Goal: Task Accomplishment & Management: Manage account settings

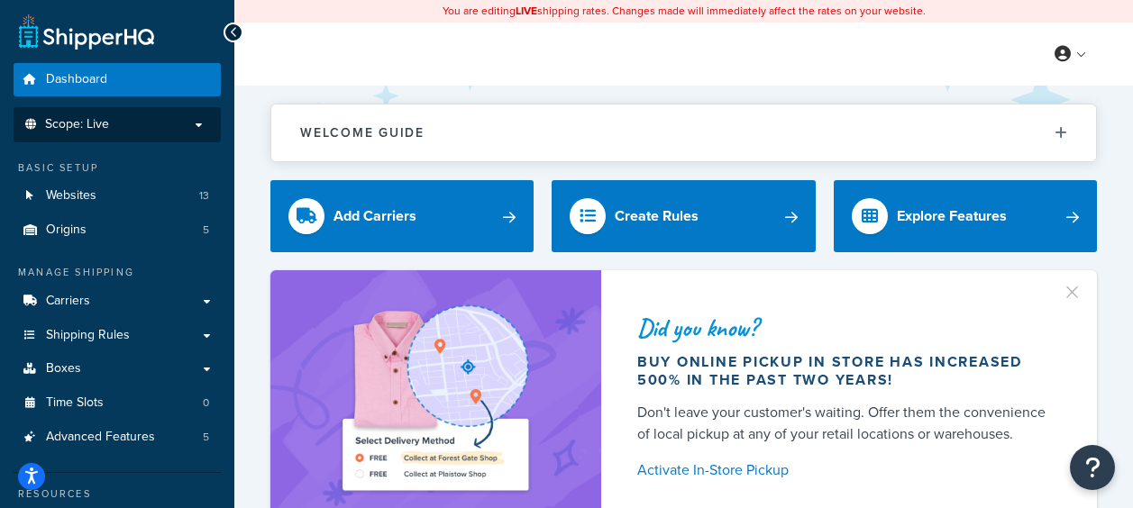
click at [128, 118] on p "Scope: Live" at bounding box center [117, 124] width 191 height 15
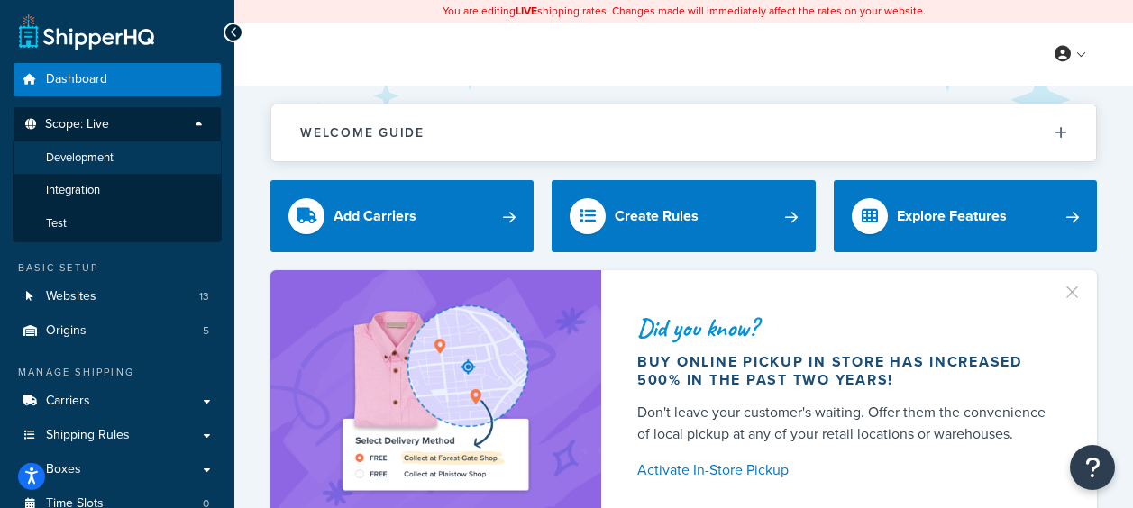
click at [129, 151] on li "Development" at bounding box center [117, 158] width 209 height 33
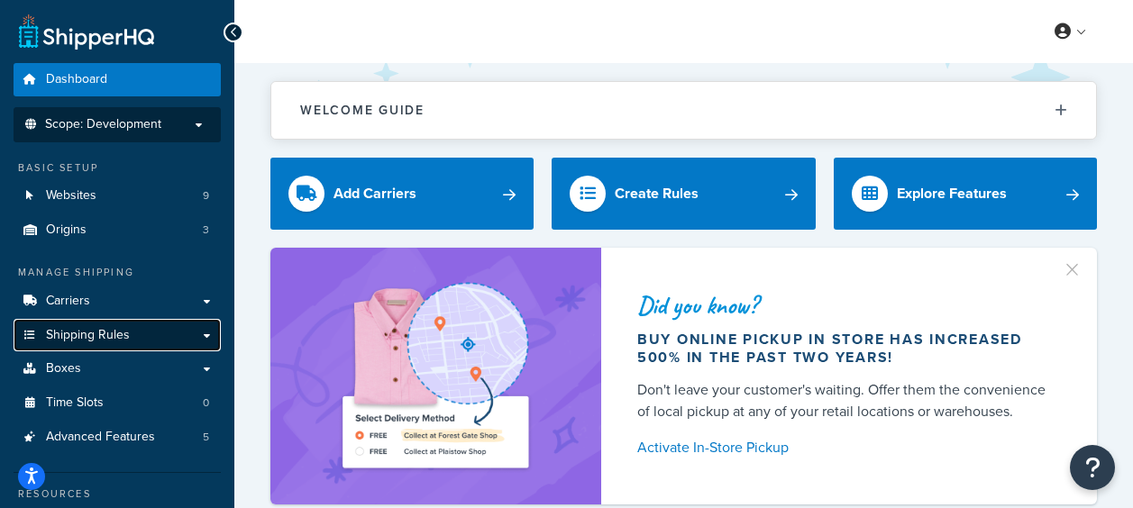
click at [74, 343] on span "Shipping Rules" at bounding box center [88, 335] width 84 height 15
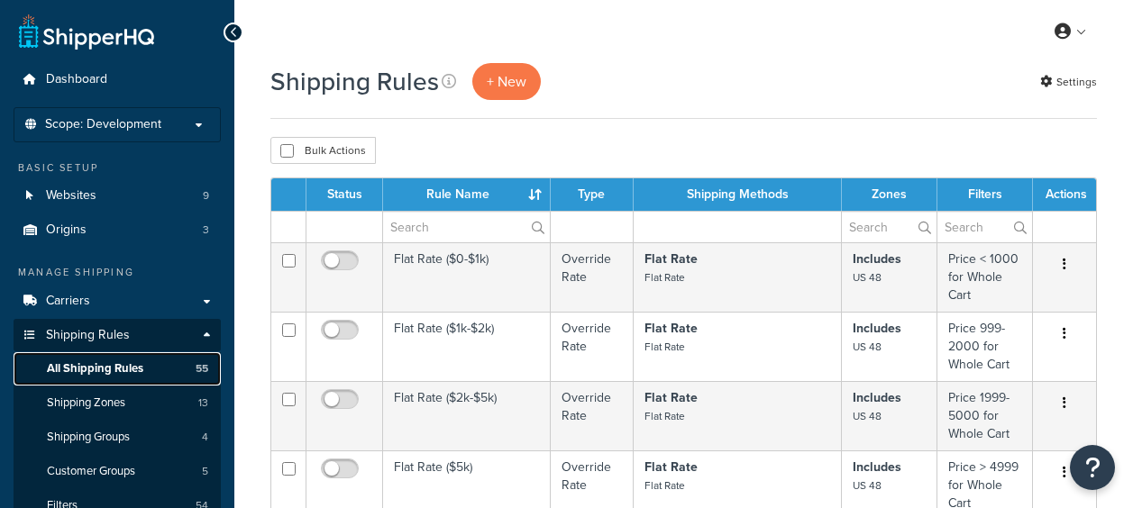
click at [96, 369] on span "All Shipping Rules" at bounding box center [95, 368] width 96 height 15
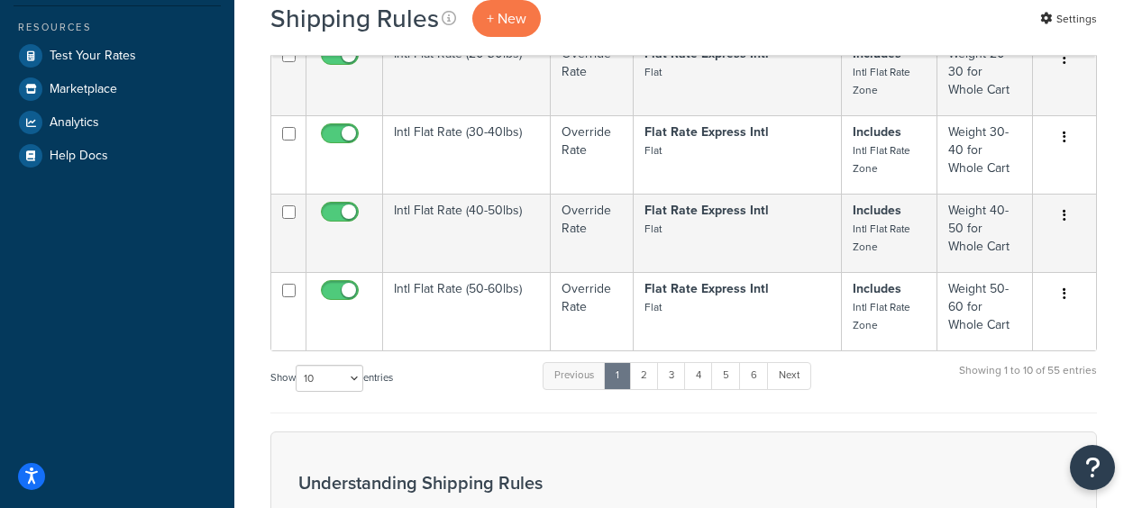
scroll to position [597, 0]
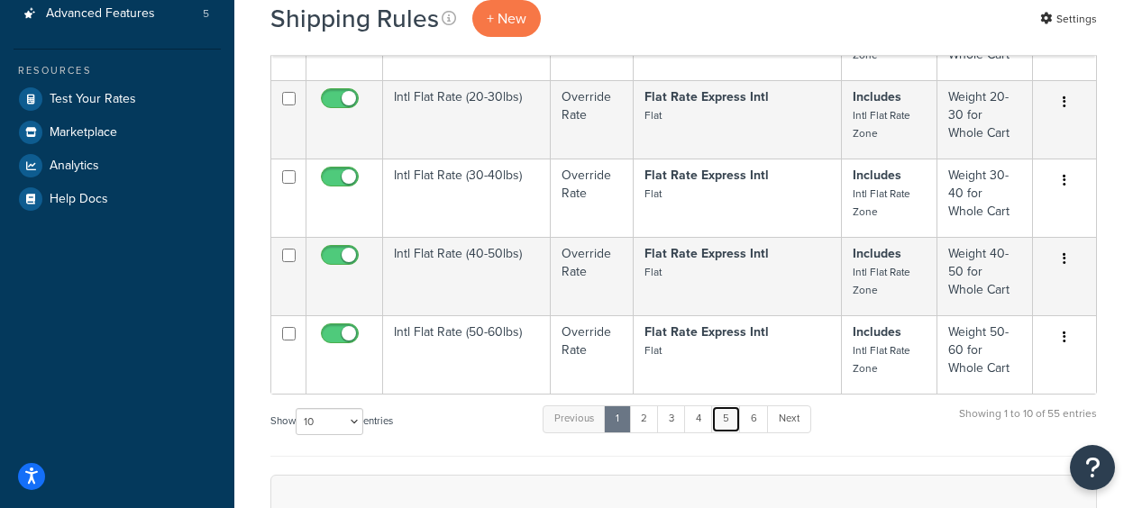
click at [737, 422] on link "5" at bounding box center [726, 419] width 30 height 27
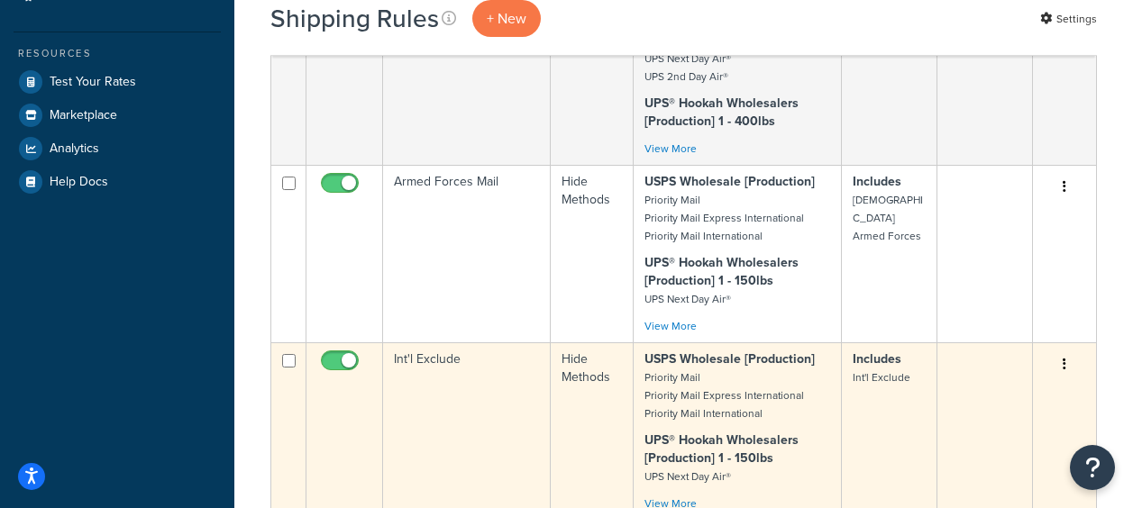
scroll to position [794, 0]
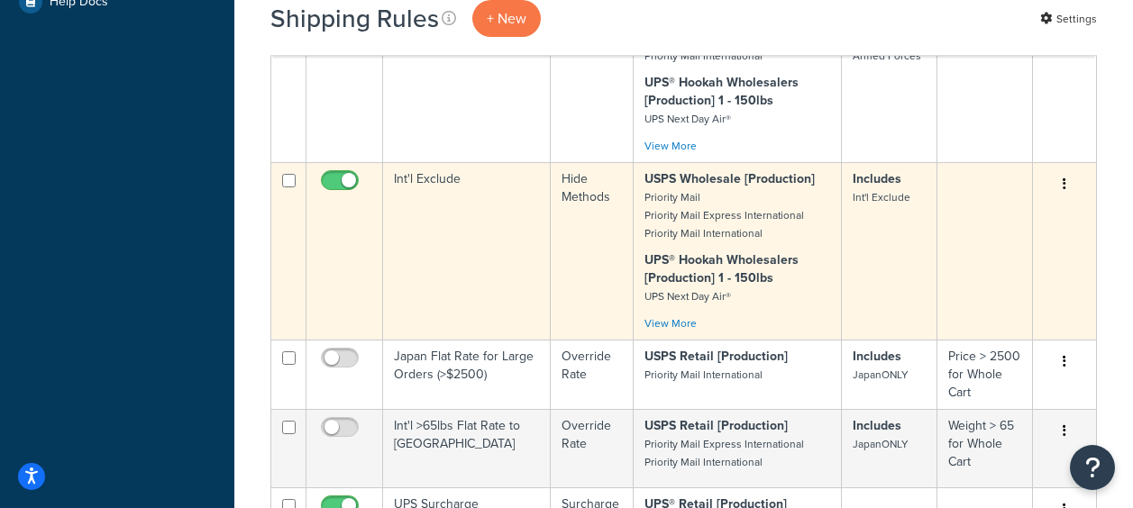
click at [427, 197] on td "Int'l Exclude" at bounding box center [467, 251] width 168 height 178
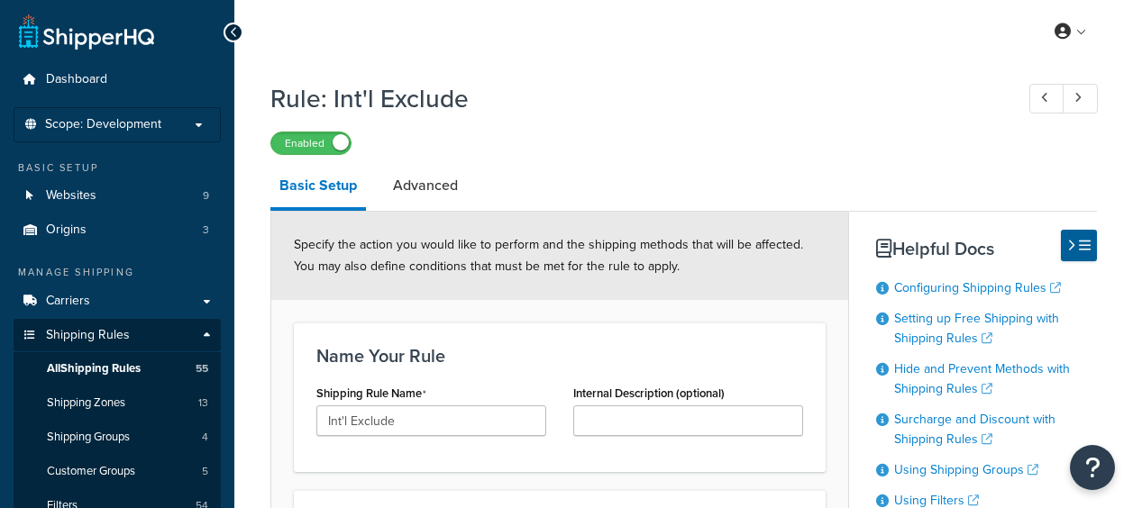
select select "HIDE"
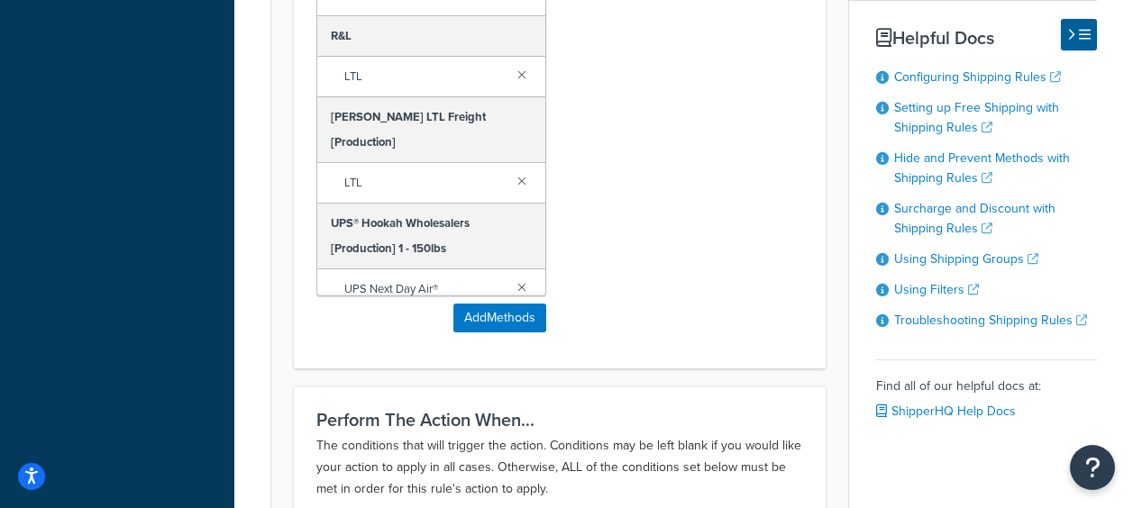
click at [650, 90] on div "Shipping Methods to Be Affected Selected Methods clear all Estes LTL R&L LTL SA…" at bounding box center [560, 107] width 514 height 478
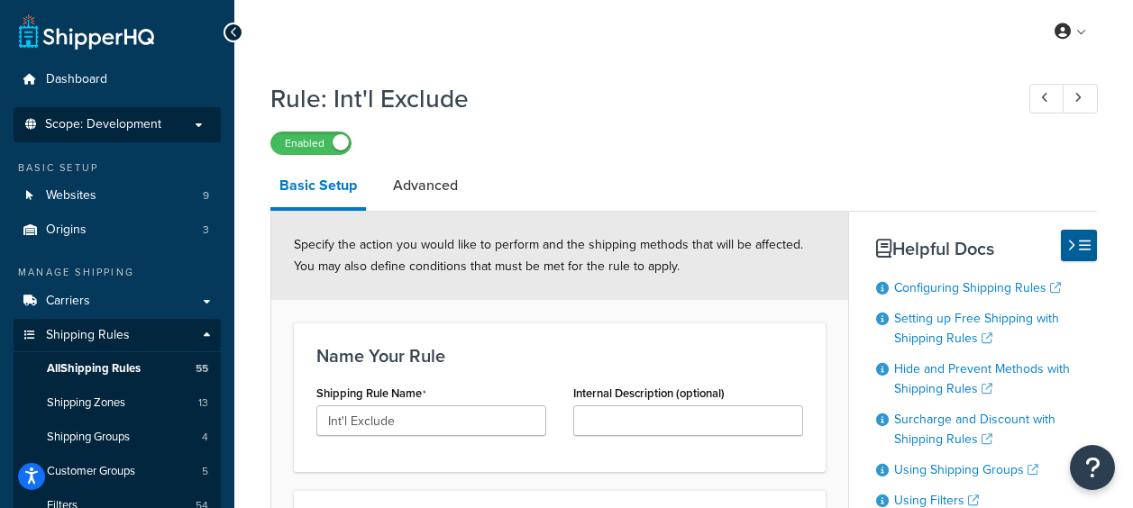
click at [159, 127] on span "Scope: Development" at bounding box center [103, 124] width 116 height 15
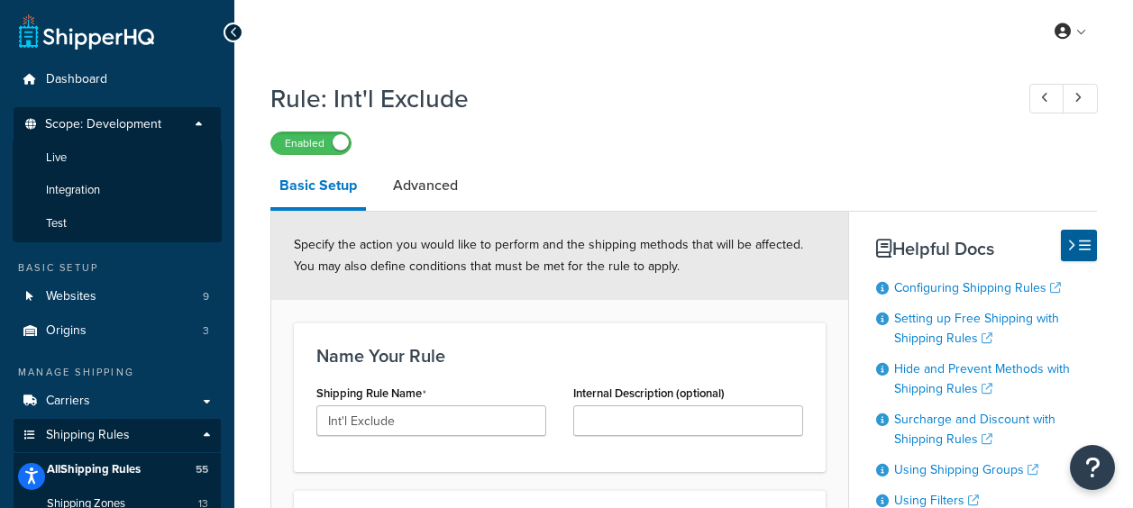
drag, startPoint x: 87, startPoint y: 165, endPoint x: 654, endPoint y: 65, distance: 576.6
click at [87, 164] on li "Live" at bounding box center [117, 158] width 209 height 33
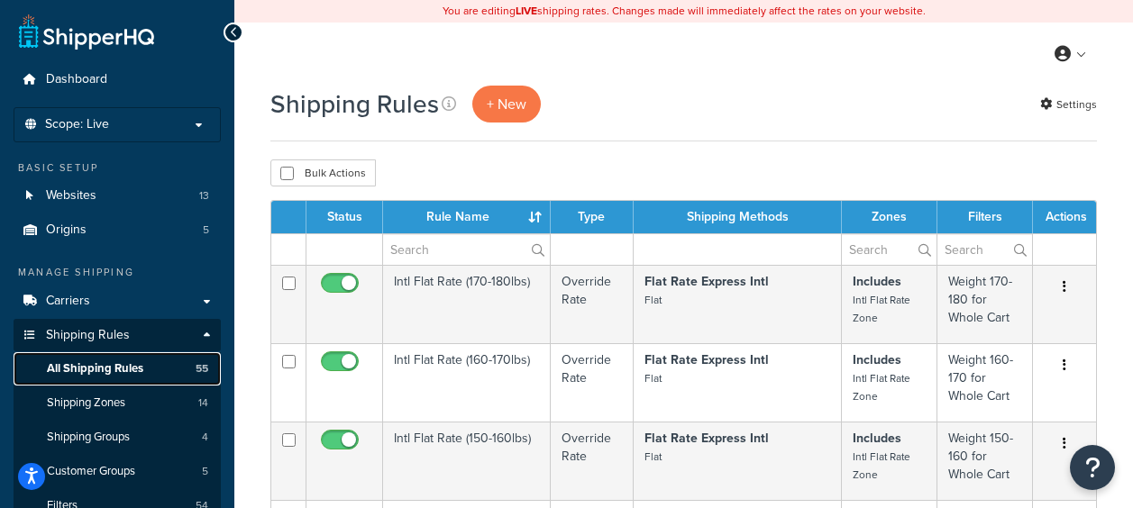
click at [89, 370] on span "All Shipping Rules" at bounding box center [95, 368] width 96 height 15
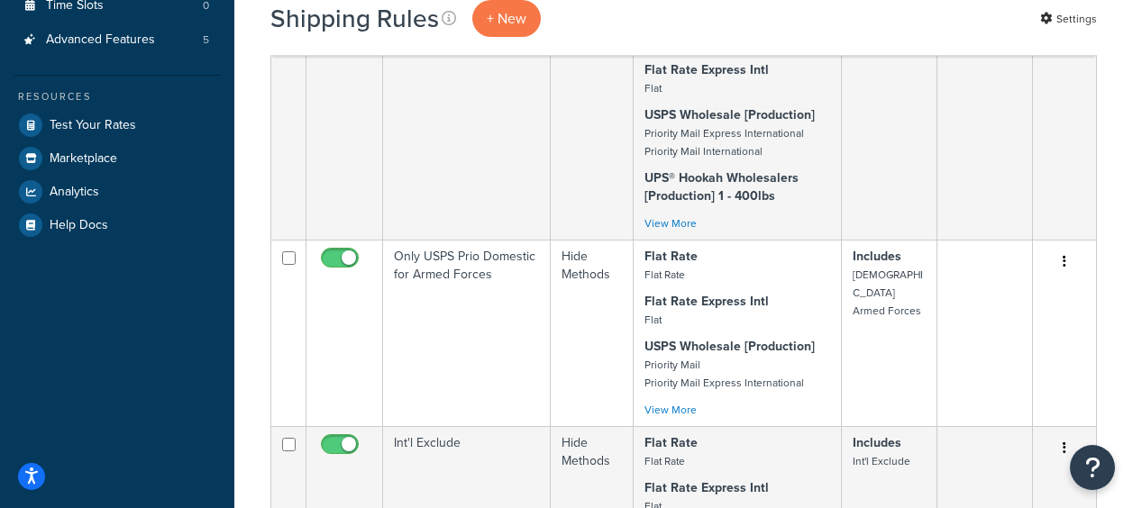
scroll to position [827, 0]
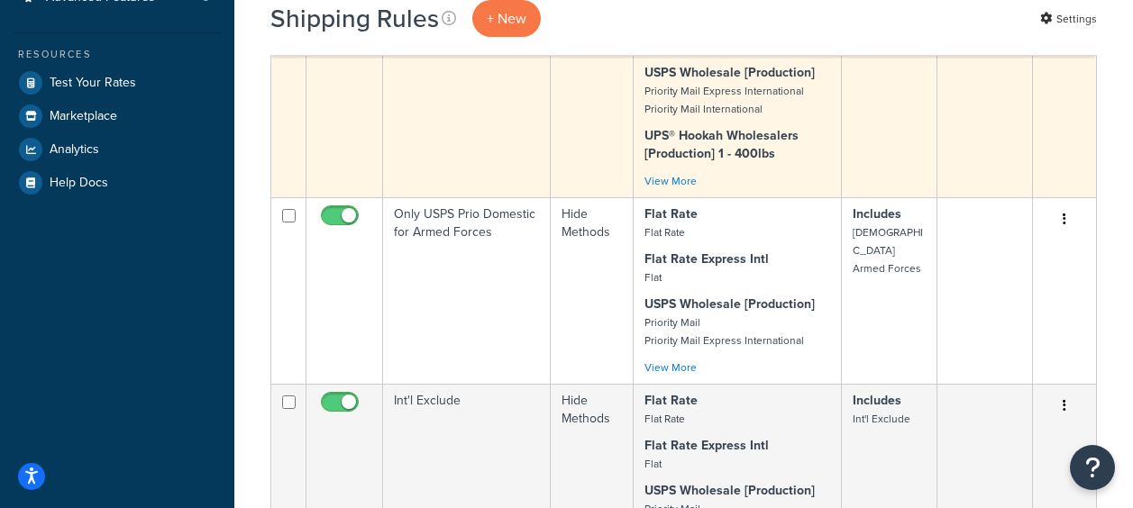
scroll to position [677, 0]
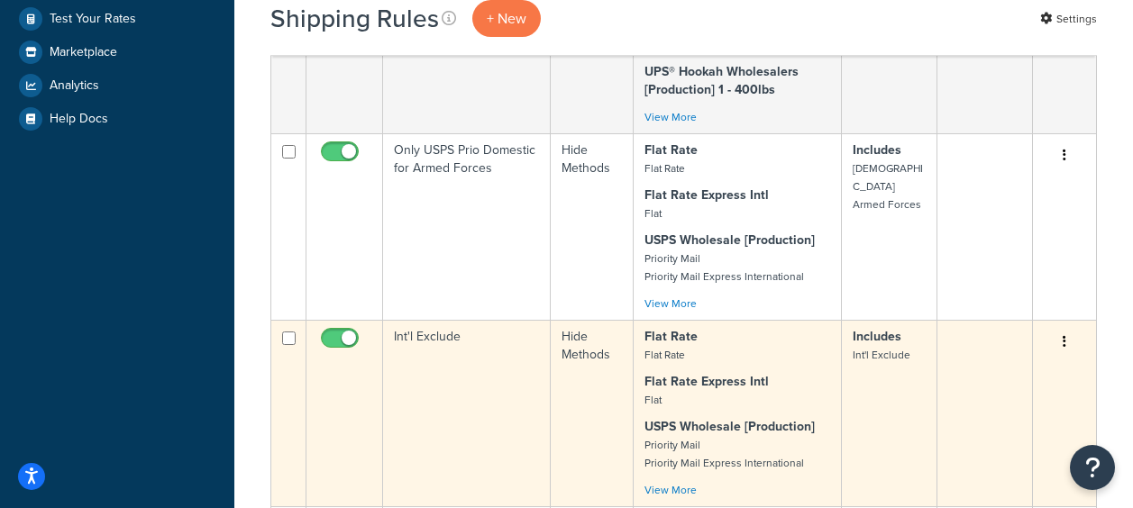
click at [434, 338] on td "Int'l Exclude" at bounding box center [467, 413] width 168 height 187
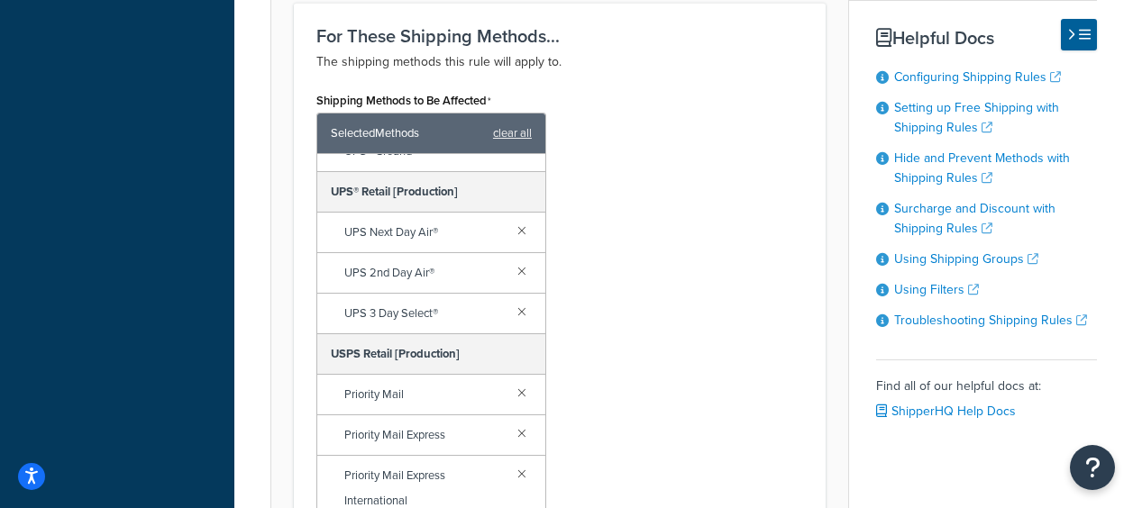
scroll to position [686, 0]
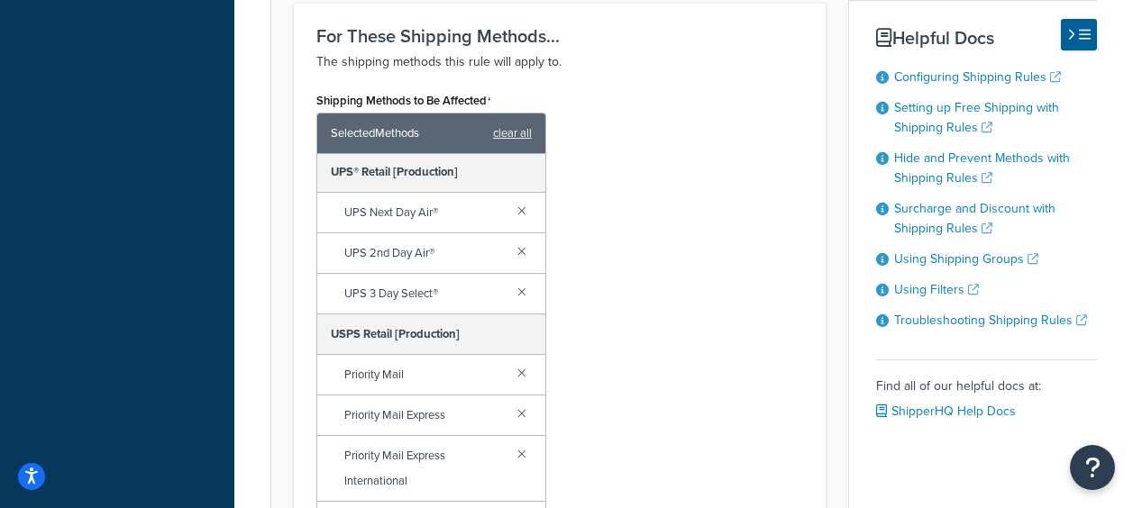
click at [645, 246] on div "Shipping Methods to Be Affected Selected Methods clear all Flat Rate Flat Rate …" at bounding box center [560, 326] width 514 height 478
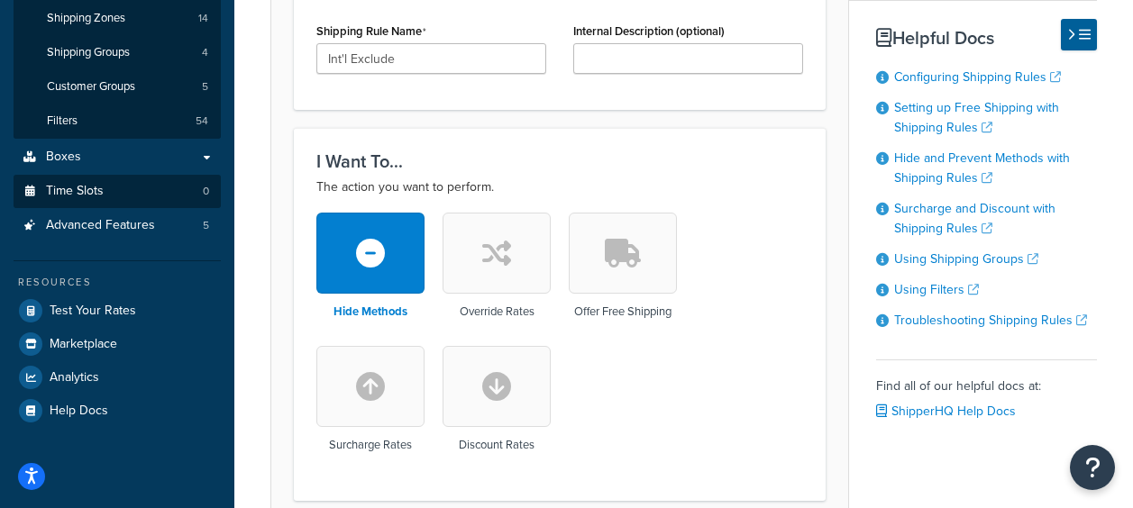
scroll to position [361, 0]
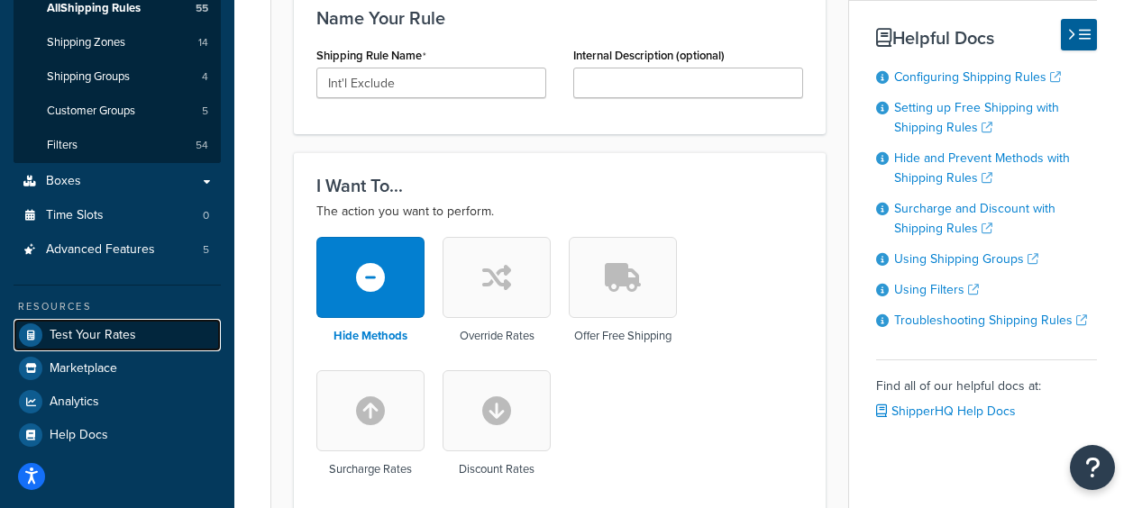
click at [99, 334] on span "Test Your Rates" at bounding box center [93, 335] width 87 height 15
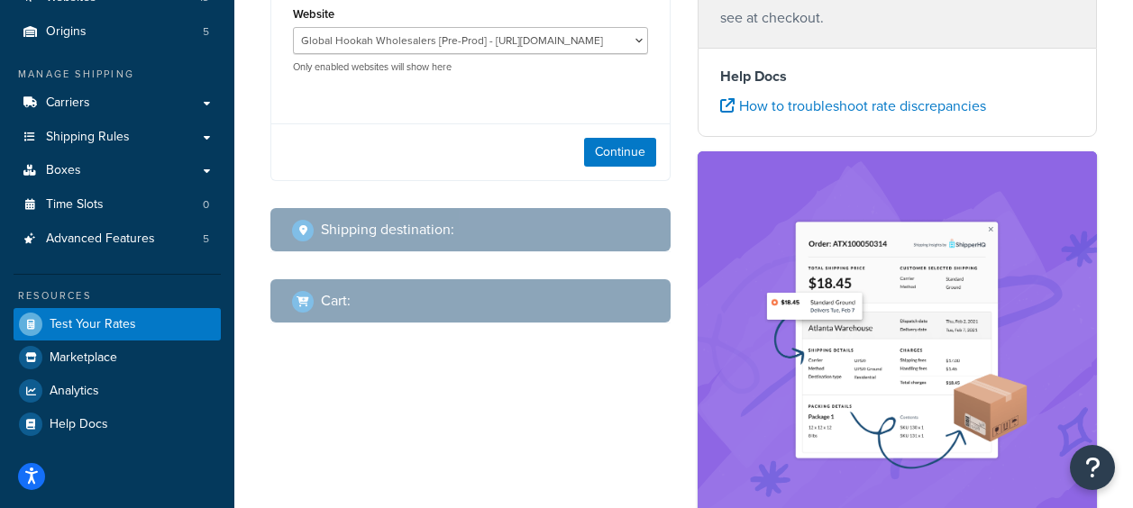
scroll to position [90, 0]
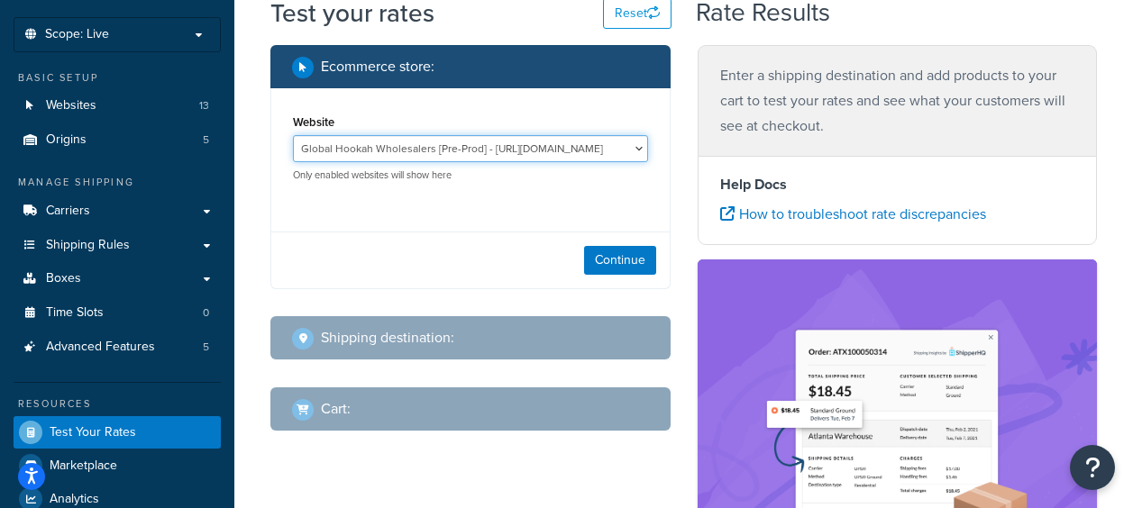
click at [526, 140] on select "Global Hookah Wholesalers [Pre-Prod] - https://mcstaging2.hookahwholesalers.com…" at bounding box center [470, 148] width 355 height 27
select select "772a32233afe4c4c42c6c43c42daaaf4"
click at [293, 135] on select "Global Hookah Wholesalers [Pre-Prod] - https://mcstaging2.hookahwholesalers.com…" at bounding box center [470, 148] width 355 height 27
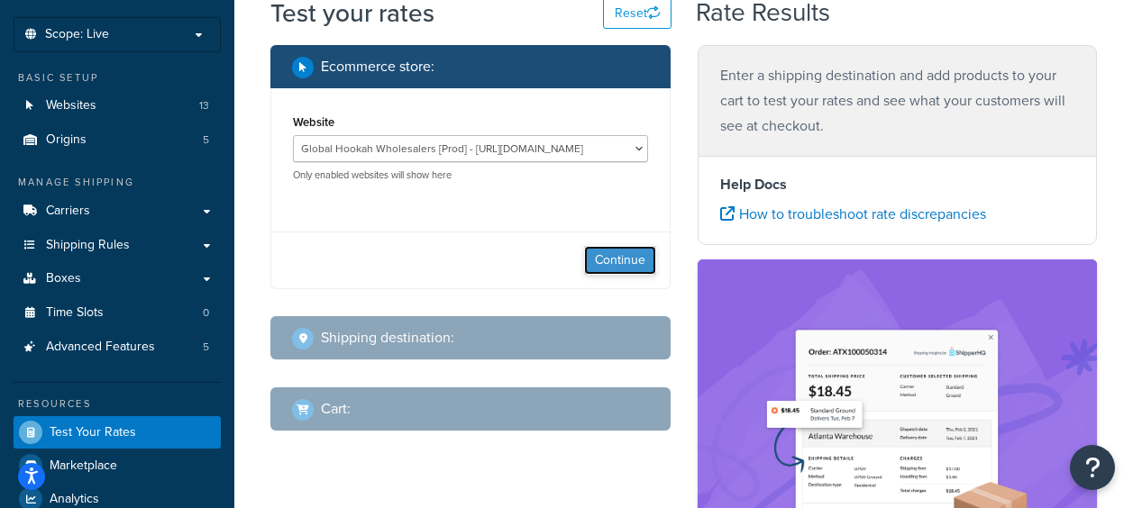
click at [627, 249] on button "Continue" at bounding box center [620, 260] width 72 height 29
select select "TX"
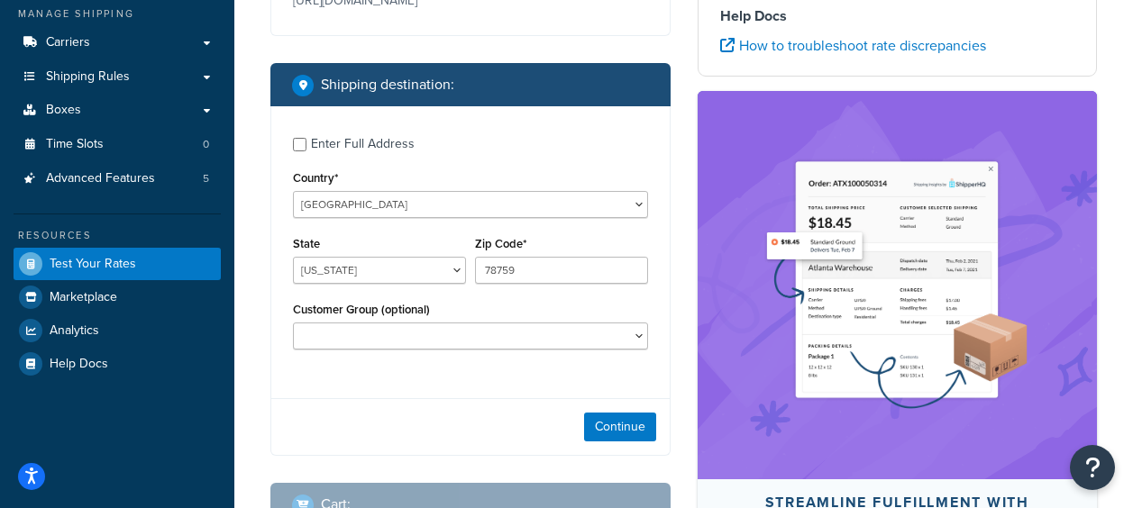
scroll to position [270, 0]
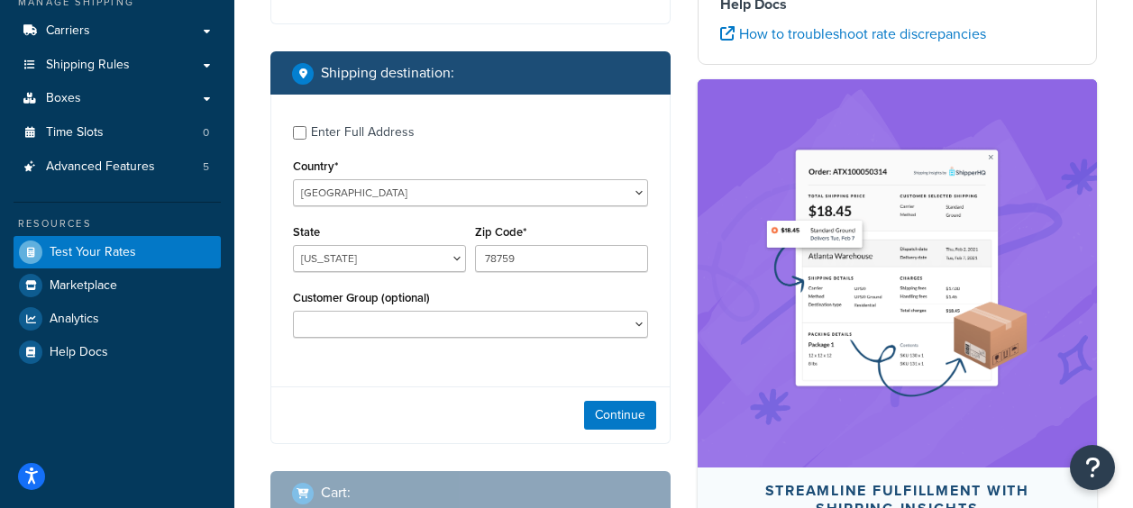
click at [295, 123] on div "Enter Full Address" at bounding box center [470, 130] width 355 height 29
click at [312, 135] on div "Enter Full Address" at bounding box center [363, 132] width 104 height 25
click at [306, 135] on input "Enter Full Address" at bounding box center [300, 133] width 14 height 14
checkbox input "true"
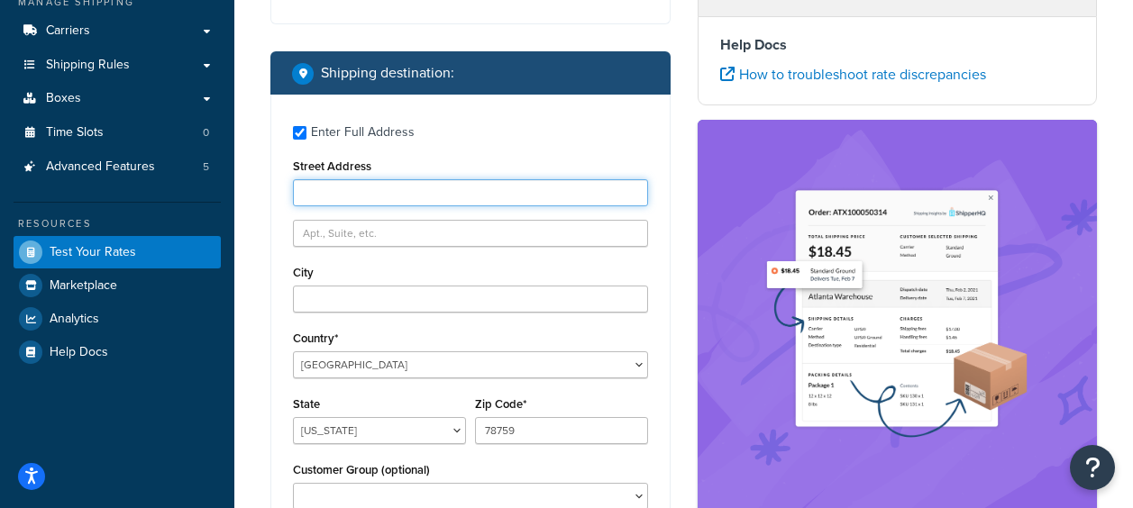
click at [377, 199] on input "Street Address" at bounding box center [470, 192] width 355 height 27
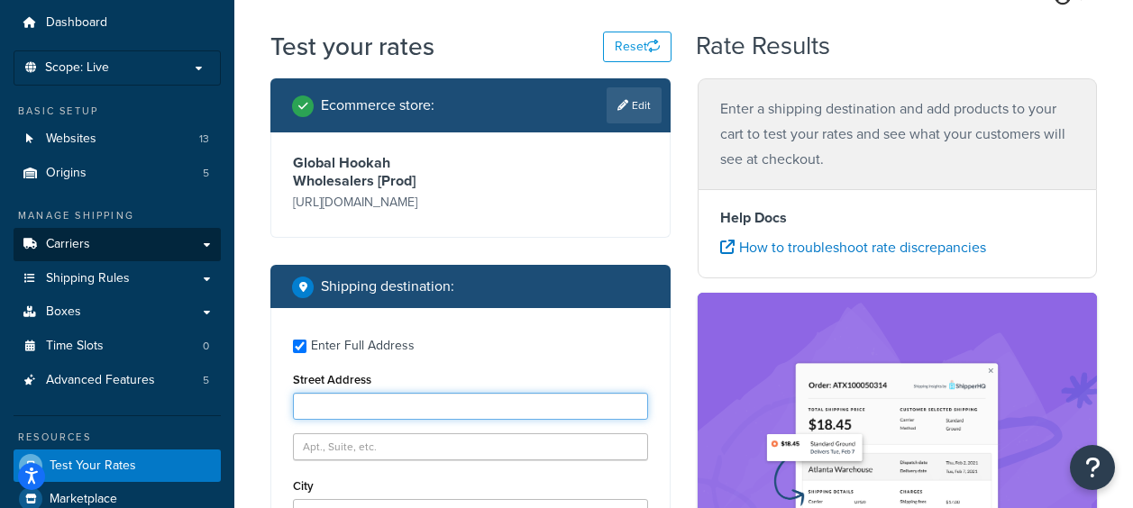
scroll to position [0, 0]
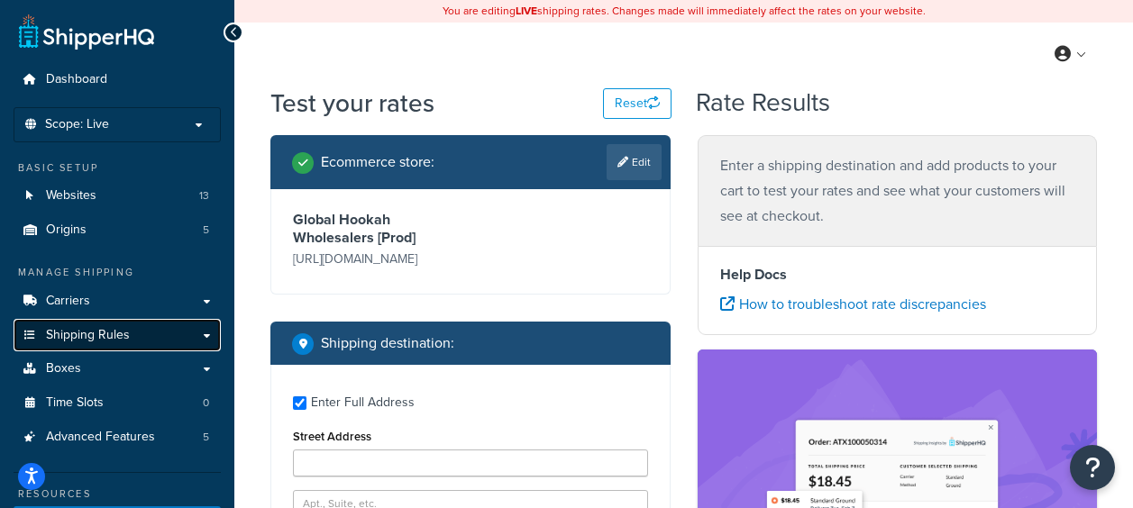
click at [97, 325] on link "Shipping Rules" at bounding box center [117, 335] width 207 height 33
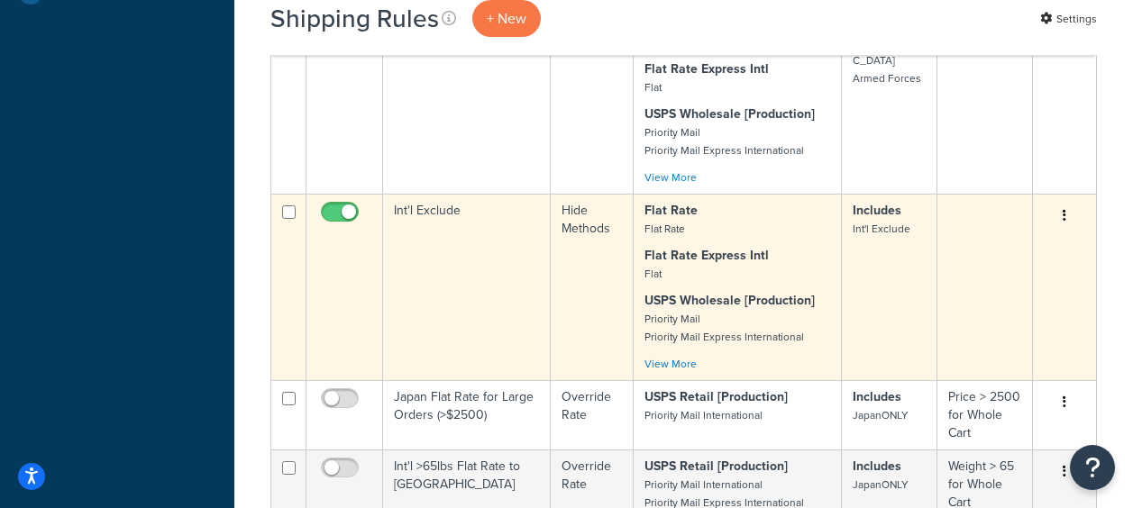
scroll to position [811, 0]
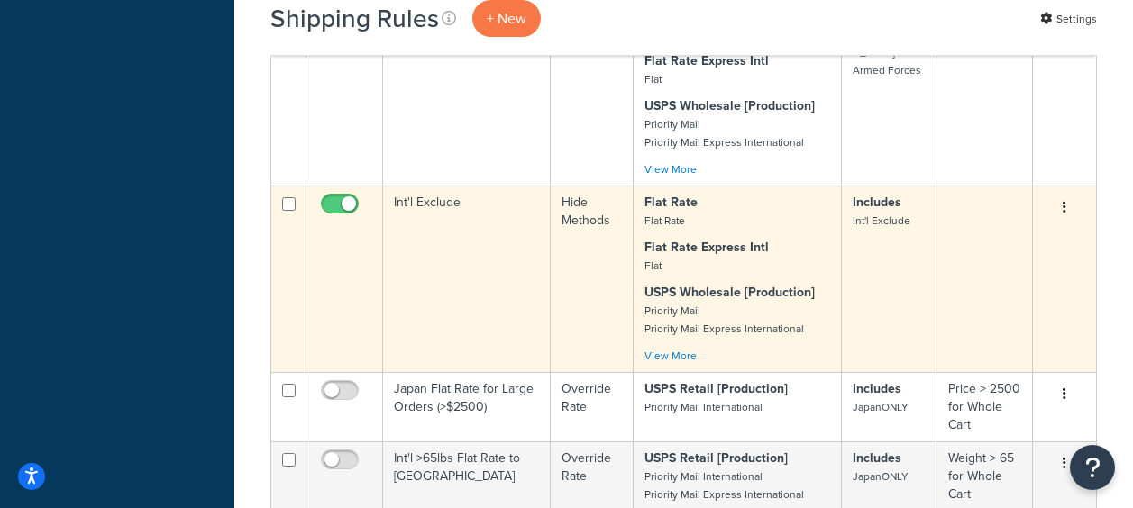
click at [441, 229] on td "Int'l Exclude" at bounding box center [467, 279] width 168 height 187
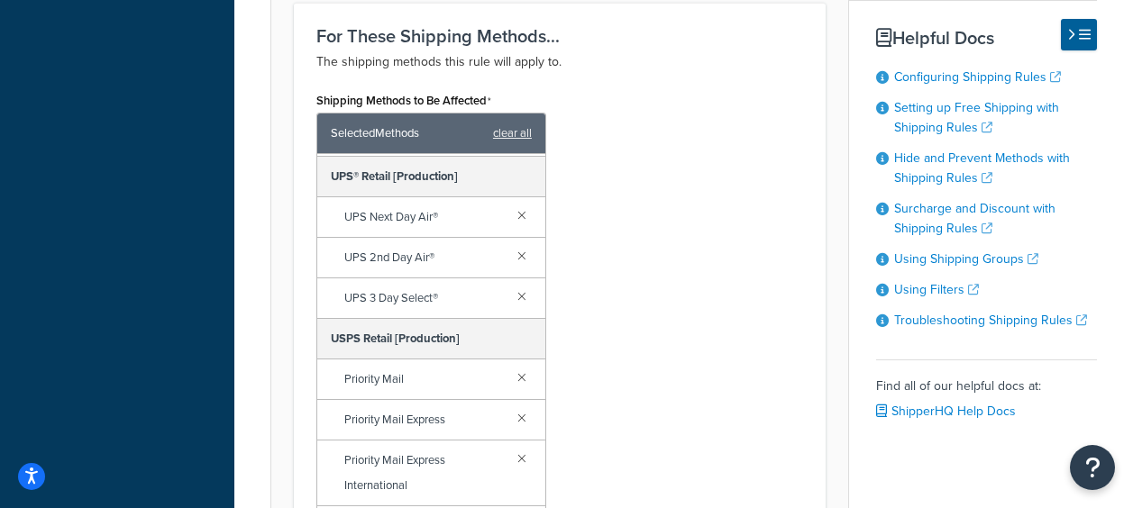
scroll to position [875, 0]
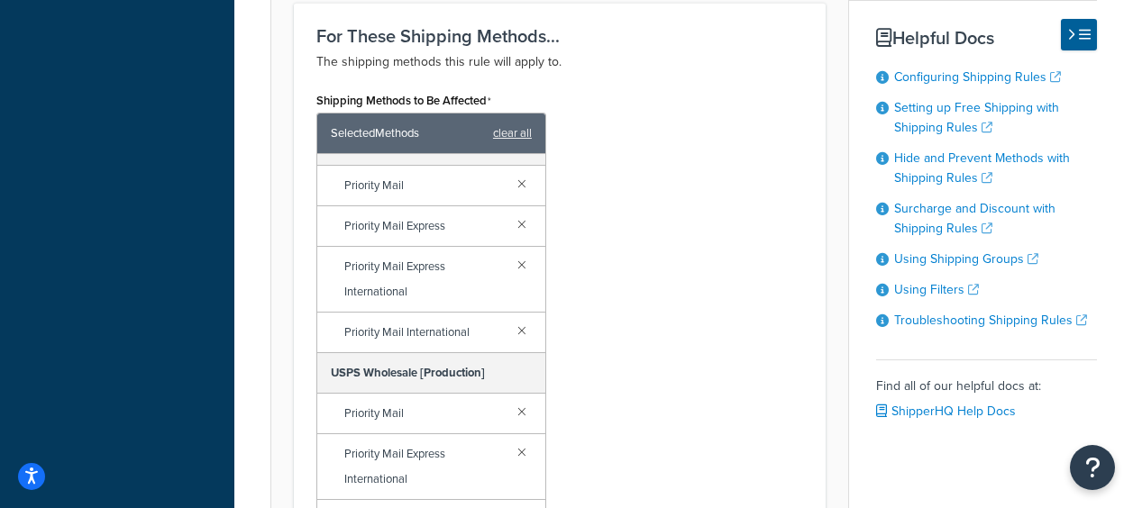
click at [638, 301] on div "Shipping Methods to Be Affected Selected Methods clear all Flat Rate Flat Rate …" at bounding box center [560, 326] width 514 height 478
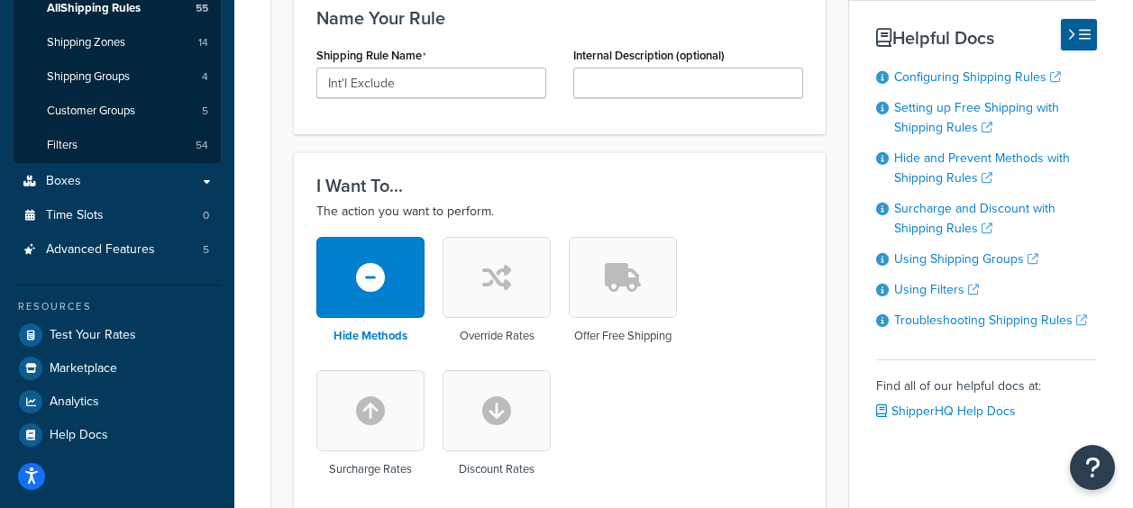
scroll to position [361, 0]
click at [133, 342] on span "Test Your Rates" at bounding box center [93, 335] width 87 height 15
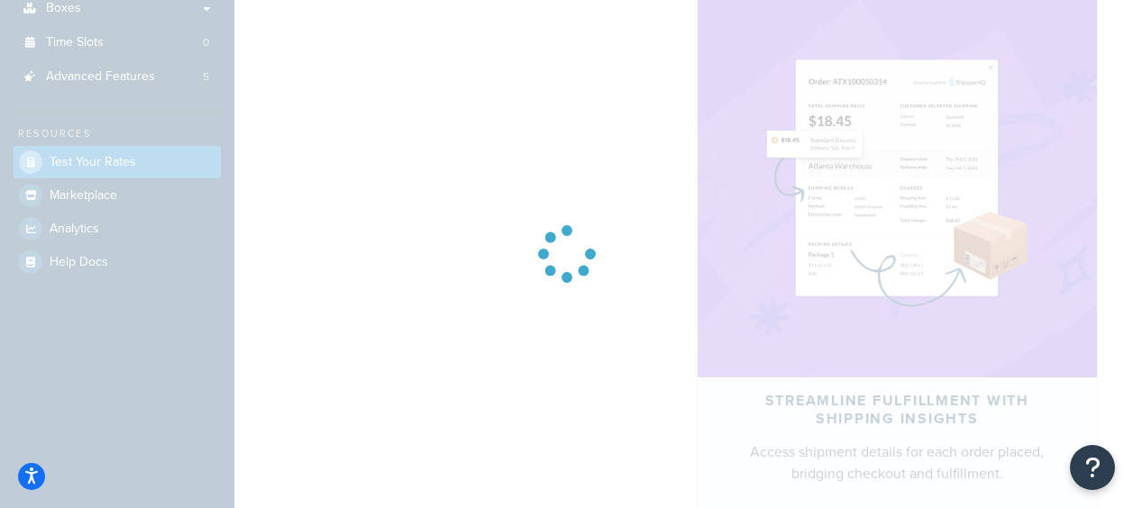
select select "[GEOGRAPHIC_DATA]"
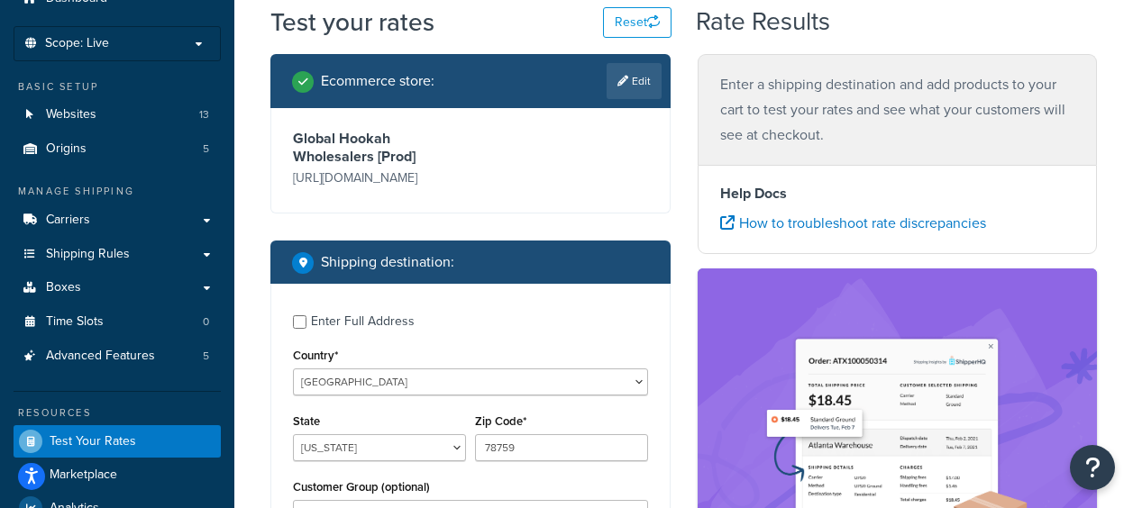
scroll to position [90, 0]
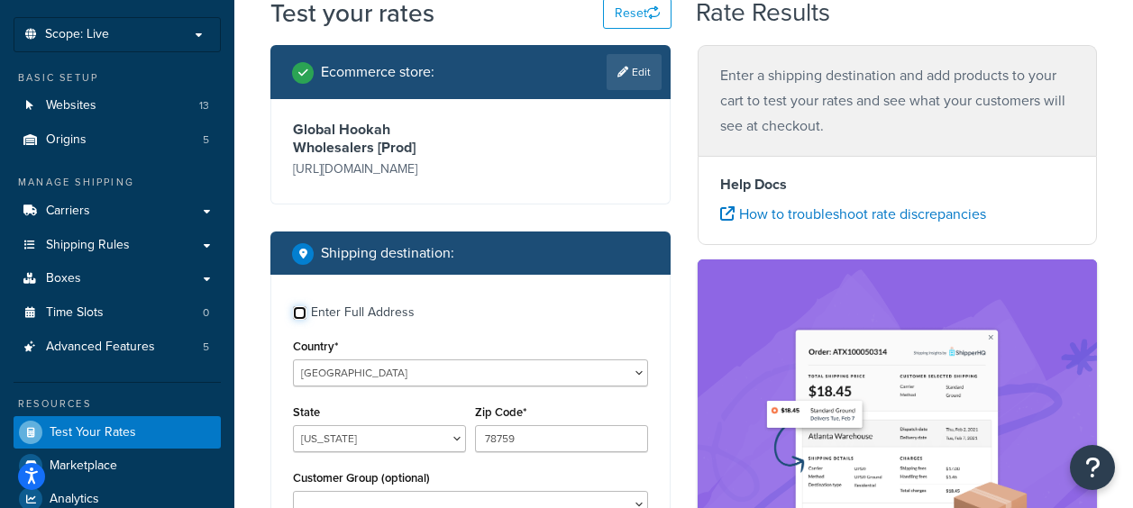
click at [304, 314] on input "Enter Full Address" at bounding box center [300, 313] width 14 height 14
checkbox input "true"
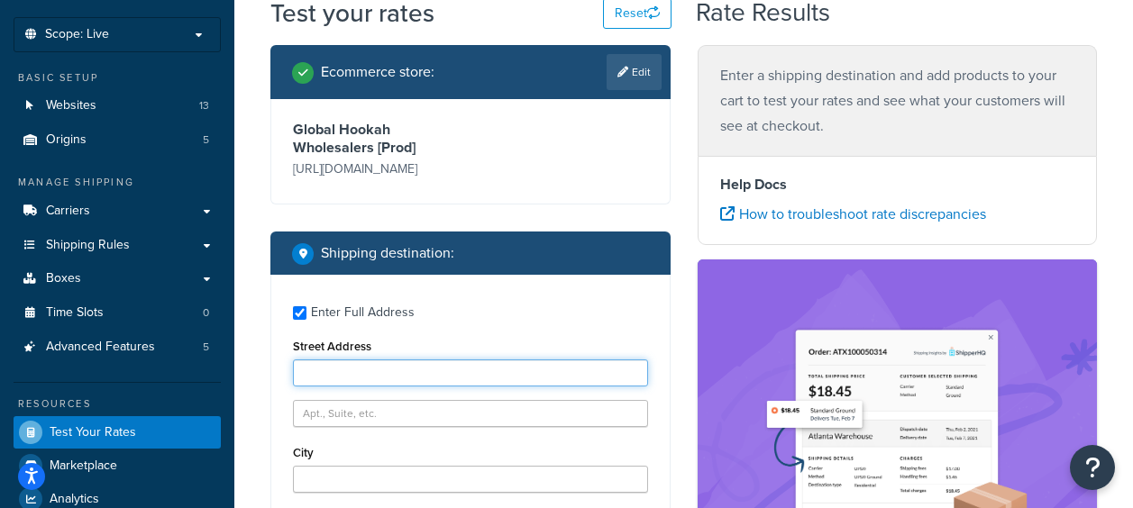
click at [353, 364] on input "Street Address" at bounding box center [470, 373] width 355 height 27
click at [341, 375] on input "Street Address" at bounding box center [470, 373] width 355 height 27
paste input "501 Cedar Lane"
type input "501 Cedar Lane"
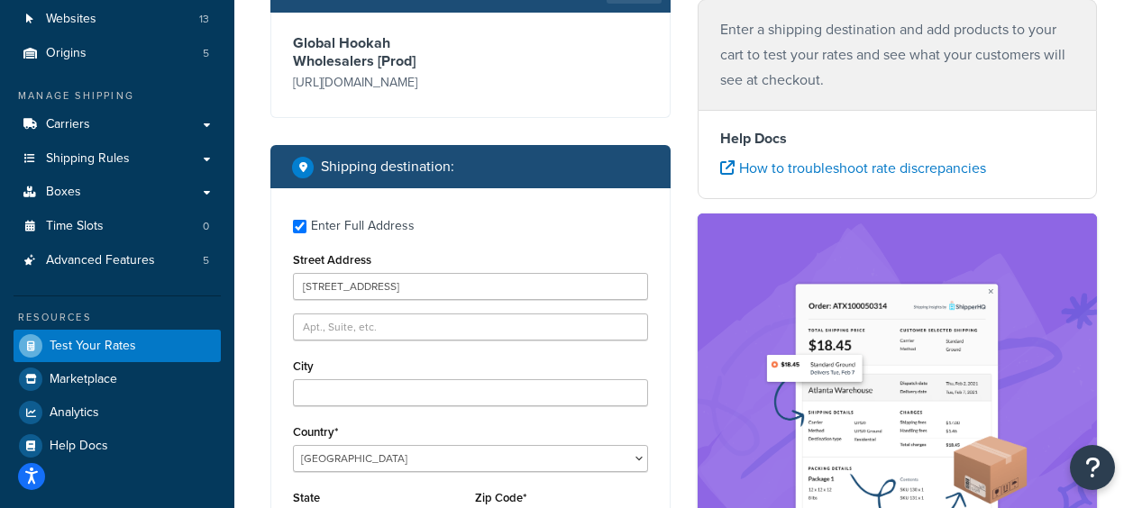
scroll to position [270, 0]
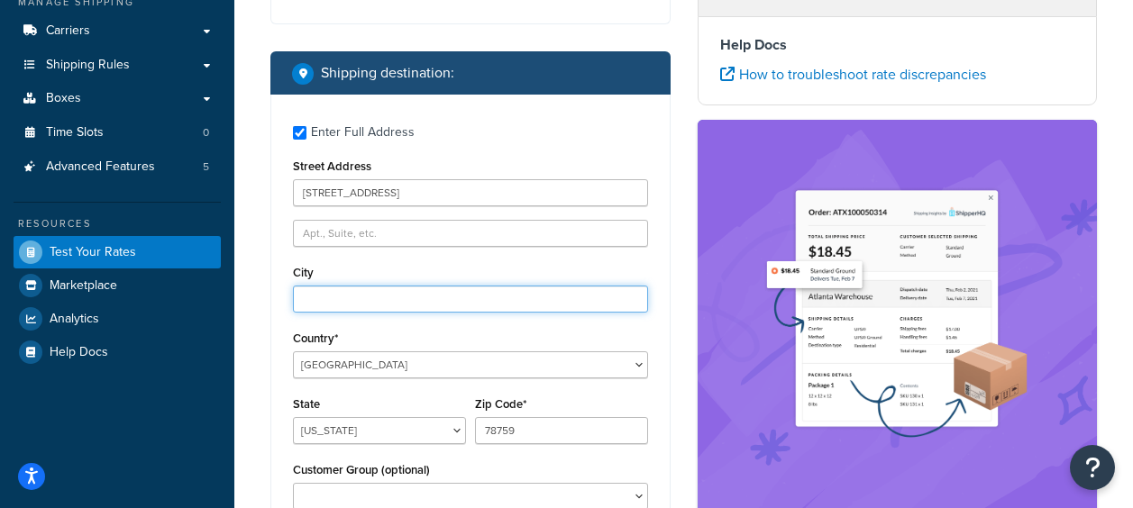
click at [341, 301] on input "City" at bounding box center [470, 299] width 355 height 27
paste input "Richmond"
type input "Richmond"
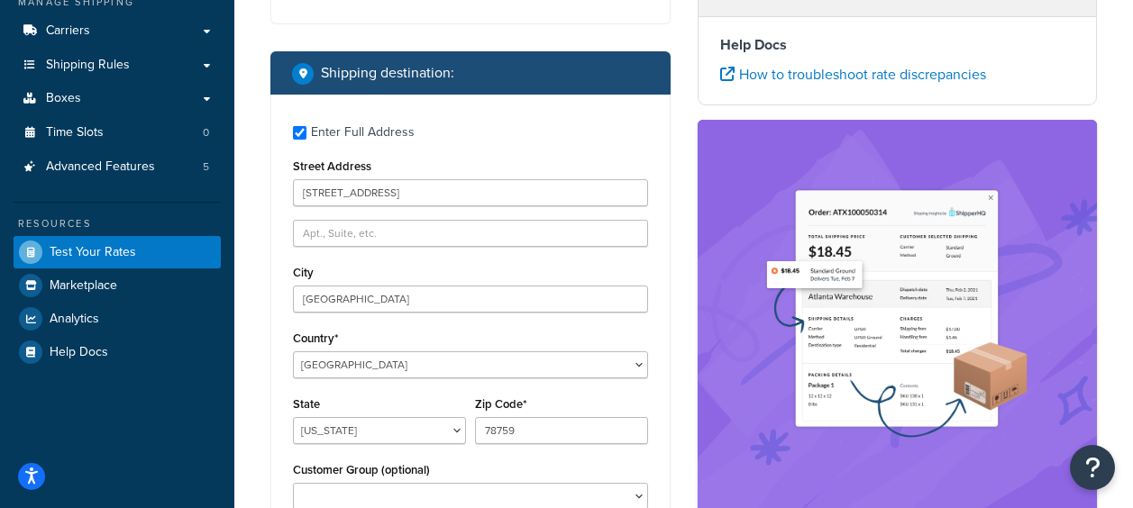
click at [555, 334] on div "Country* United States United Kingdom Afghanistan Åland Islands Albania Algeria…" at bounding box center [470, 352] width 355 height 52
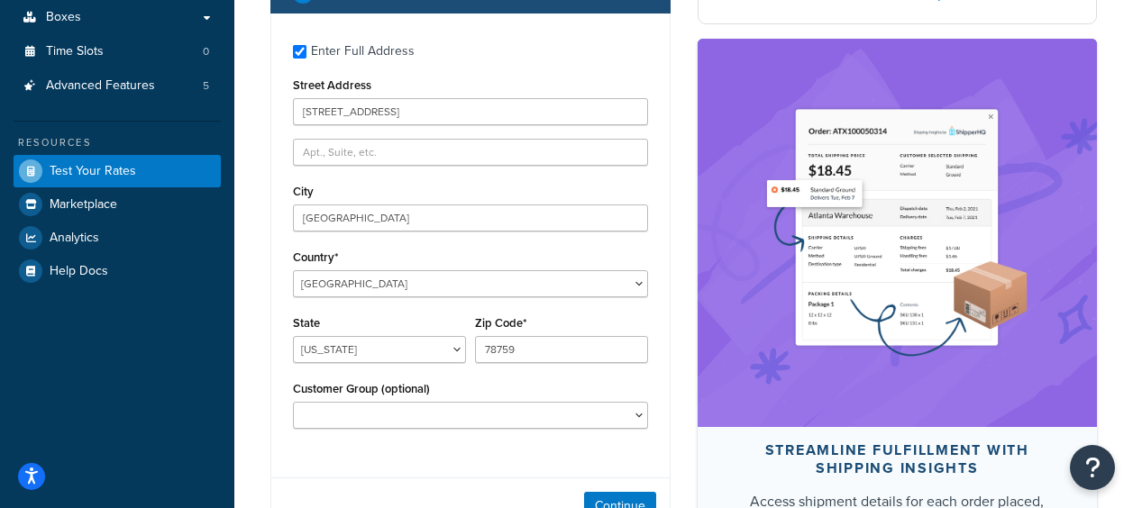
scroll to position [361, 0]
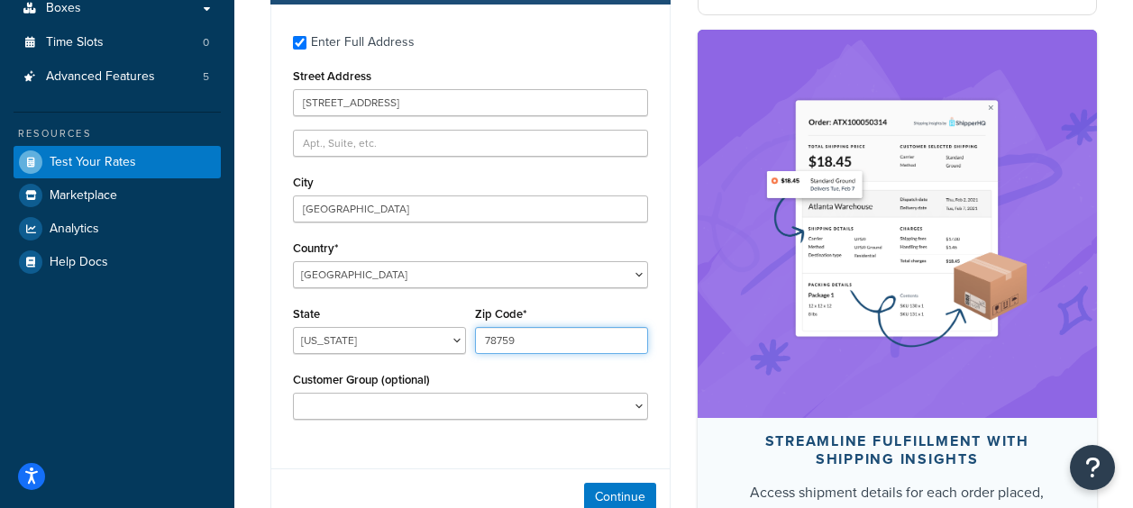
drag, startPoint x: 530, startPoint y: 342, endPoint x: 434, endPoint y: 337, distance: 95.7
click at [434, 337] on div "State Alabama Alaska American Samoa Arizona Arkansas Armed Forces Americas Arme…" at bounding box center [470, 335] width 364 height 66
paste input "V8V 0XD"
type input "V8V 0XD"
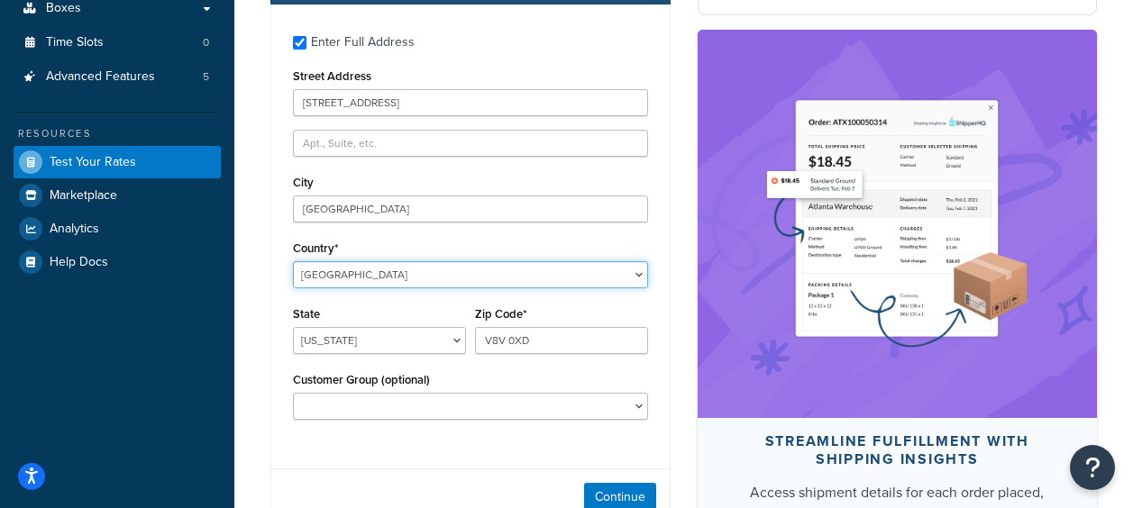
click at [466, 277] on select "United States United Kingdom Afghanistan Åland Islands Albania Algeria American…" at bounding box center [470, 274] width 355 height 27
select select "CA"
click at [293, 261] on select "United States United Kingdom Afghanistan Åland Islands Albania Algeria American…" at bounding box center [470, 274] width 355 height 27
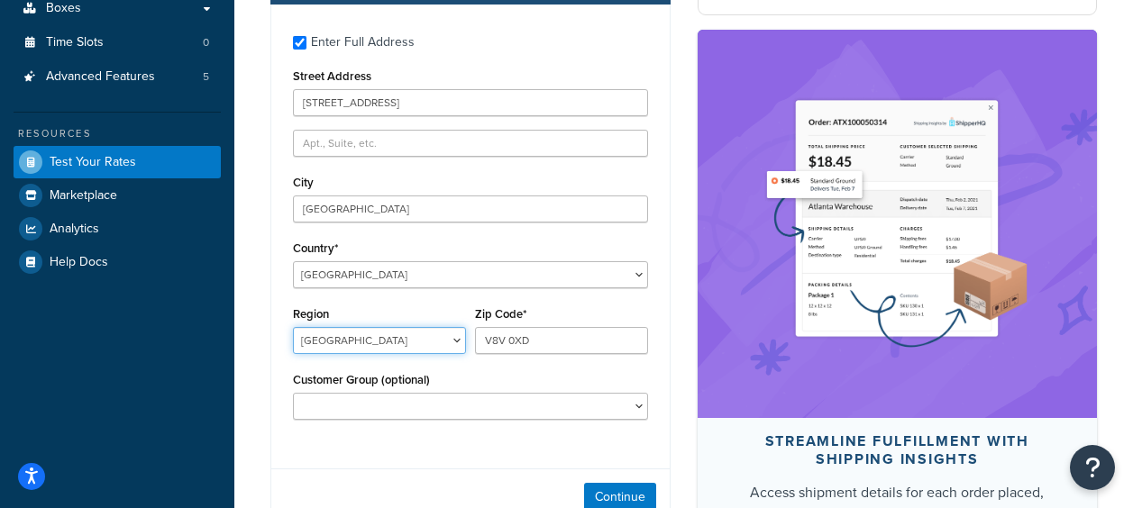
click at [443, 333] on select "Alberta British Columbia Manitoba New Brunswick Newfoundland and Labrador North…" at bounding box center [379, 340] width 173 height 27
select select "BC"
click at [293, 327] on select "Alberta British Columbia Manitoba New Brunswick Newfoundland and Labrador North…" at bounding box center [379, 340] width 173 height 27
click at [381, 489] on div "Continue" at bounding box center [470, 497] width 398 height 57
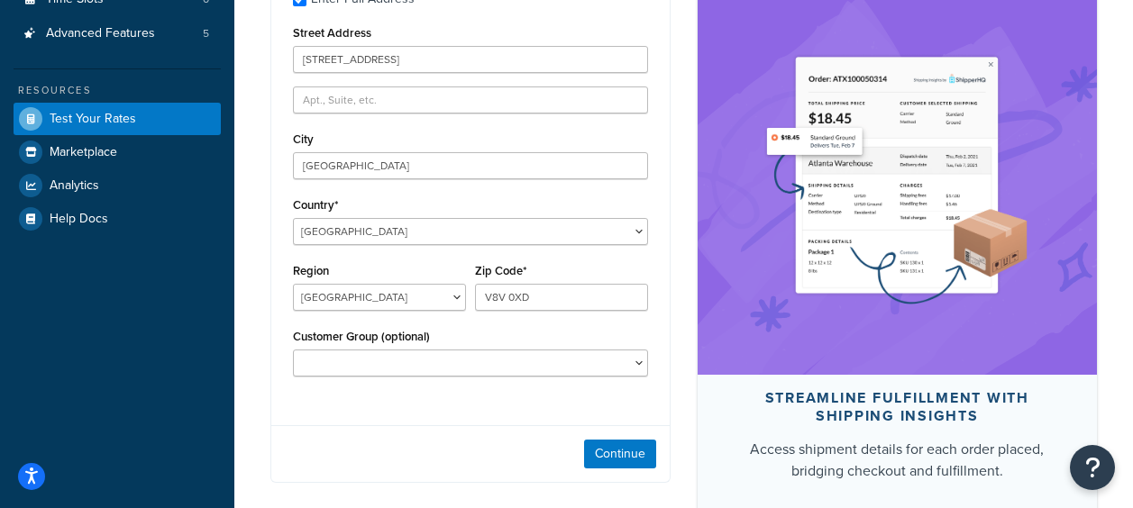
scroll to position [451, 0]
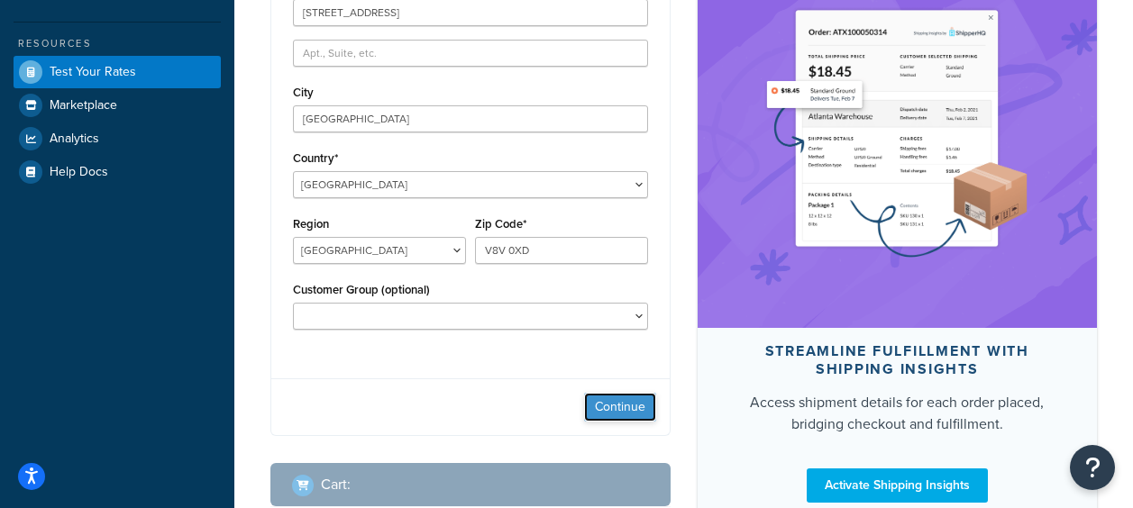
click at [646, 403] on button "Continue" at bounding box center [620, 407] width 72 height 29
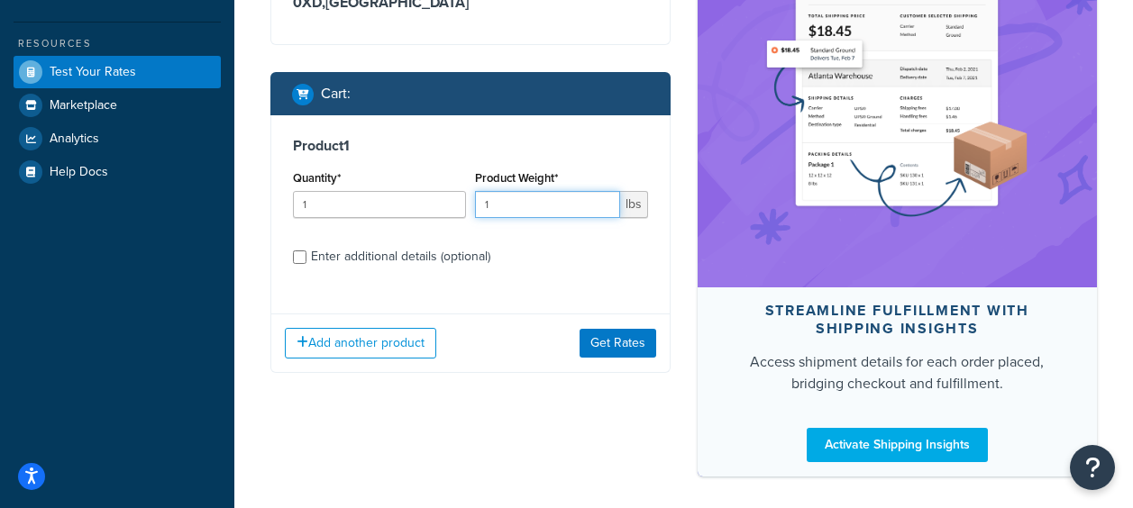
drag, startPoint x: 513, startPoint y: 191, endPoint x: 443, endPoint y: 178, distance: 71.6
click at [443, 178] on div "Quantity* 1 Product Weight* 1 lbs" at bounding box center [470, 199] width 364 height 66
type input "4"
click at [522, 251] on label "Enter additional details (optional)" at bounding box center [479, 255] width 337 height 29
click at [306, 251] on input "Enter additional details (optional)" at bounding box center [300, 258] width 14 height 14
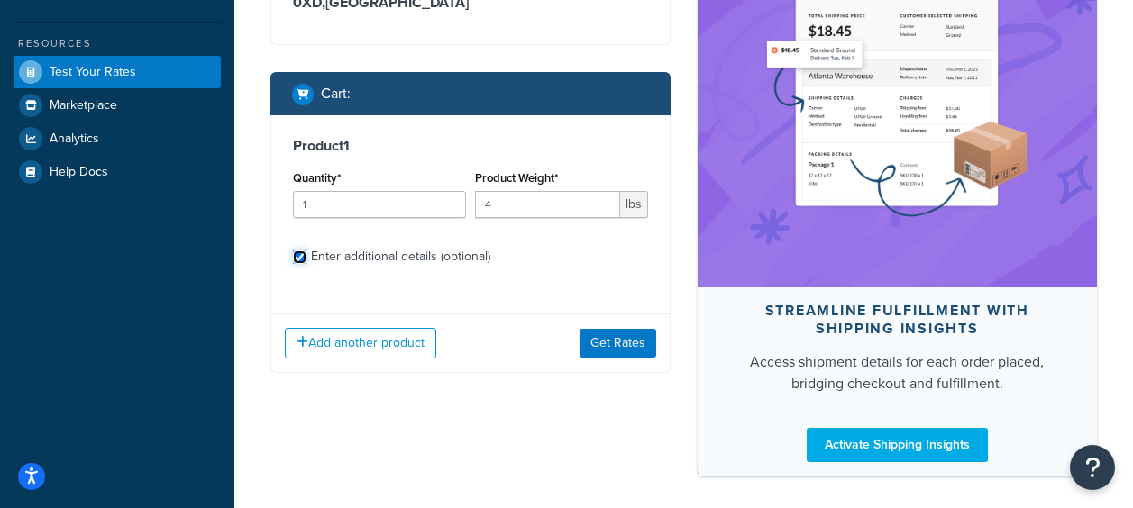
checkbox input "true"
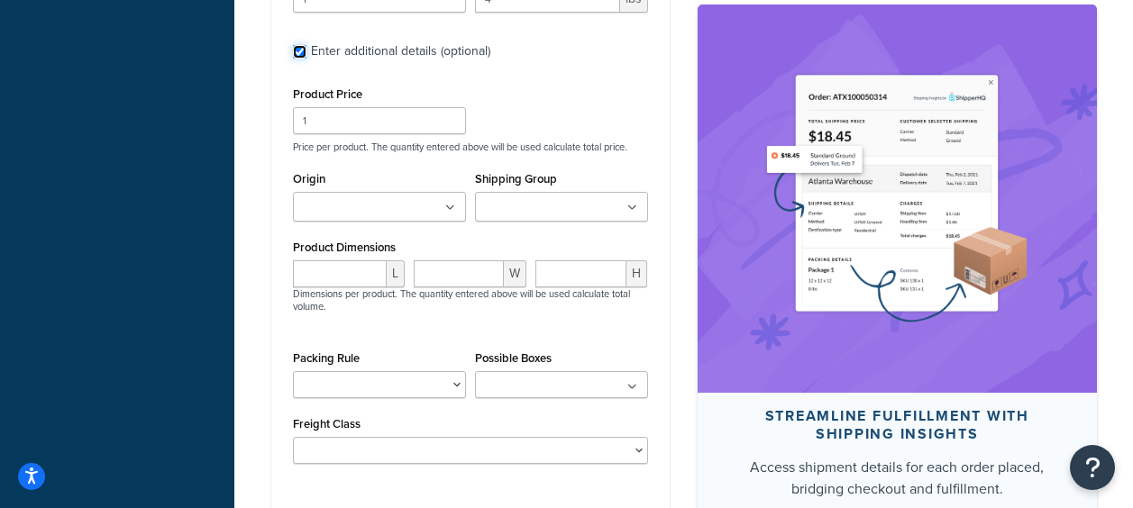
scroll to position [811, 0]
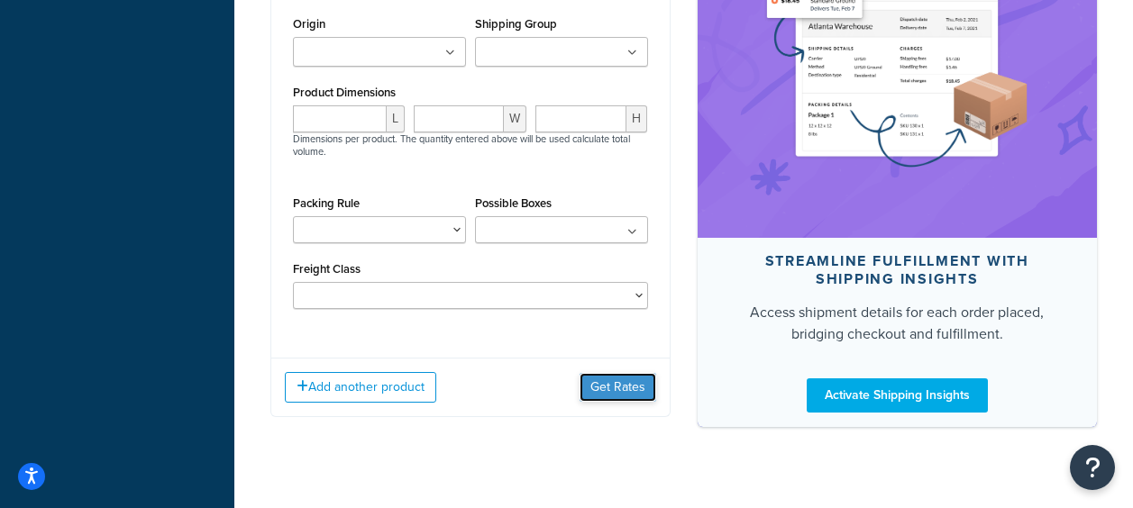
click at [603, 373] on button "Get Rates" at bounding box center [618, 387] width 77 height 29
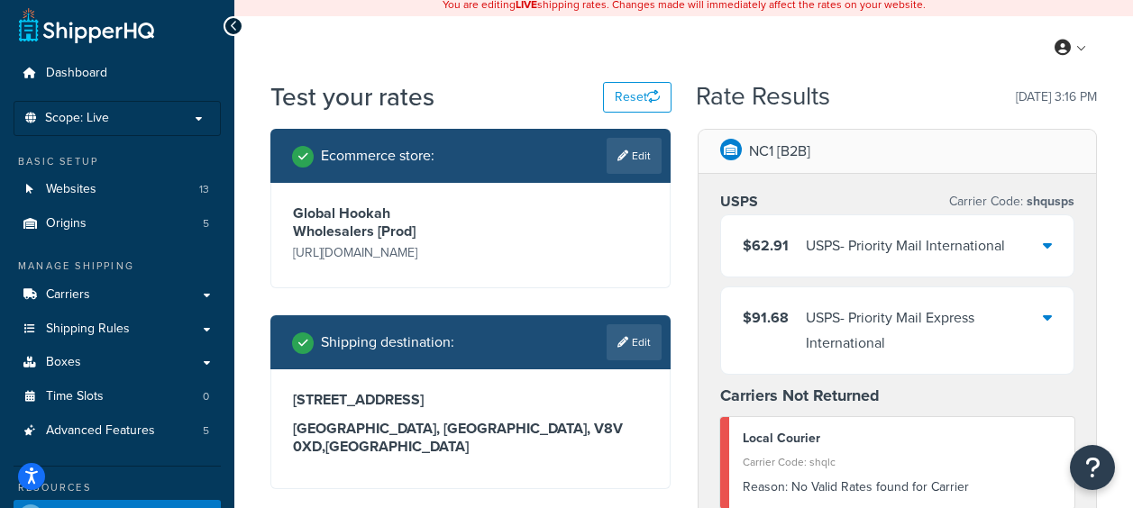
scroll to position [0, 0]
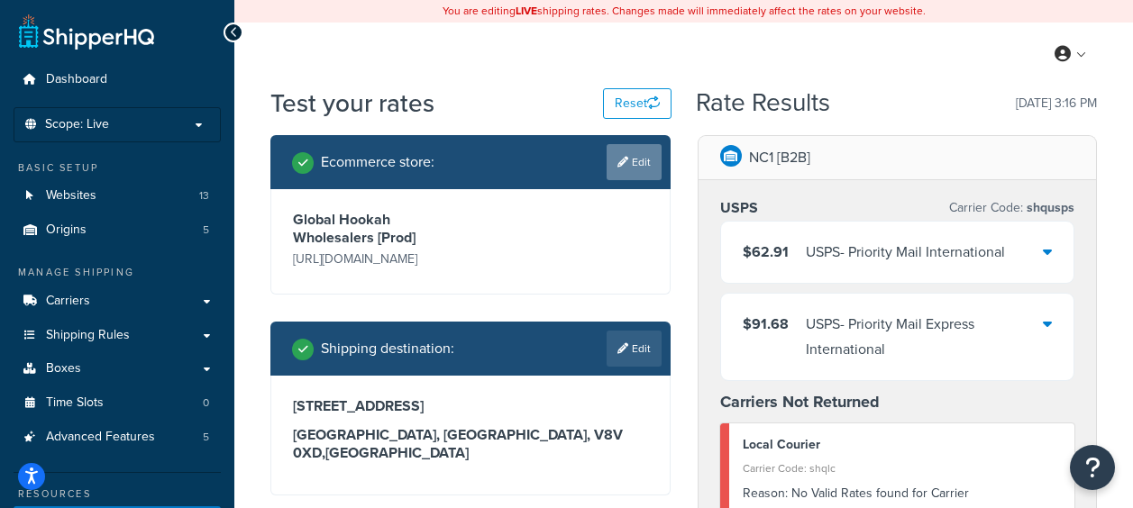
click at [633, 172] on link "Edit" at bounding box center [634, 162] width 55 height 36
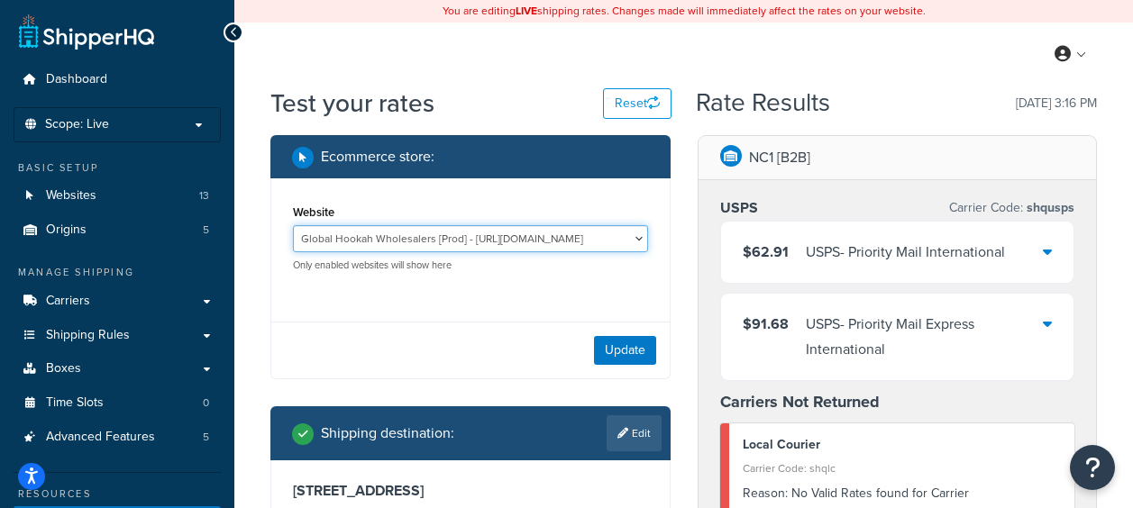
click at [640, 238] on select "Global Hookah Wholesalers [Pre-Prod] - https://mcstaging2.hookahwholesalers.com…" at bounding box center [470, 238] width 355 height 27
select select "c37ad2a6c48c87a75376ff117ac6e80d"
click at [293, 225] on select "Global Hookah Wholesalers [Pre-Prod] - https://mcstaging2.hookahwholesalers.com…" at bounding box center [470, 238] width 355 height 27
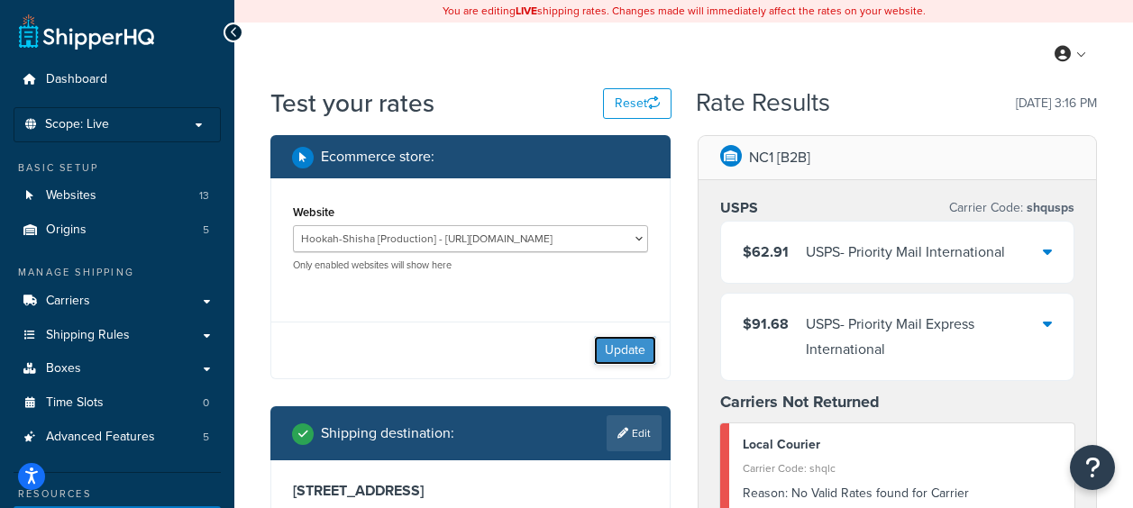
click at [638, 351] on button "Update" at bounding box center [625, 350] width 62 height 29
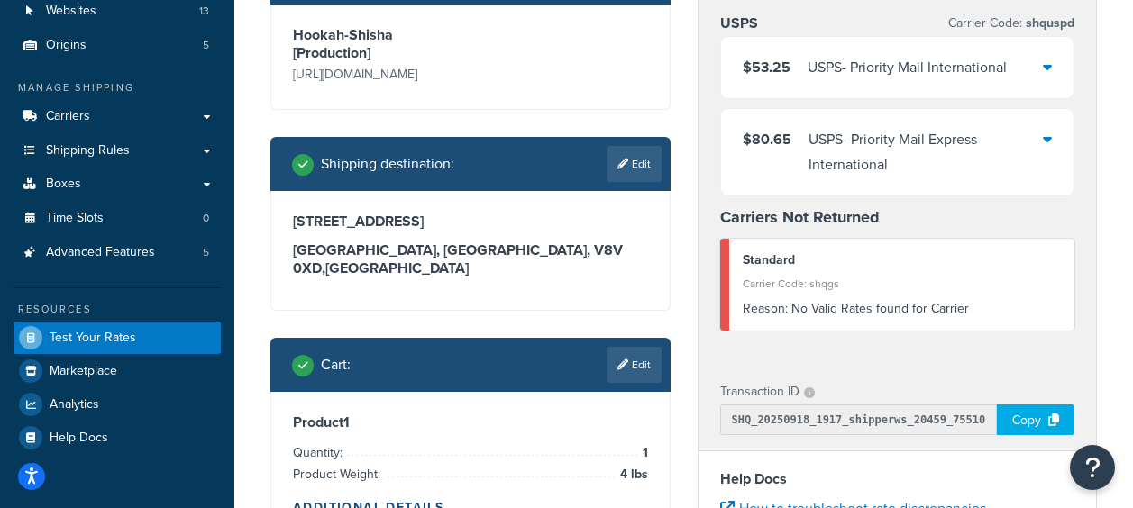
scroll to position [90, 0]
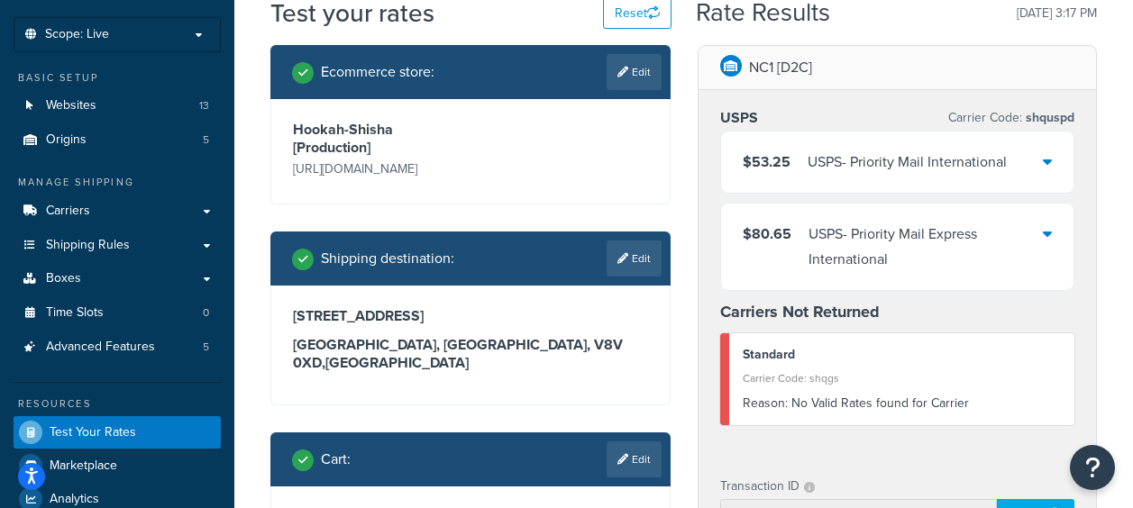
click at [1018, 179] on div "$53.25 USPS - Priority Mail International" at bounding box center [897, 162] width 353 height 61
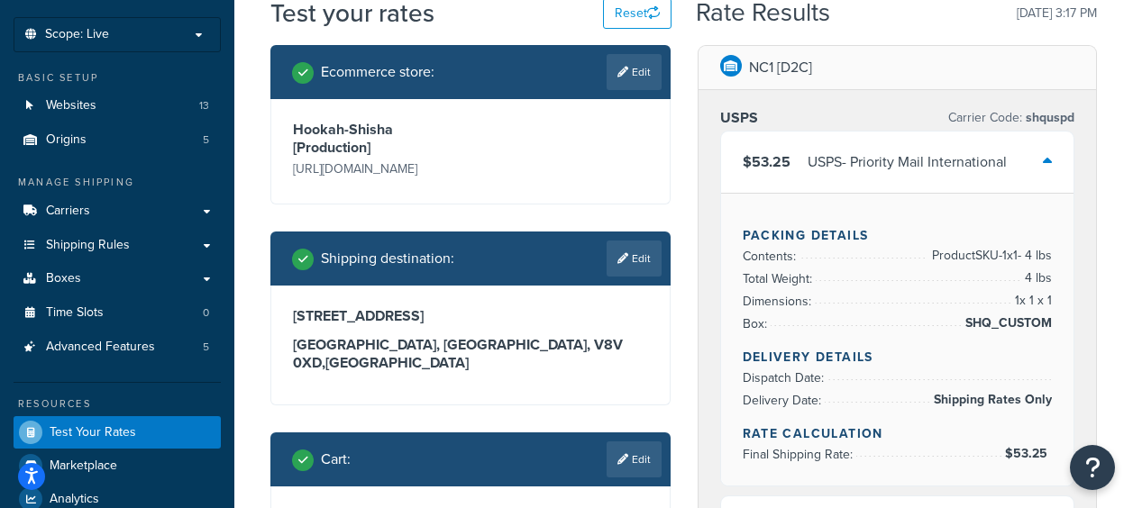
click at [1018, 183] on div "$53.25 USPS - Priority Mail International" at bounding box center [897, 162] width 353 height 61
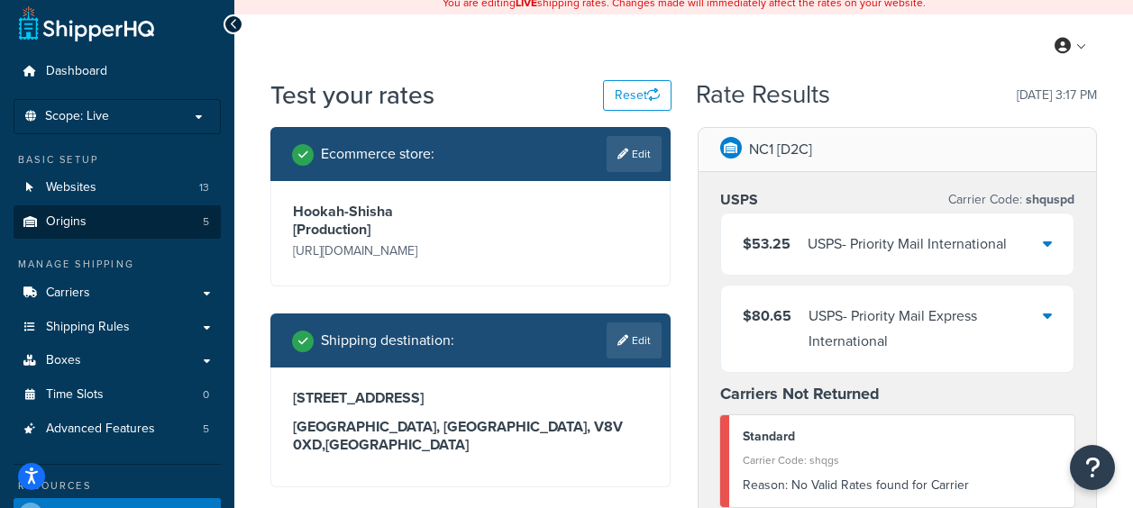
scroll to position [0, 0]
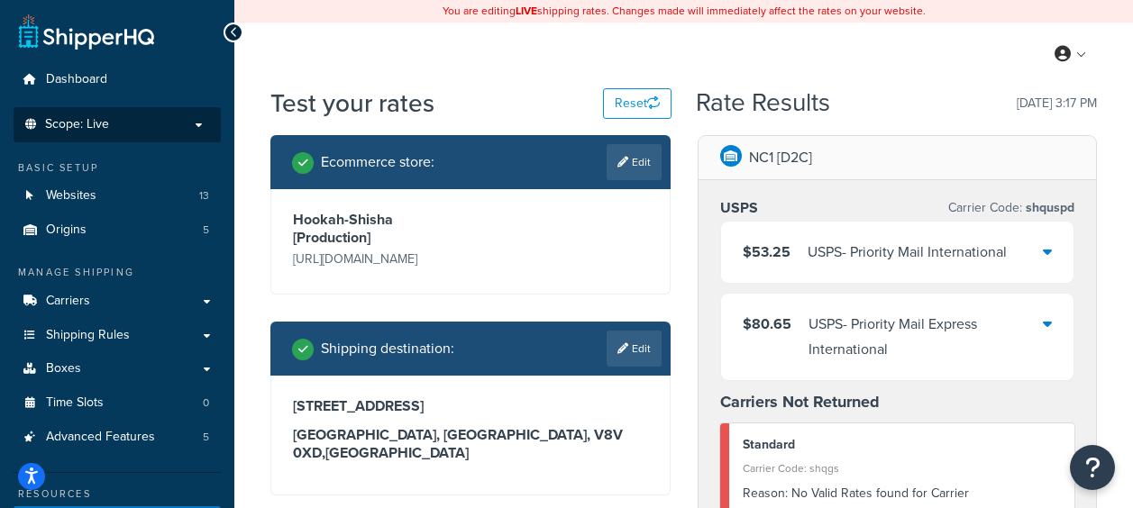
click at [146, 128] on p "Scope: Live" at bounding box center [117, 124] width 191 height 15
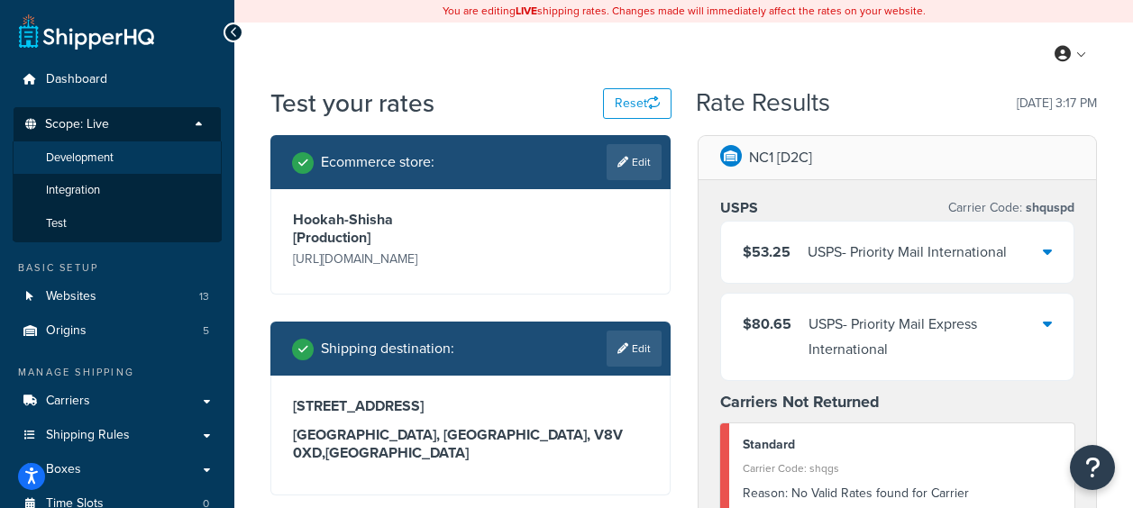
click at [102, 160] on span "Development" at bounding box center [80, 158] width 68 height 15
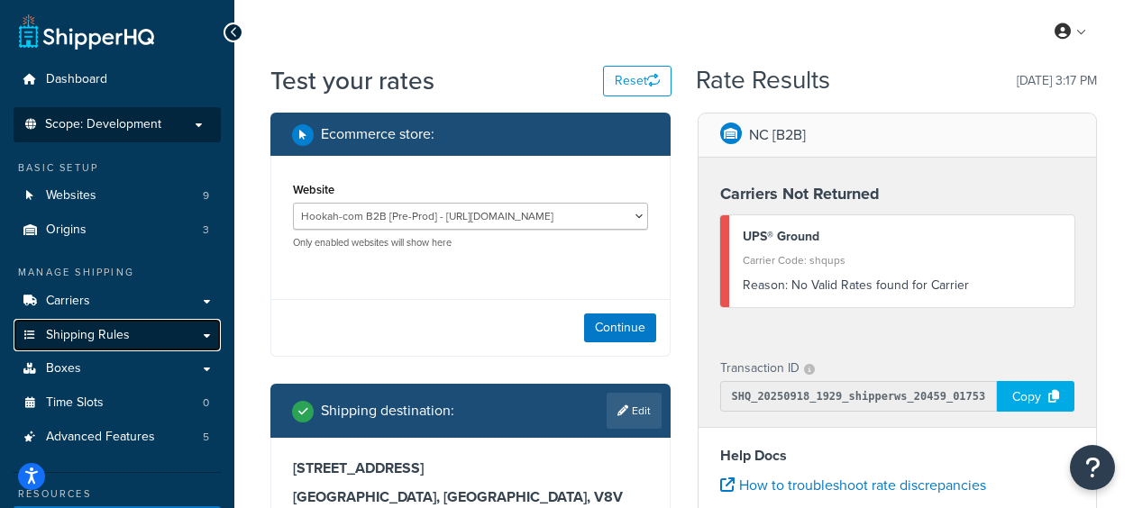
click at [126, 341] on span "Shipping Rules" at bounding box center [88, 335] width 84 height 15
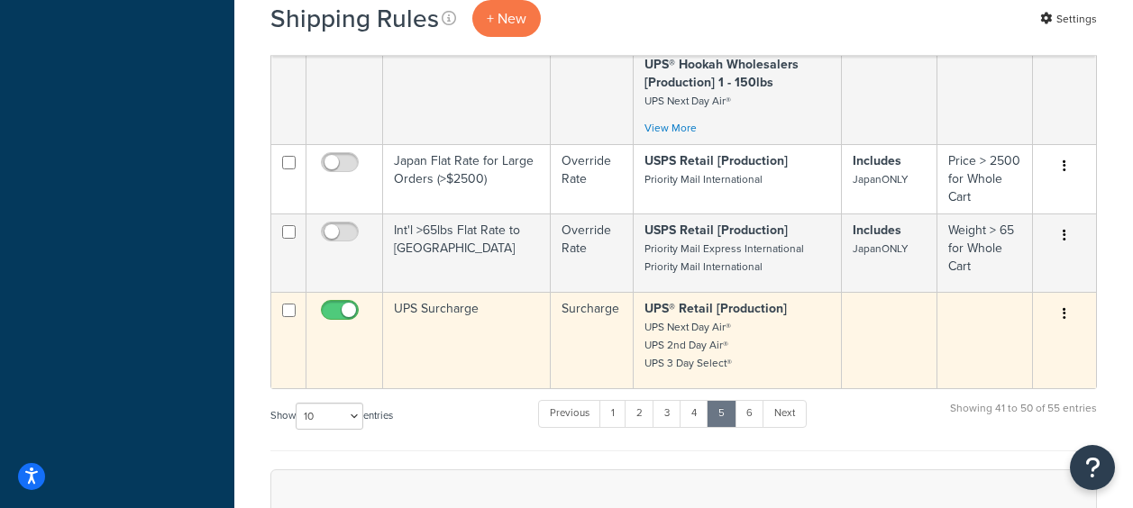
scroll to position [992, 0]
click at [457, 304] on td "UPS Surcharge" at bounding box center [467, 338] width 168 height 96
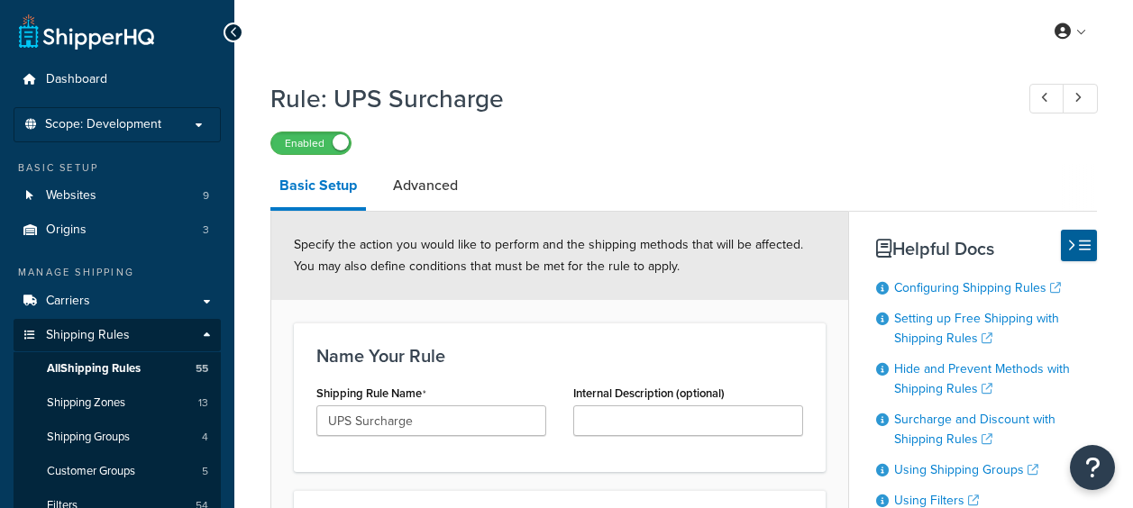
select select "SURCHARGE"
click at [804, 105] on h1 "Rule: UPS Surcharge" at bounding box center [633, 98] width 726 height 35
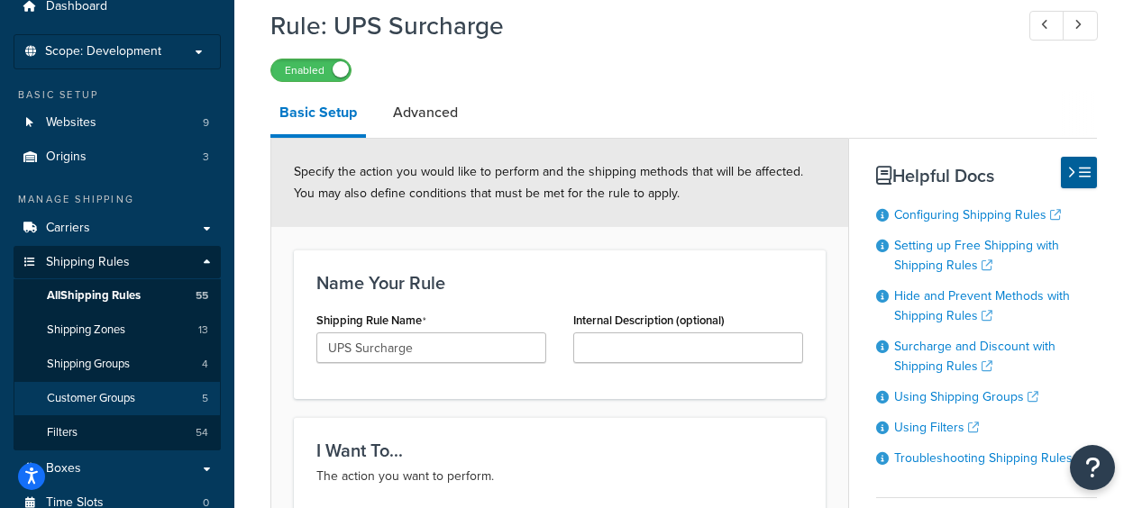
scroll to position [180, 0]
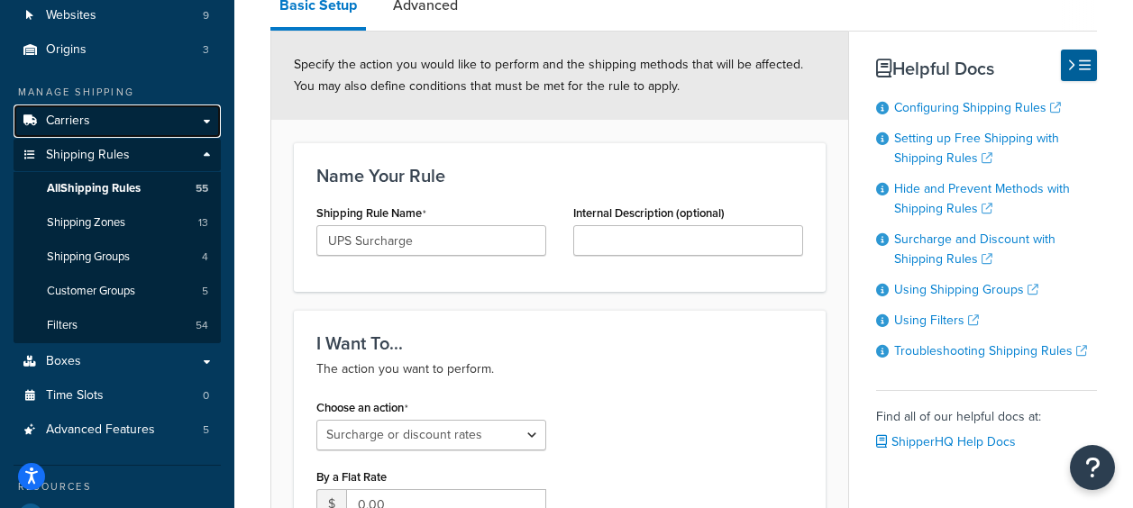
click at [98, 116] on link "Carriers" at bounding box center [117, 121] width 207 height 33
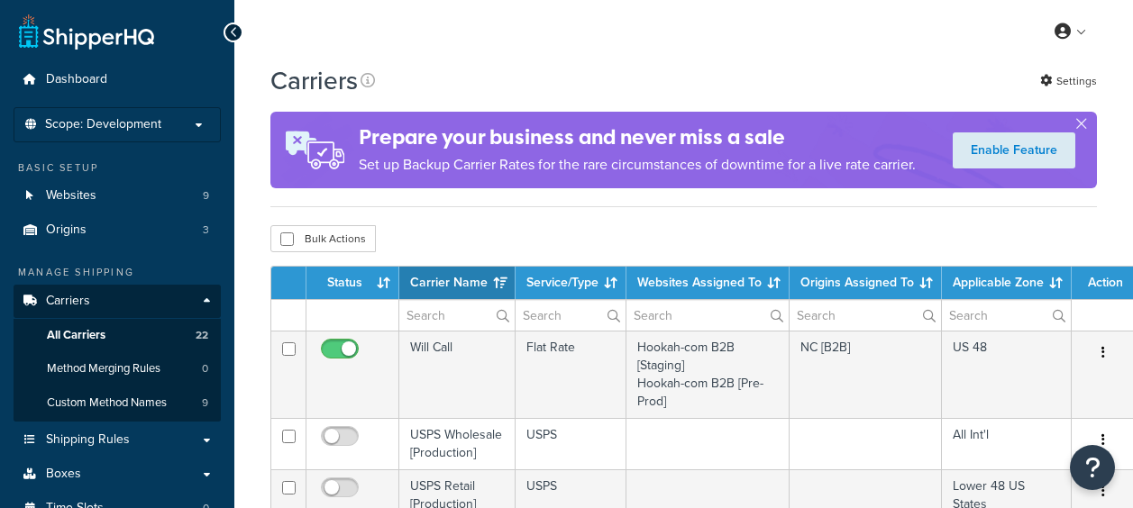
select select "15"
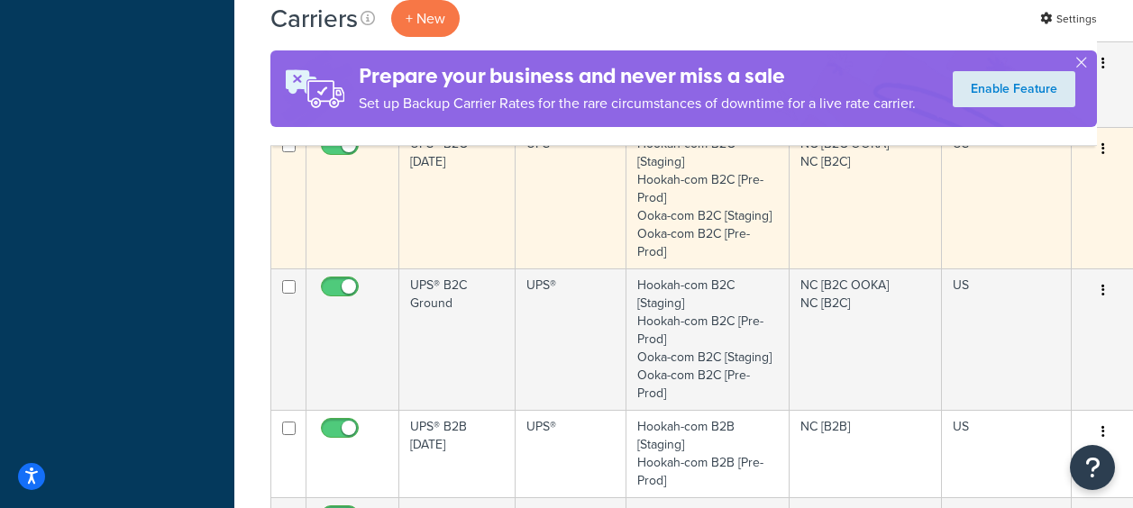
scroll to position [992, 0]
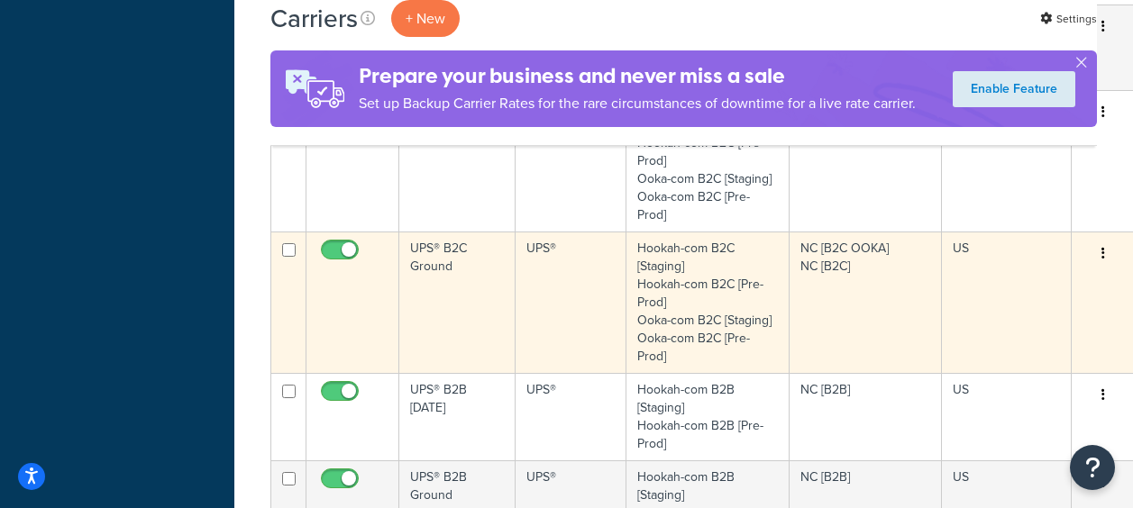
click at [472, 273] on td "UPS® B2C Ground" at bounding box center [457, 303] width 116 height 142
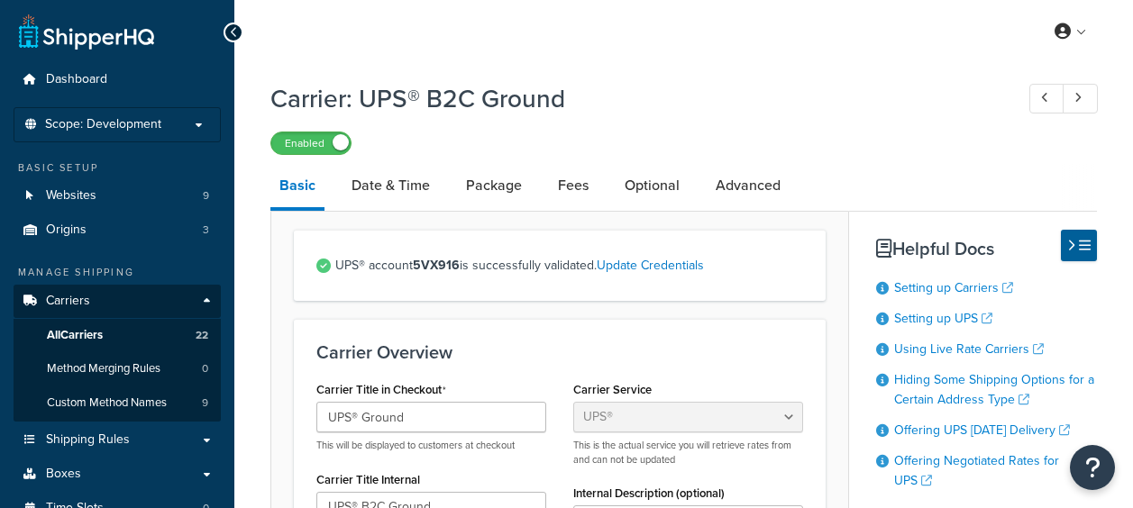
select select "ups"
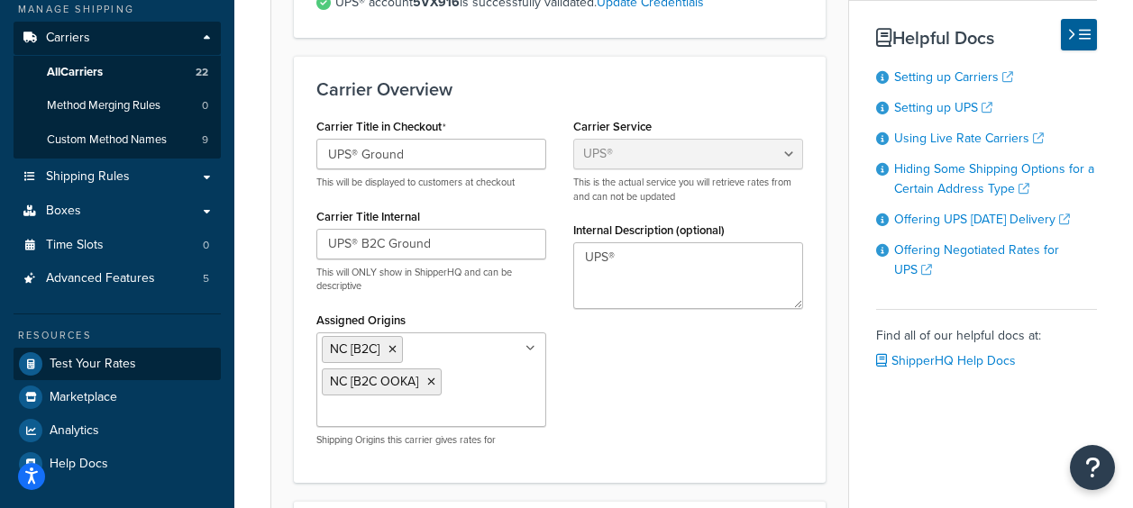
scroll to position [90, 0]
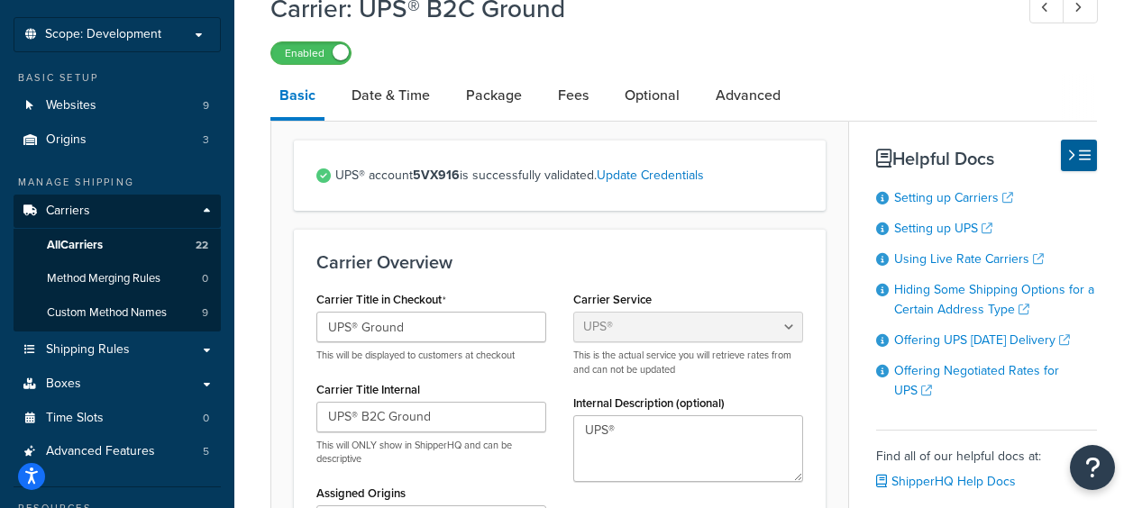
click at [172, 12] on ul "Dashboard Scope: Development Basic Setup Websites 9 Origins 3 Manage Shipping C…" at bounding box center [117, 313] width 207 height 681
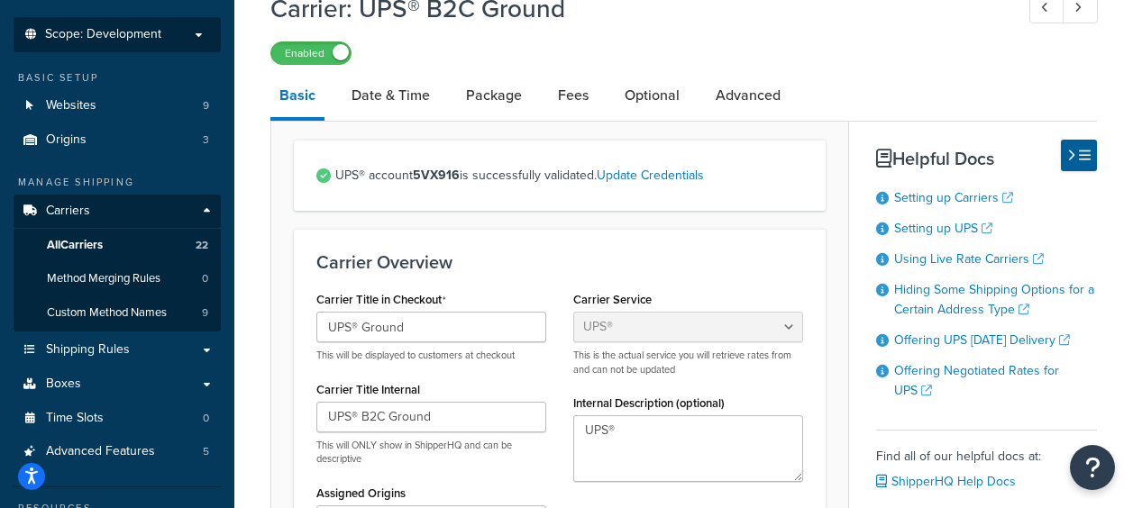
click at [169, 32] on p "Scope: Development" at bounding box center [117, 34] width 191 height 15
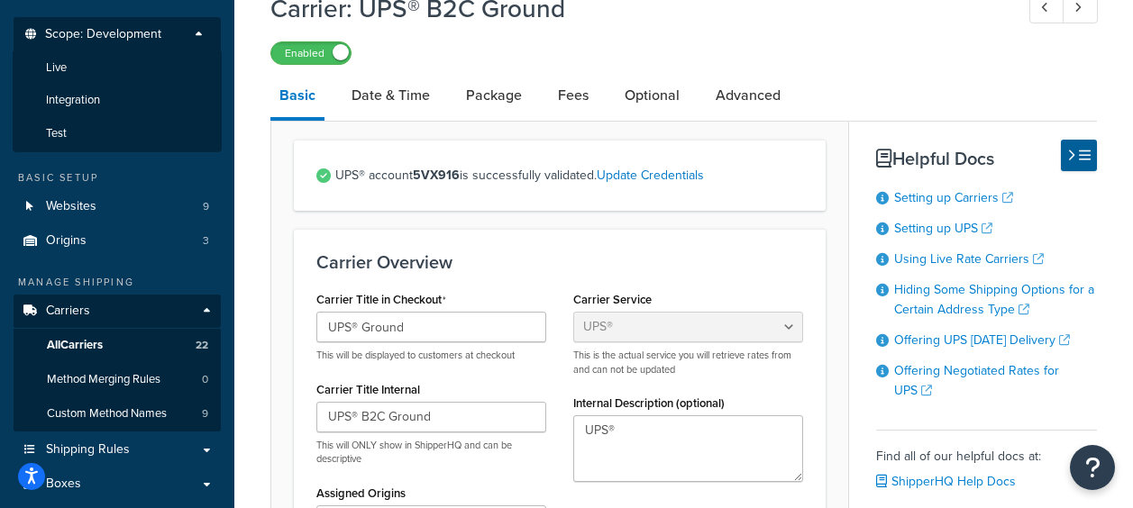
click at [90, 63] on li "Live" at bounding box center [117, 67] width 209 height 33
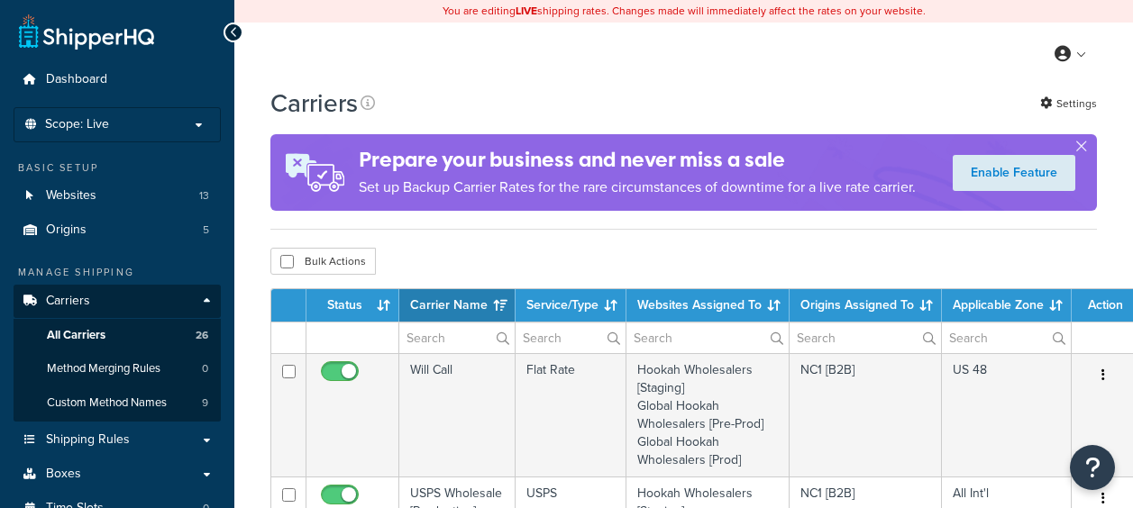
select select "15"
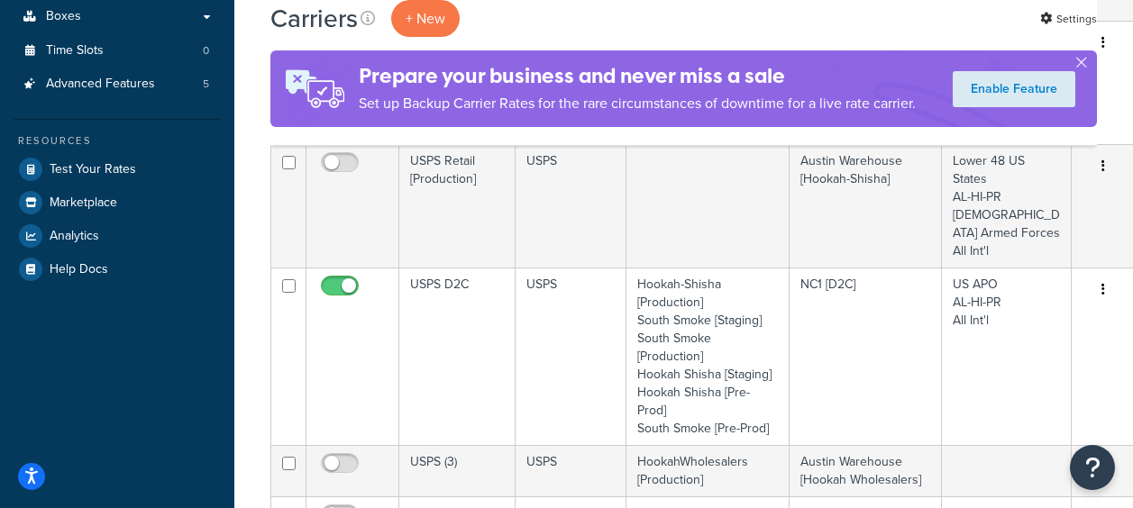
scroll to position [451, 0]
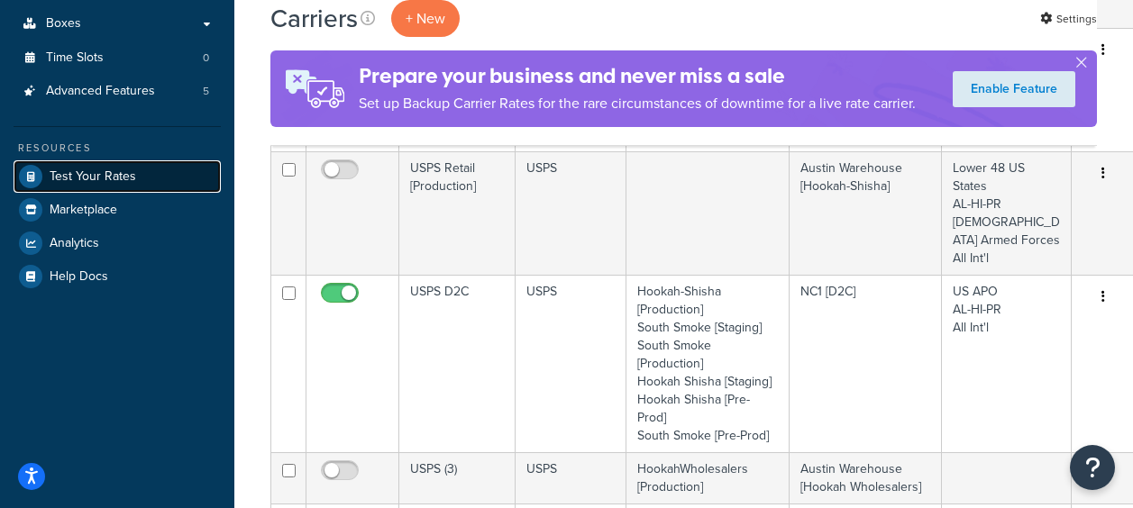
click at [110, 182] on span "Test Your Rates" at bounding box center [93, 176] width 87 height 15
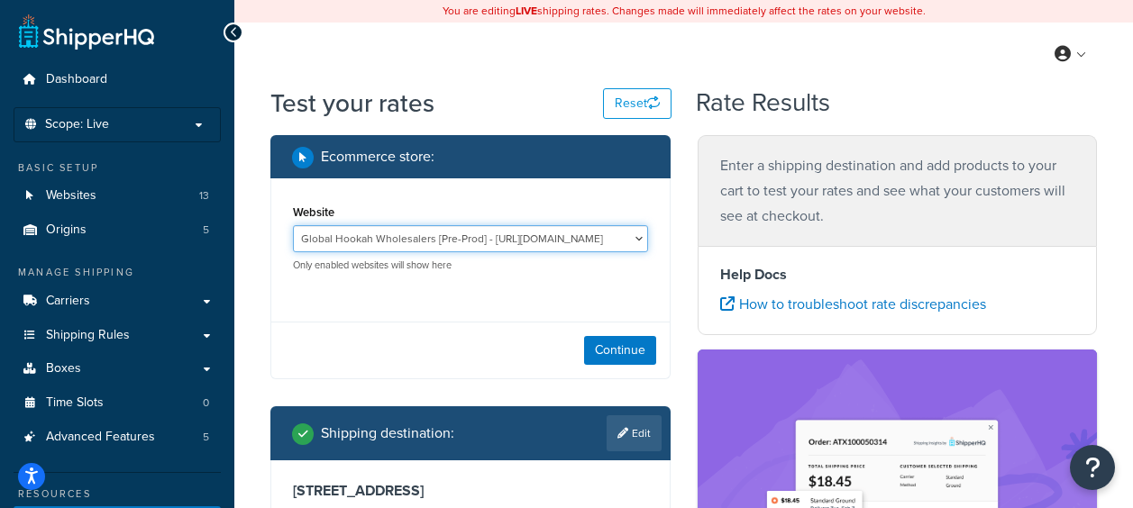
click at [625, 234] on select "Global Hookah Wholesalers [Pre-Prod] - [URL][DOMAIN_NAME] Global Hookah Wholesa…" at bounding box center [470, 238] width 355 height 27
select select "c37ad2a6c48c87a75376ff117ac6e80d"
click at [293, 225] on select "Global Hookah Wholesalers [Pre-Prod] - [URL][DOMAIN_NAME] Global Hookah Wholesa…" at bounding box center [470, 238] width 355 height 27
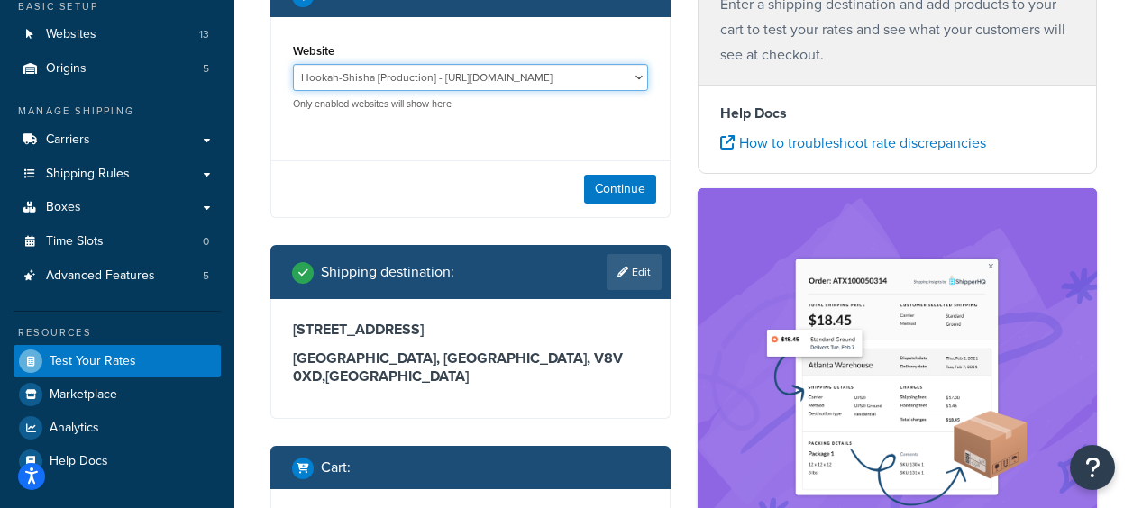
scroll to position [270, 0]
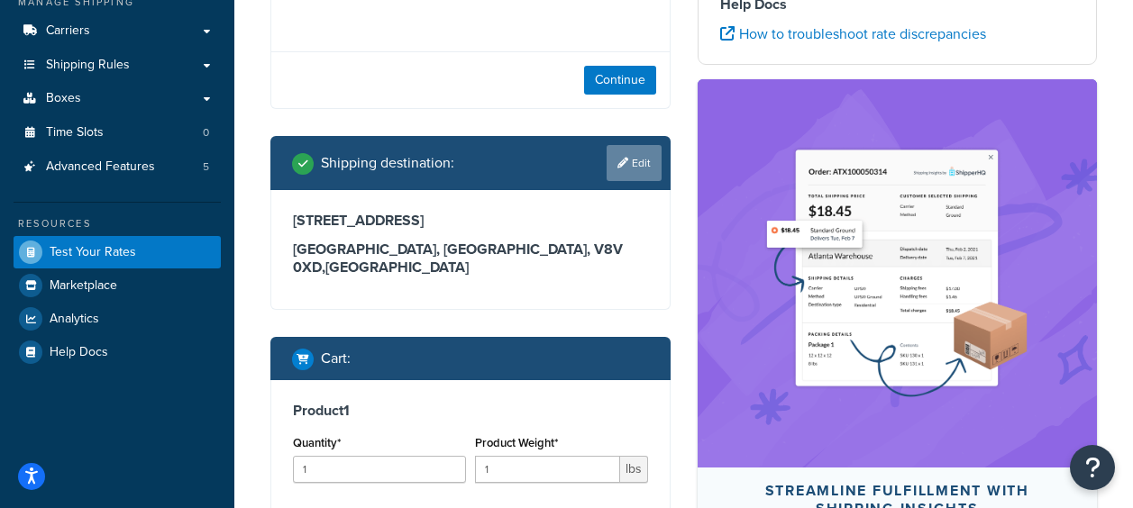
click at [633, 169] on link "Edit" at bounding box center [634, 163] width 55 height 36
select select "CA"
select select "BC"
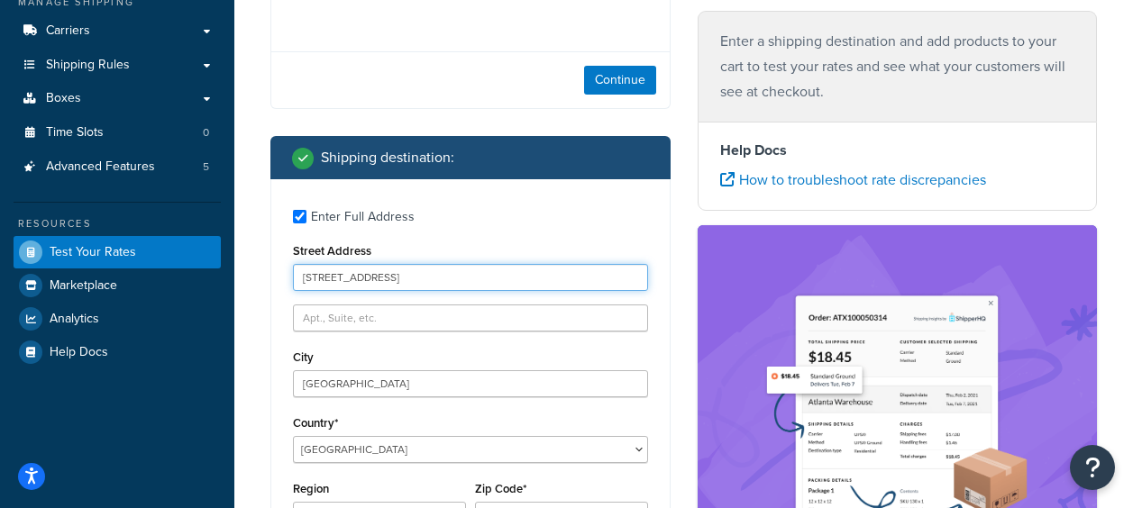
drag, startPoint x: 396, startPoint y: 276, endPoint x: 267, endPoint y: 271, distance: 129.0
click at [267, 271] on div "Ecommerce store : Website Global Hookah Wholesalers [Pre-Prod] - [URL][DOMAIN_N…" at bounding box center [470, 460] width 427 height 1191
paste input "2500 Preservation Pl"
type input "2500 Preservation Pl"
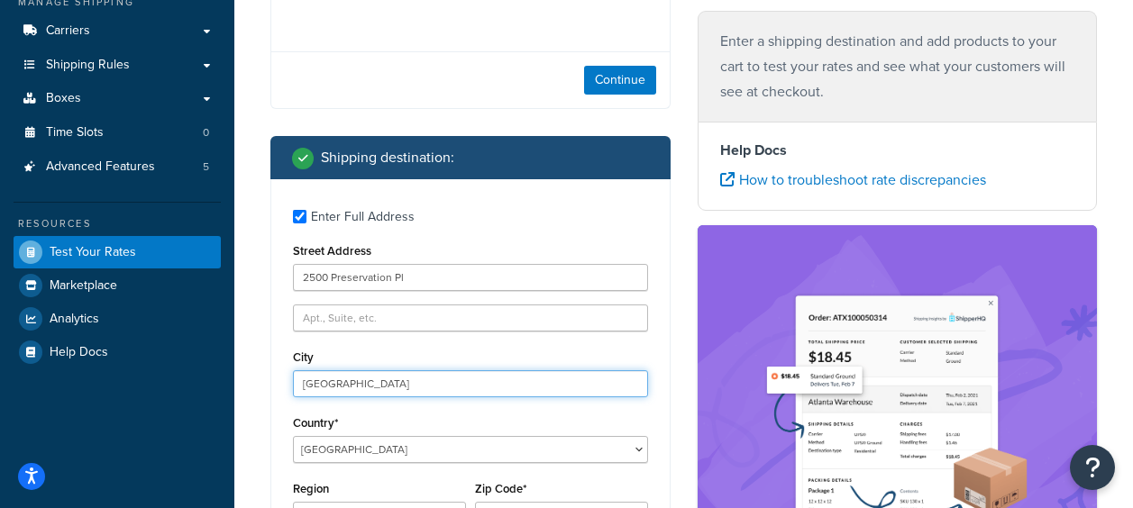
click at [384, 382] on input "[GEOGRAPHIC_DATA]" at bounding box center [470, 383] width 355 height 27
drag, startPoint x: 384, startPoint y: 382, endPoint x: 217, endPoint y: 373, distance: 167.0
click at [217, 373] on div "Dashboard Scope: Live Basic Setup Websites 13 Origins 5 Manage Shipping Carrier…" at bounding box center [566, 438] width 1133 height 1417
paste input "[GEOGRAPHIC_DATA]"
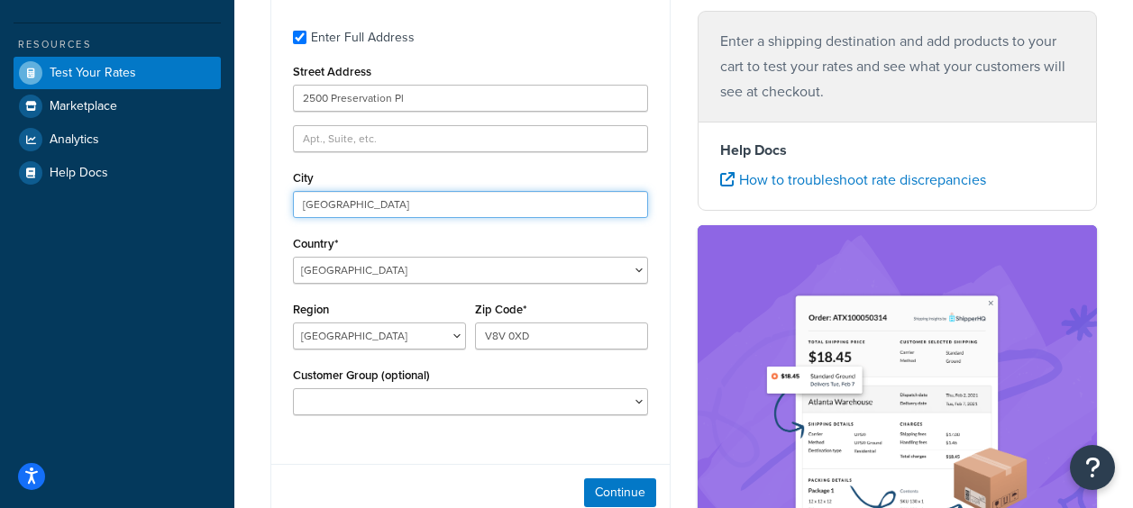
scroll to position [451, 0]
type input "[GEOGRAPHIC_DATA]"
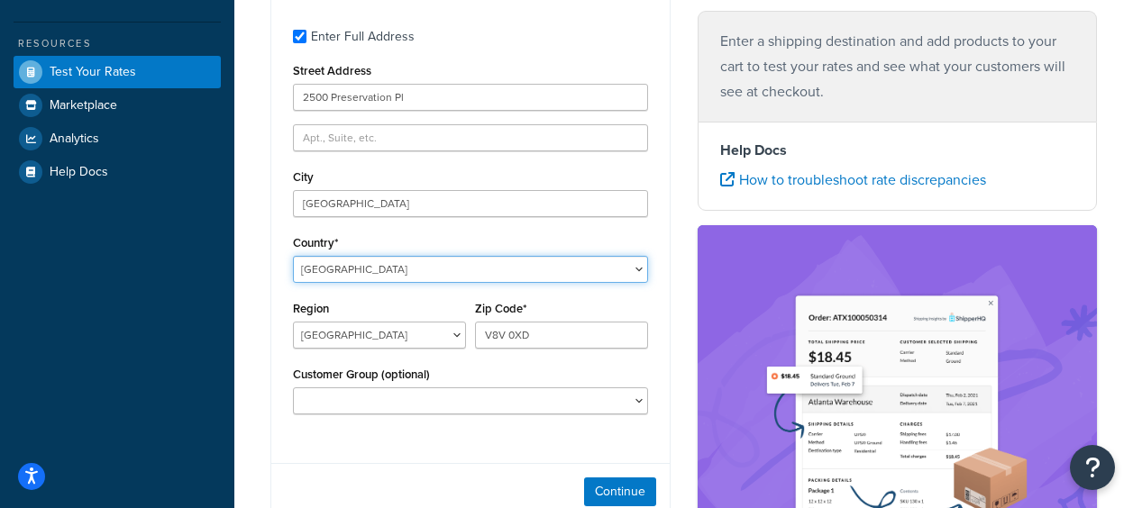
click at [395, 269] on select "[GEOGRAPHIC_DATA] [GEOGRAPHIC_DATA] [GEOGRAPHIC_DATA] [GEOGRAPHIC_DATA] [GEOGRA…" at bounding box center [470, 269] width 355 height 27
select select "US"
click at [293, 256] on select "[GEOGRAPHIC_DATA] [GEOGRAPHIC_DATA] [GEOGRAPHIC_DATA] [GEOGRAPHIC_DATA] [GEOGRA…" at bounding box center [470, 269] width 355 height 27
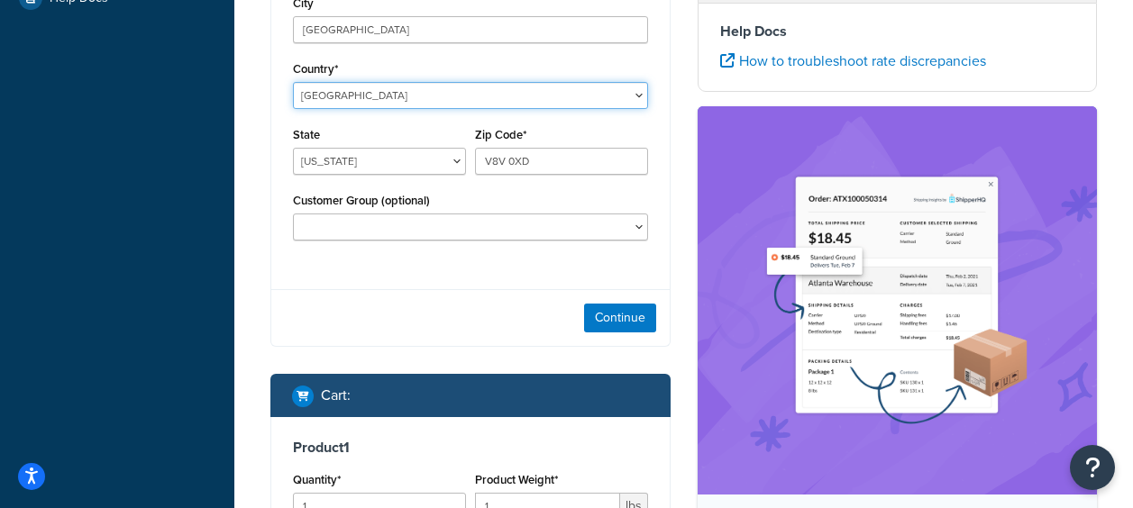
scroll to position [631, 0]
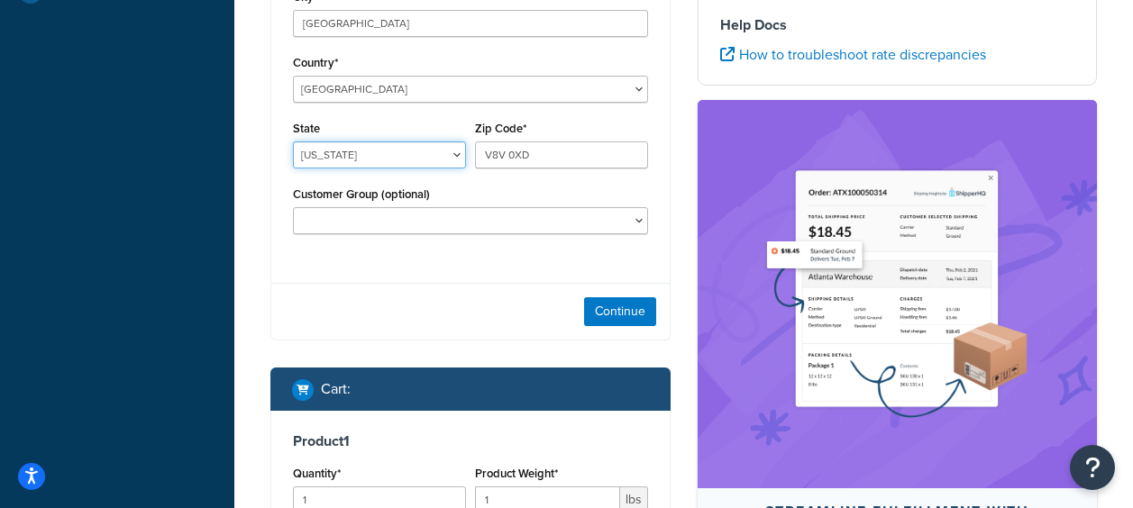
click at [402, 147] on select "[US_STATE] [US_STATE] [US_STATE] [US_STATE] [US_STATE] Armed Forces Americas Ar…" at bounding box center [379, 155] width 173 height 27
select select "CO"
click at [293, 142] on select "[US_STATE] [US_STATE] [US_STATE] [US_STATE] [US_STATE] Armed Forces Americas Ar…" at bounding box center [379, 155] width 173 height 27
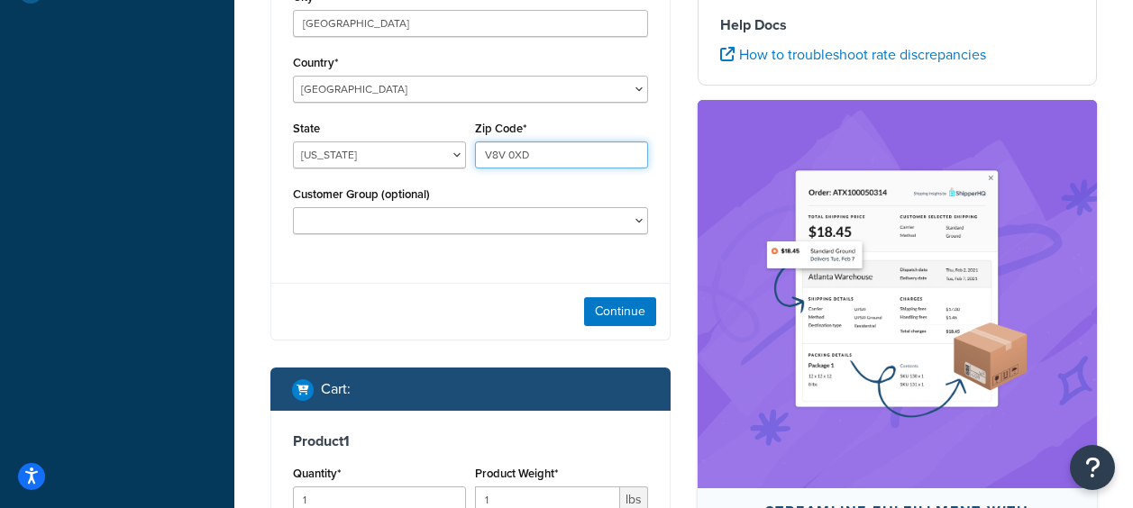
click at [555, 160] on input "V8V 0XD" at bounding box center [561, 155] width 173 height 27
drag, startPoint x: 543, startPoint y: 154, endPoint x: 463, endPoint y: 152, distance: 79.3
click at [463, 152] on div "State Alabama Alaska American Samoa Arizona Arkansas Armed Forces Americas Arme…" at bounding box center [470, 149] width 364 height 66
paste input "81147"
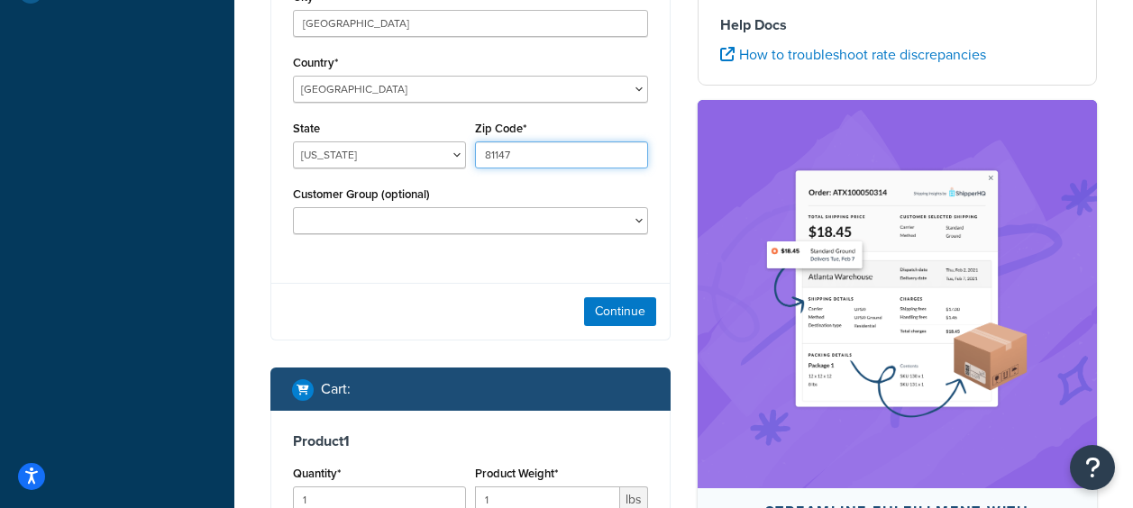
type input "81147"
click at [462, 281] on div "Enter Full Address Street Address 2500 Preservation Pl City Pagosa Springs Coun…" at bounding box center [470, 80] width 400 height 522
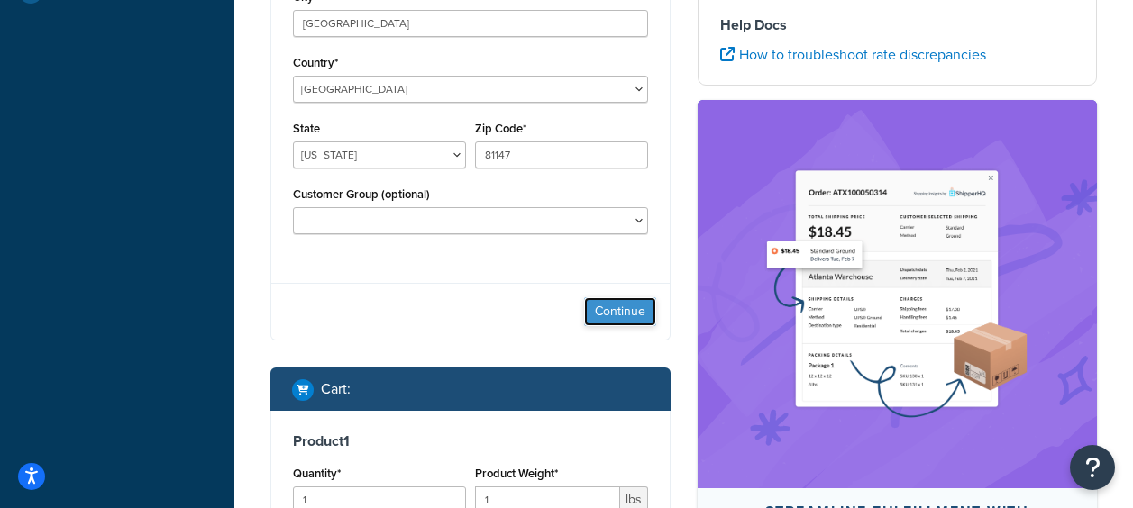
click at [616, 313] on button "Continue" at bounding box center [620, 311] width 72 height 29
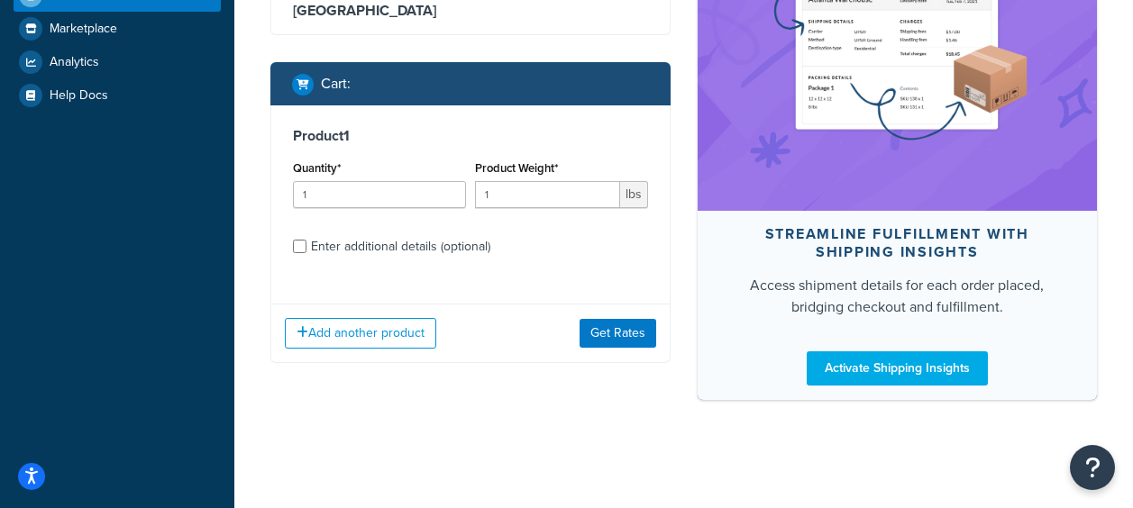
scroll to position [526, 0]
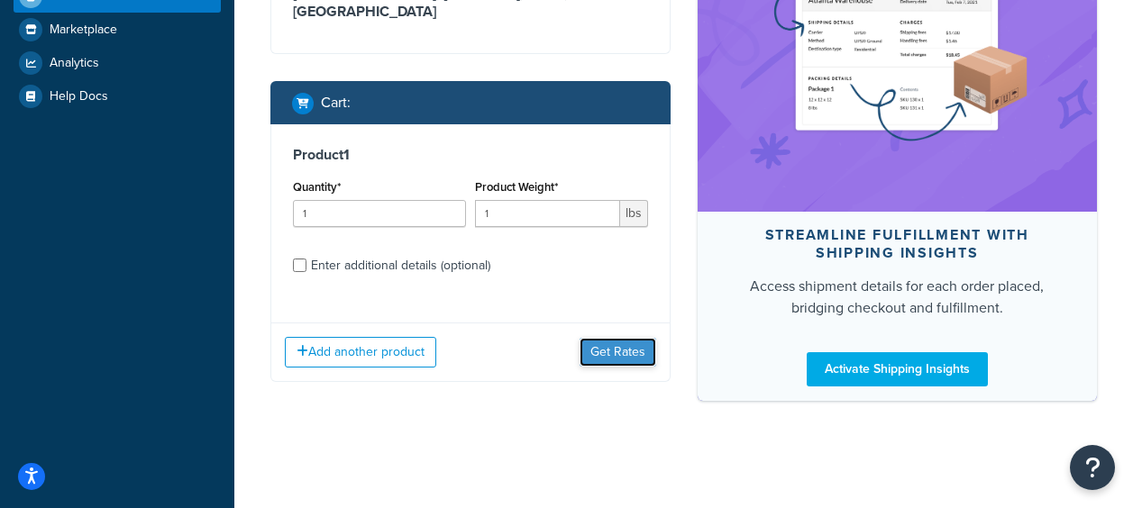
click at [637, 343] on button "Get Rates" at bounding box center [618, 352] width 77 height 29
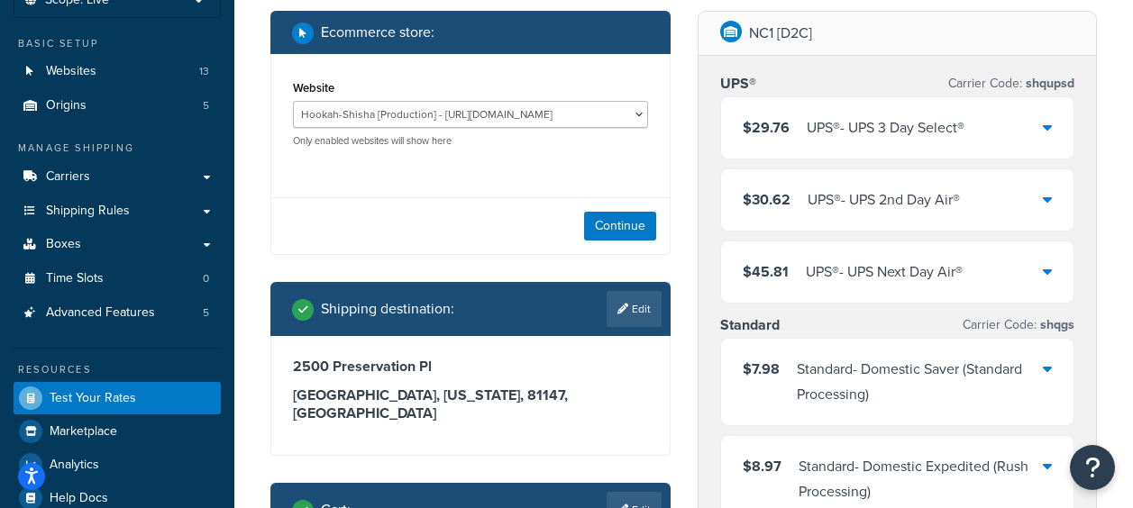
scroll to position [180, 0]
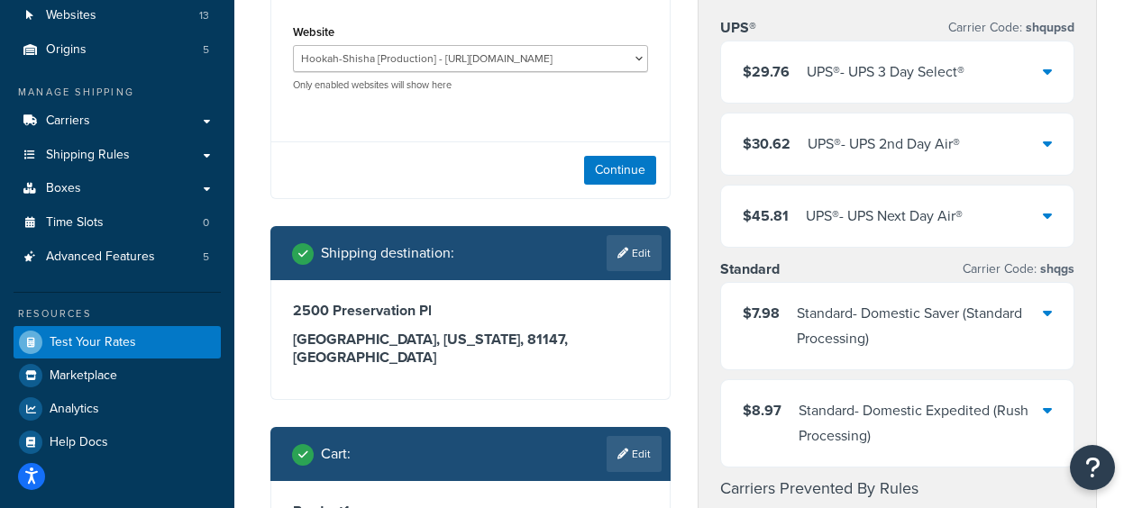
click at [1048, 215] on icon at bounding box center [1047, 215] width 9 height 14
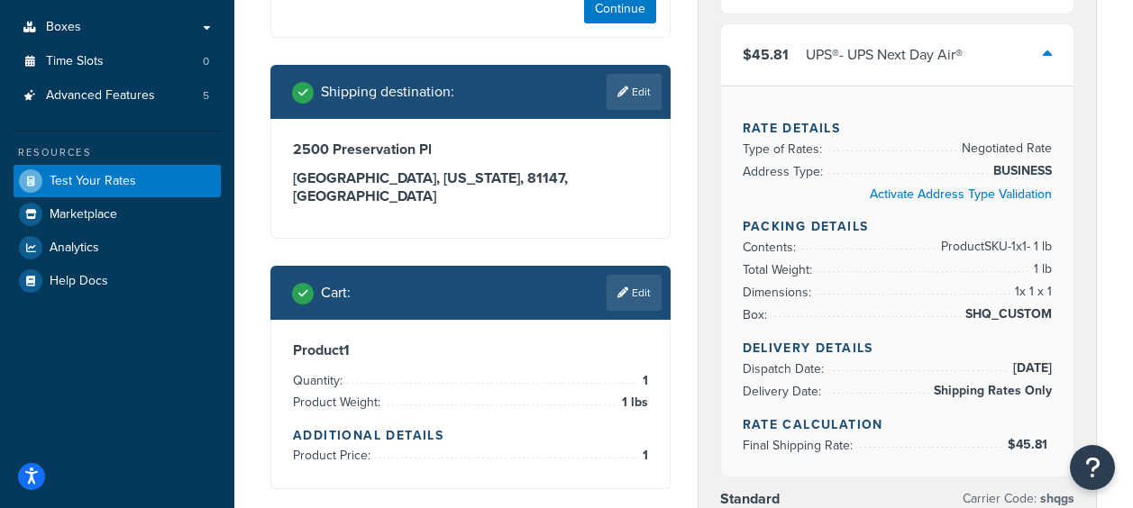
scroll to position [361, 0]
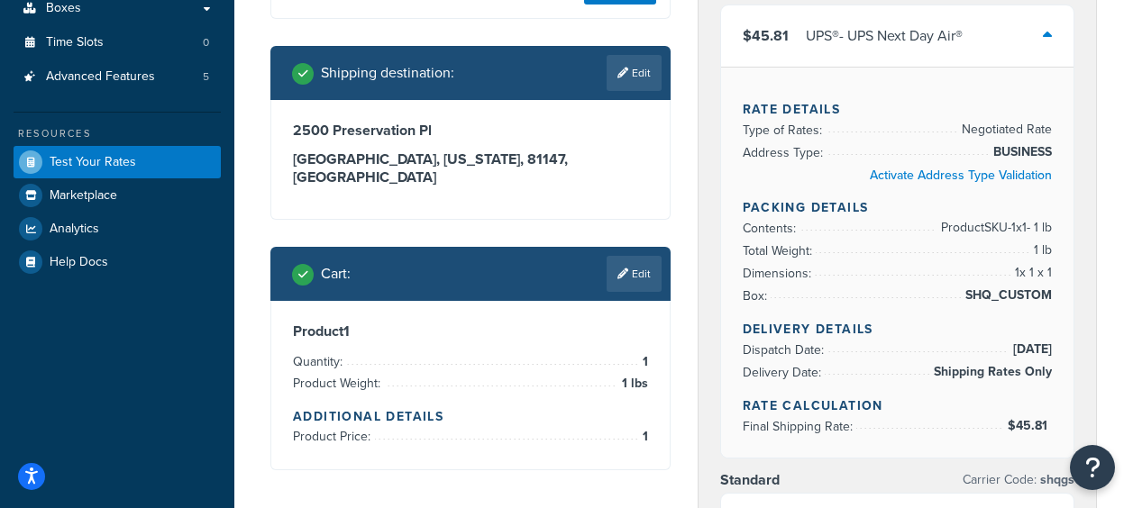
click at [640, 264] on link "Edit" at bounding box center [634, 274] width 55 height 36
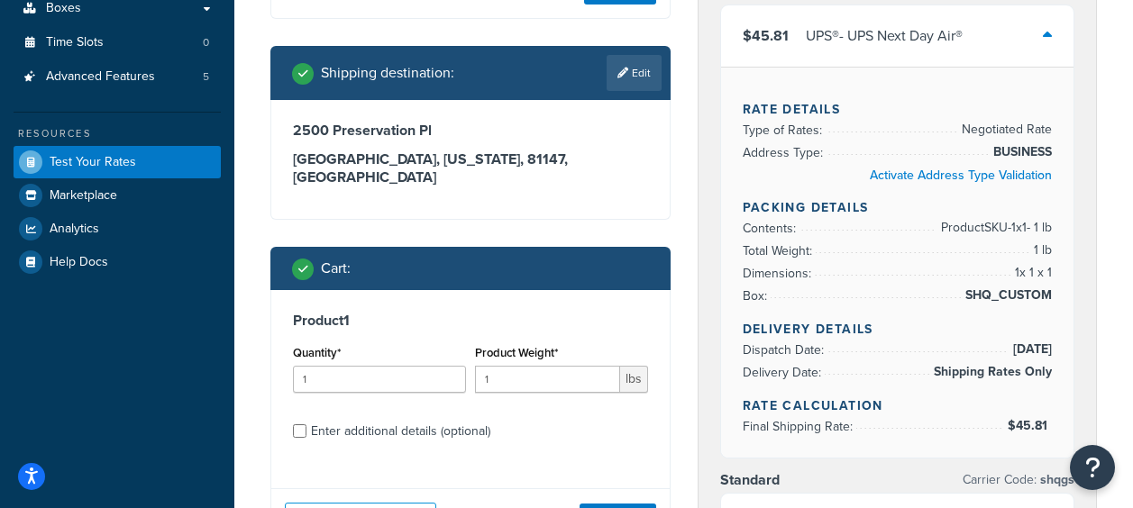
scroll to position [541, 0]
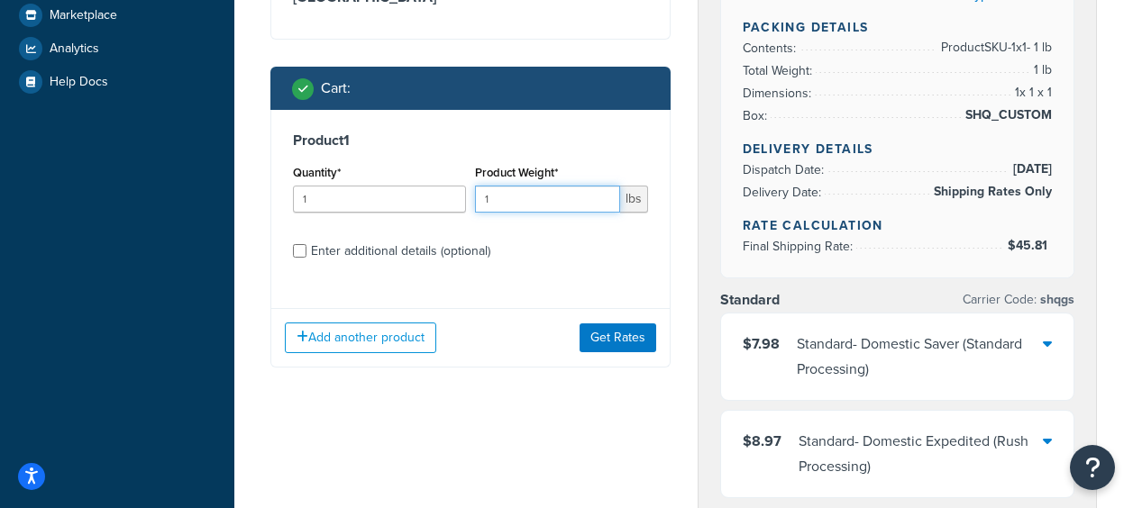
click at [523, 186] on input "1" at bounding box center [547, 199] width 145 height 27
type input "10"
click at [634, 326] on button "Get Rates" at bounding box center [618, 338] width 77 height 29
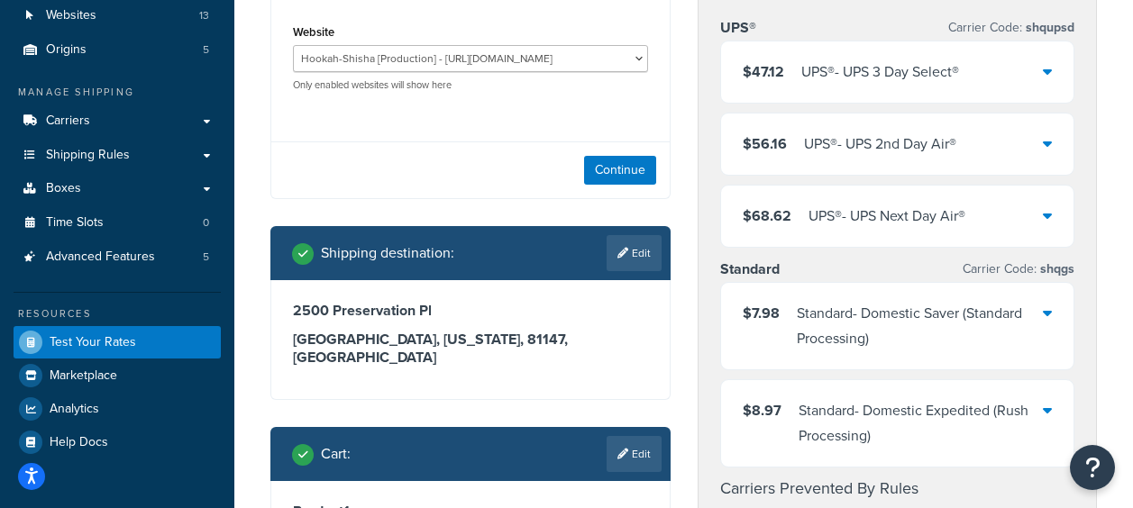
scroll to position [90, 0]
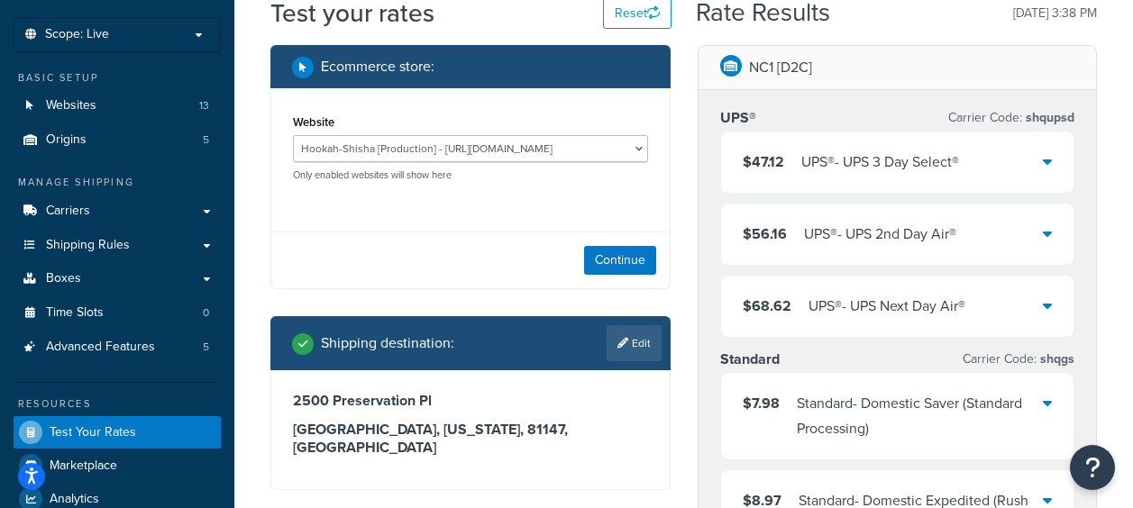
click at [1047, 312] on icon at bounding box center [1047, 305] width 9 height 14
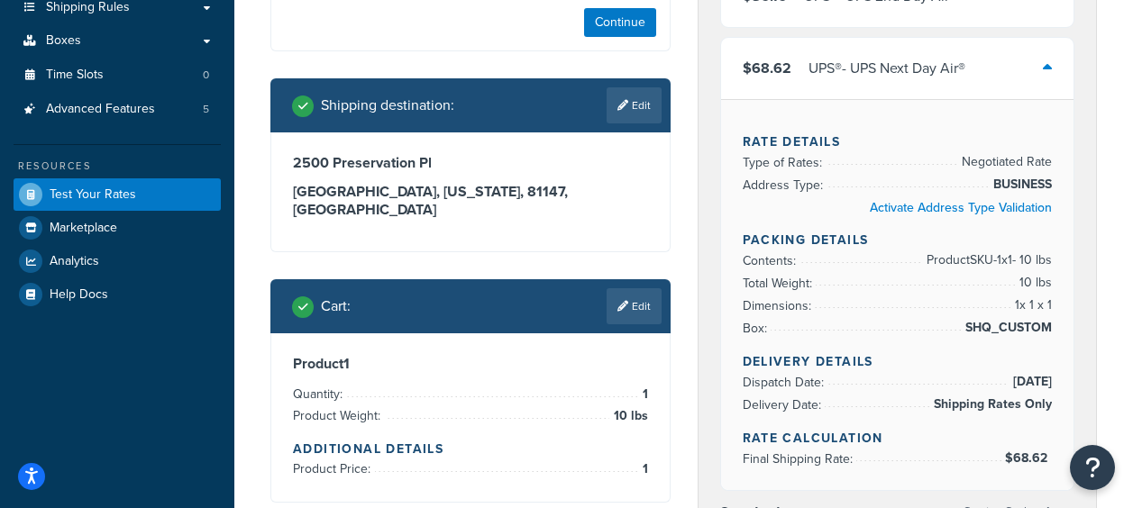
scroll to position [270, 0]
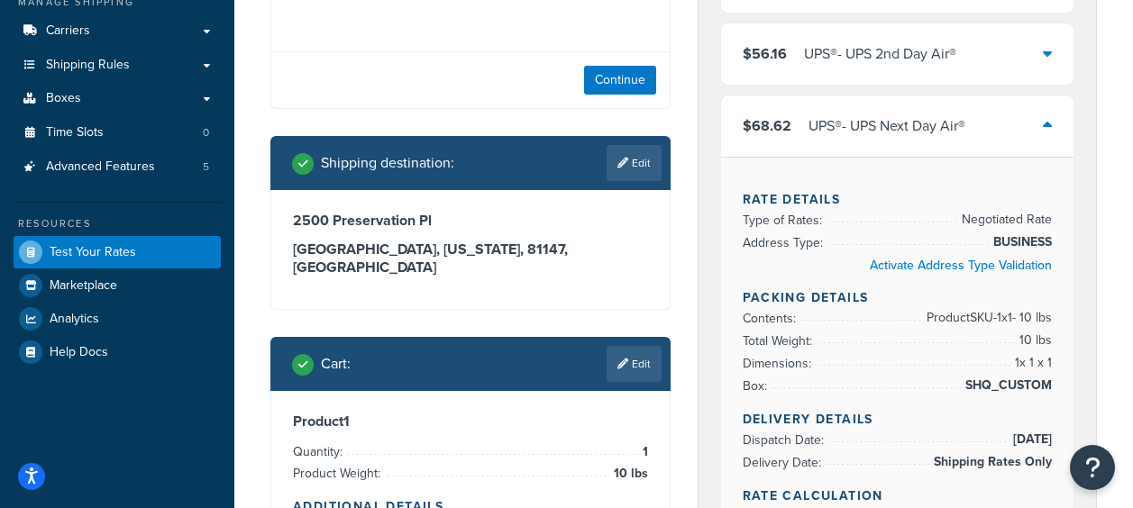
click at [1054, 123] on div "$68.62 UPS® - UPS Next Day Air®" at bounding box center [897, 126] width 353 height 61
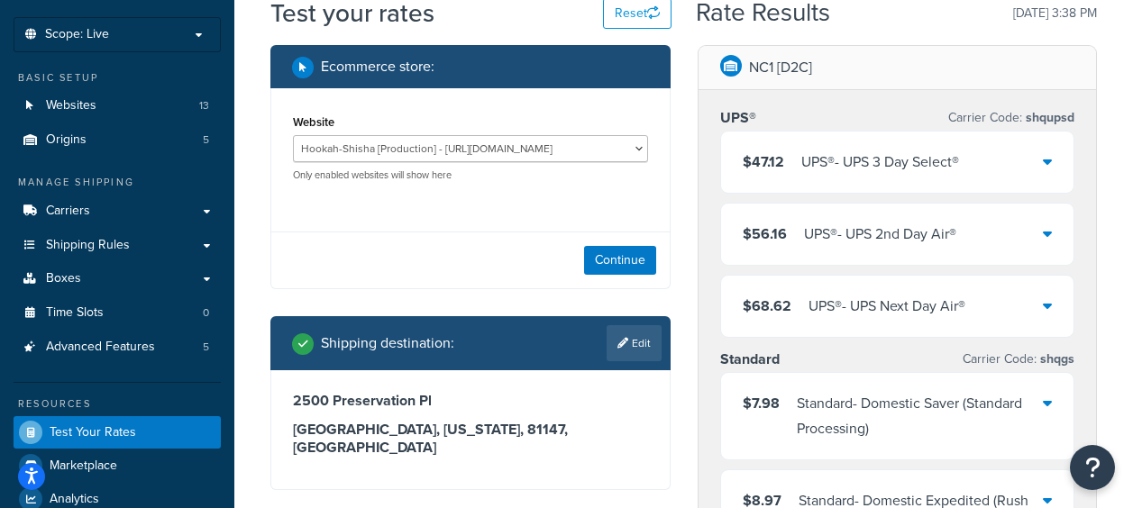
scroll to position [90, 0]
click at [1049, 169] on icon at bounding box center [1047, 161] width 9 height 14
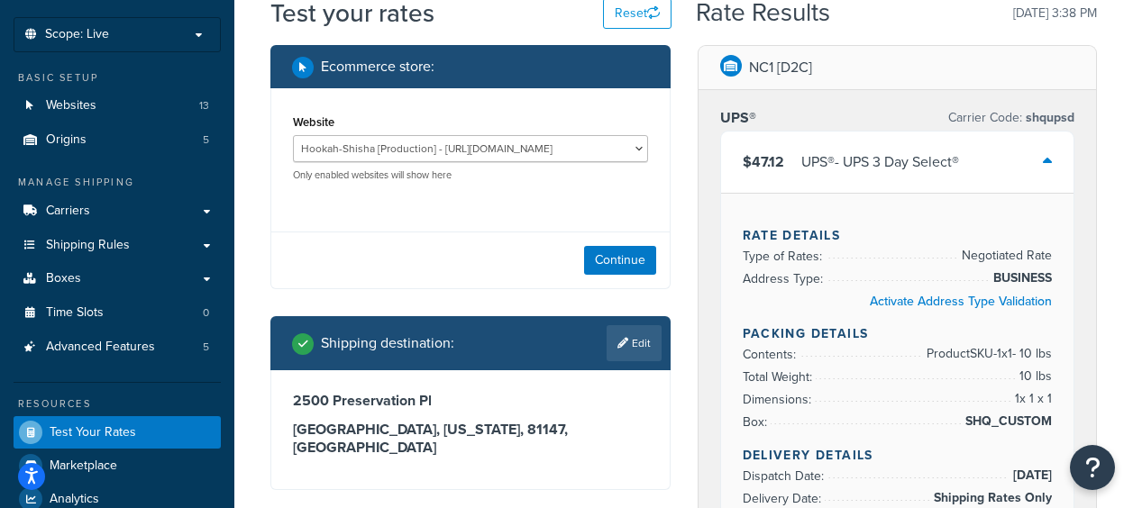
click at [1049, 169] on icon at bounding box center [1047, 161] width 9 height 14
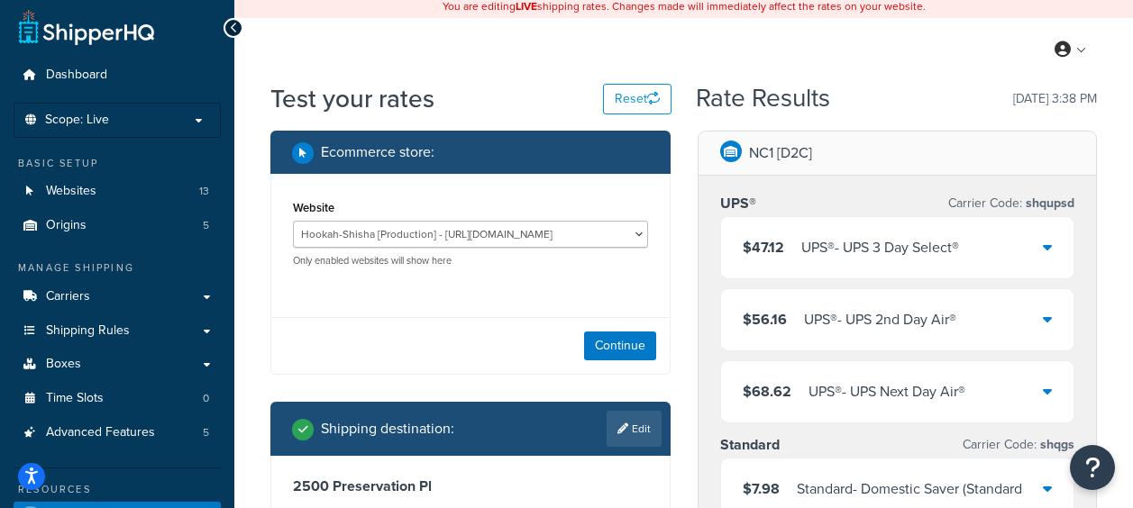
scroll to position [0, 0]
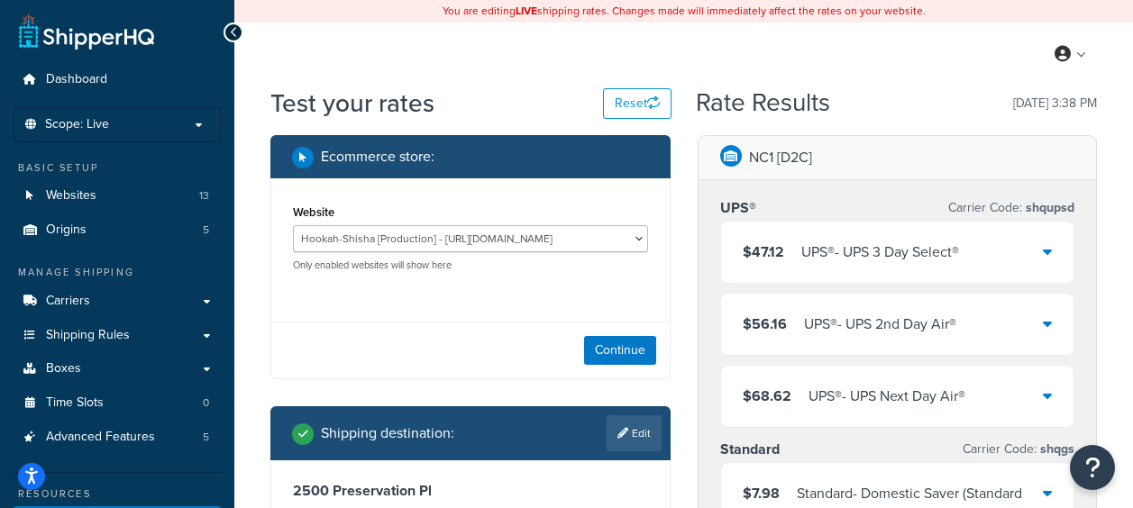
click at [891, 254] on div "UPS® - UPS 3 Day Select®" at bounding box center [880, 252] width 158 height 25
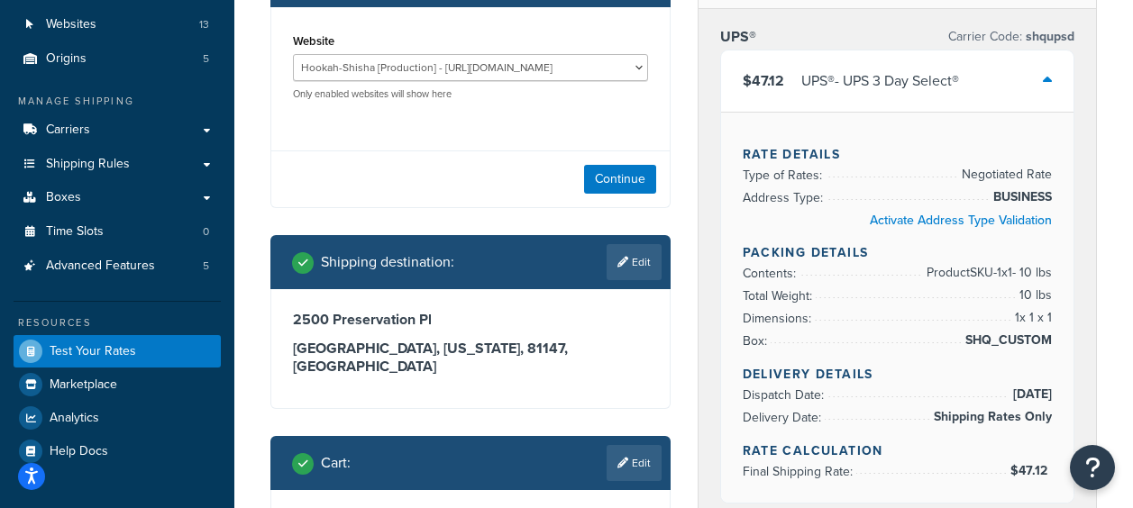
scroll to position [180, 0]
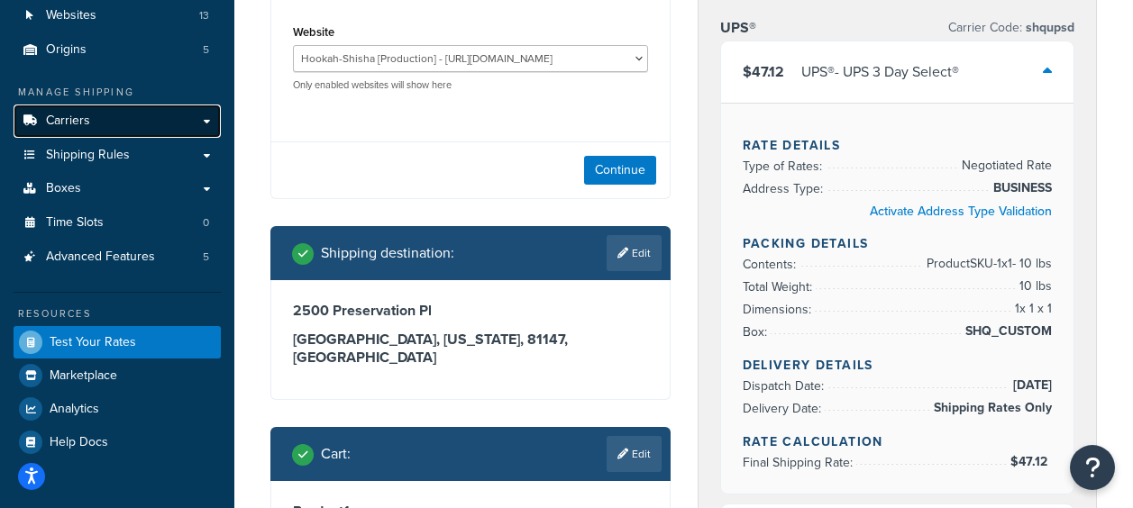
click at [100, 127] on link "Carriers" at bounding box center [117, 121] width 207 height 33
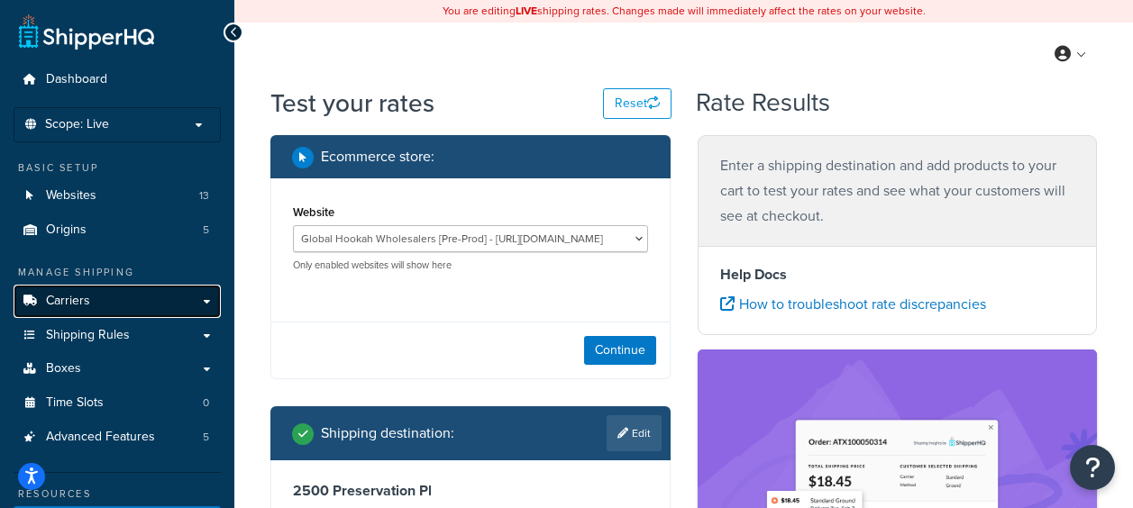
click at [83, 296] on span "Carriers" at bounding box center [68, 301] width 44 height 15
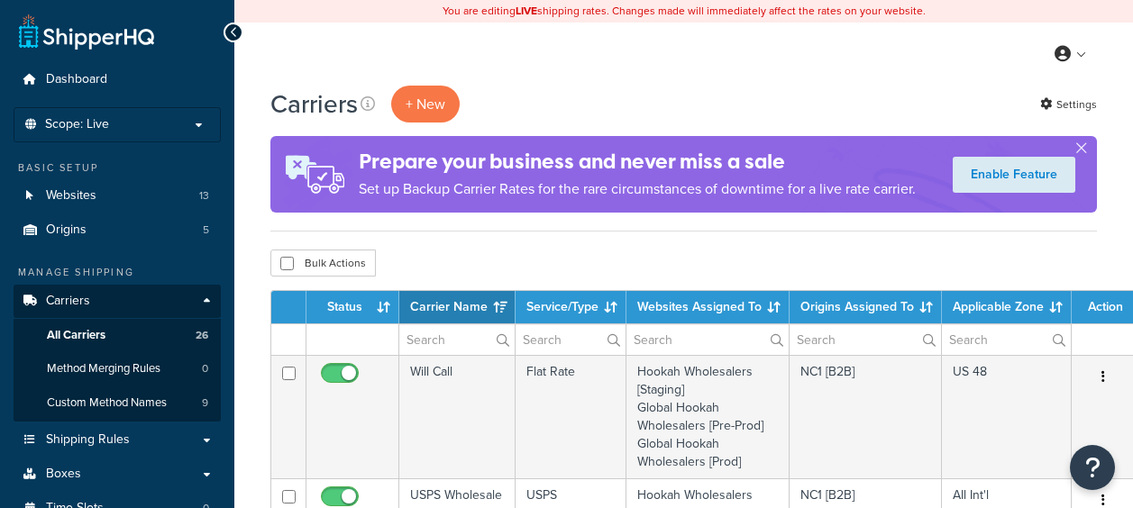
select select "15"
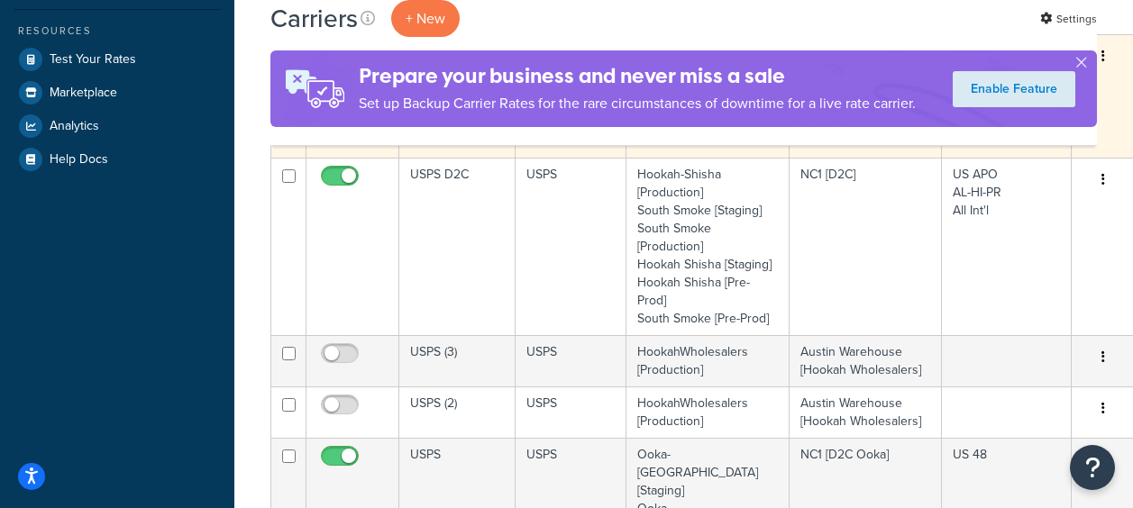
scroll to position [451, 0]
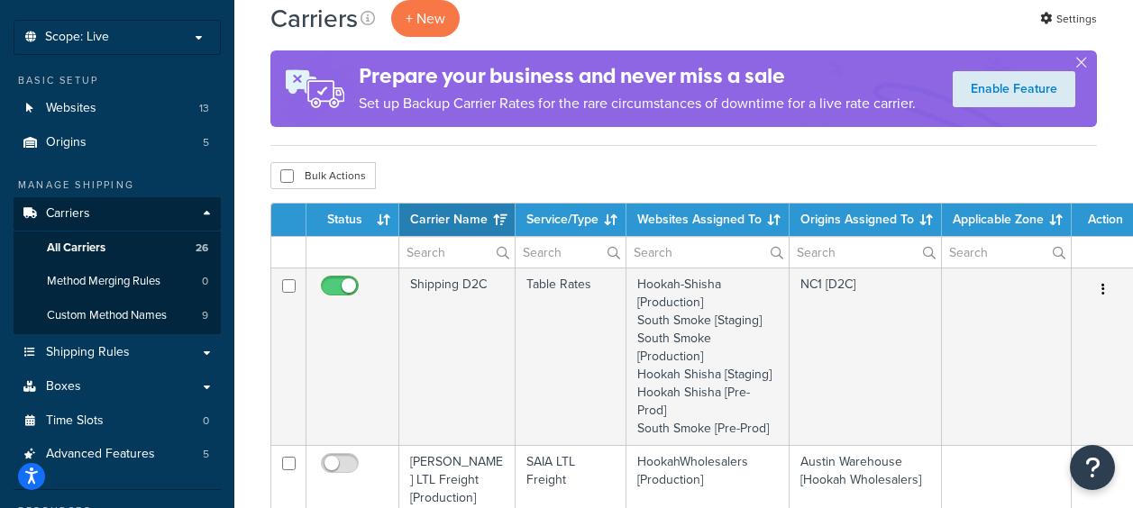
scroll to position [90, 0]
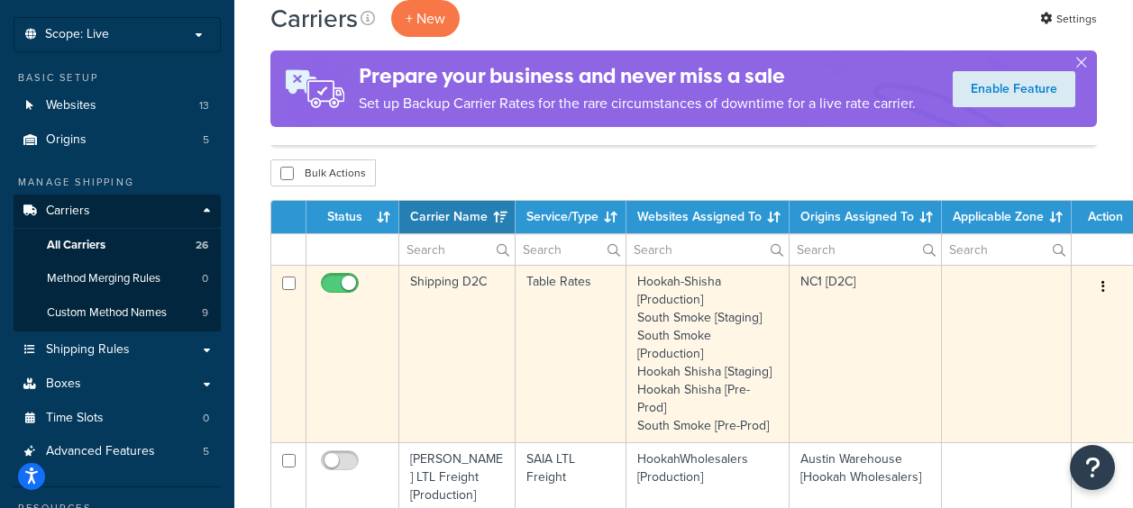
click at [438, 289] on td "Shipping D2C" at bounding box center [457, 354] width 116 height 178
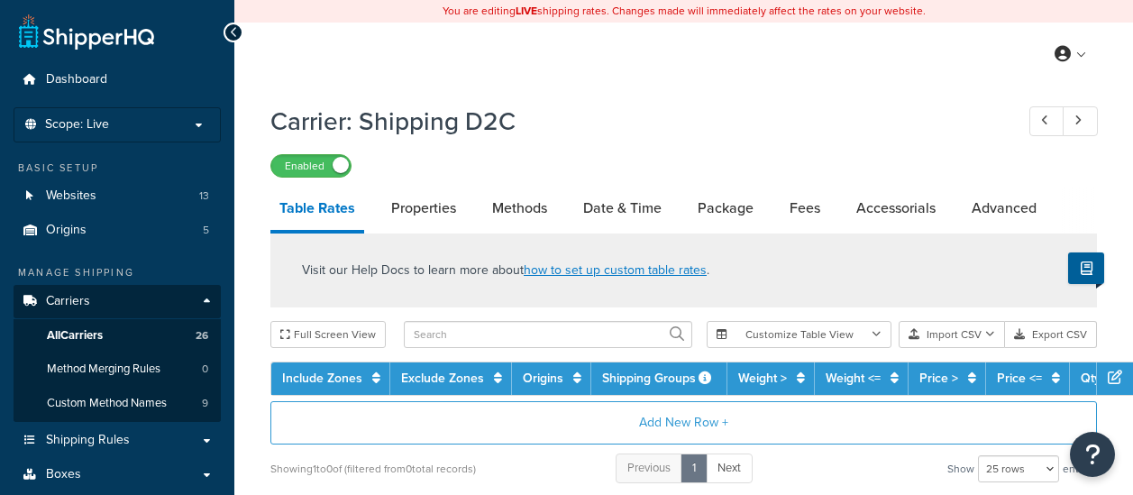
select select "25"
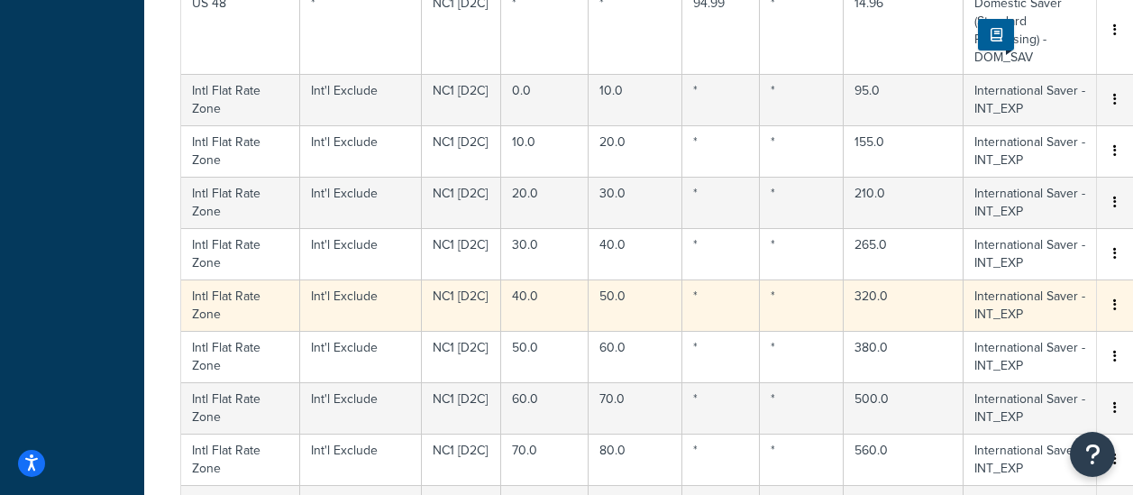
scroll to position [1623, 90]
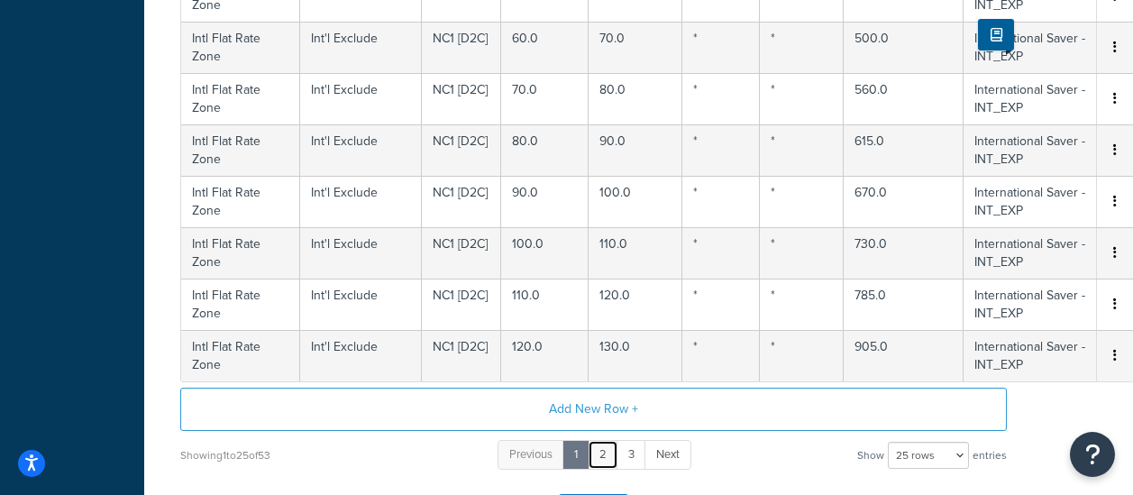
click at [606, 453] on link "2" at bounding box center [603, 455] width 31 height 30
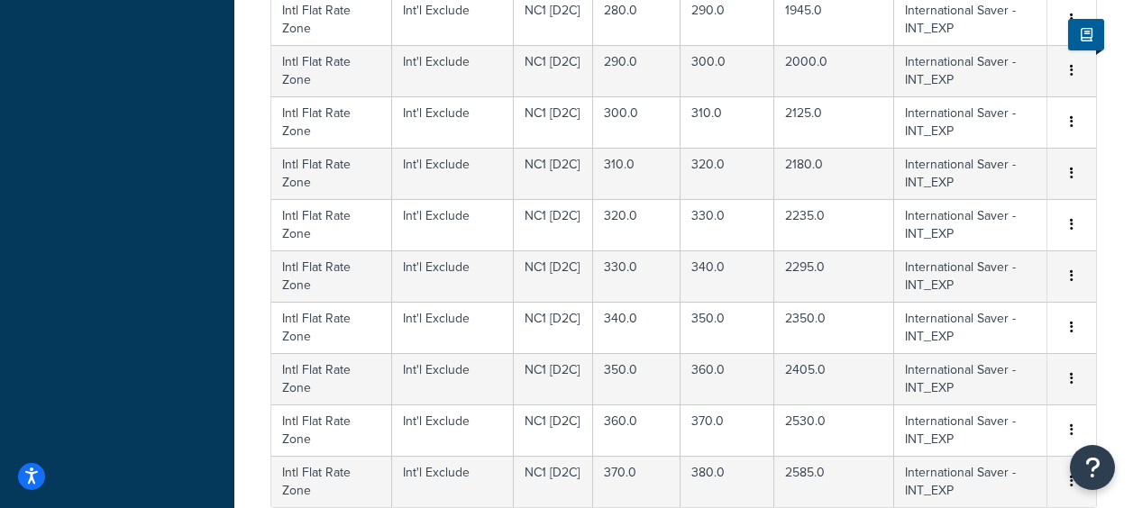
scroll to position [1426, 0]
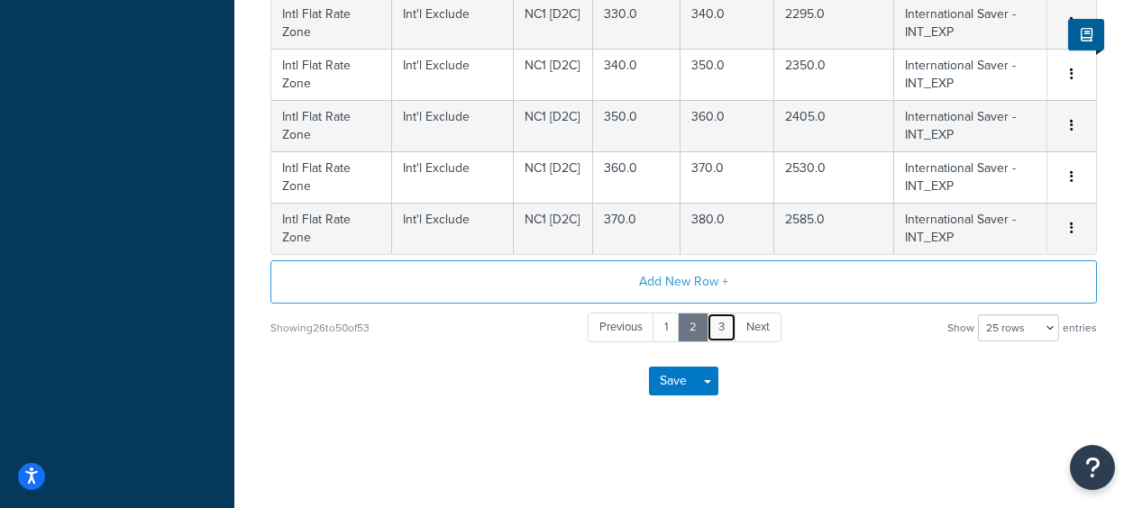
click at [720, 334] on link "3" at bounding box center [722, 328] width 30 height 30
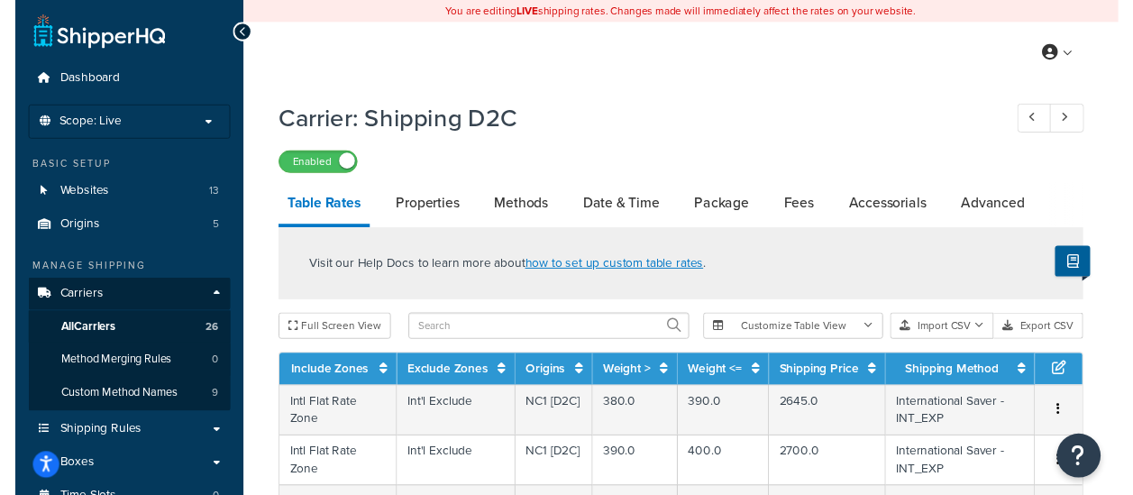
scroll to position [180, 0]
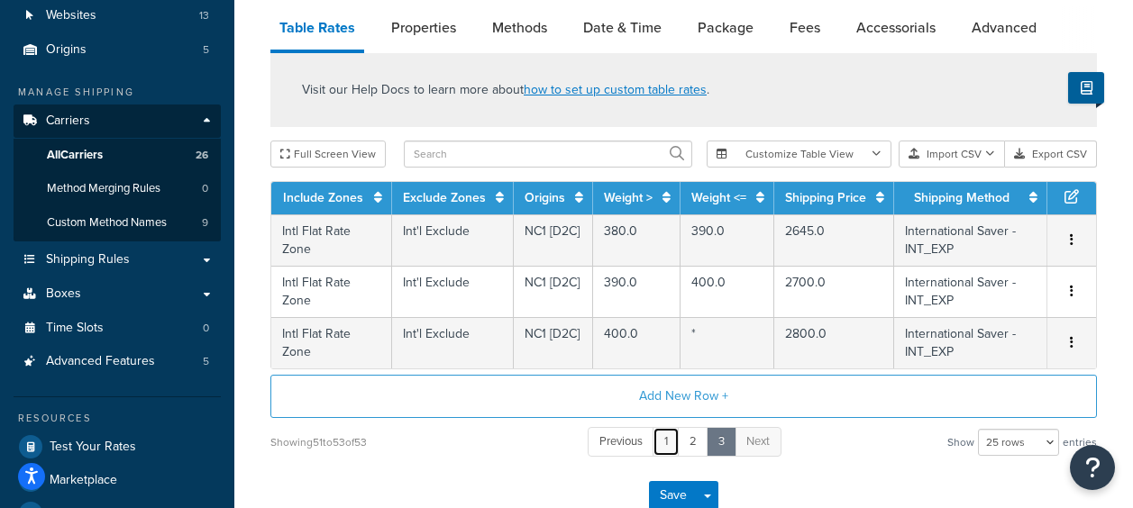
click at [664, 439] on link "1" at bounding box center [666, 442] width 27 height 30
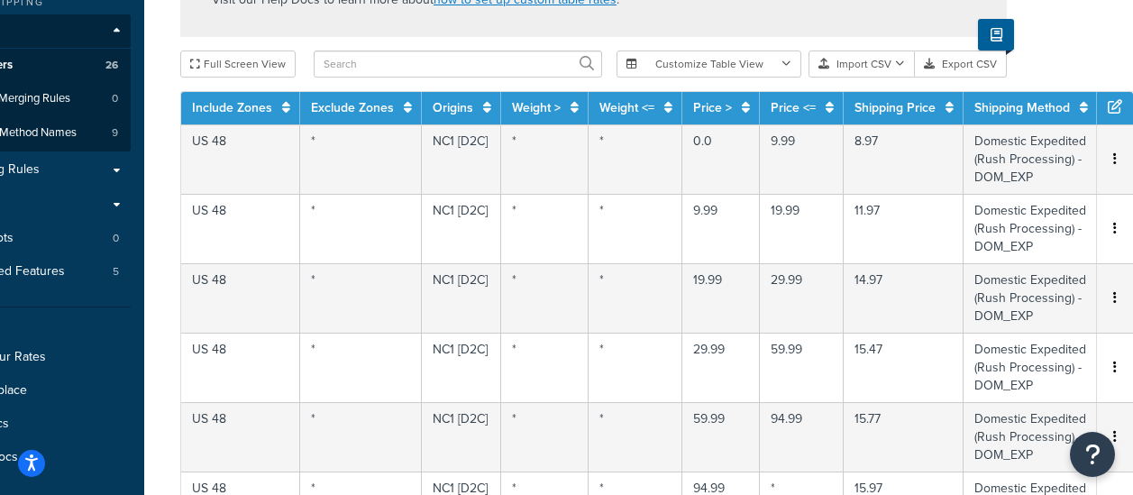
scroll to position [270, 0]
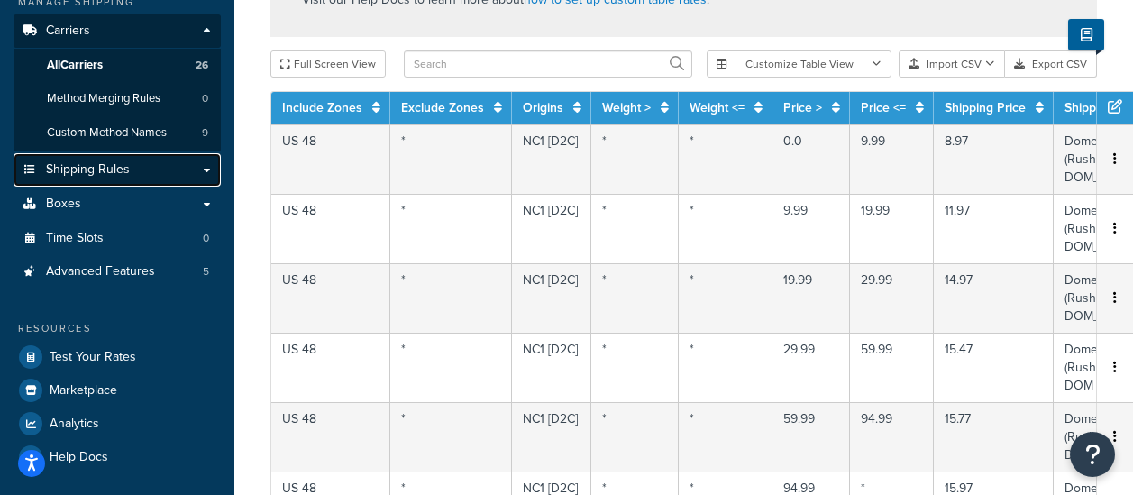
click at [111, 177] on span "Shipping Rules" at bounding box center [88, 169] width 84 height 15
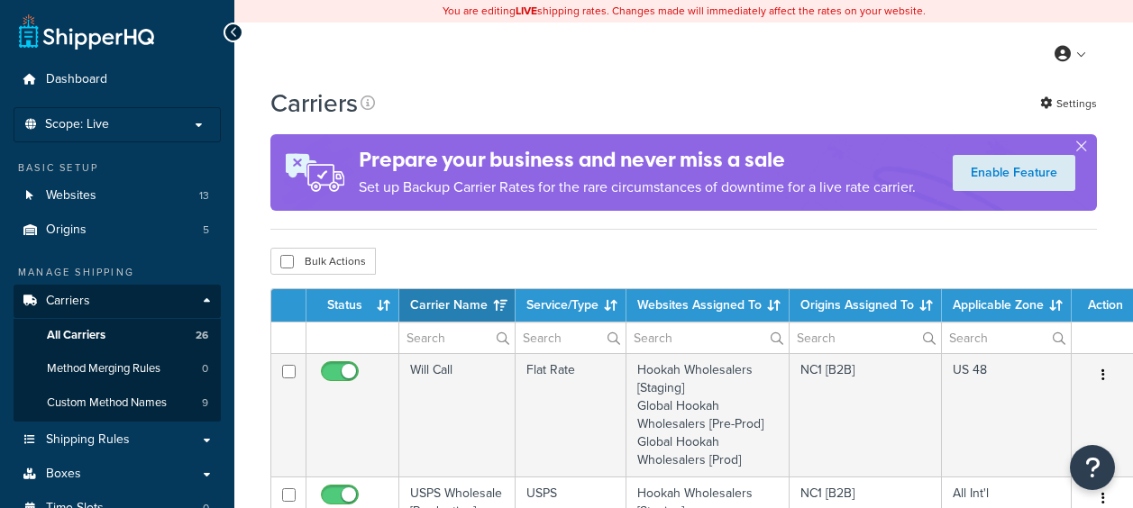
select select "15"
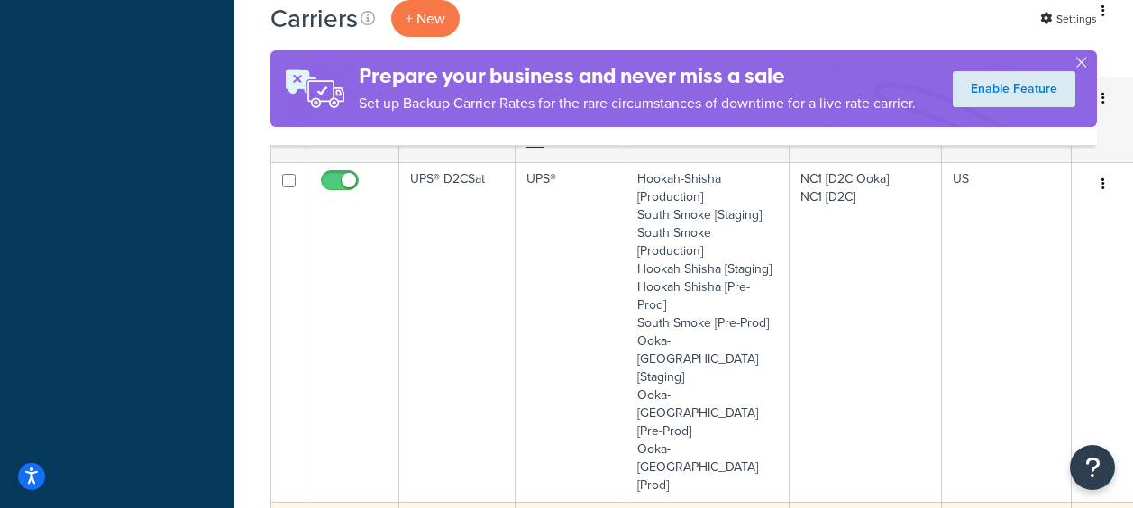
scroll to position [1352, 0]
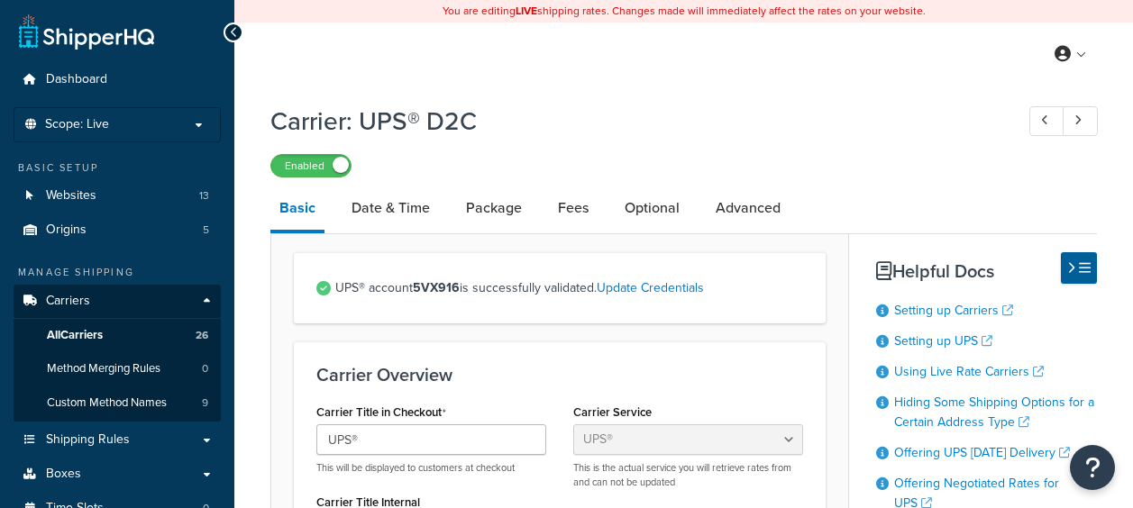
select select "ups"
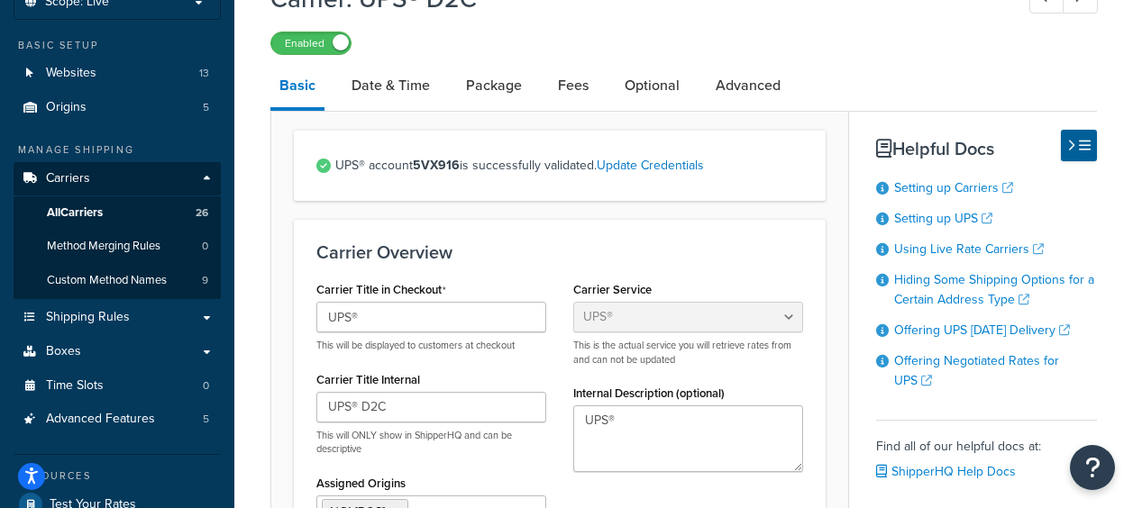
scroll to position [90, 0]
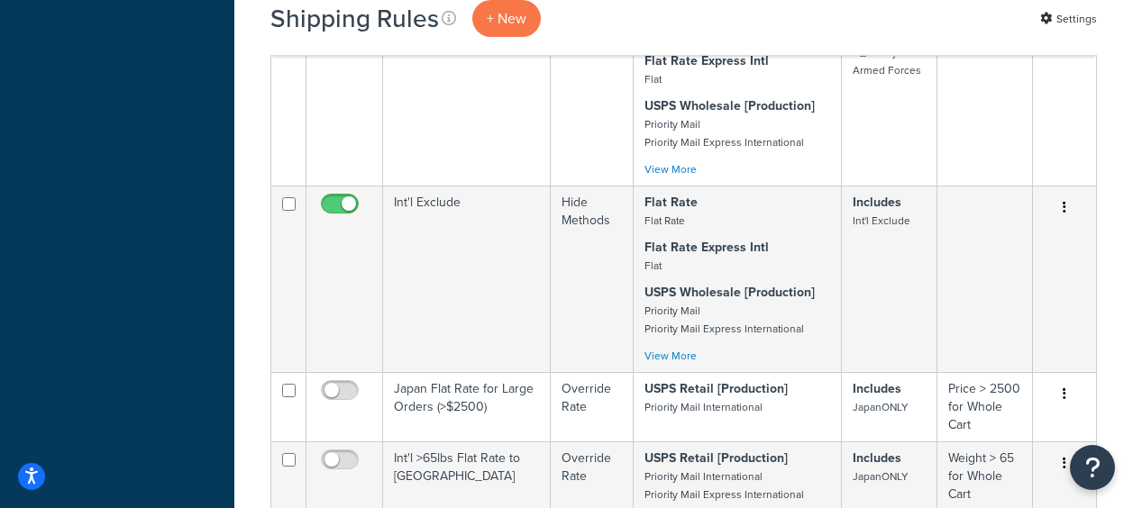
scroll to position [992, 0]
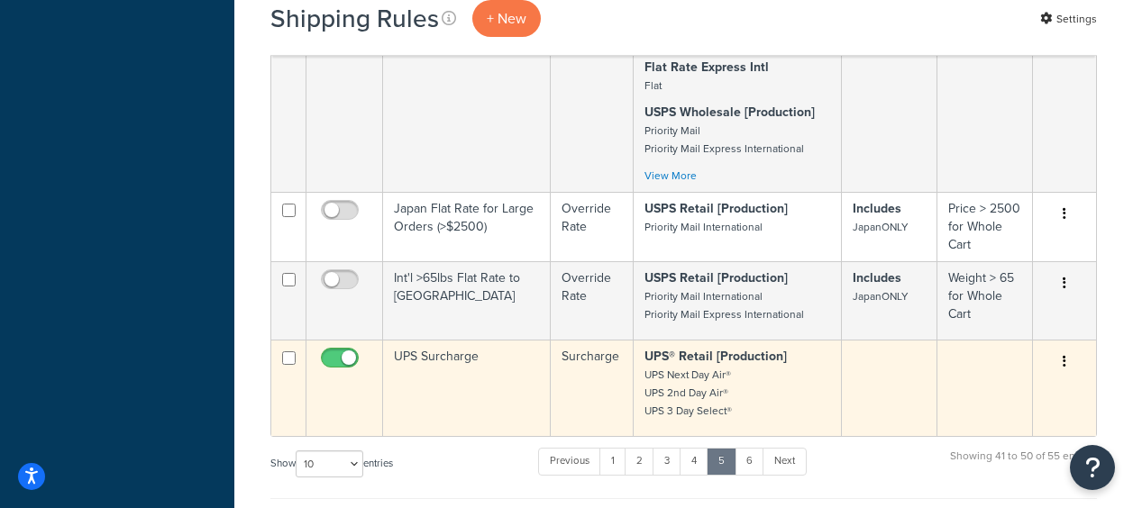
click at [423, 370] on td "UPS Surcharge" at bounding box center [467, 388] width 168 height 96
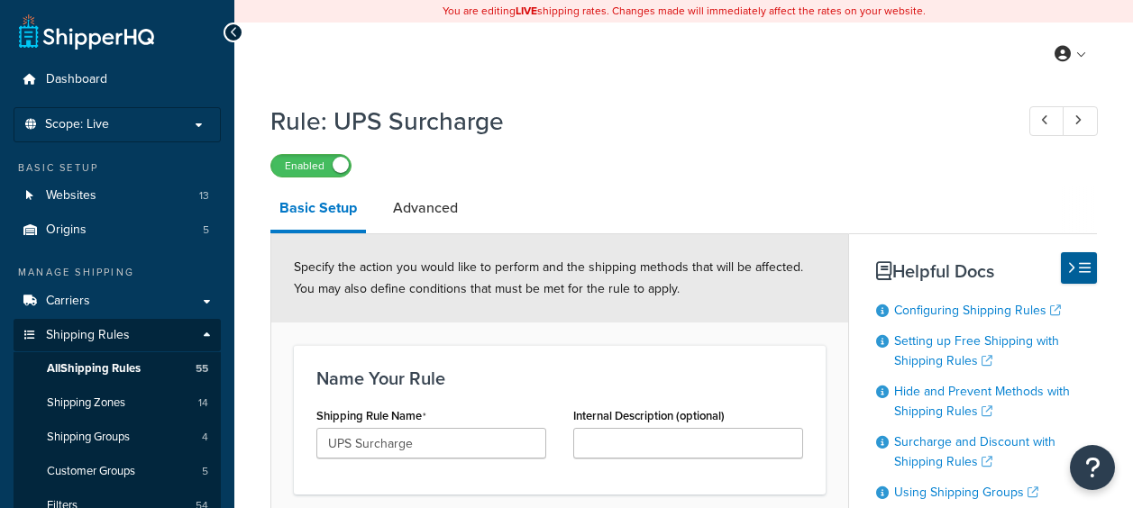
select select "PERCENTAGE"
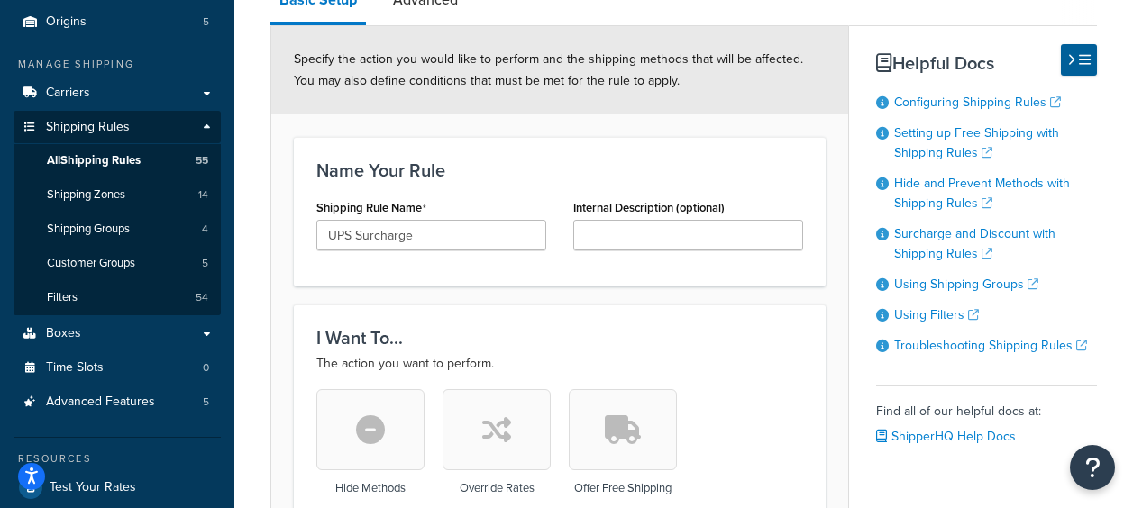
scroll to position [90, 0]
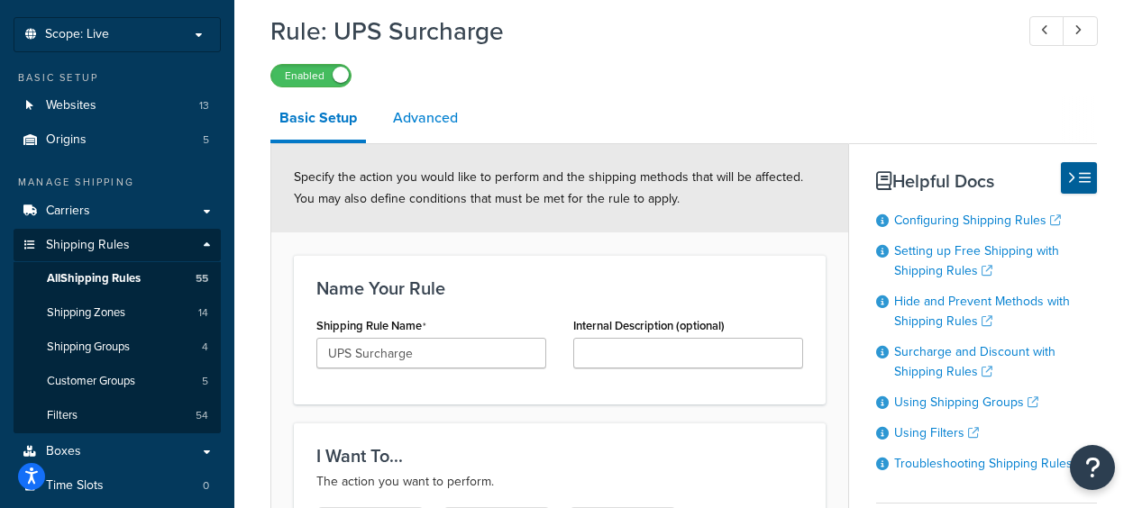
click at [434, 115] on link "Advanced" at bounding box center [425, 117] width 83 height 43
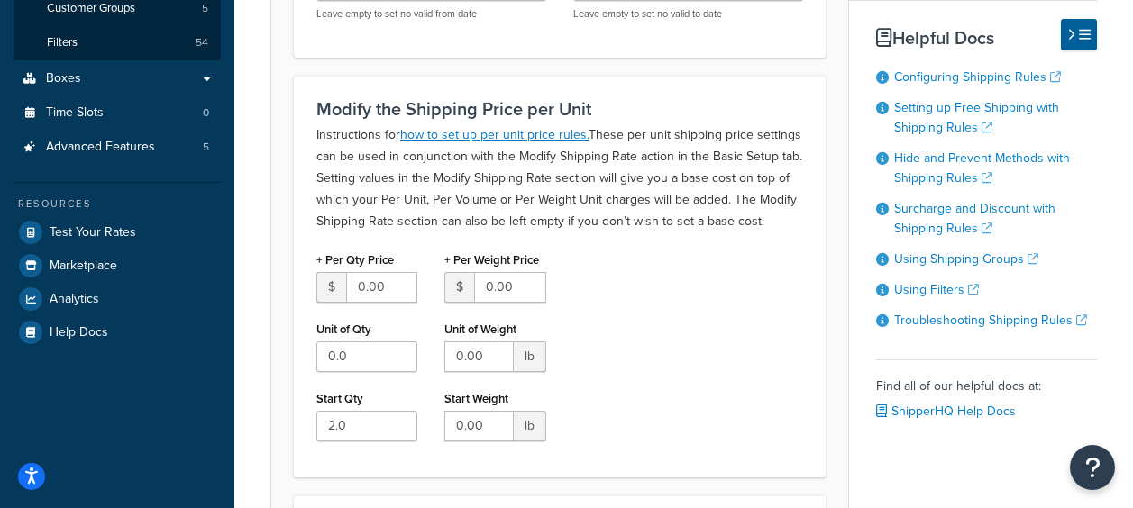
scroll to position [361, 0]
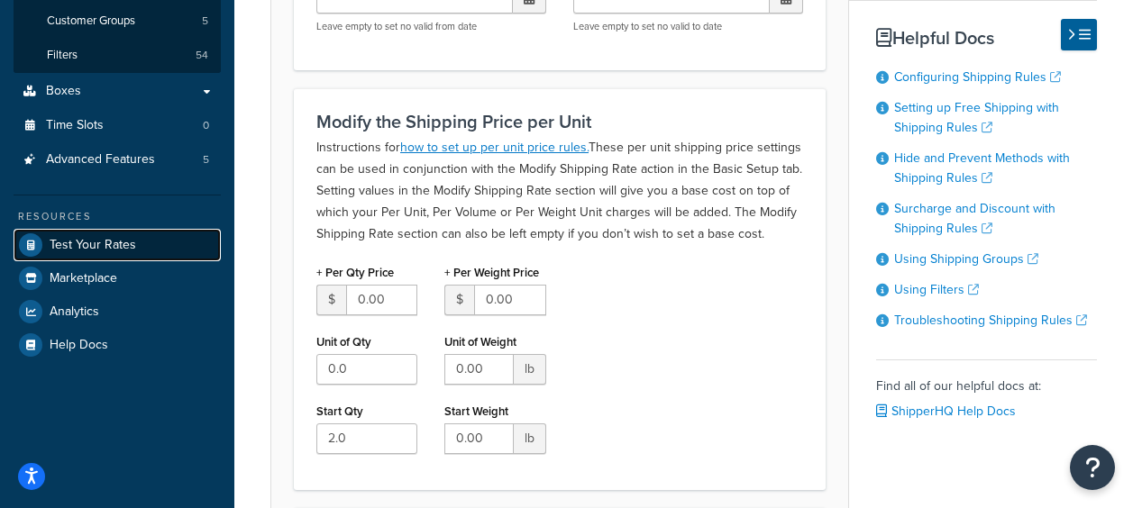
click at [88, 243] on span "Test Your Rates" at bounding box center [93, 245] width 87 height 15
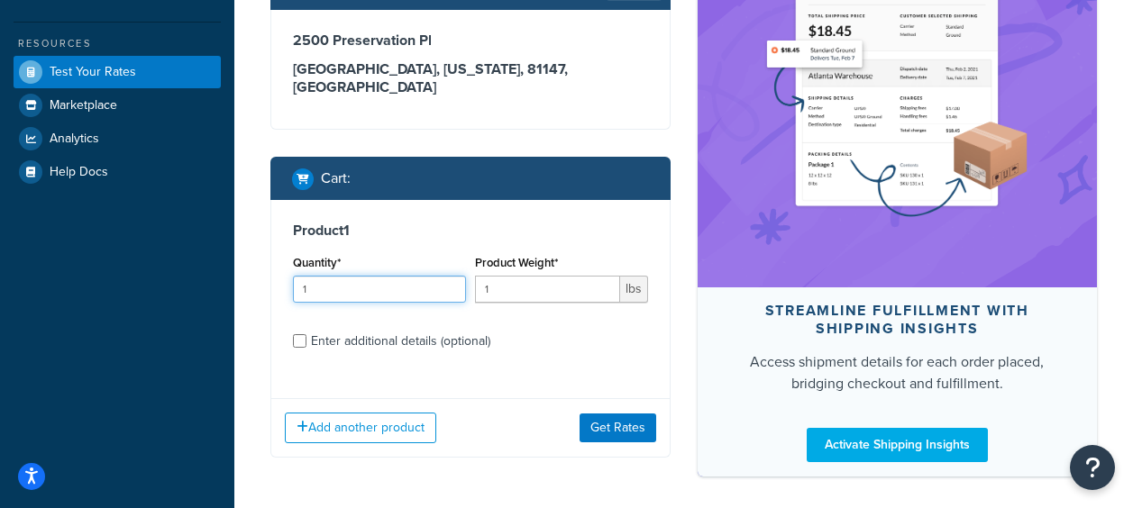
drag, startPoint x: 334, startPoint y: 277, endPoint x: 257, endPoint y: 270, distance: 77.8
click at [262, 274] on div "Ecommerce store : Website Global Hookah Wholesalers [Pre-Prod] - [URL][DOMAIN_N…" at bounding box center [470, 85] width 427 height 800
type input "2"
click at [687, 337] on div "Enter a shipping destination and add products to your cart to test your rates a…" at bounding box center [897, 89] width 427 height 809
click at [550, 276] on input "1" at bounding box center [547, 289] width 145 height 27
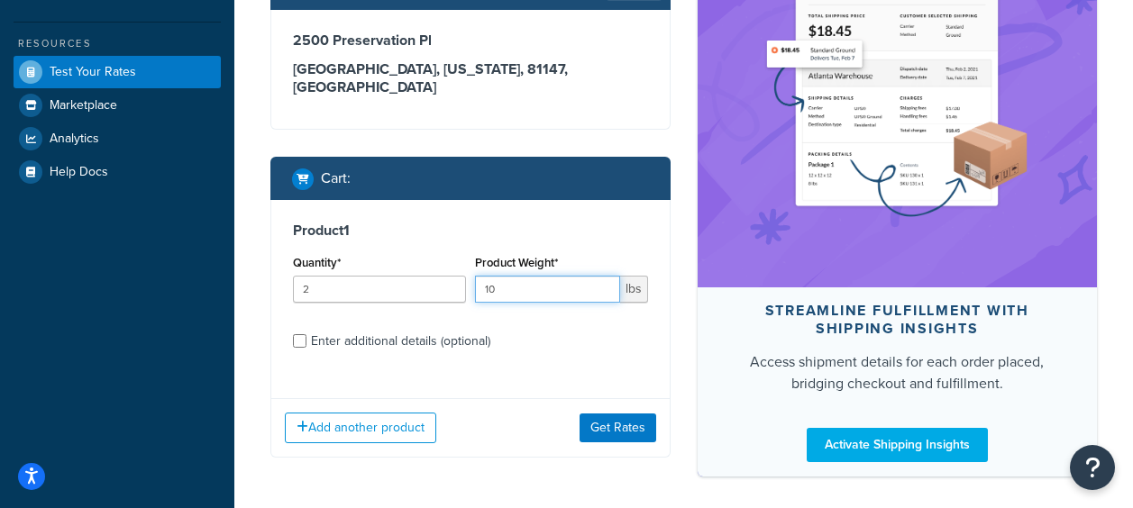
type input "10"
click at [683, 325] on div "Ecommerce store : Website Global Hookah Wholesalers [Pre-Prod] - [URL][DOMAIN_N…" at bounding box center [470, 85] width 427 height 800
click at [612, 414] on button "Get Rates" at bounding box center [618, 428] width 77 height 29
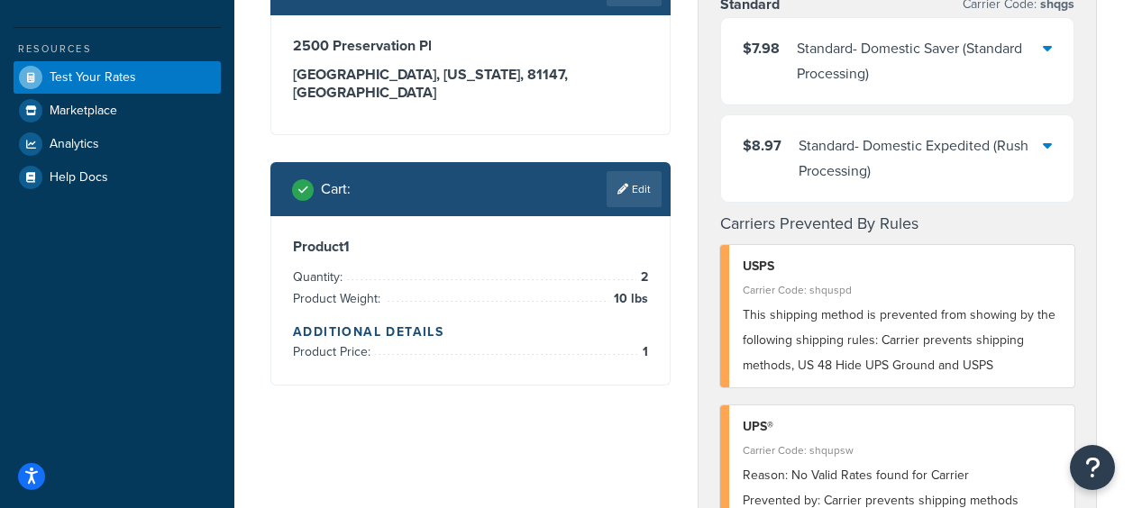
scroll to position [541, 0]
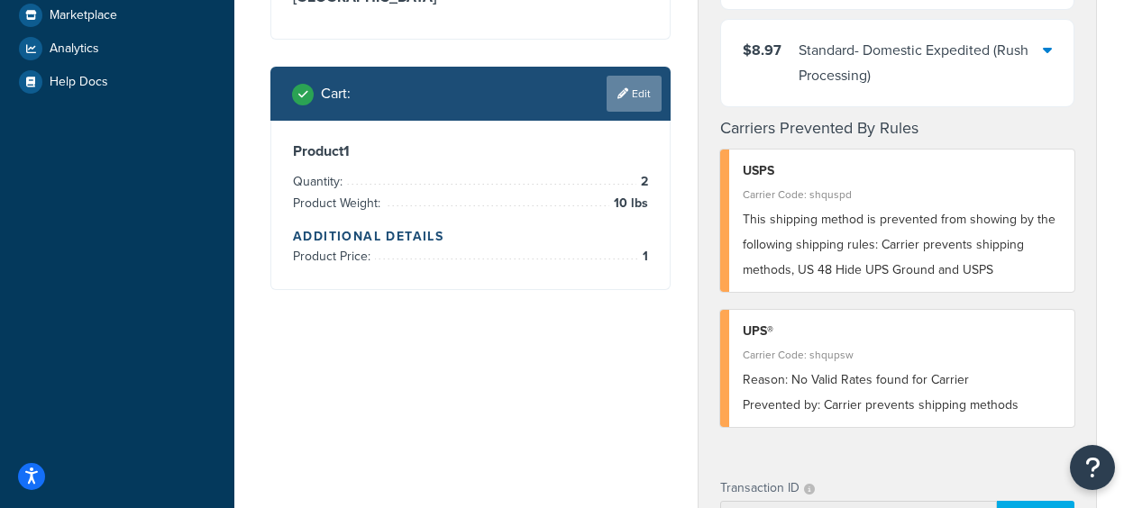
click at [629, 77] on link "Edit" at bounding box center [634, 94] width 55 height 36
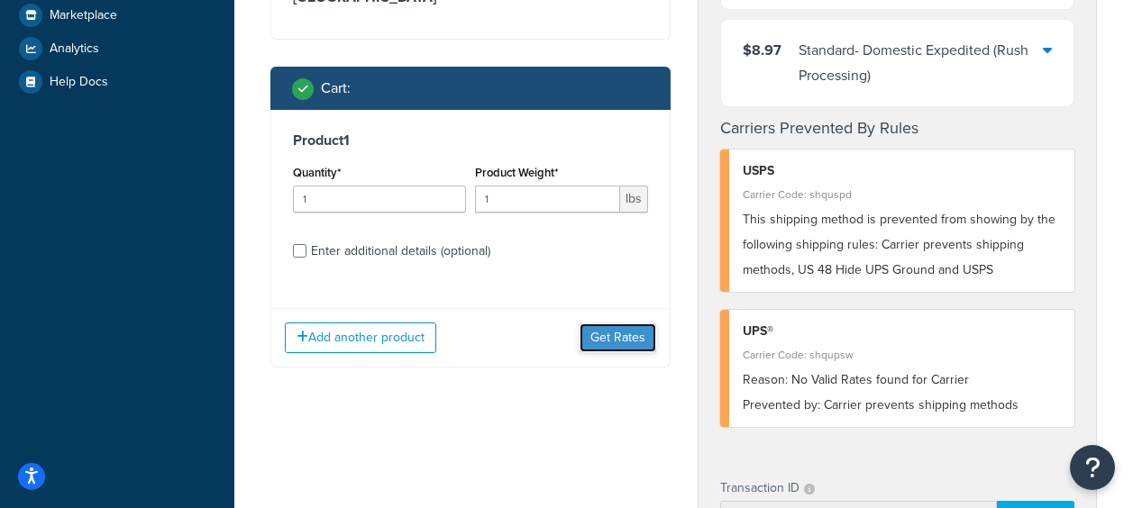
click at [642, 331] on button "Get Rates" at bounding box center [618, 338] width 77 height 29
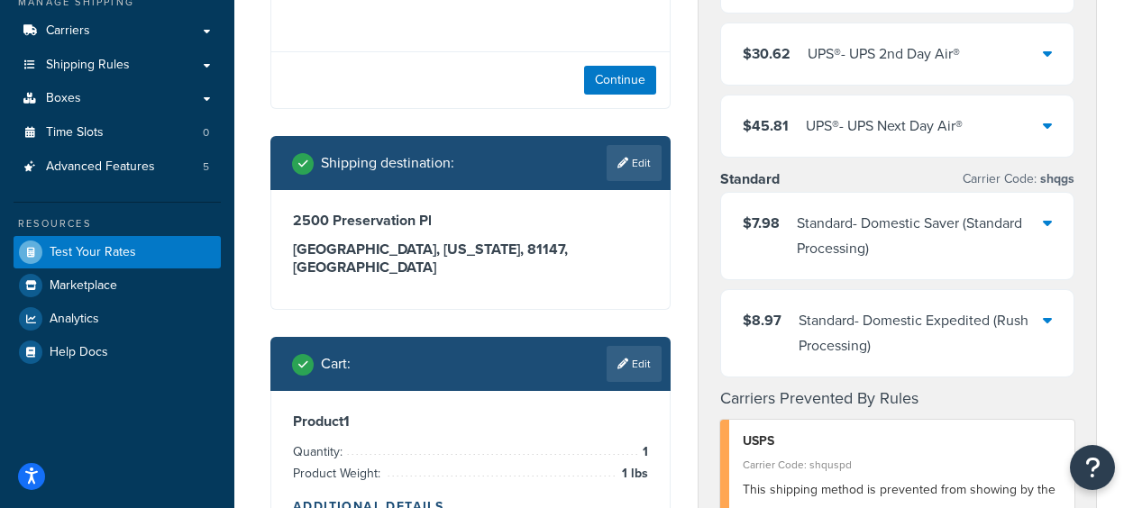
scroll to position [361, 0]
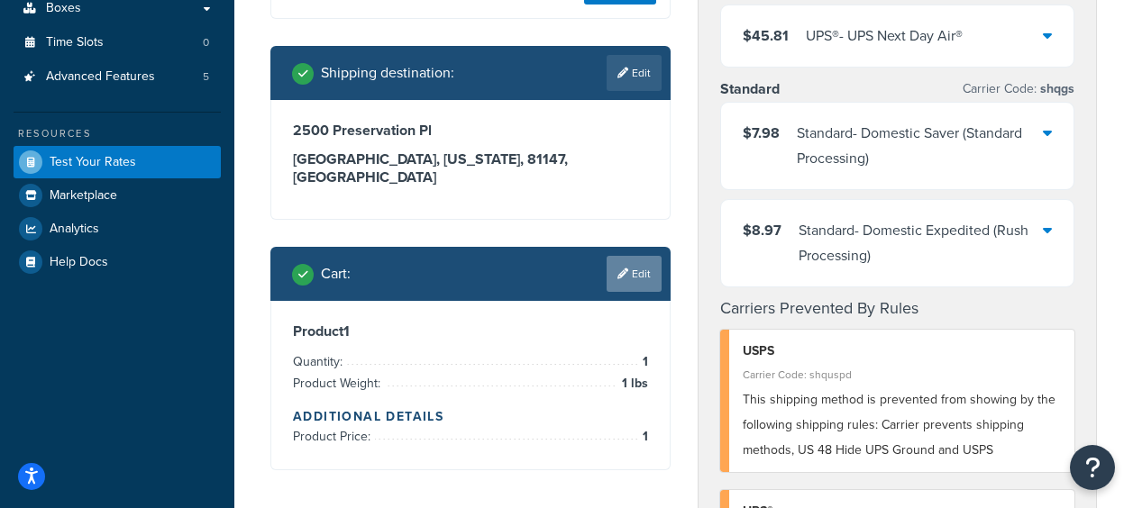
click at [659, 256] on link "Edit" at bounding box center [634, 274] width 55 height 36
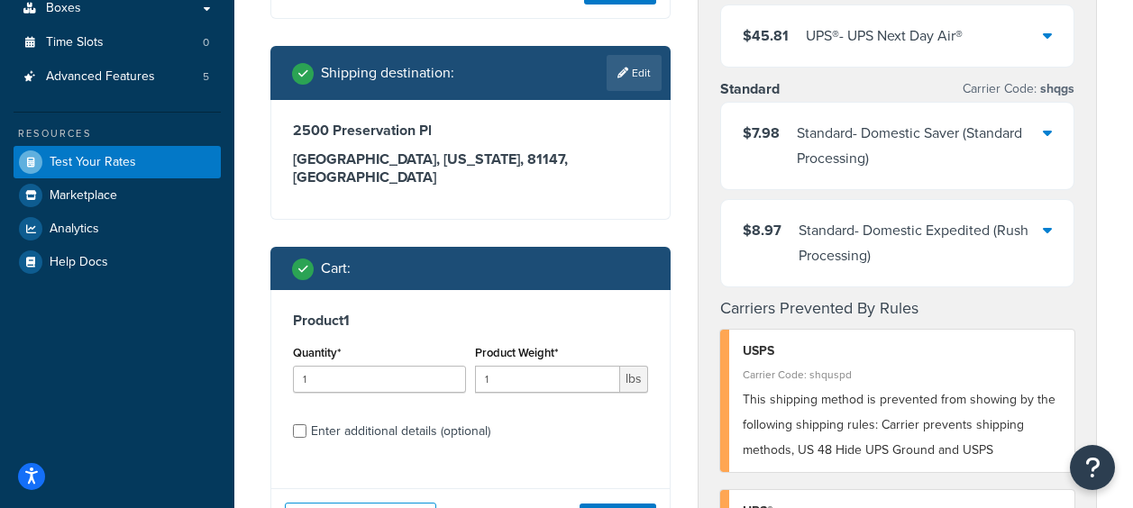
click at [370, 345] on div "Quantity* 1" at bounding box center [379, 367] width 173 height 52
click at [356, 366] on input "1" at bounding box center [379, 379] width 173 height 27
type input "2"
click at [636, 504] on button "Get Rates" at bounding box center [618, 518] width 77 height 29
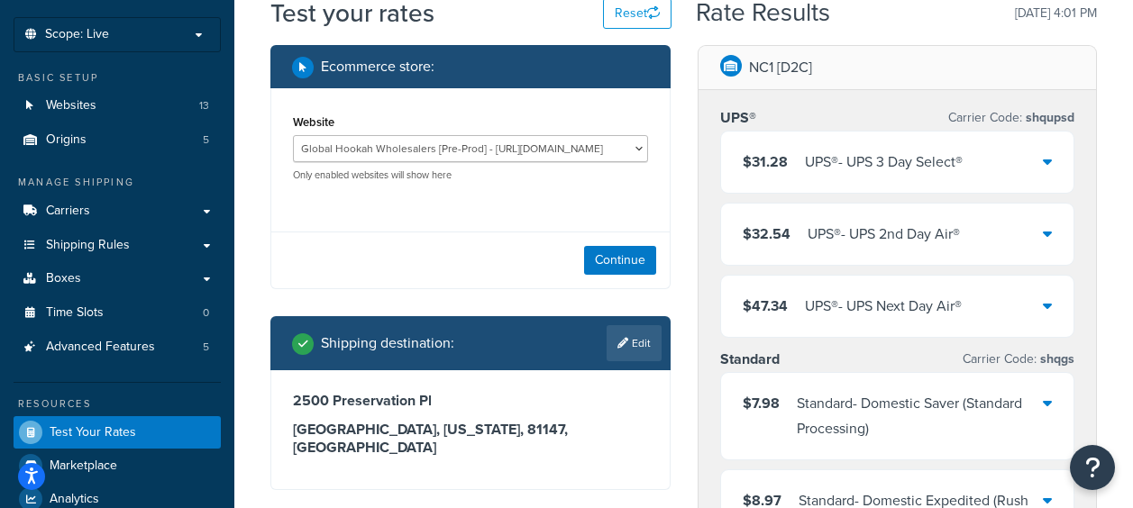
scroll to position [90, 0]
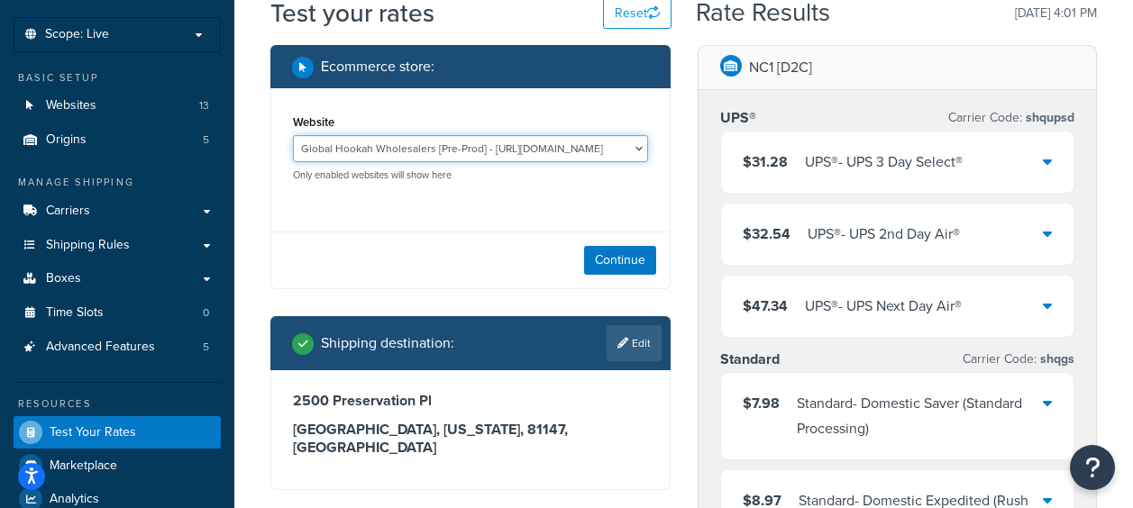
click at [599, 150] on select "Global Hookah Wholesalers [Pre-Prod] - [URL][DOMAIN_NAME] Global Hookah Wholesa…" at bounding box center [470, 148] width 355 height 27
select select "c37ad2a6c48c87a75376ff117ac6e80d"
click at [293, 135] on select "Global Hookah Wholesalers [Pre-Prod] - [URL][DOMAIN_NAME] Global Hookah Wholesa…" at bounding box center [470, 148] width 355 height 27
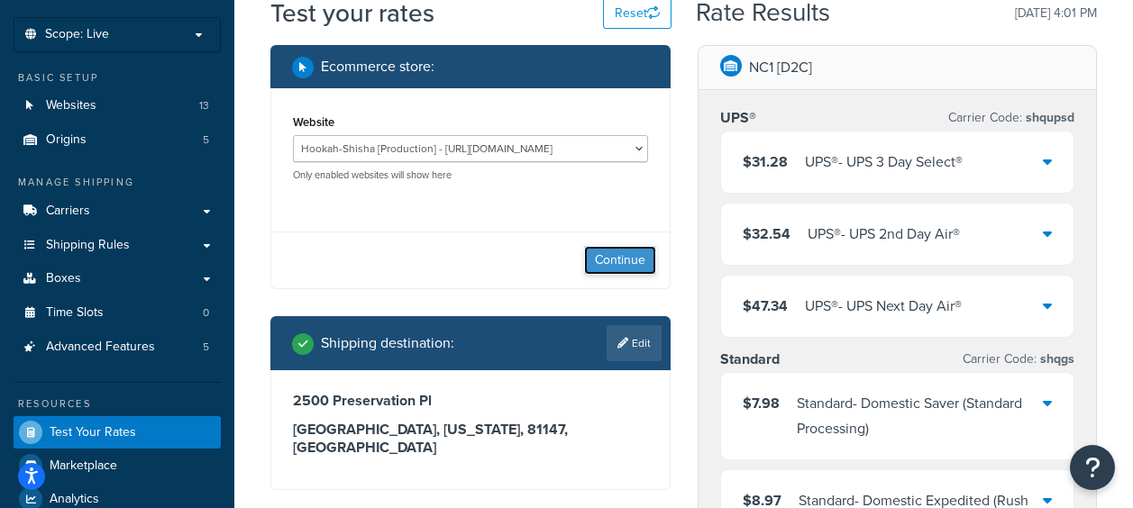
click at [600, 262] on button "Continue" at bounding box center [620, 260] width 72 height 29
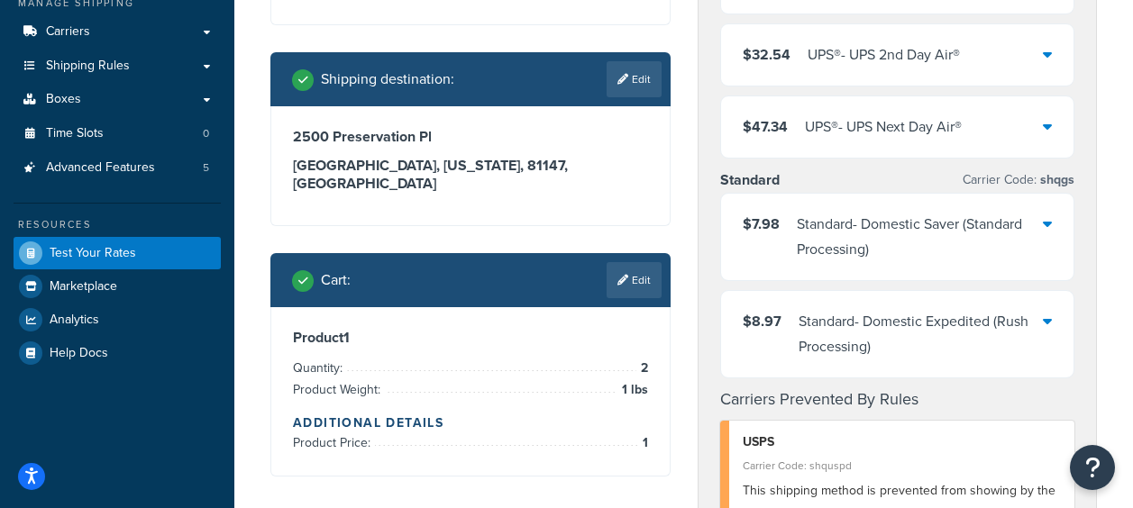
scroll to position [270, 0]
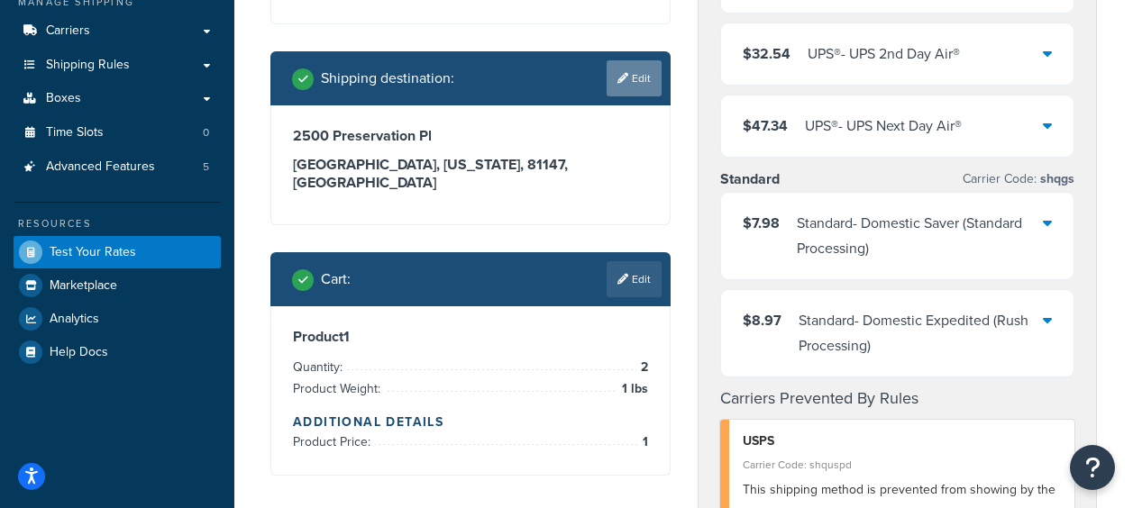
click at [617, 84] on link "Edit" at bounding box center [634, 78] width 55 height 36
select select "CO"
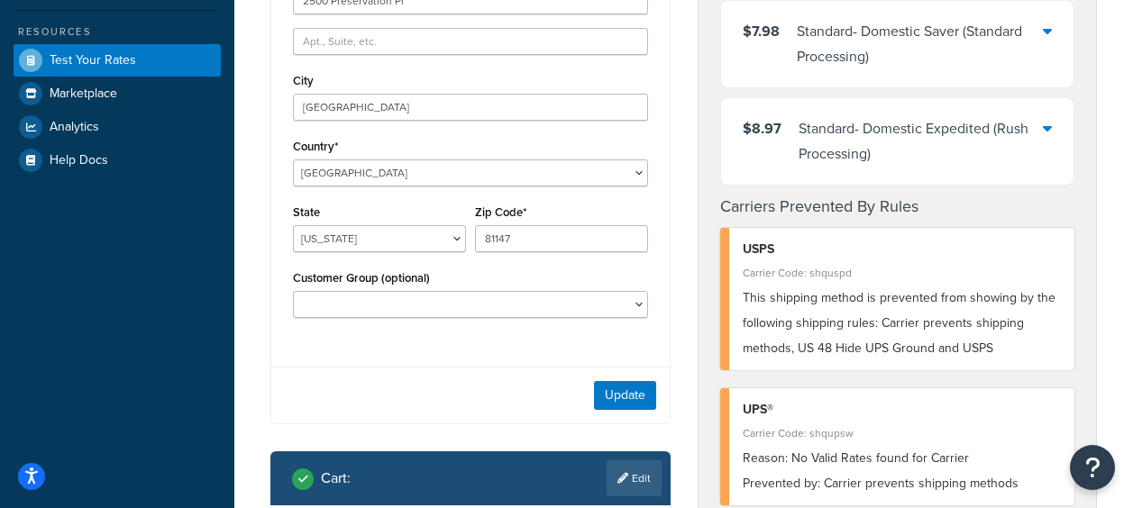
scroll to position [541, 0]
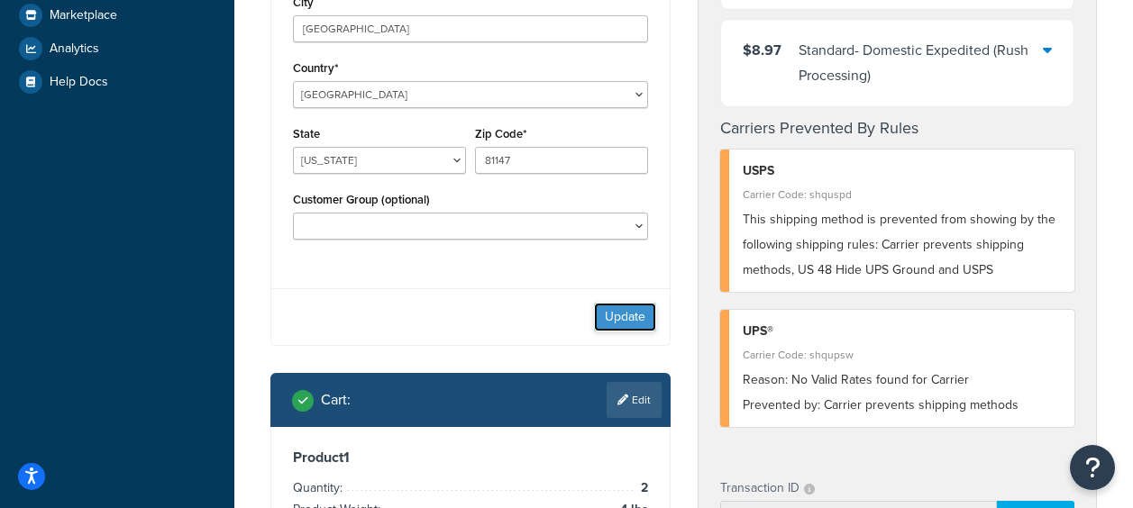
click at [622, 324] on button "Update" at bounding box center [625, 317] width 62 height 29
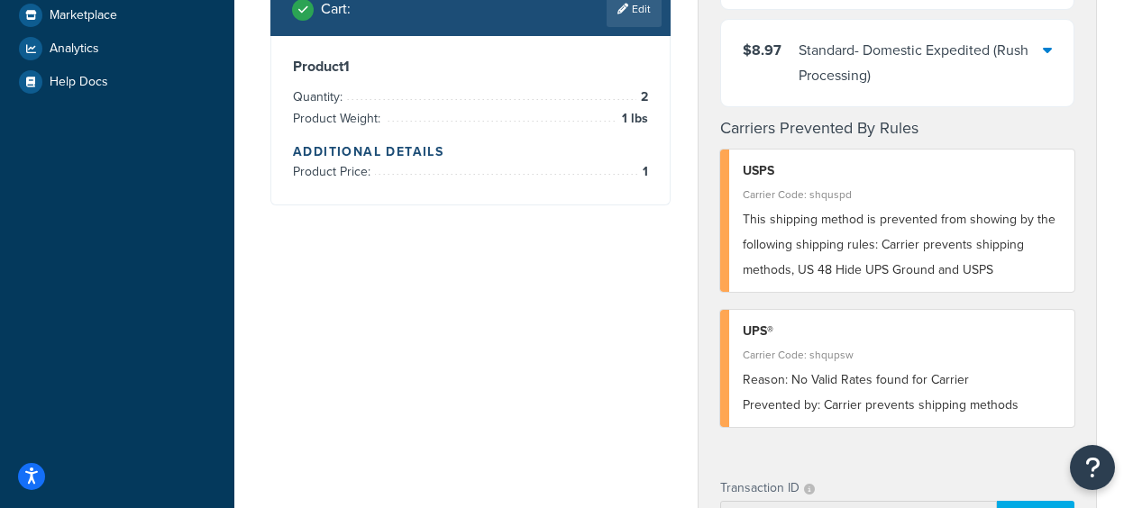
scroll to position [451, 0]
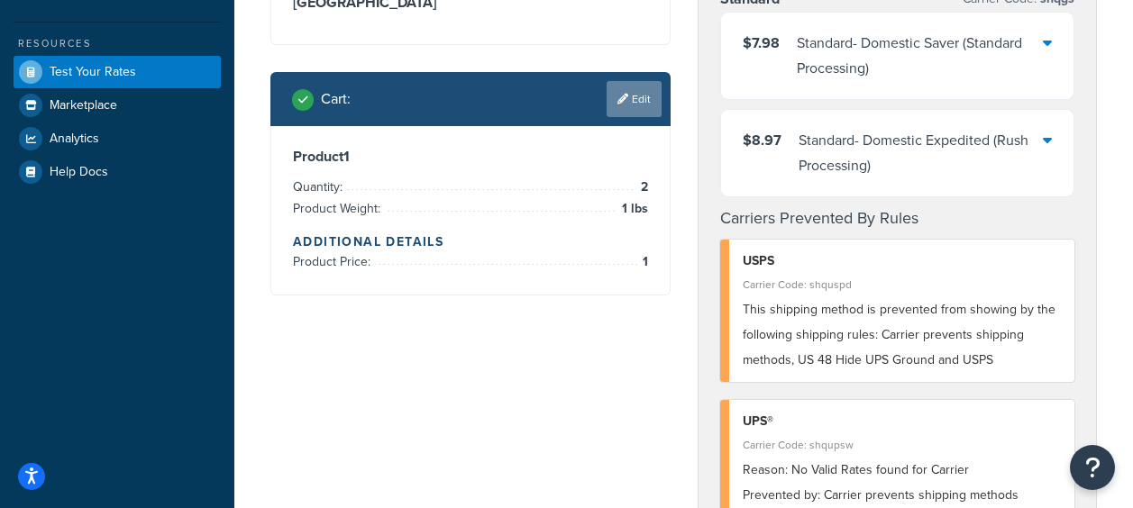
click at [638, 82] on link "Edit" at bounding box center [634, 99] width 55 height 36
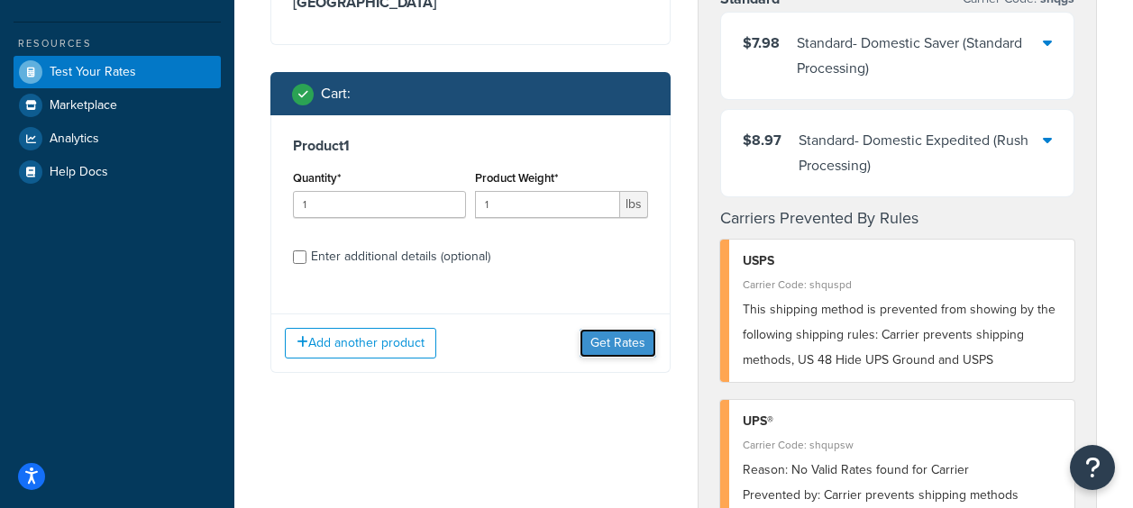
click at [625, 329] on button "Get Rates" at bounding box center [618, 343] width 77 height 29
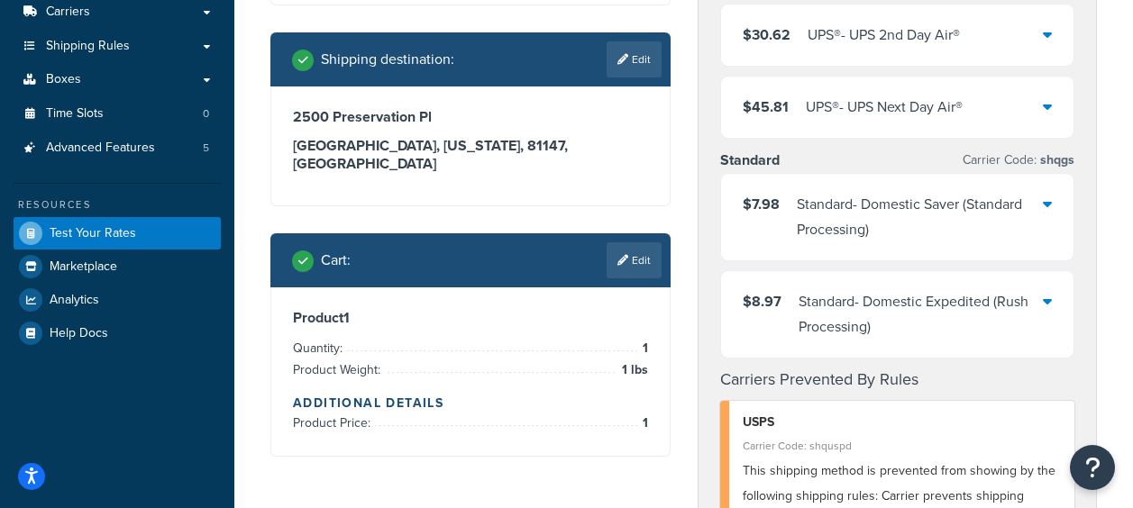
scroll to position [361, 0]
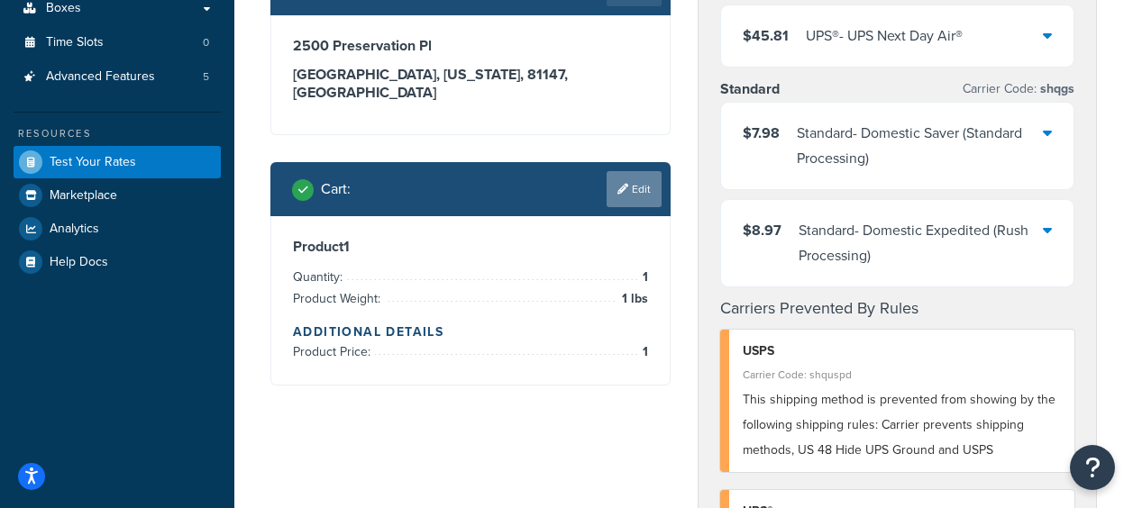
click at [644, 175] on link "Edit" at bounding box center [634, 189] width 55 height 36
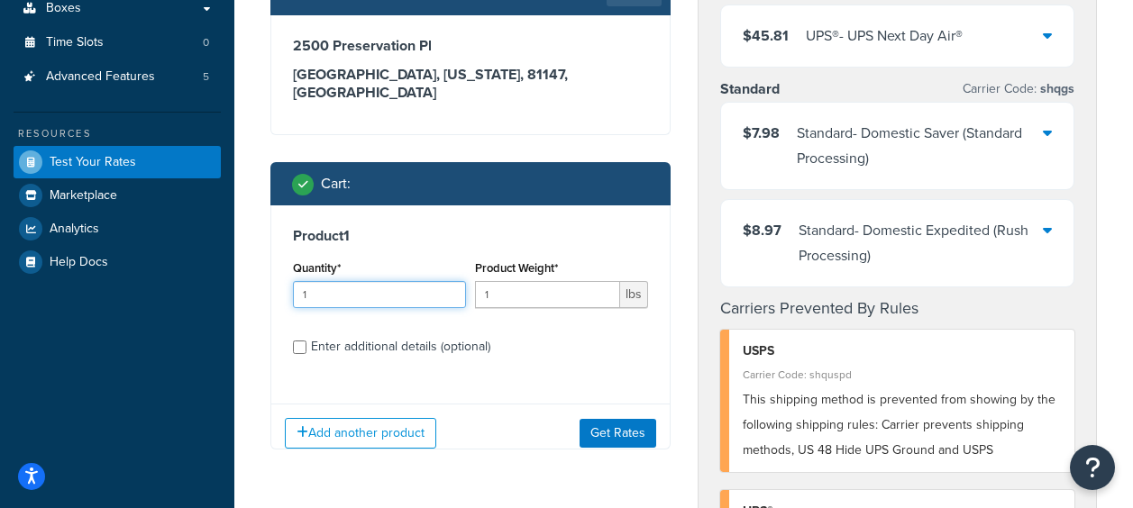
click at [362, 281] on input "1" at bounding box center [379, 294] width 173 height 27
type input "2"
click at [627, 419] on button "Get Rates" at bounding box center [618, 433] width 77 height 29
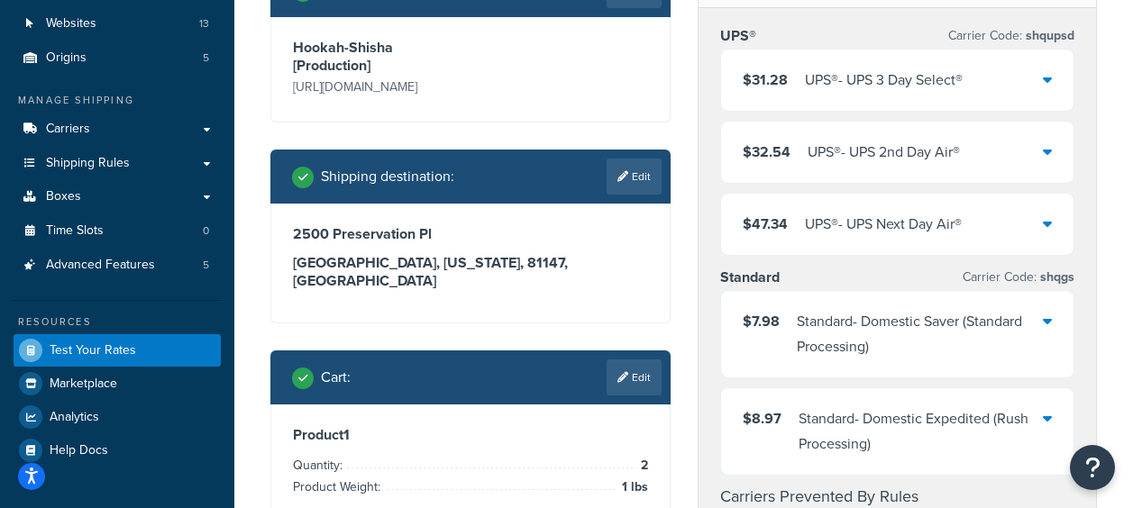
scroll to position [270, 0]
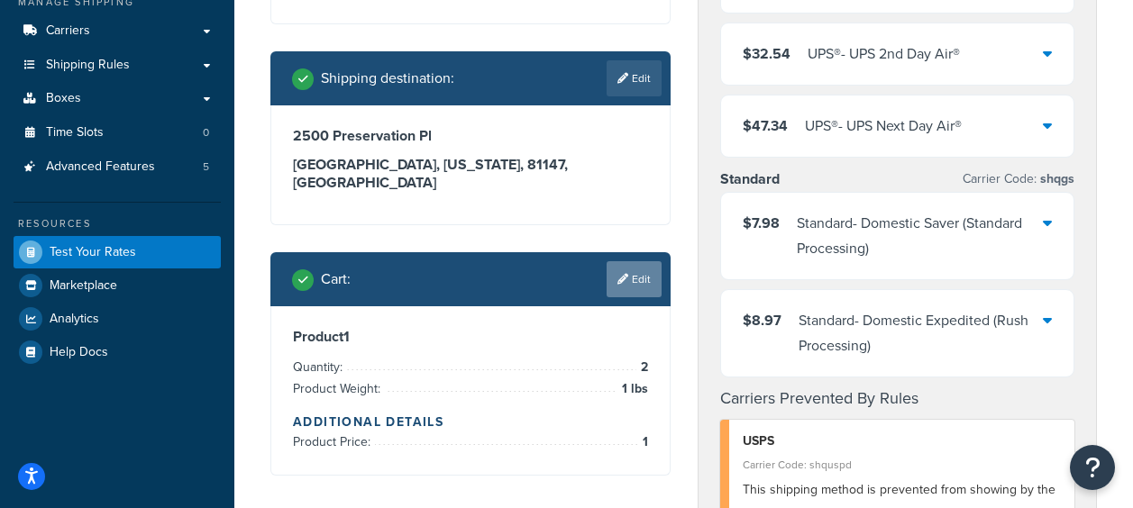
click at [658, 261] on link "Edit" at bounding box center [634, 279] width 55 height 36
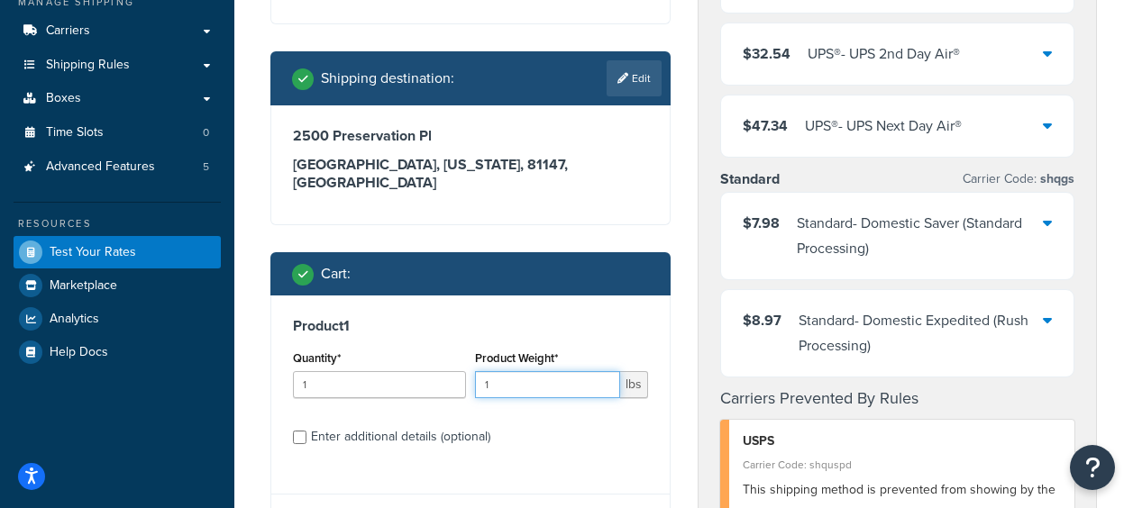
click at [533, 372] on input "1" at bounding box center [547, 384] width 145 height 27
type input "10"
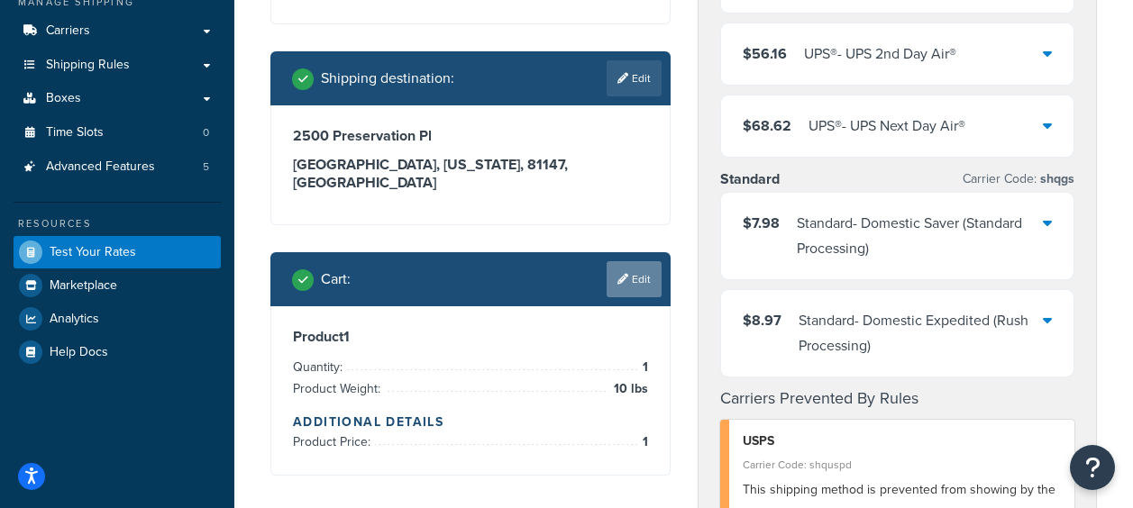
click at [626, 274] on icon at bounding box center [622, 279] width 11 height 11
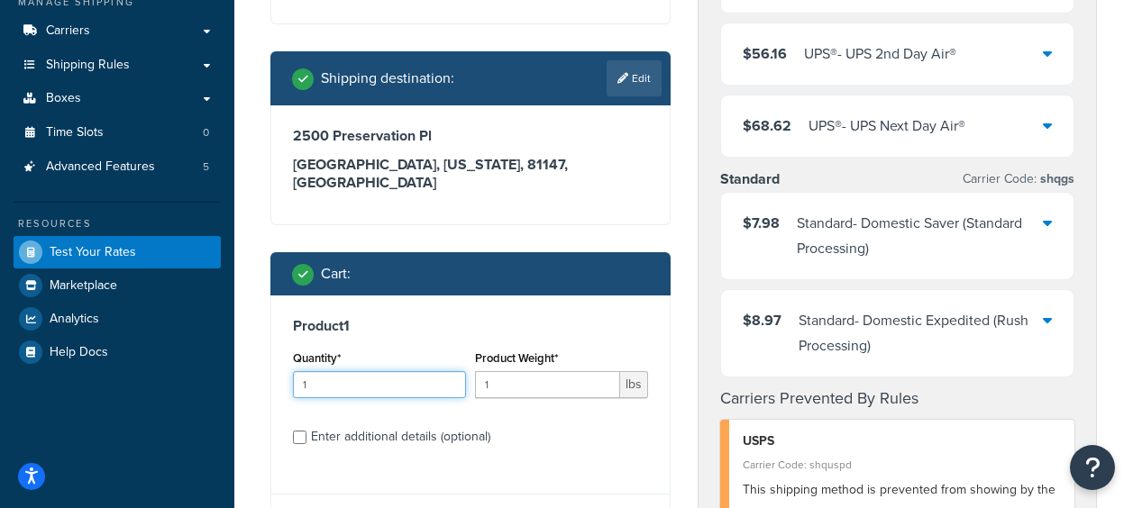
click at [348, 371] on input "1" at bounding box center [379, 384] width 173 height 27
type input "1"
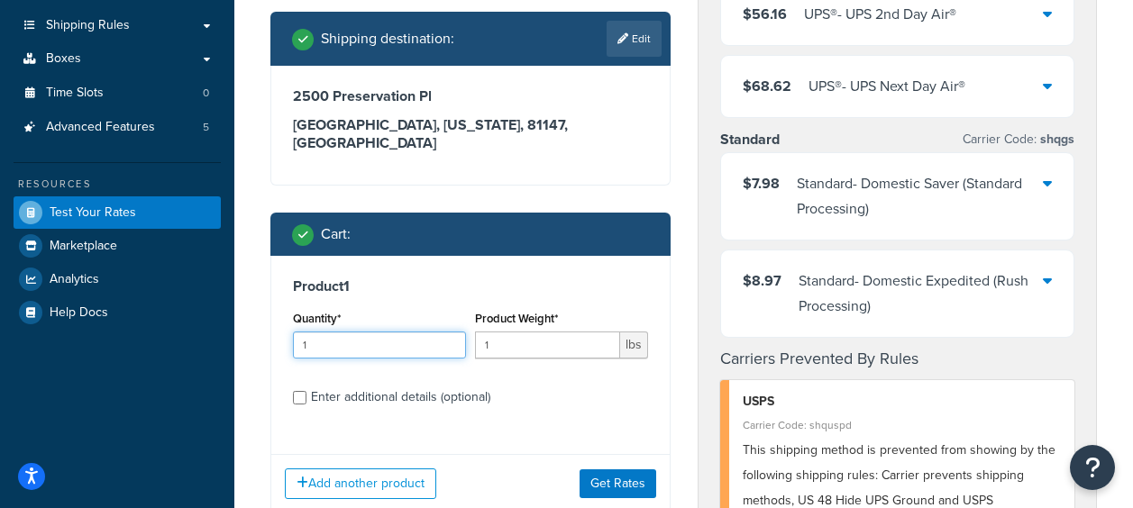
scroll to position [451, 0]
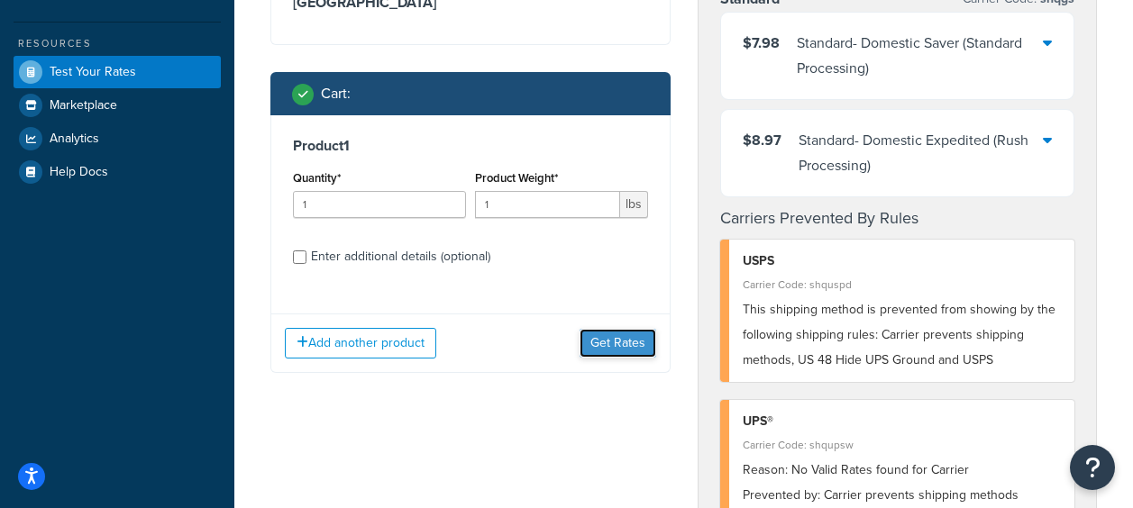
click at [614, 329] on button "Get Rates" at bounding box center [618, 343] width 77 height 29
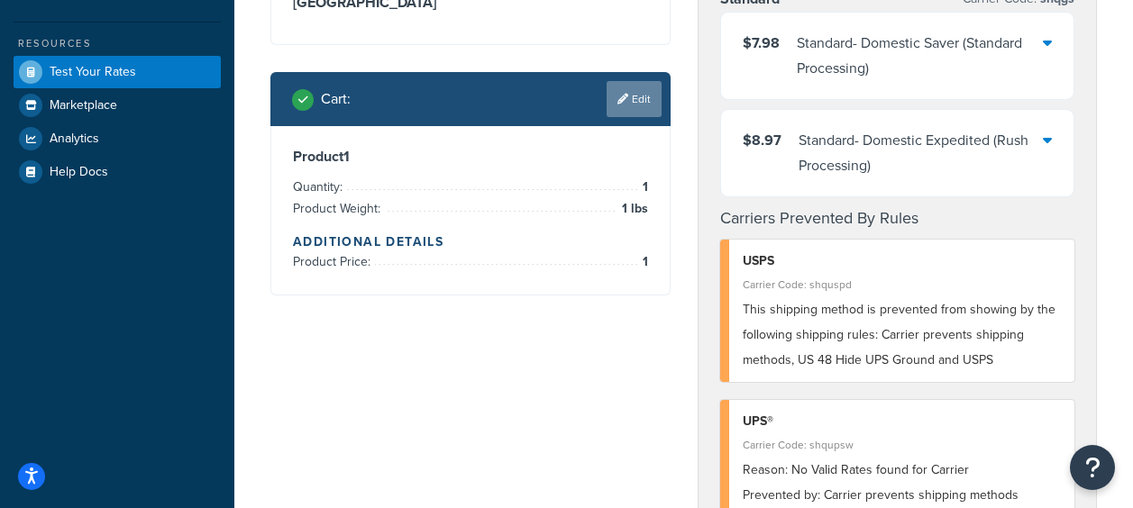
click at [638, 81] on link "Edit" at bounding box center [634, 99] width 55 height 36
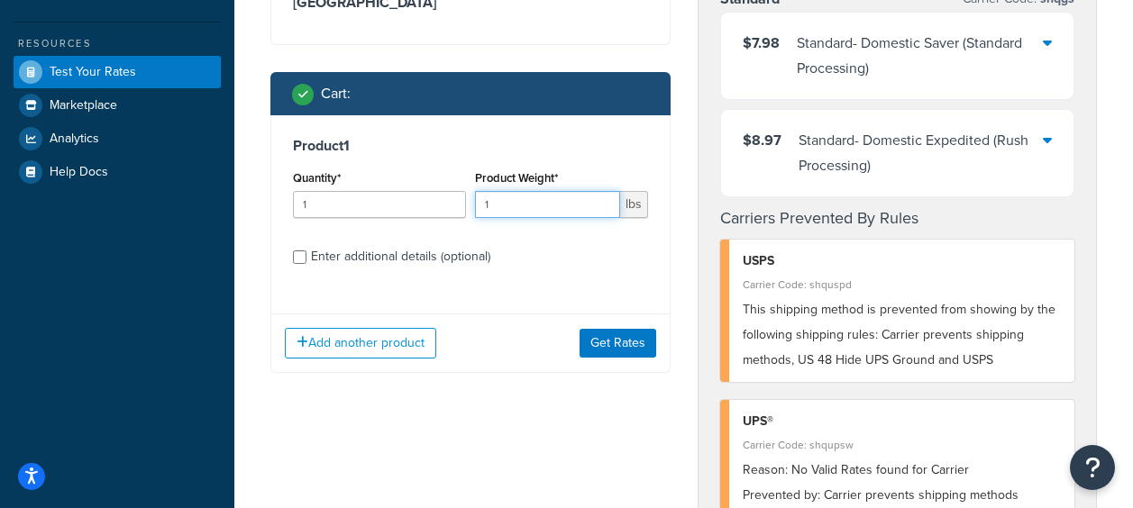
click at [517, 191] on input "1" at bounding box center [547, 204] width 145 height 27
type input "10"
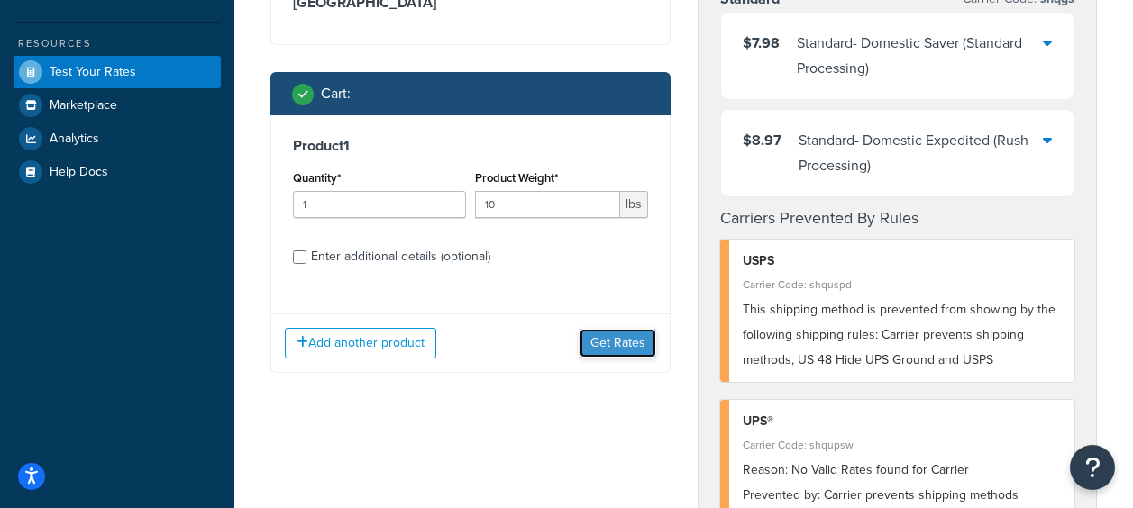
click at [606, 331] on button "Get Rates" at bounding box center [618, 343] width 77 height 29
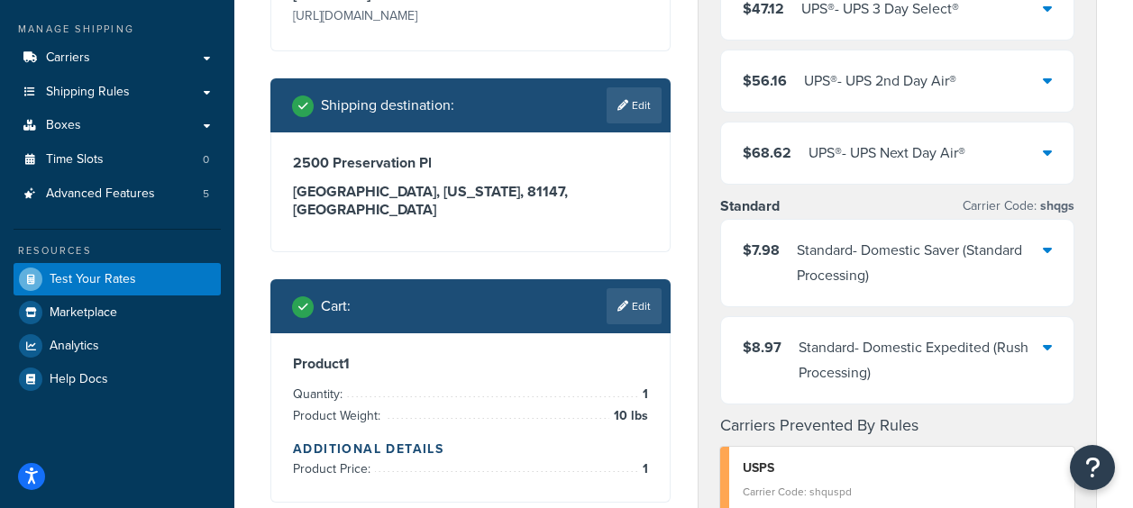
scroll to position [180, 0]
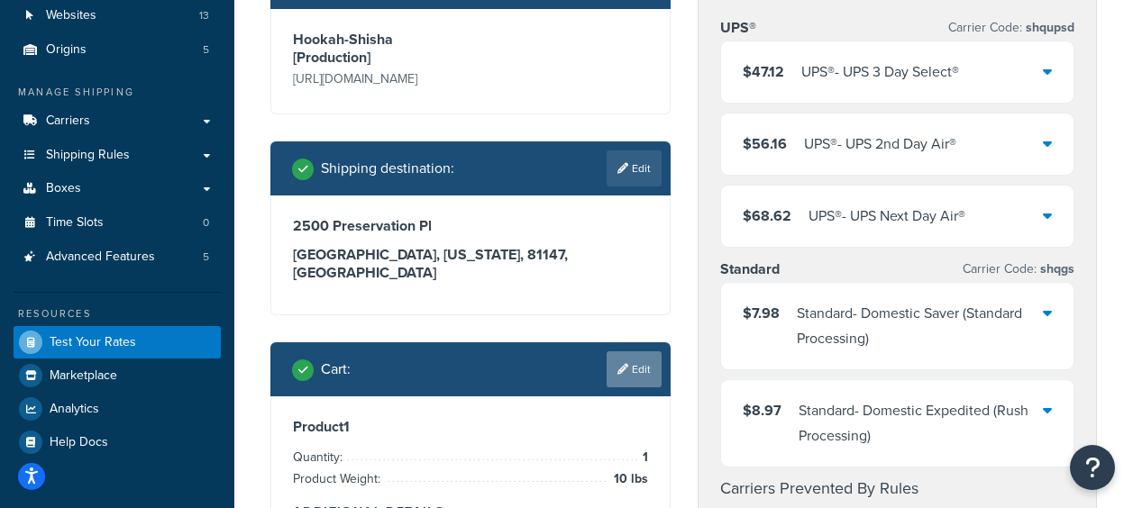
click at [644, 356] on link "Edit" at bounding box center [634, 370] width 55 height 36
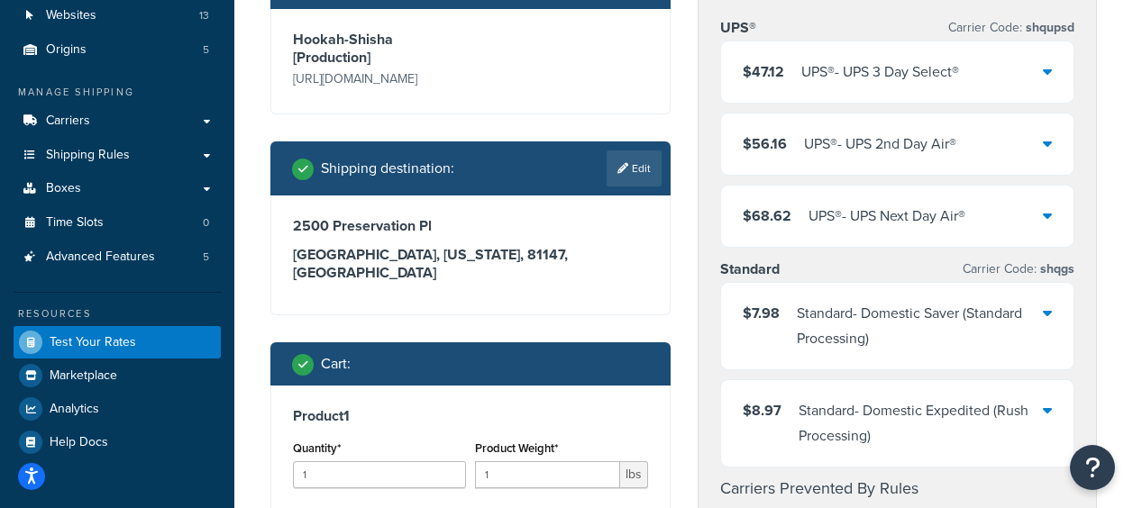
scroll to position [361, 0]
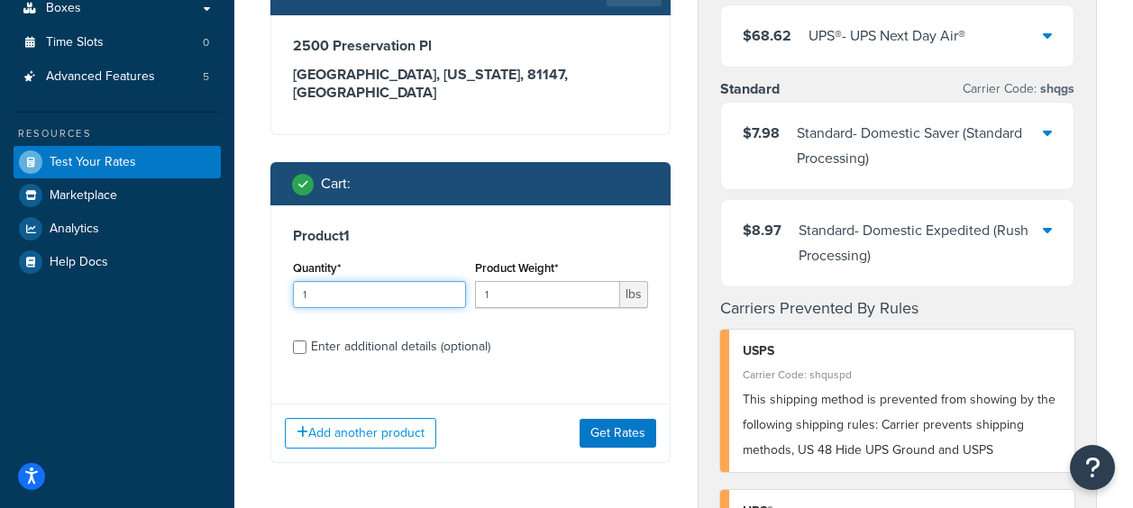
click at [393, 281] on input "1" at bounding box center [379, 294] width 173 height 27
type input "2"
click at [547, 288] on input "1" at bounding box center [547, 294] width 145 height 27
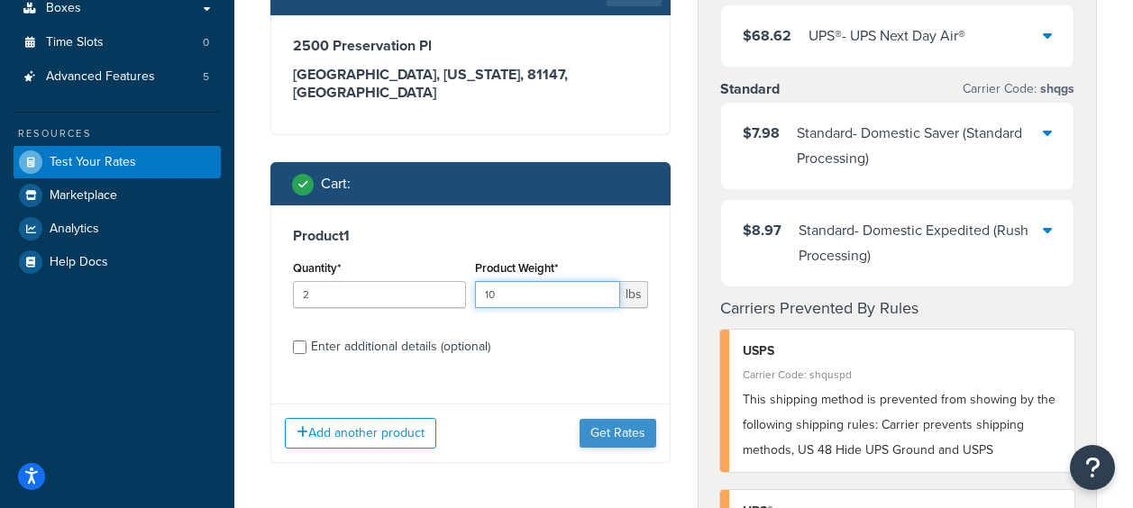
type input "10"
click at [611, 419] on button "Get Rates" at bounding box center [618, 433] width 77 height 29
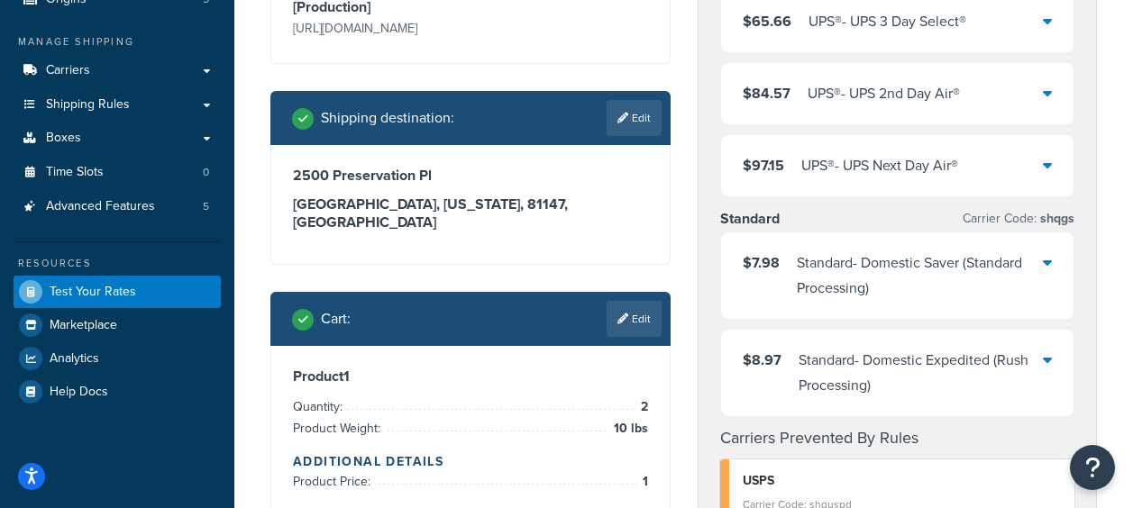
scroll to position [90, 0]
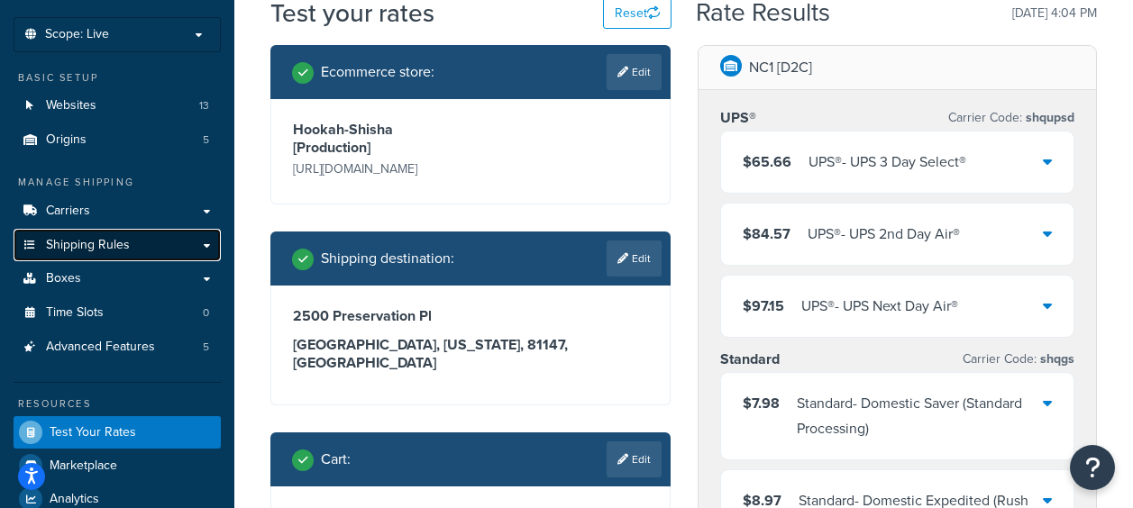
click at [112, 251] on span "Shipping Rules" at bounding box center [88, 245] width 84 height 15
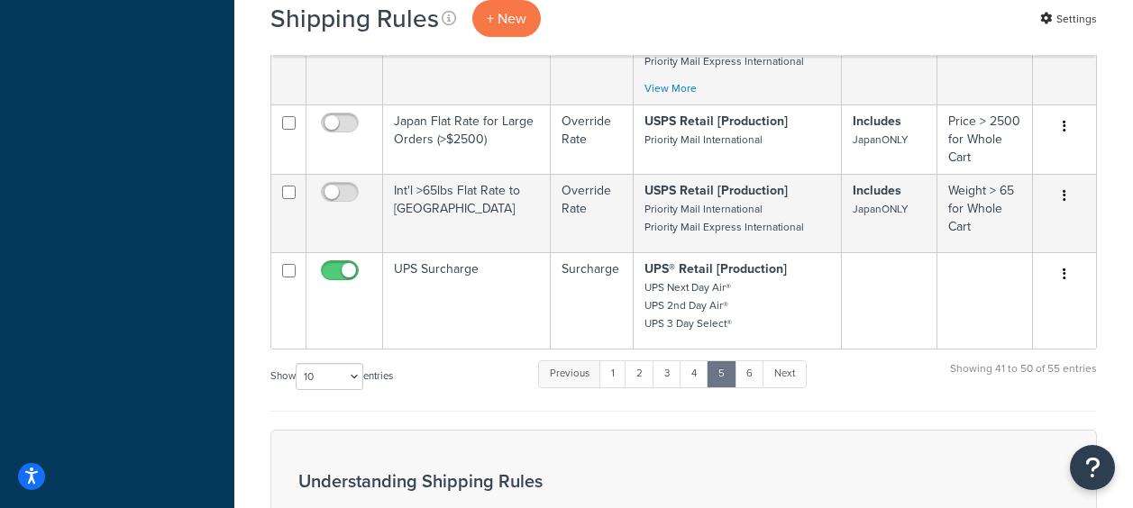
scroll to position [1082, 0]
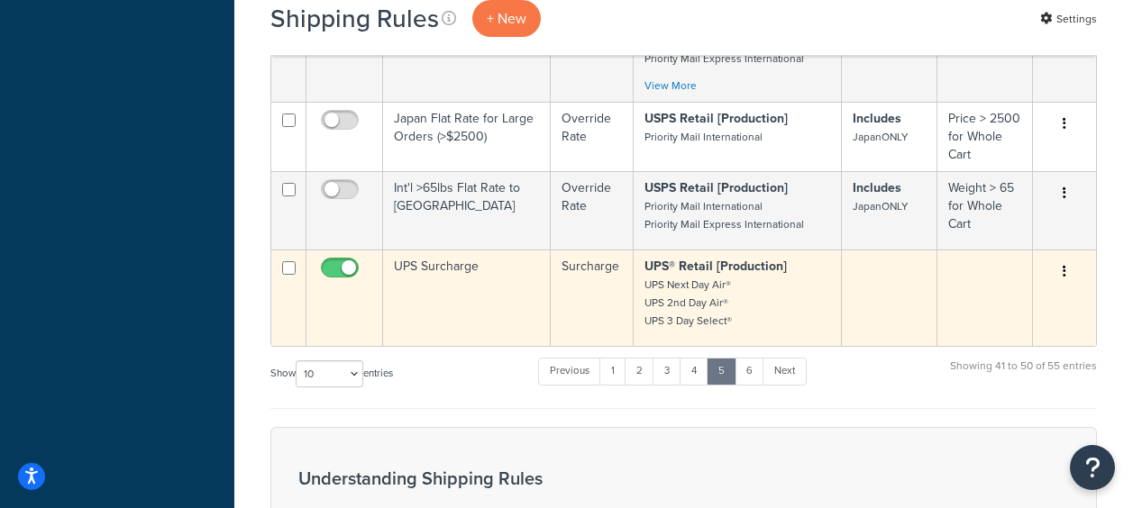
click at [450, 270] on td "UPS Surcharge" at bounding box center [467, 298] width 168 height 96
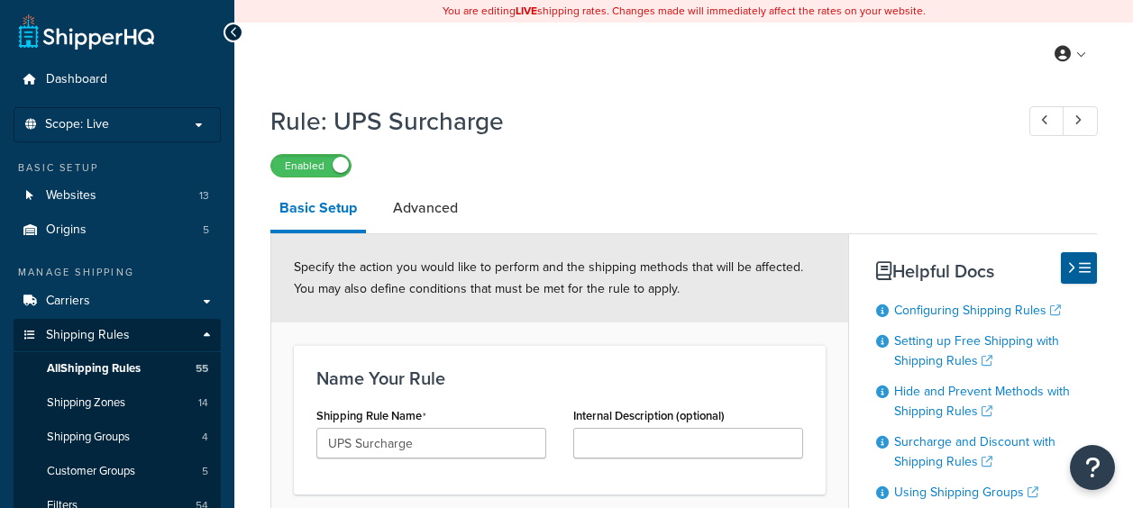
select select "PERCENTAGE"
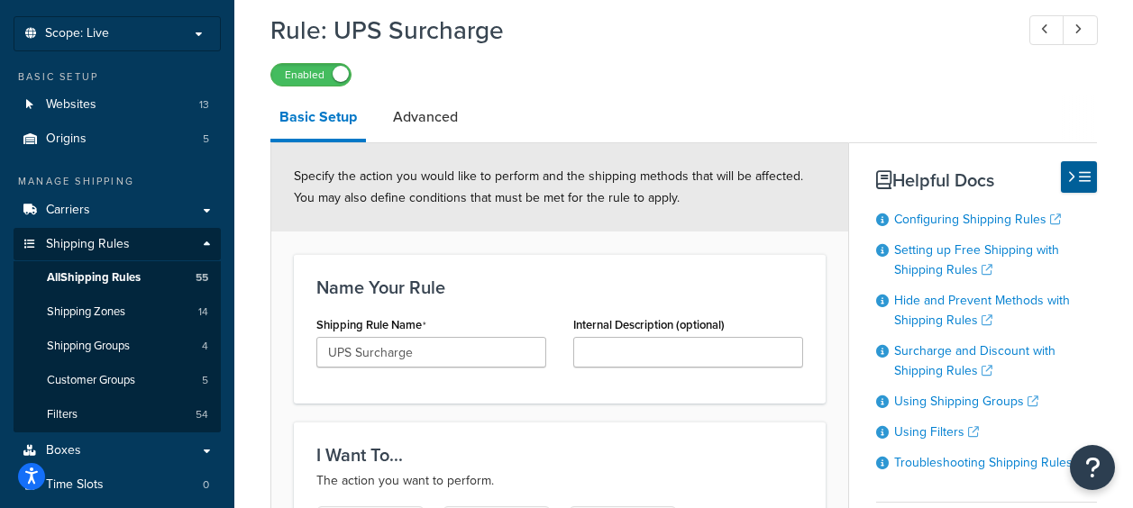
scroll to position [90, 0]
click at [437, 123] on link "Advanced" at bounding box center [425, 117] width 83 height 43
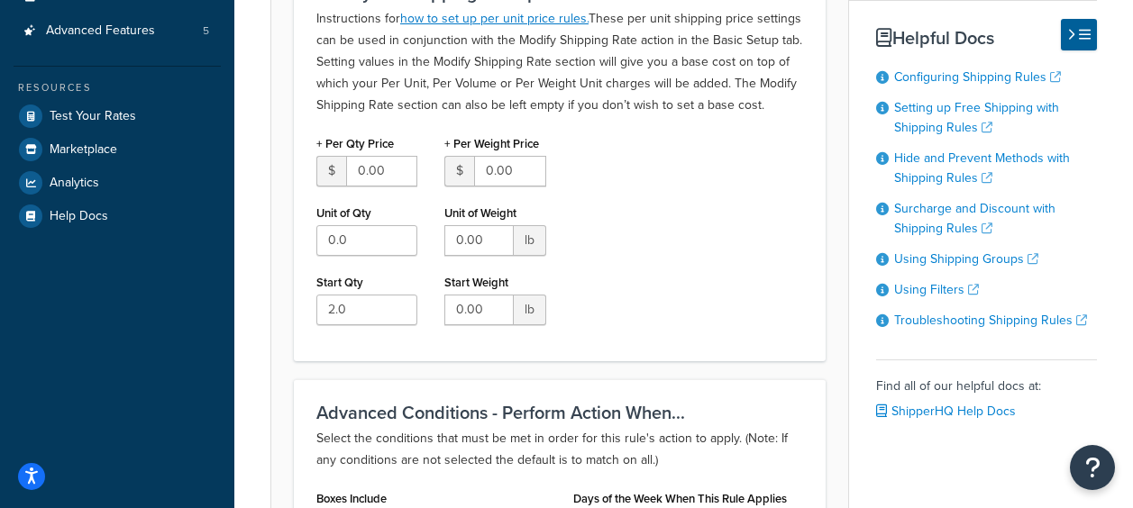
scroll to position [631, 0]
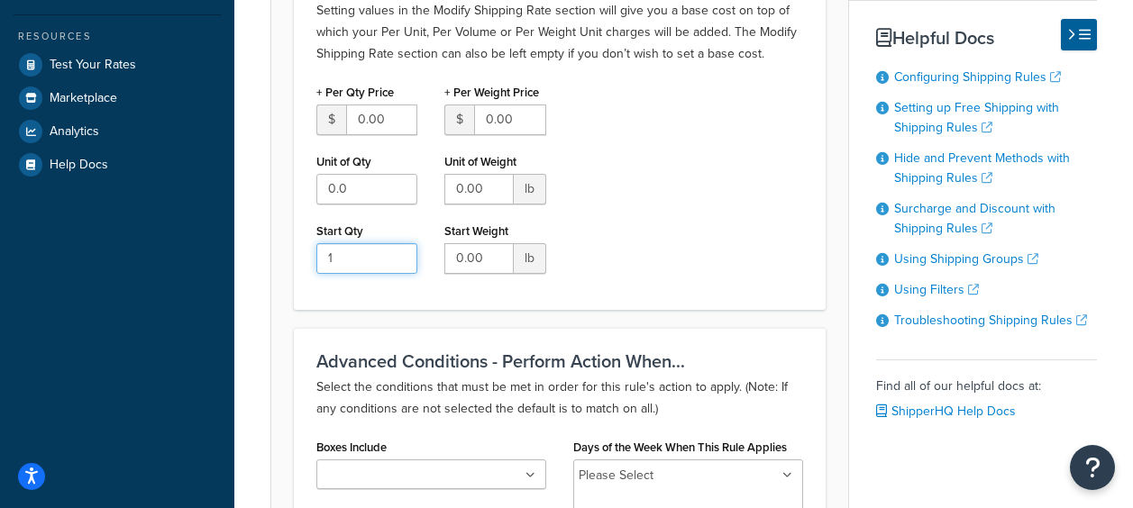
click at [398, 259] on input "1" at bounding box center [366, 258] width 101 height 31
click at [398, 259] on input "0" at bounding box center [366, 258] width 101 height 31
click at [749, 263] on div "+ Per Qty Price $ 0.00 Unit of Qty 0.0 Start Qty 0 + Per Weight Price $ 0.00 Un…" at bounding box center [560, 183] width 514 height 208
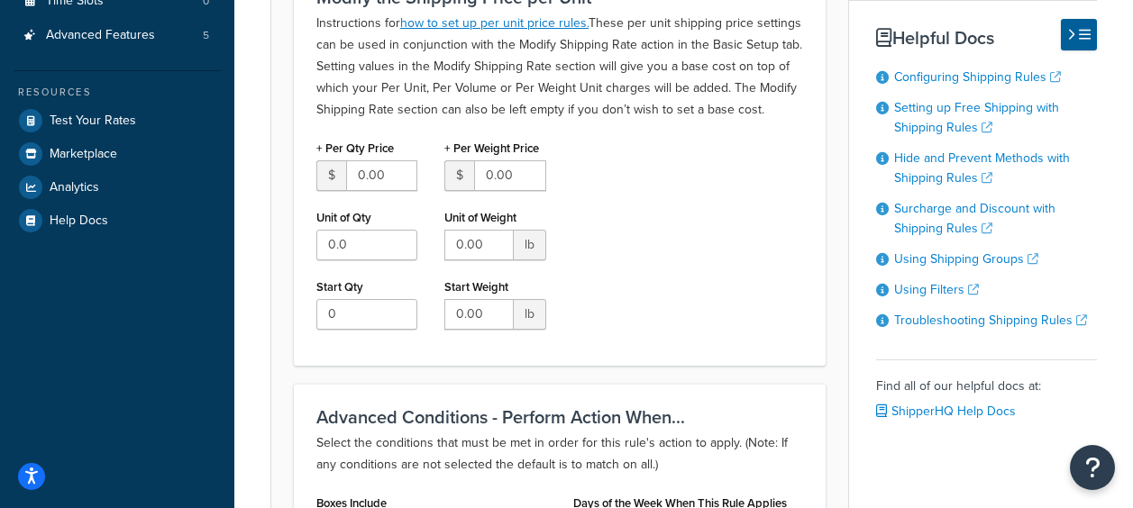
scroll to position [721, 0]
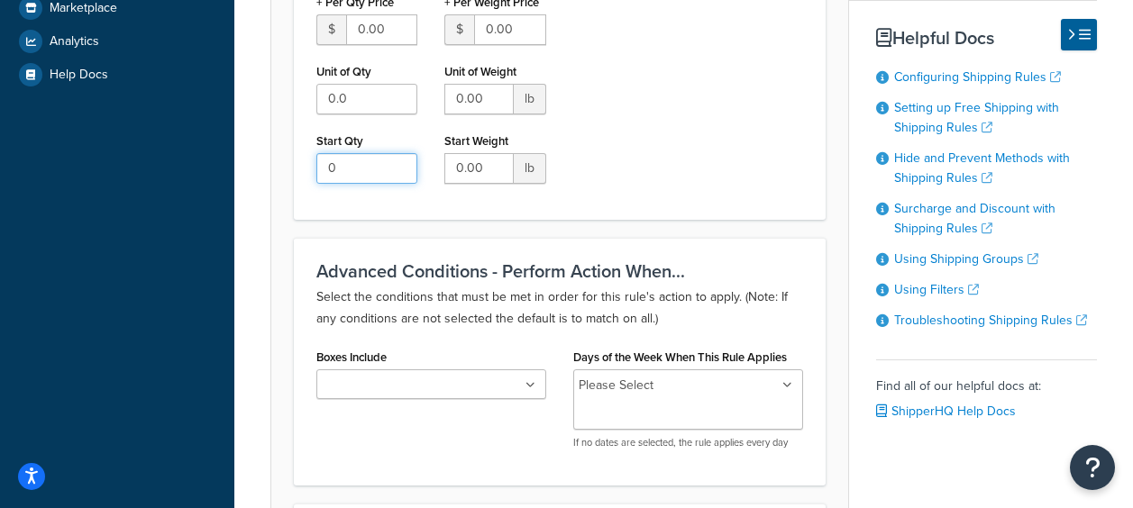
click at [400, 175] on input "0" at bounding box center [366, 168] width 101 height 31
type input "1"
click at [400, 162] on input "1" at bounding box center [366, 168] width 101 height 31
click at [714, 188] on div "+ Per Qty Price $ 0.00 Unit of Qty 0.0 Start Qty 1 + Per Weight Price $ 0.00 Un…" at bounding box center [560, 93] width 514 height 208
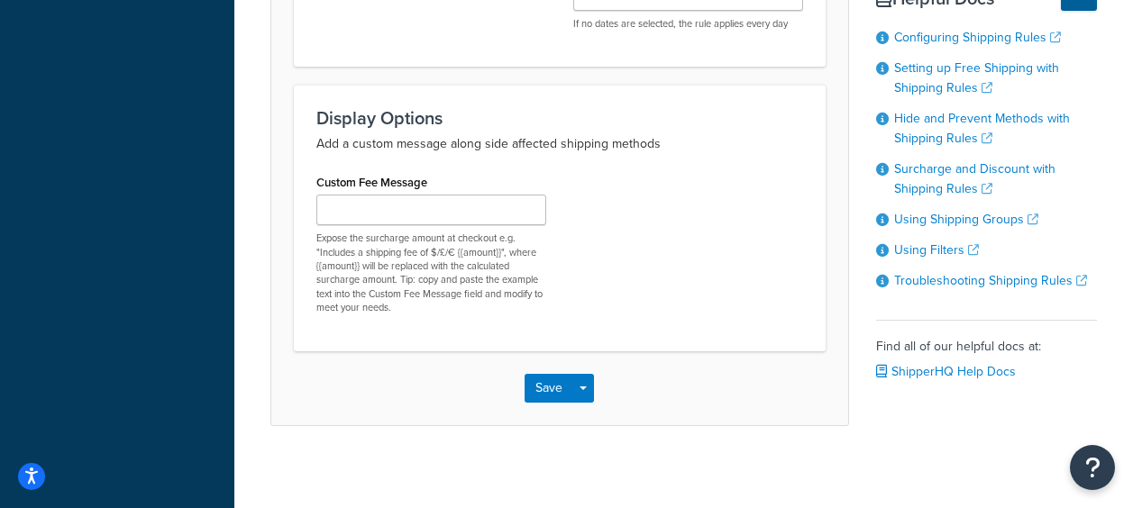
scroll to position [1148, 0]
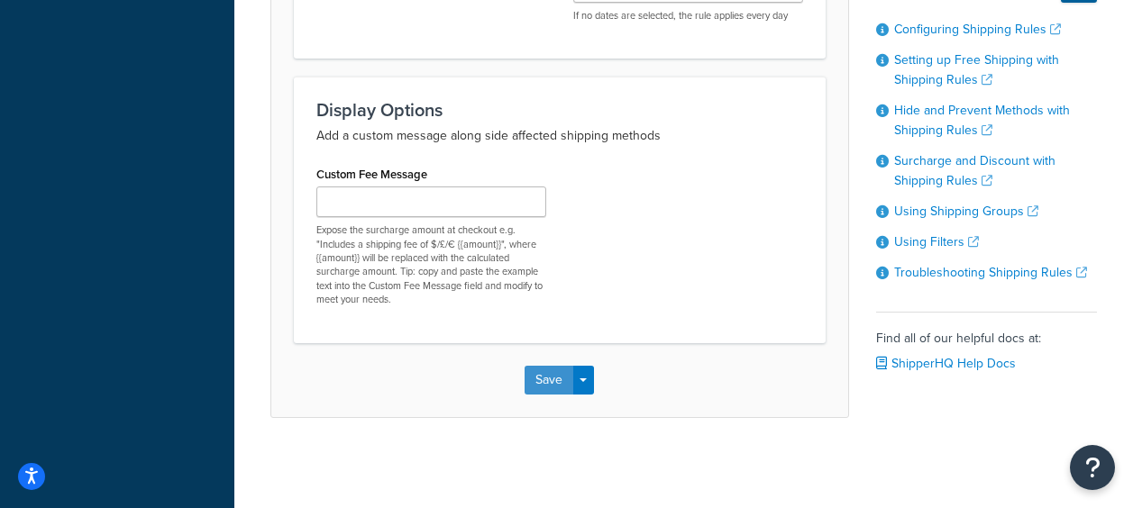
click at [545, 378] on button "Save" at bounding box center [549, 380] width 49 height 29
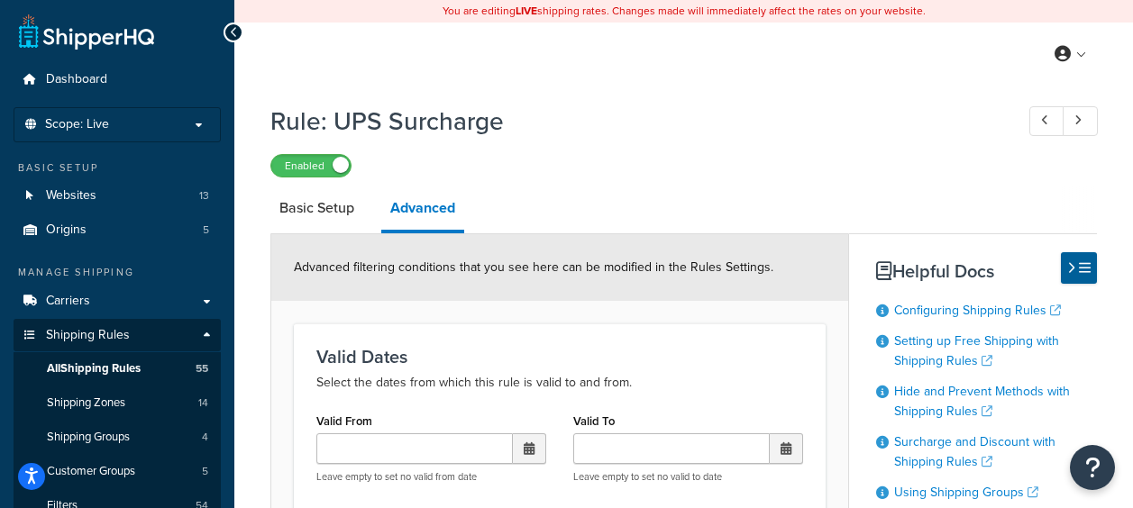
scroll to position [137, 0]
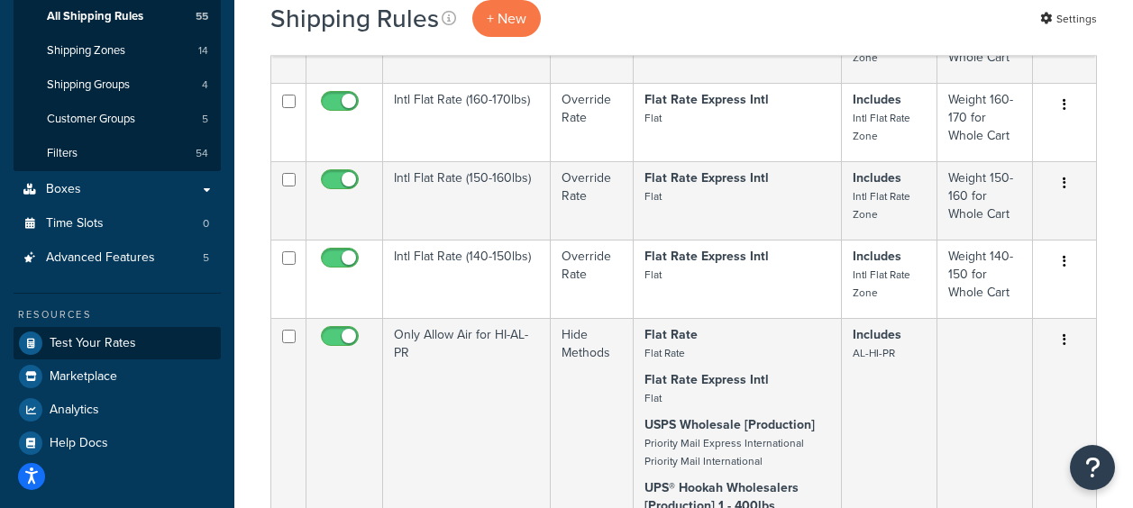
scroll to position [361, 0]
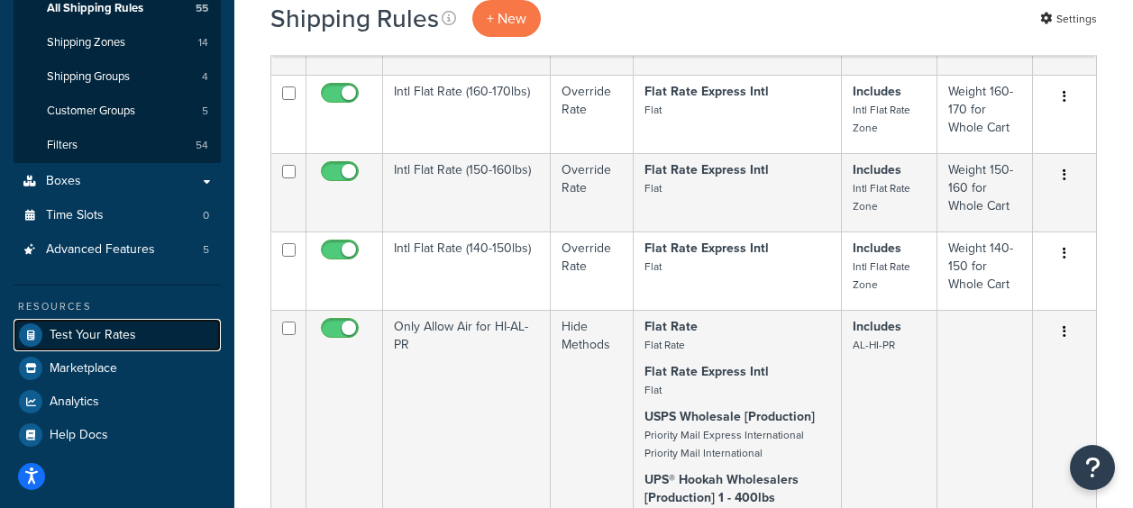
click at [117, 343] on span "Test Your Rates" at bounding box center [93, 335] width 87 height 15
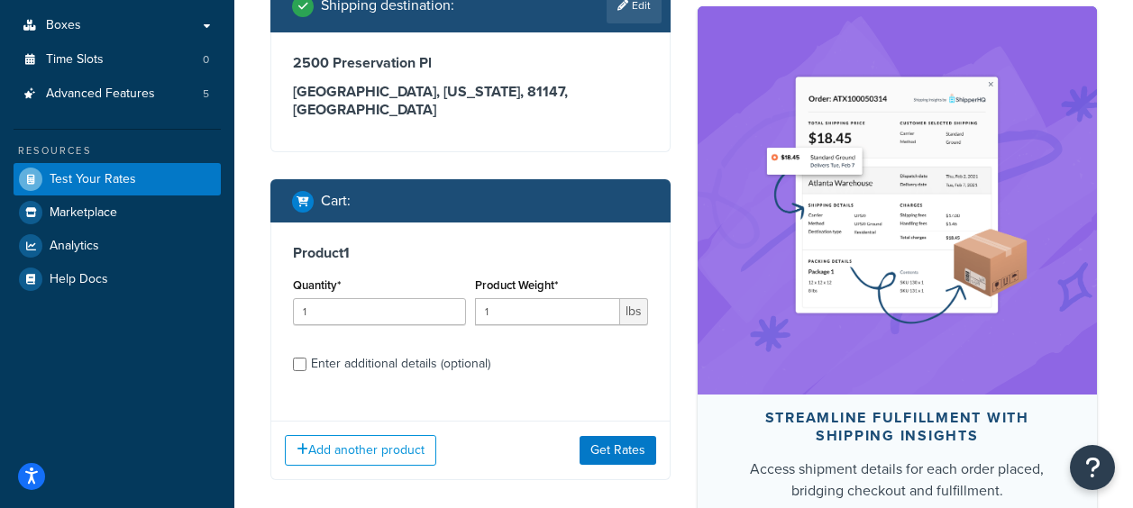
scroll to position [361, 0]
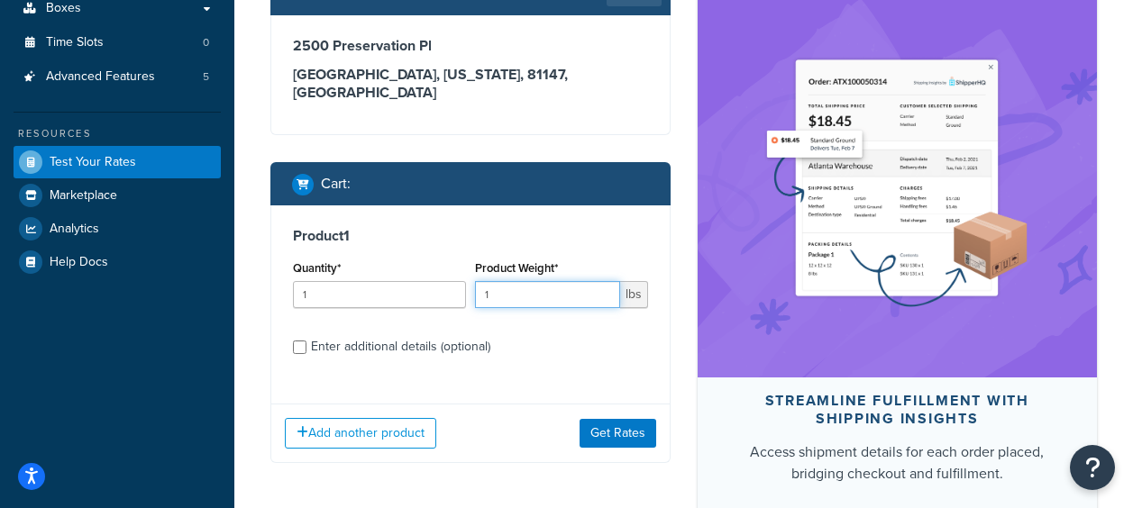
click at [497, 281] on input "1" at bounding box center [547, 294] width 145 height 27
type input "10"
click at [646, 425] on button "Get Rates" at bounding box center [618, 433] width 77 height 29
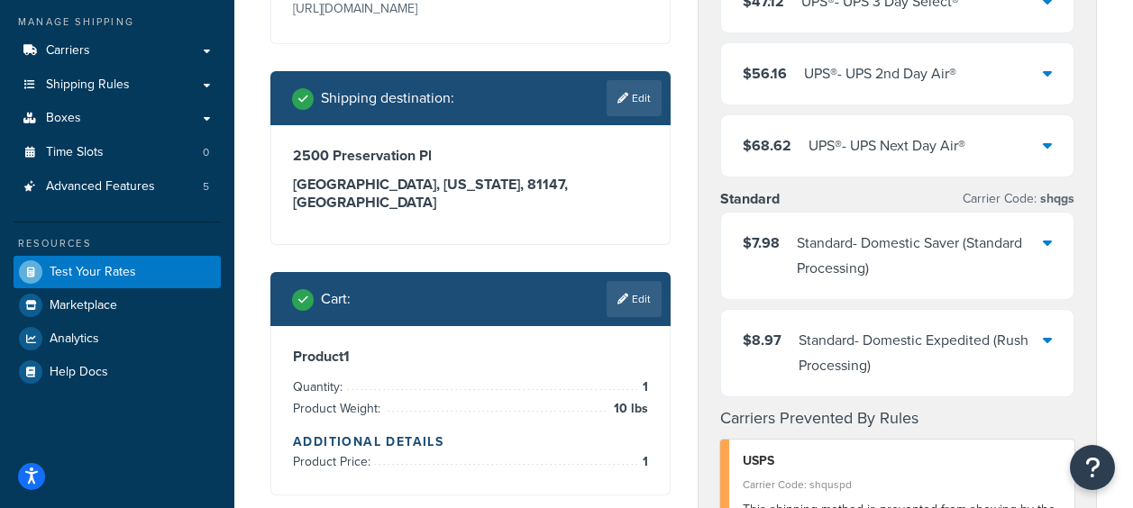
scroll to position [270, 0]
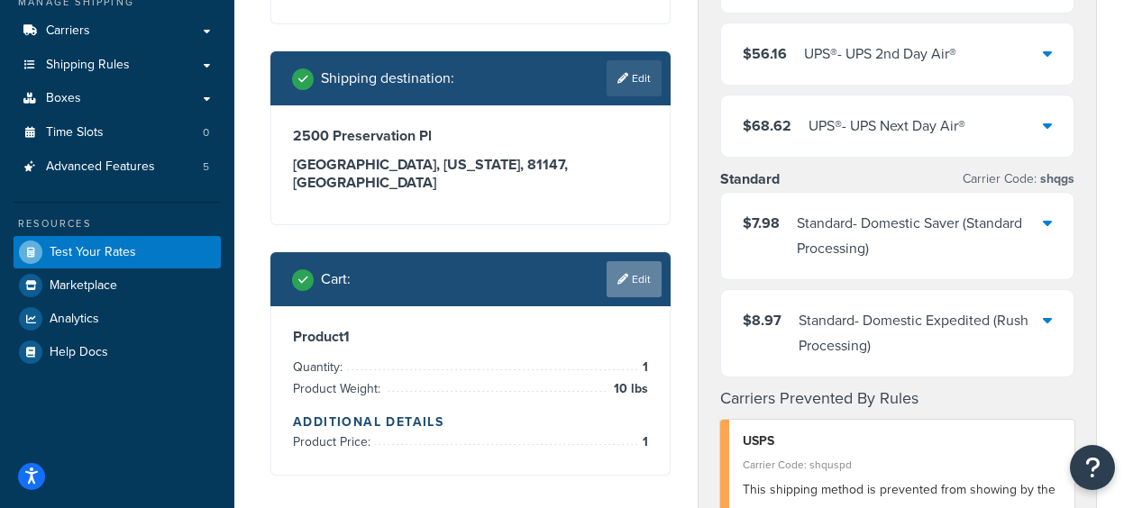
click at [636, 261] on link "Edit" at bounding box center [634, 279] width 55 height 36
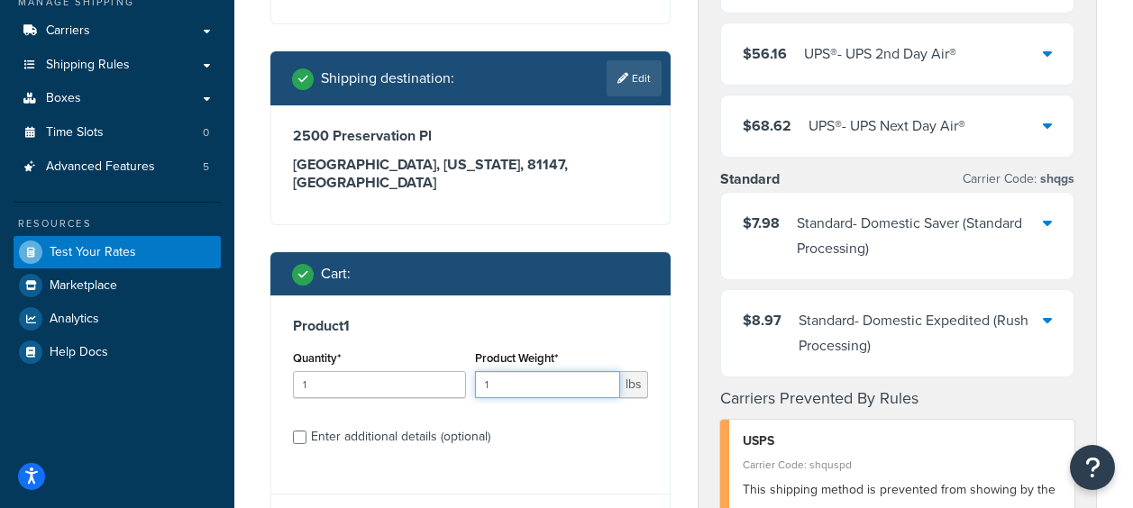
click at [531, 371] on input "1" at bounding box center [547, 384] width 145 height 27
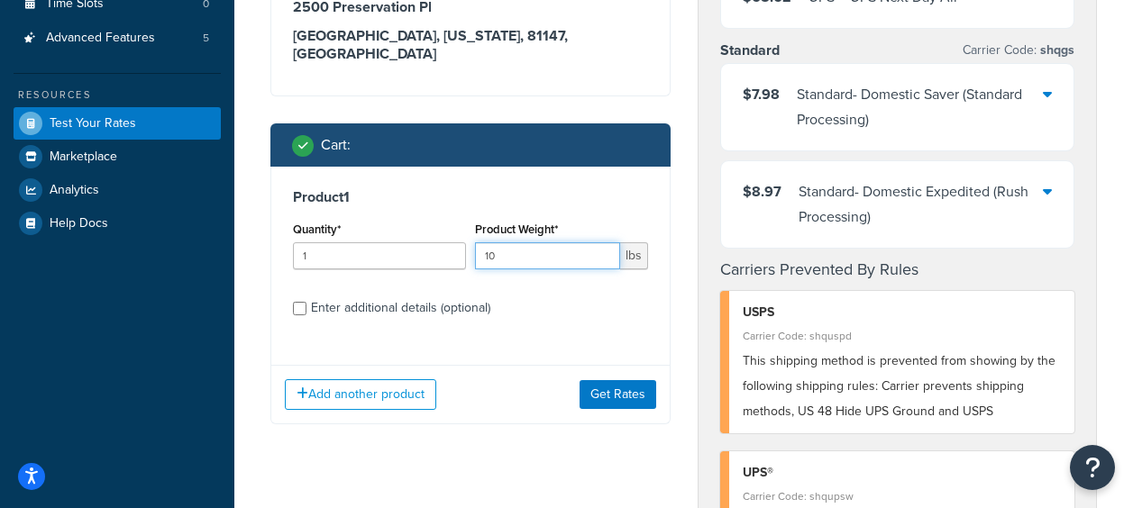
scroll to position [451, 0]
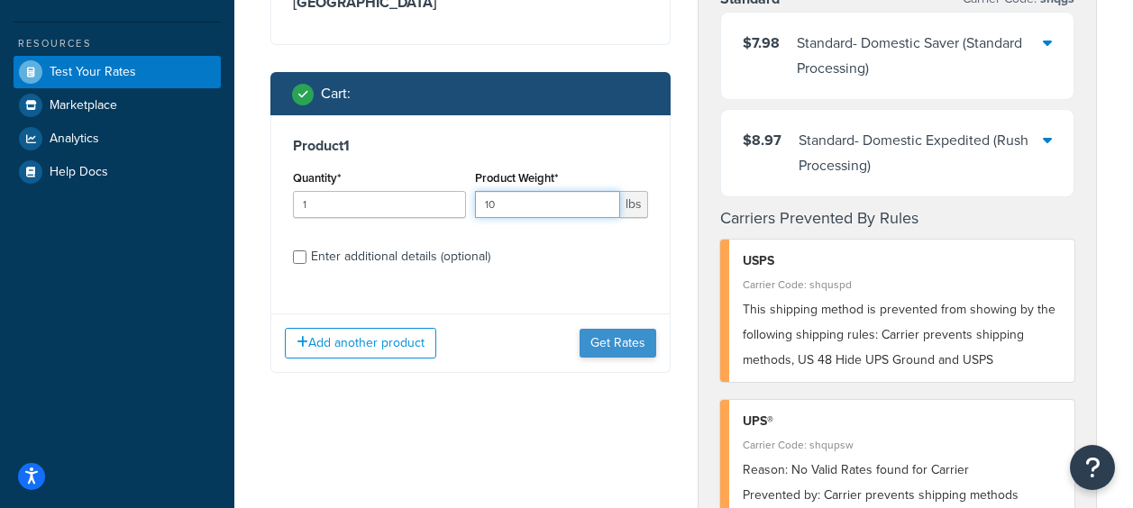
type input "10"
click at [614, 329] on button "Get Rates" at bounding box center [618, 343] width 77 height 29
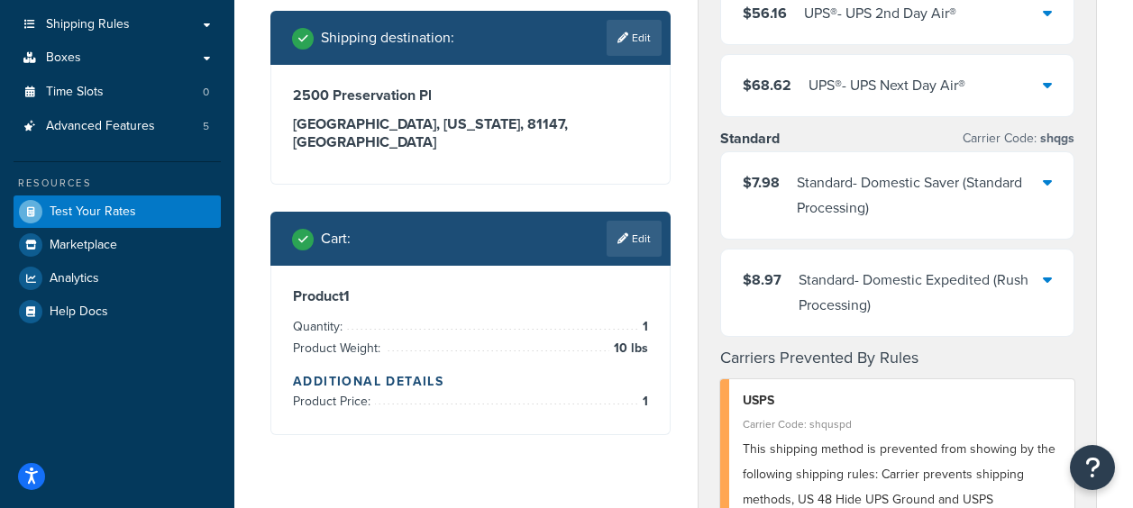
scroll to position [180, 0]
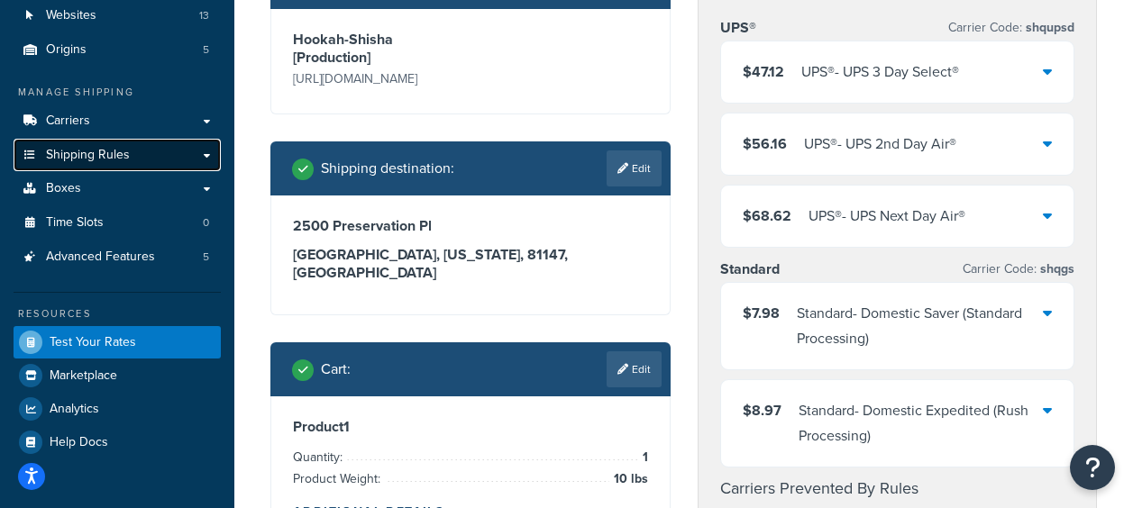
click at [133, 152] on link "Shipping Rules" at bounding box center [117, 155] width 207 height 33
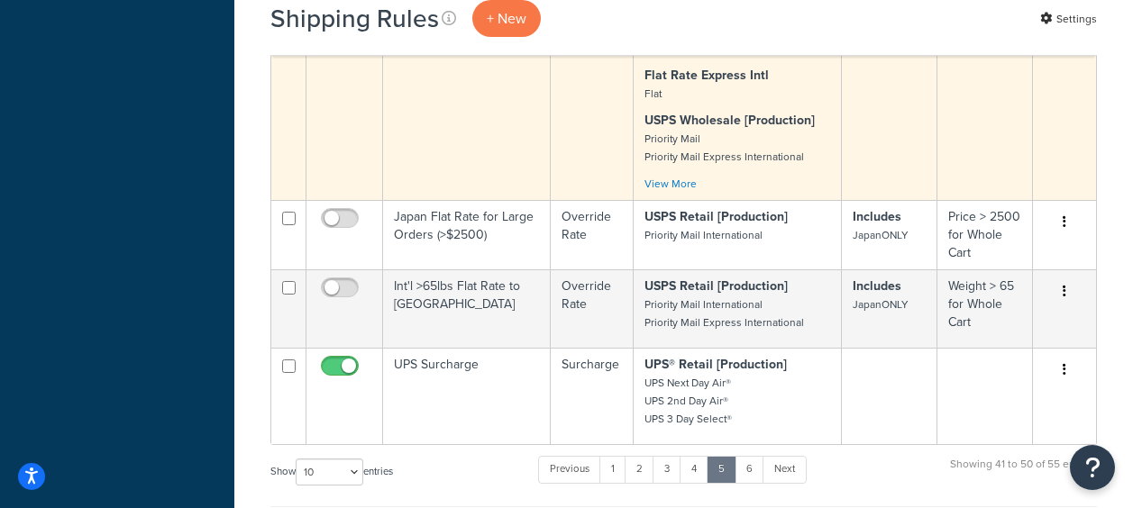
scroll to position [992, 0]
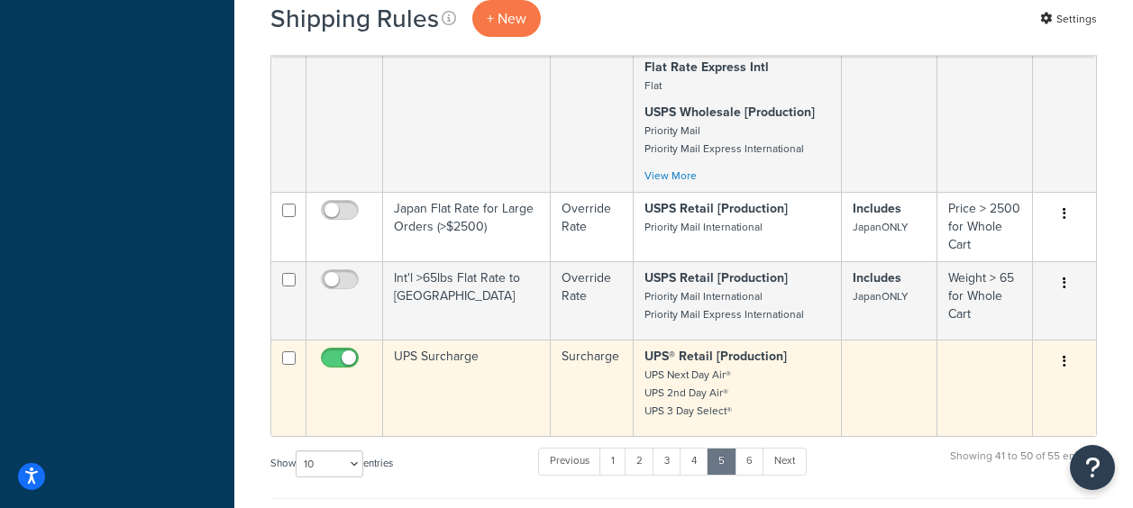
click at [456, 373] on td "UPS Surcharge" at bounding box center [467, 388] width 168 height 96
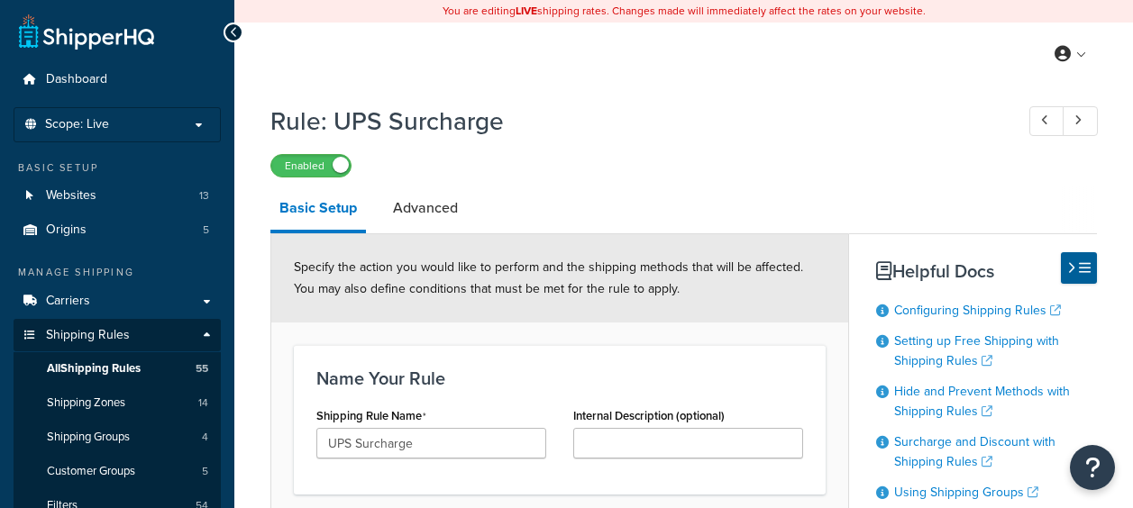
select select "PERCENTAGE"
click at [429, 212] on link "Advanced" at bounding box center [425, 208] width 83 height 43
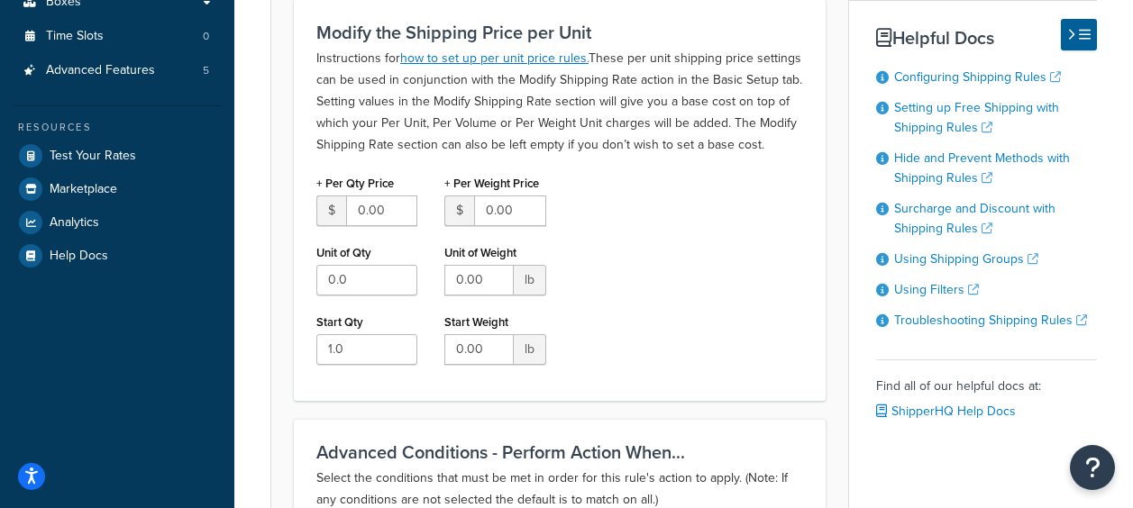
scroll to position [541, 0]
click at [368, 353] on input "1.0" at bounding box center [366, 349] width 101 height 31
type input "0"
click at [399, 352] on input "0" at bounding box center [366, 349] width 101 height 31
click at [715, 324] on div "+ Per Qty Price $ 0.00 Unit of Qty 0.0 Start Qty 0 + Per Weight Price $ 0.00 Un…" at bounding box center [560, 273] width 514 height 208
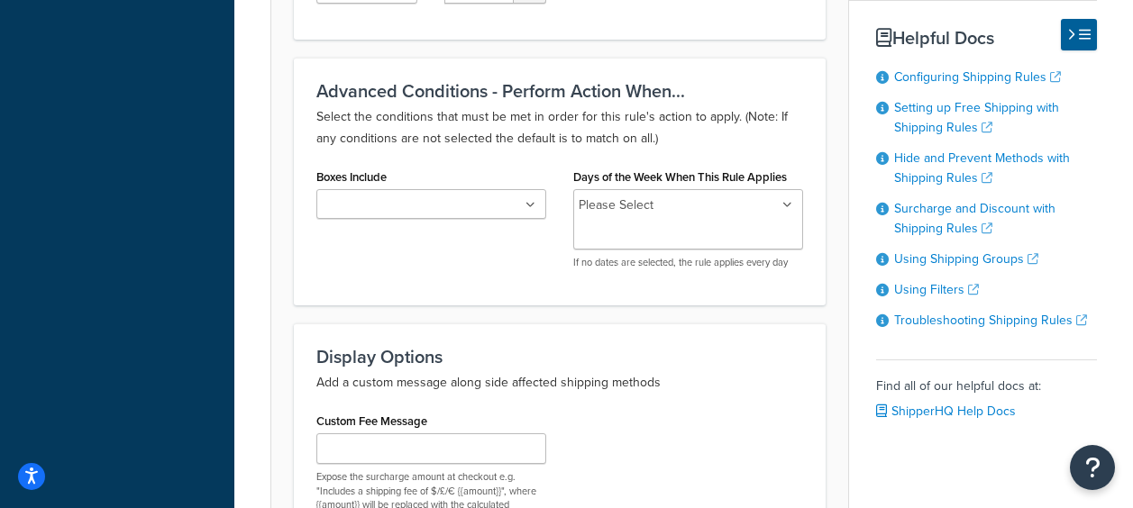
scroll to position [1148, 0]
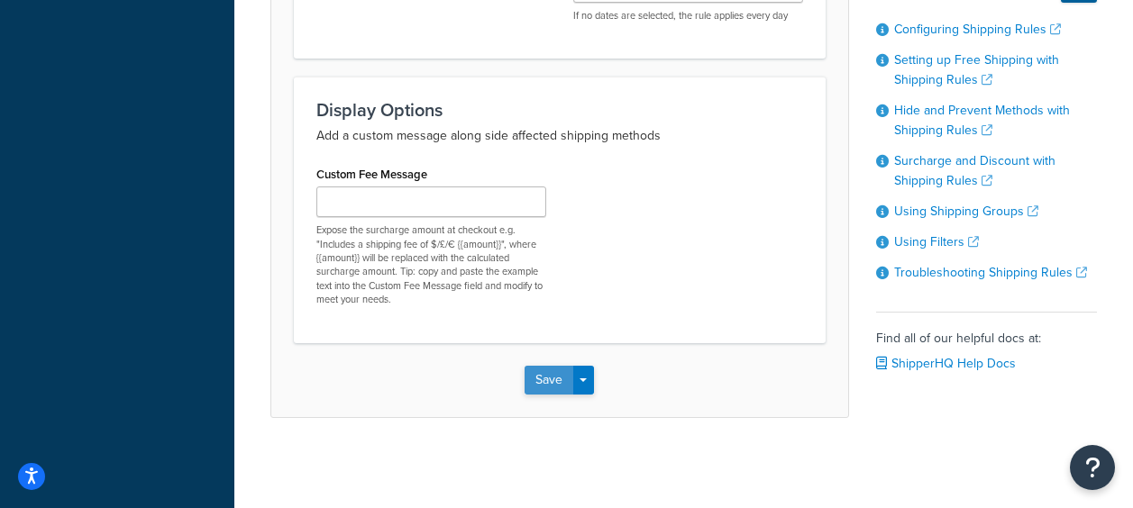
click at [532, 376] on button "Save" at bounding box center [549, 380] width 49 height 29
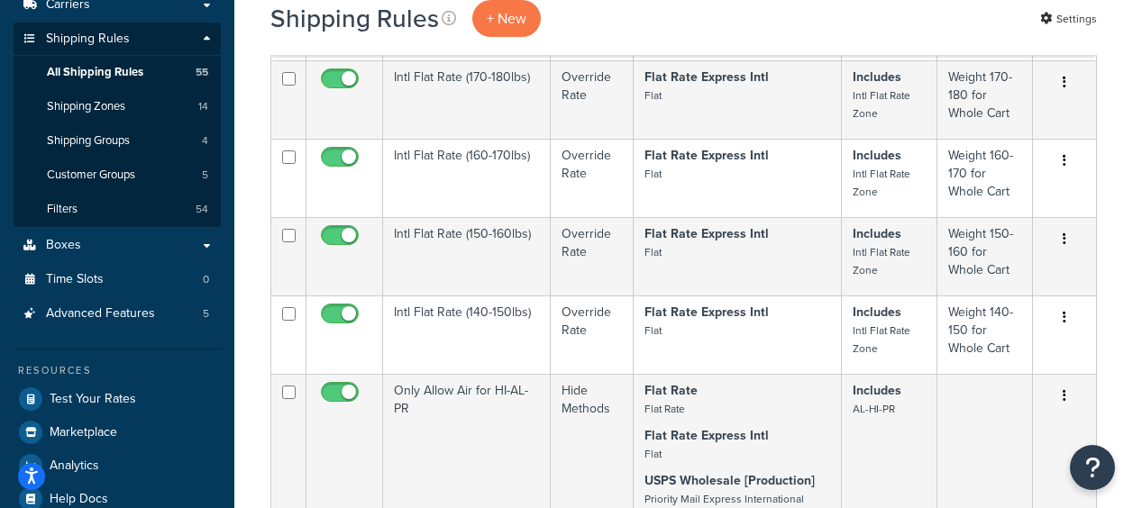
scroll to position [361, 0]
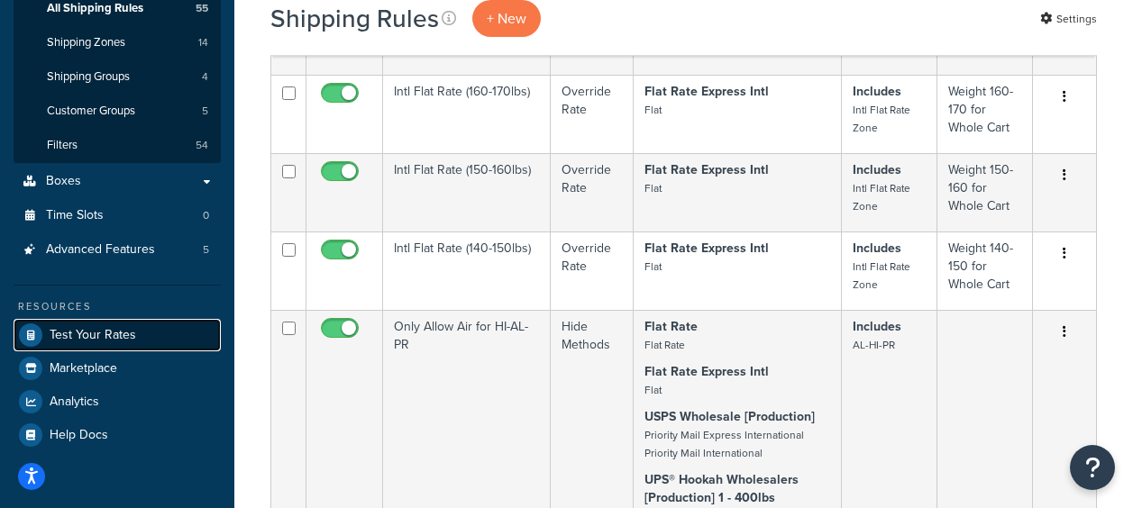
click at [121, 328] on span "Test Your Rates" at bounding box center [93, 335] width 87 height 15
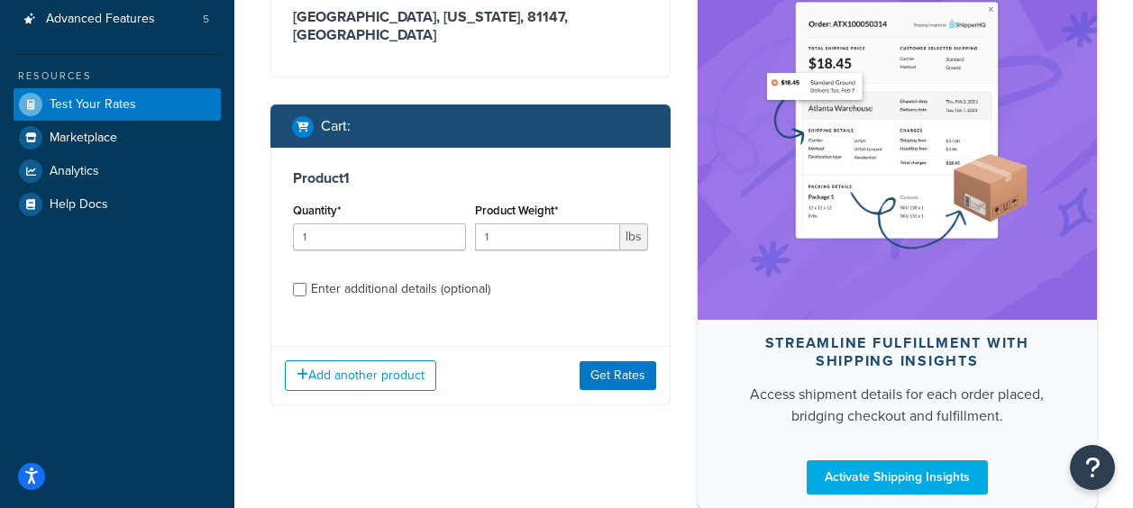
scroll to position [451, 0]
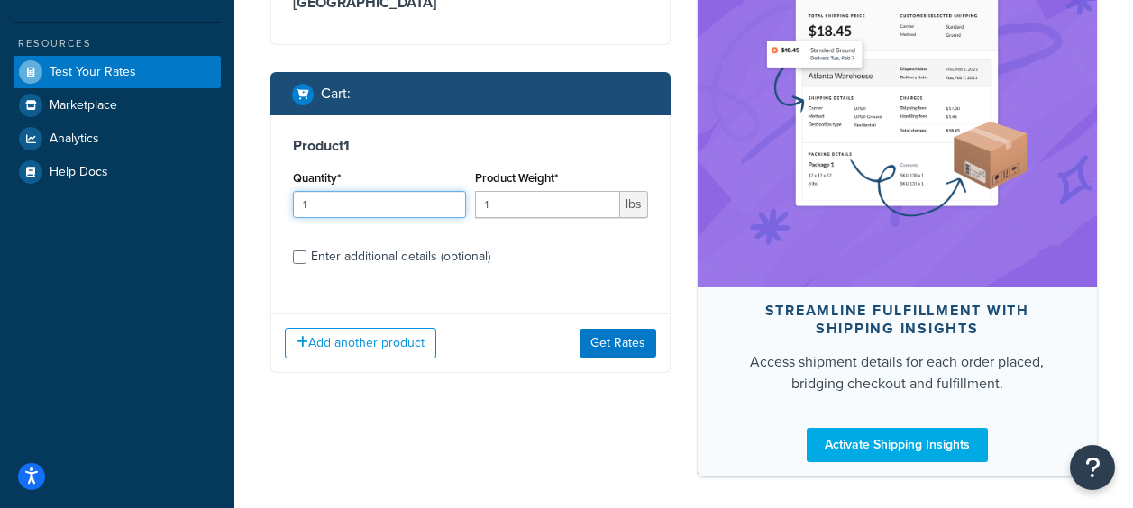
click at [341, 191] on input "1" at bounding box center [379, 204] width 173 height 27
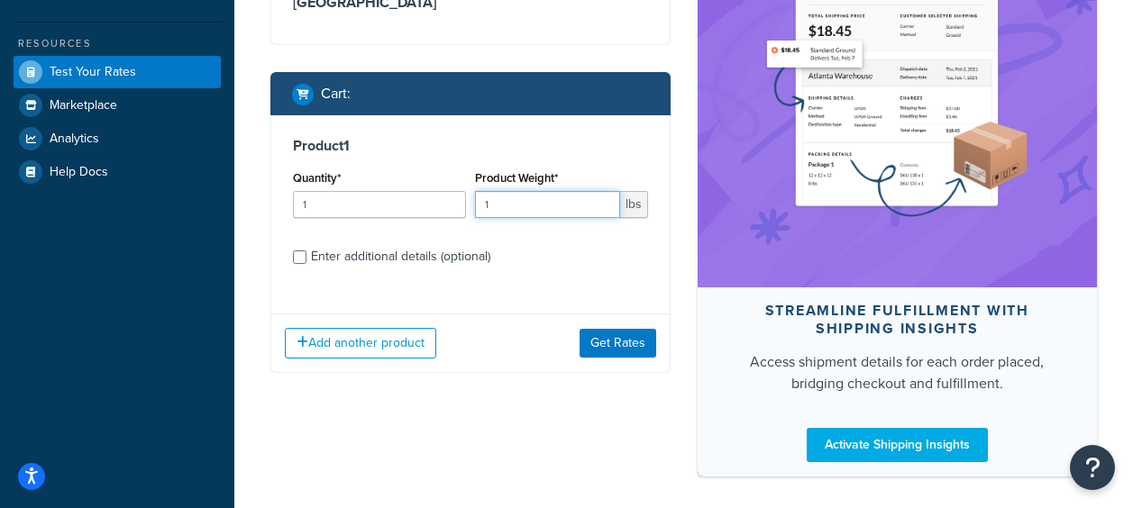
click at [583, 192] on input "1" at bounding box center [547, 204] width 145 height 27
type input "10"
click at [634, 341] on div "Add another product Get Rates" at bounding box center [470, 343] width 398 height 59
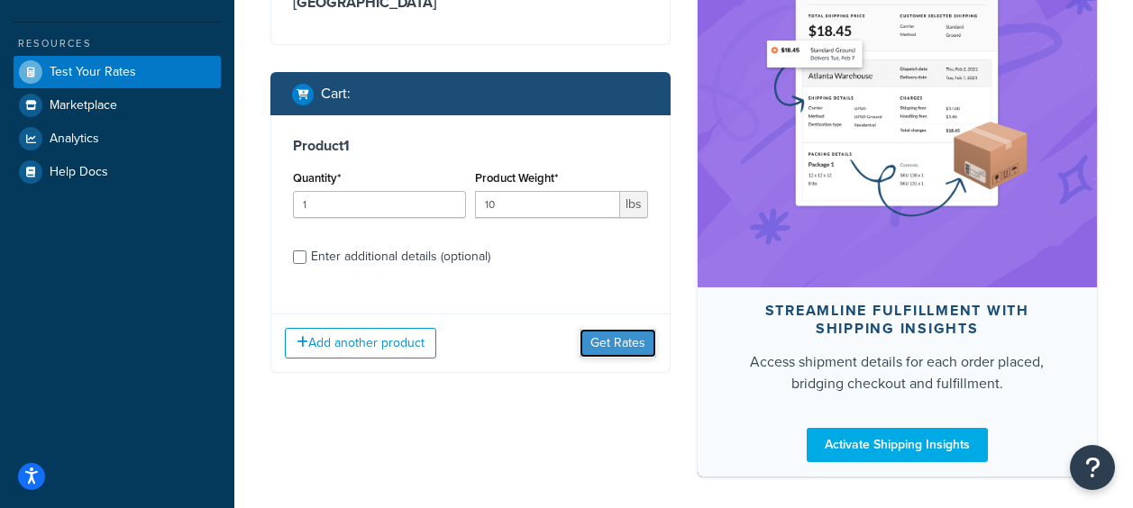
click at [633, 329] on button "Get Rates" at bounding box center [618, 343] width 77 height 29
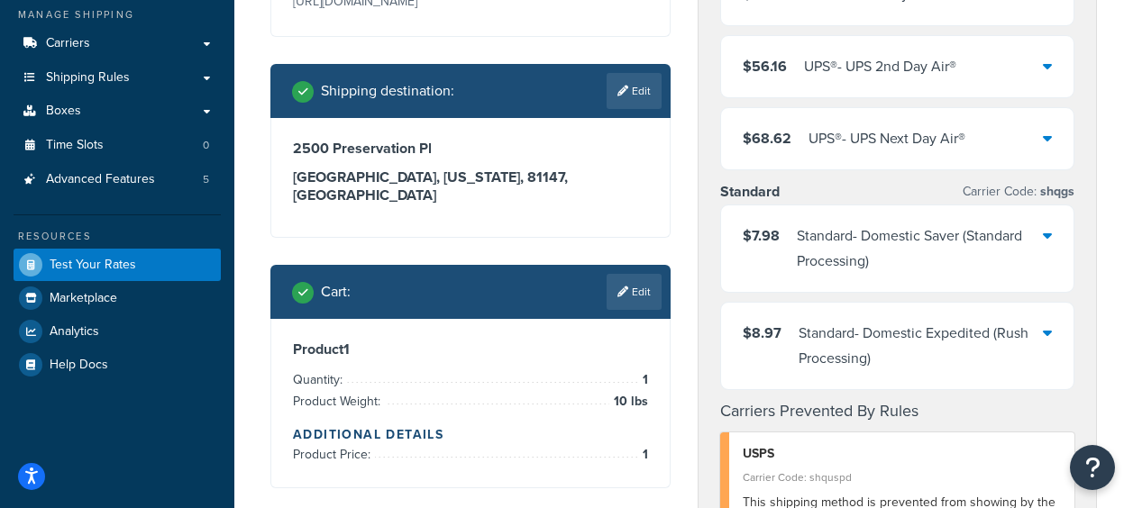
scroll to position [361, 0]
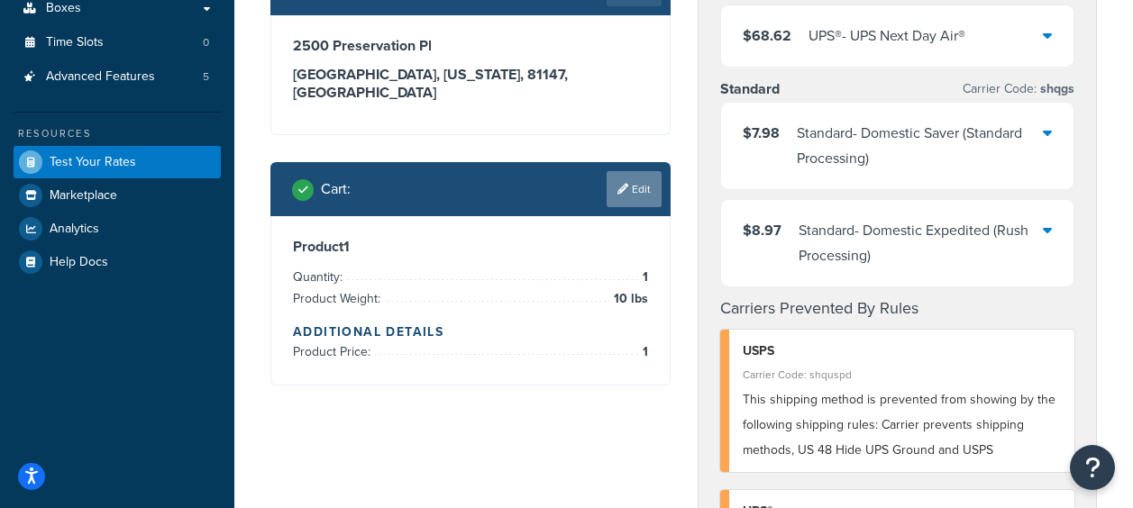
click at [642, 179] on link "Edit" at bounding box center [634, 189] width 55 height 36
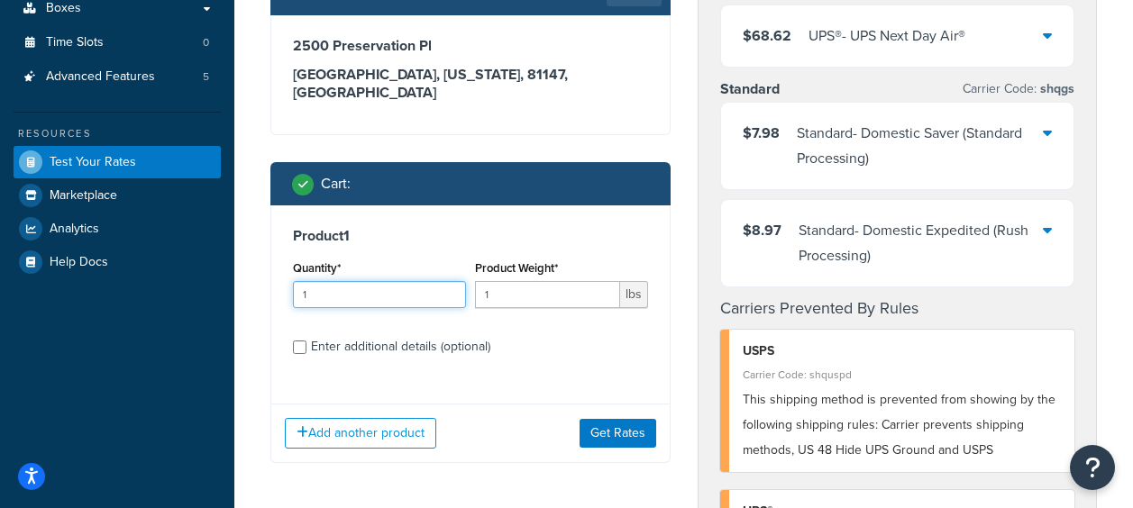
click at [358, 281] on input "1" at bounding box center [379, 294] width 173 height 27
type input "2"
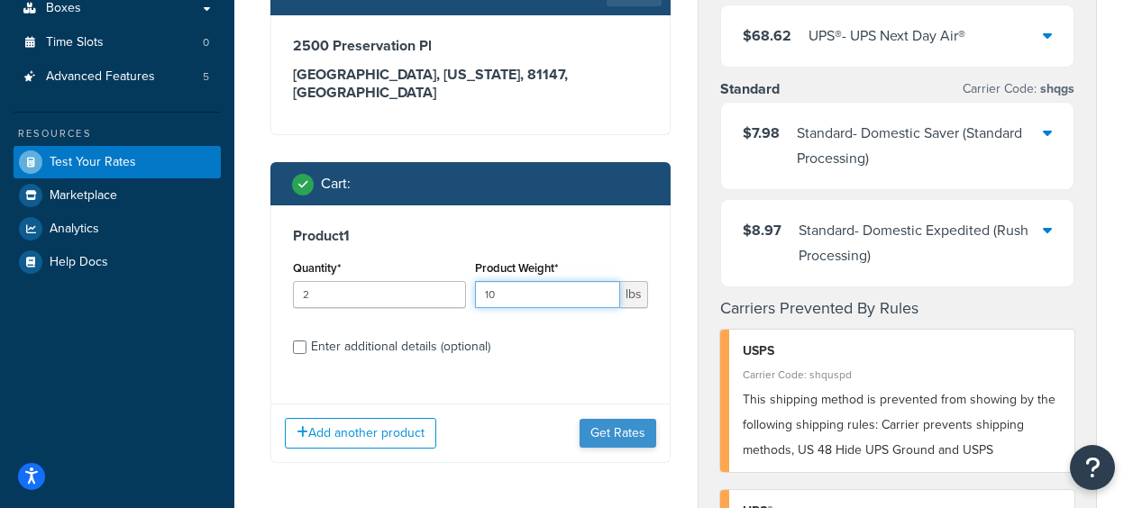
type input "10"
click at [613, 419] on button "Get Rates" at bounding box center [618, 433] width 77 height 29
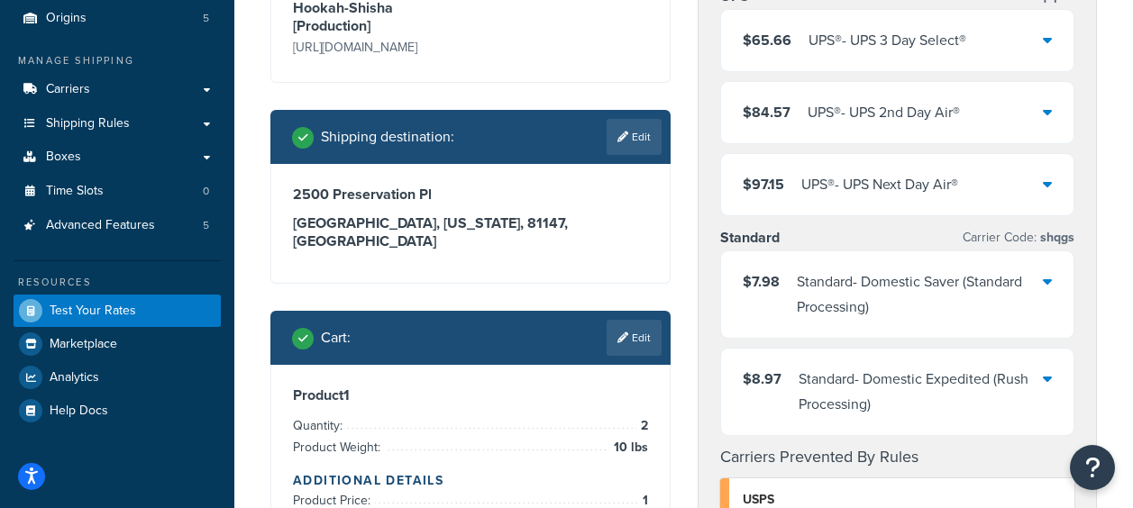
scroll to position [270, 0]
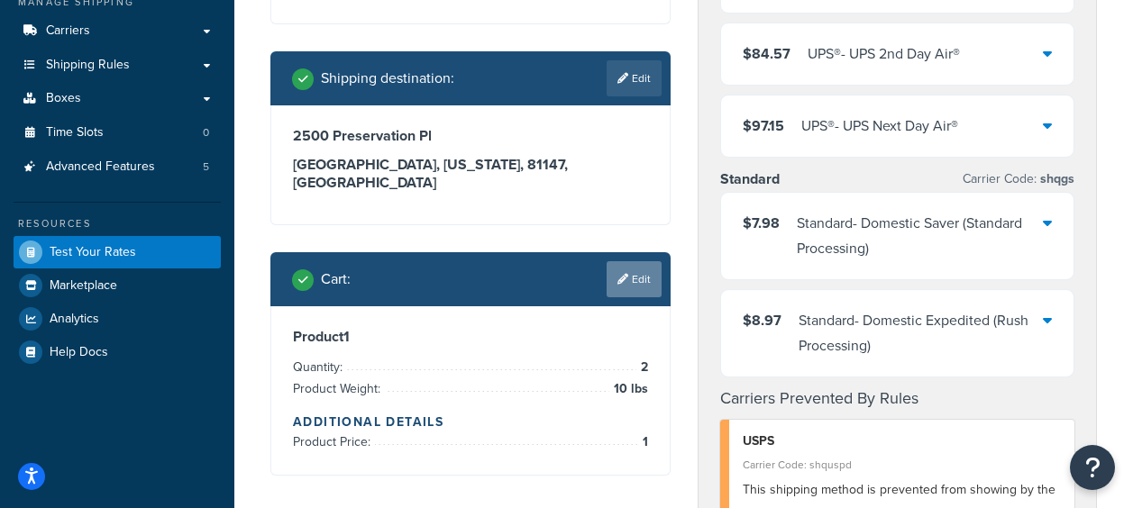
click at [641, 261] on link "Edit" at bounding box center [634, 279] width 55 height 36
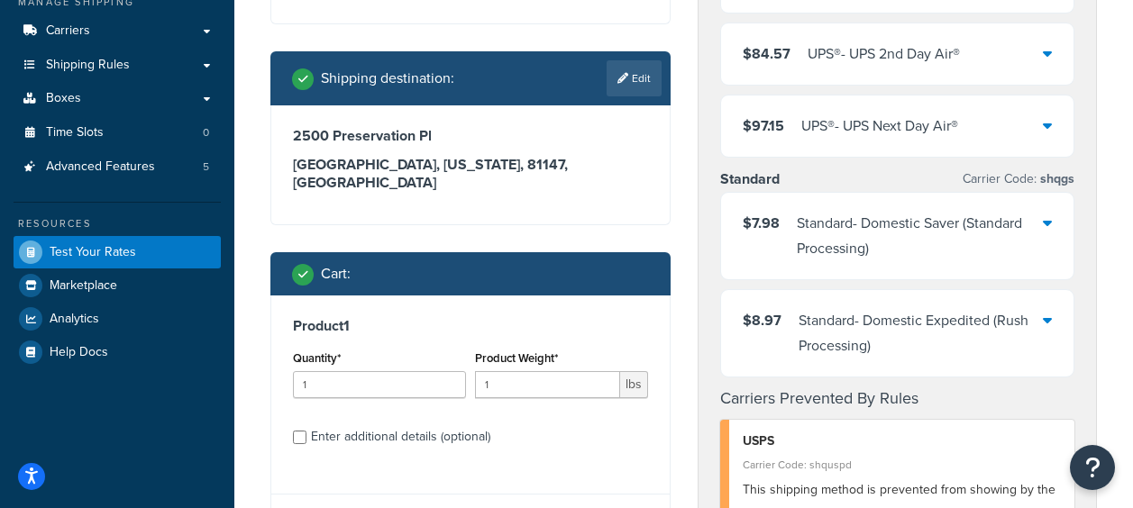
scroll to position [451, 0]
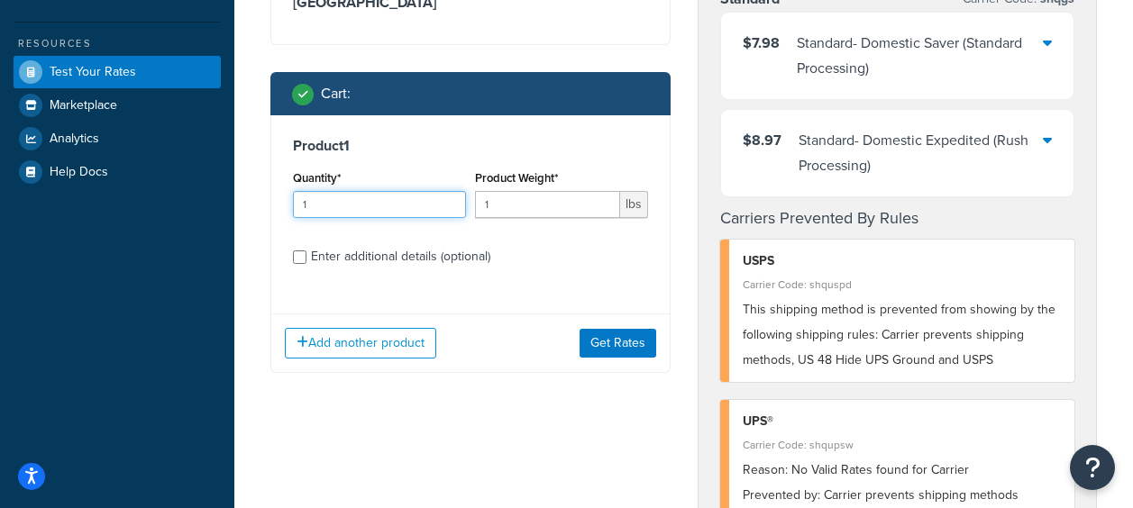
click at [395, 191] on input "1" at bounding box center [379, 204] width 173 height 27
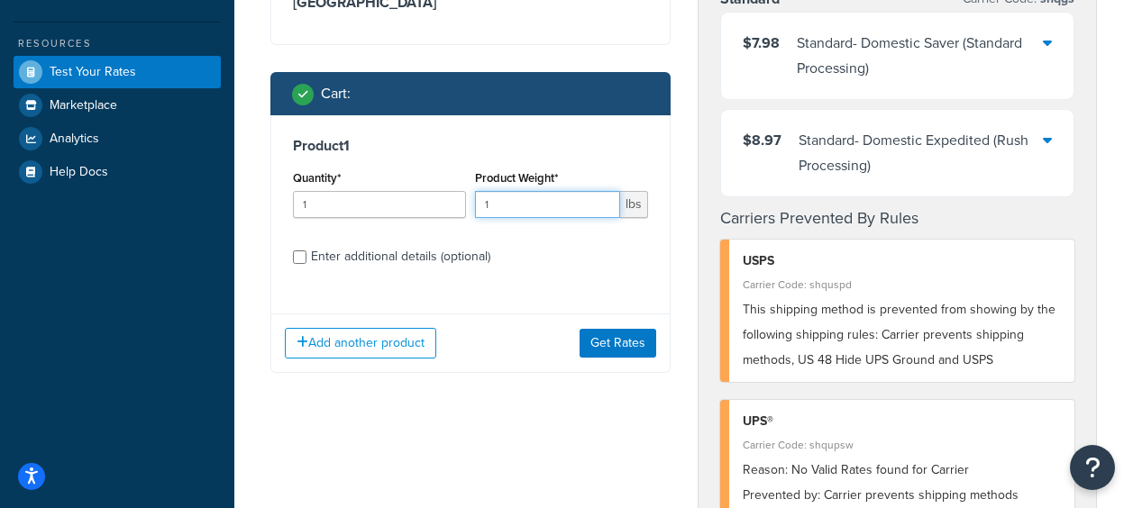
click at [560, 197] on input "1" at bounding box center [547, 204] width 145 height 27
type input "10"
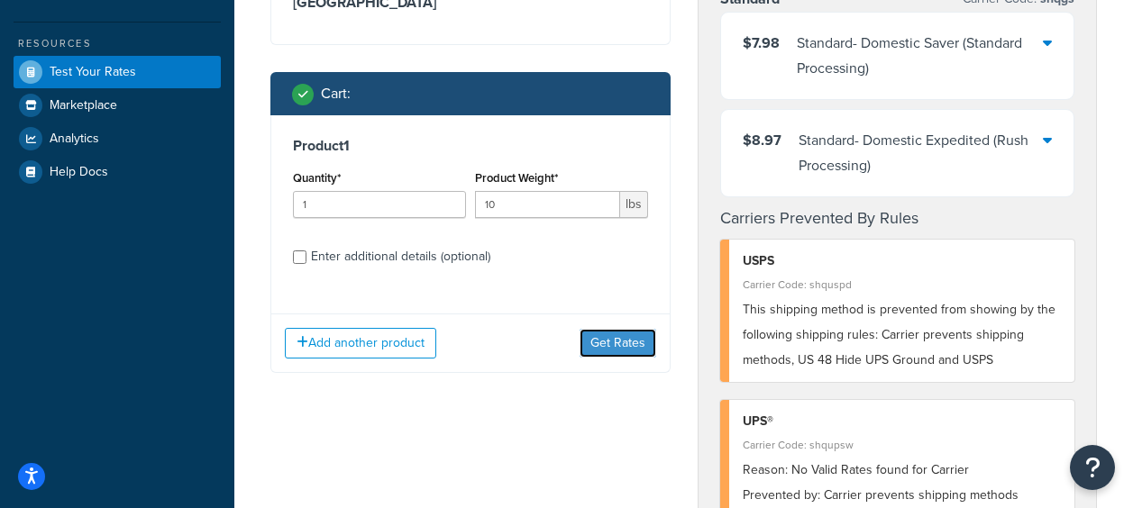
click at [624, 329] on button "Get Rates" at bounding box center [618, 343] width 77 height 29
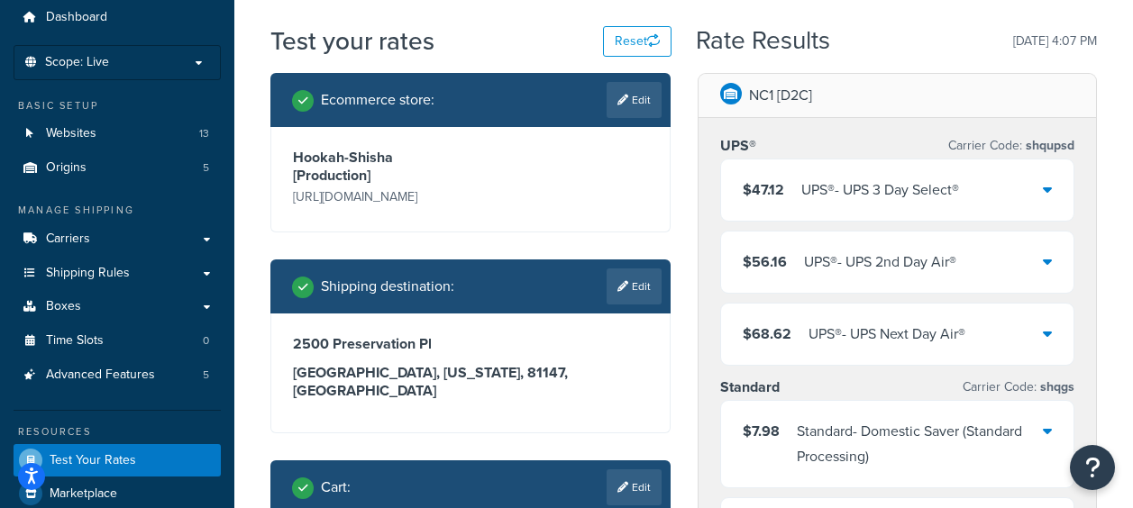
scroll to position [0, 0]
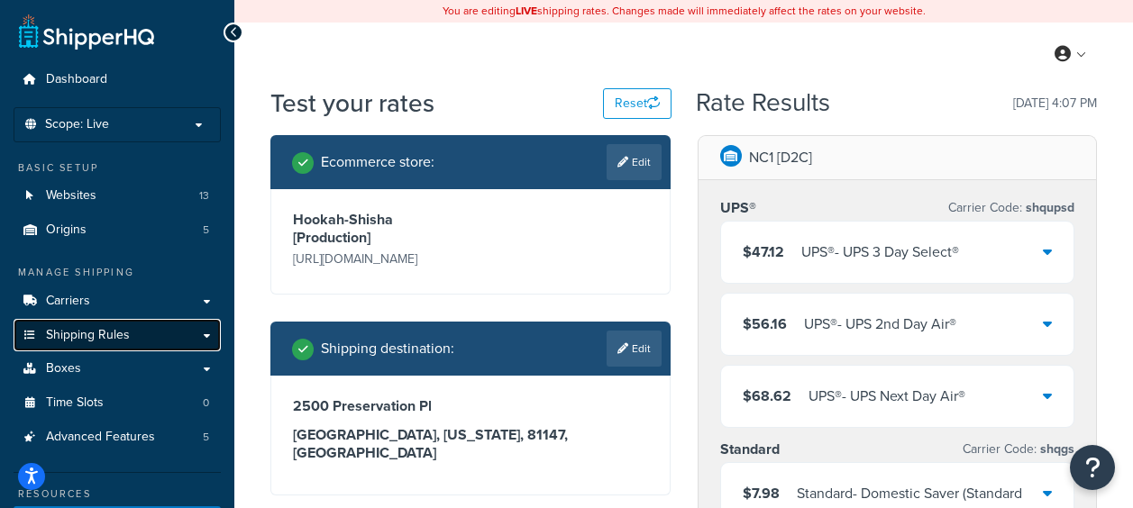
click at [93, 336] on span "Shipping Rules" at bounding box center [88, 335] width 84 height 15
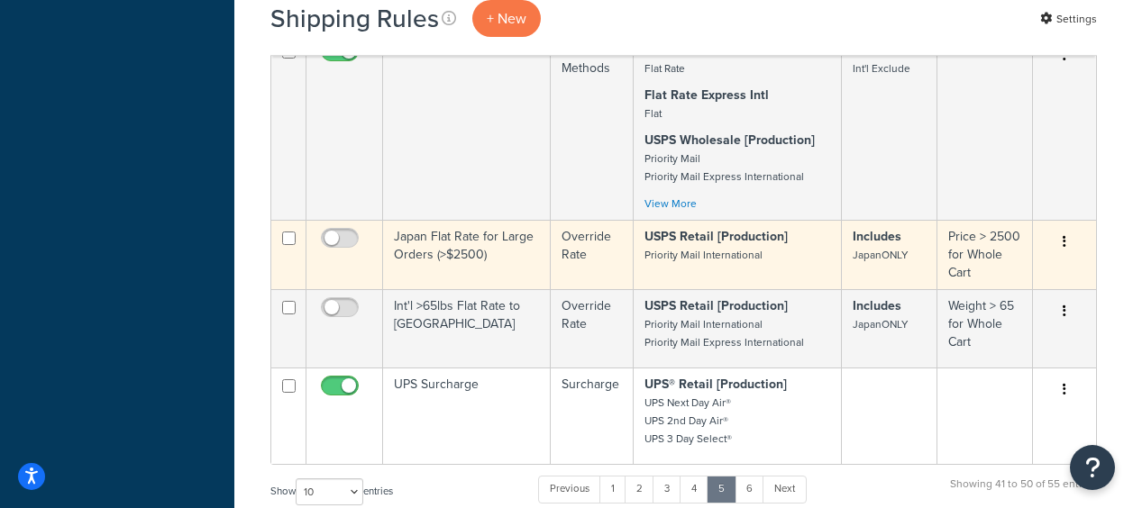
scroll to position [992, 0]
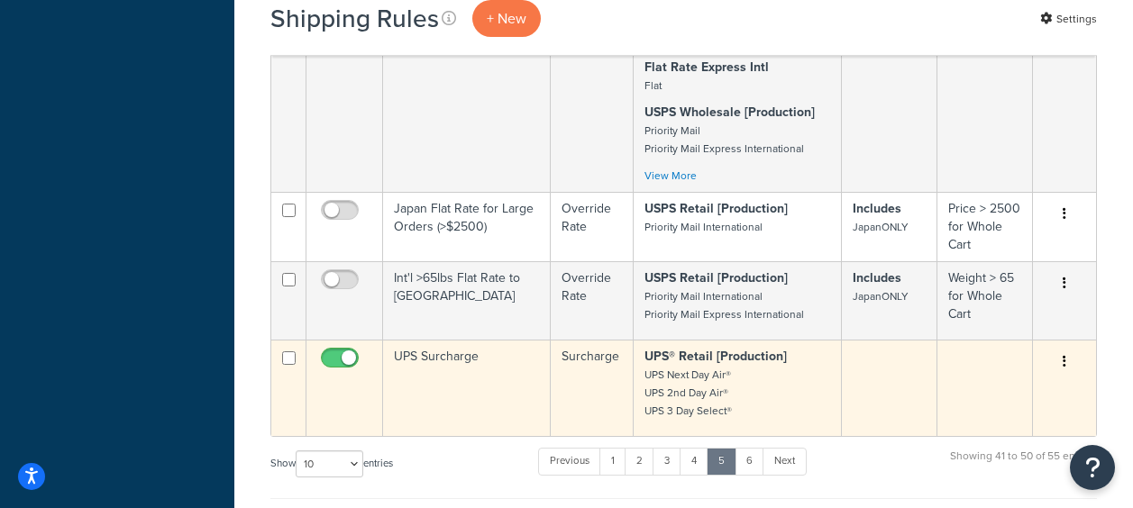
click at [480, 396] on td "UPS Surcharge" at bounding box center [467, 388] width 168 height 96
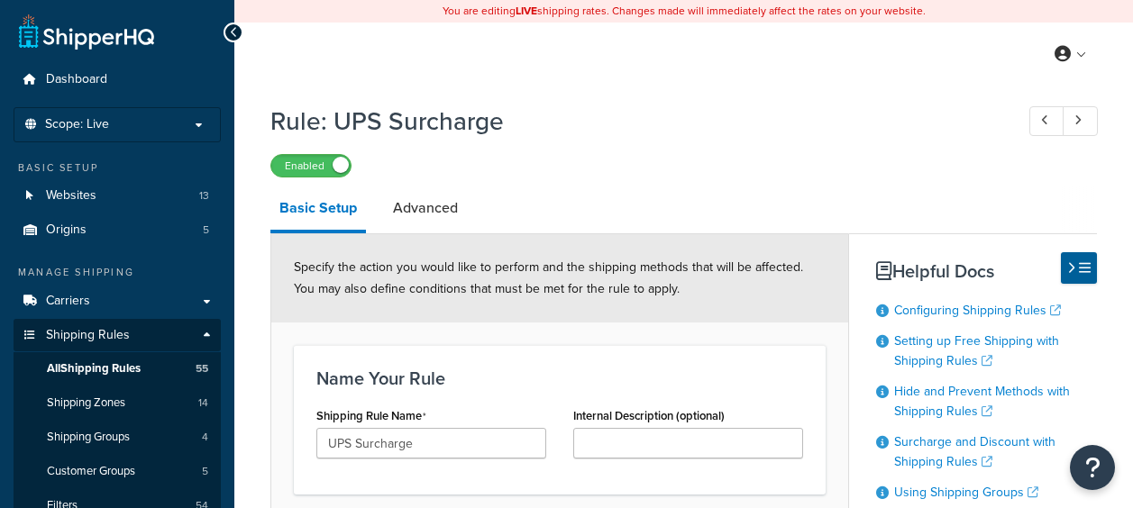
select select "PERCENTAGE"
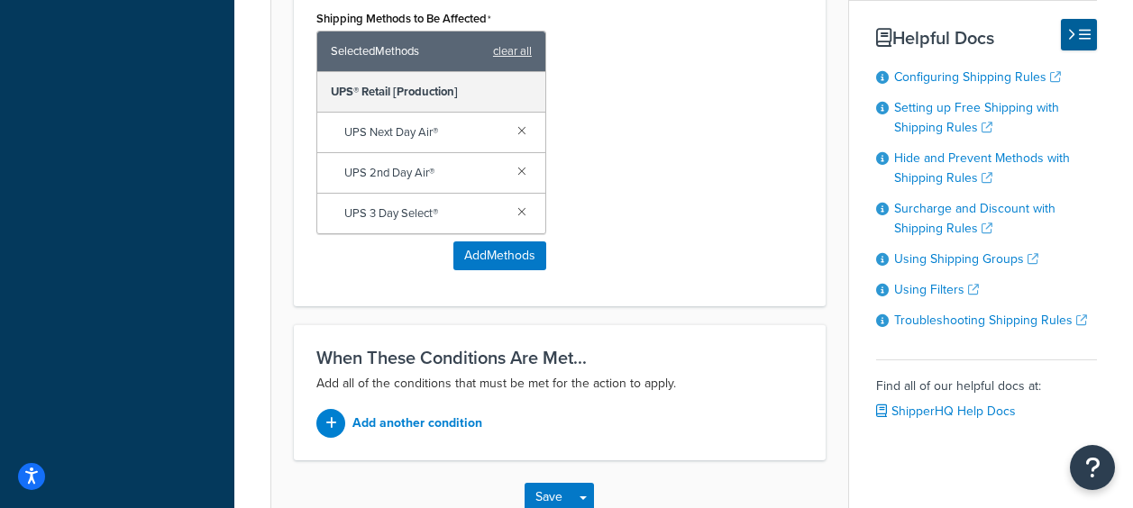
scroll to position [1262, 0]
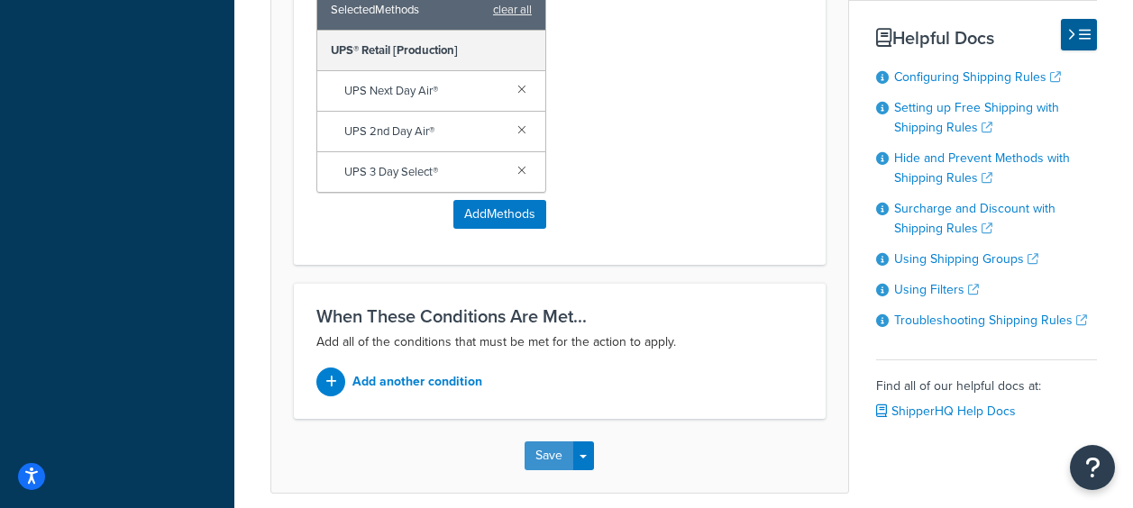
click at [543, 451] on button "Save" at bounding box center [549, 456] width 49 height 29
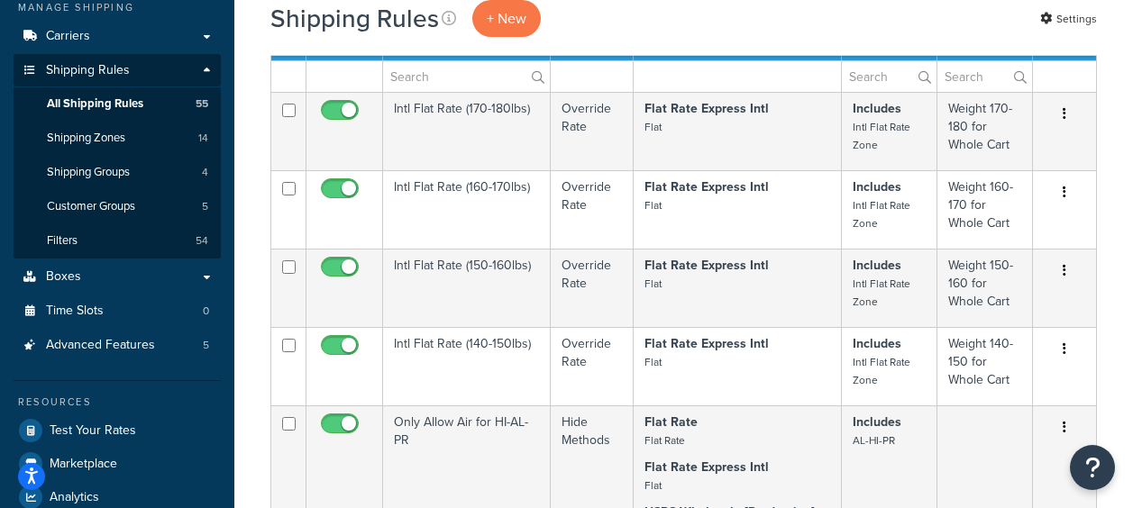
scroll to position [270, 0]
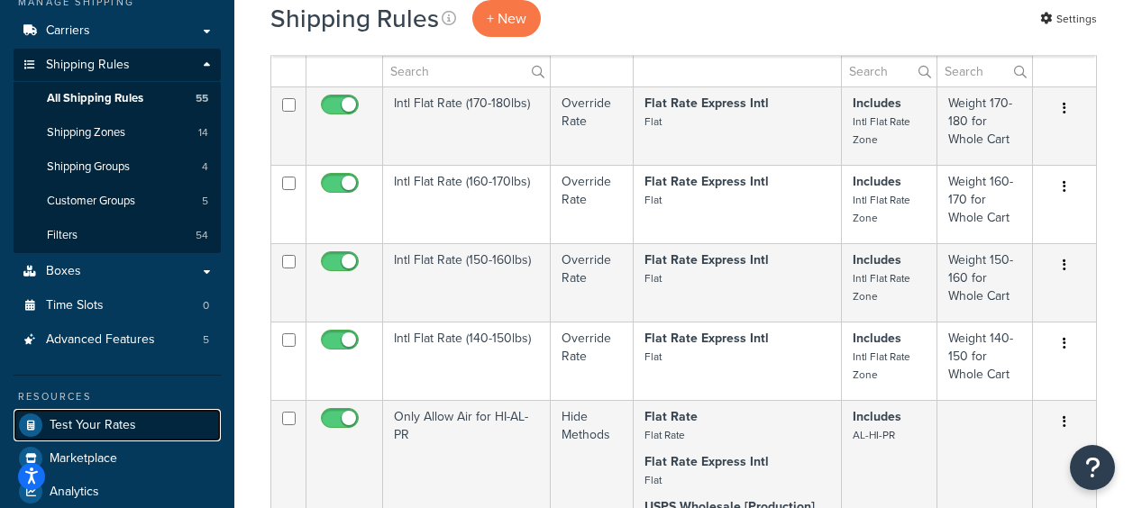
click at [104, 426] on span "Test Your Rates" at bounding box center [93, 425] width 87 height 15
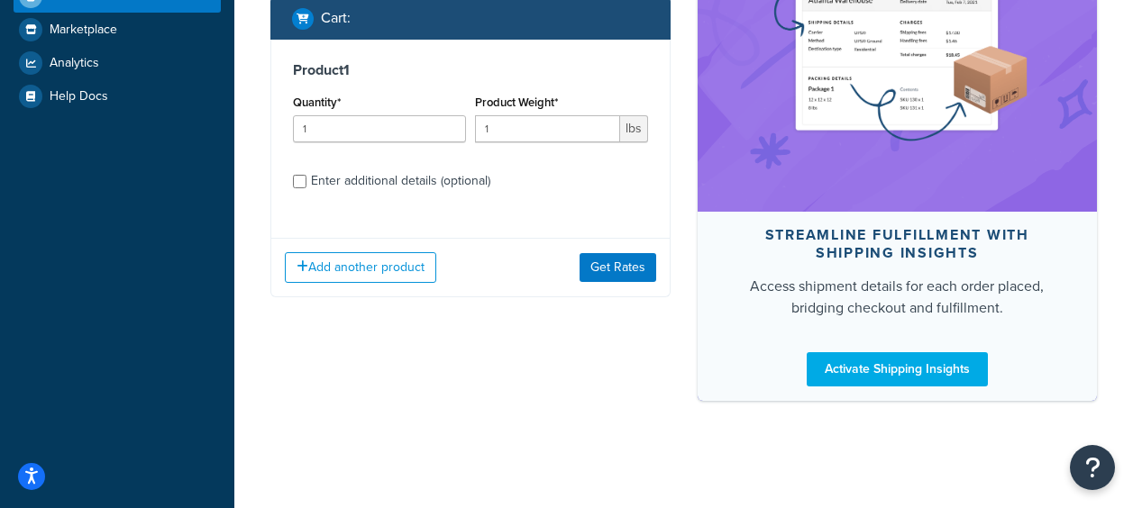
scroll to position [526, 0]
click at [347, 115] on input "1" at bounding box center [379, 128] width 173 height 27
click at [552, 115] on input "1" at bounding box center [547, 128] width 145 height 27
type input "10"
click at [645, 238] on div "Add another product Get Rates" at bounding box center [470, 267] width 398 height 59
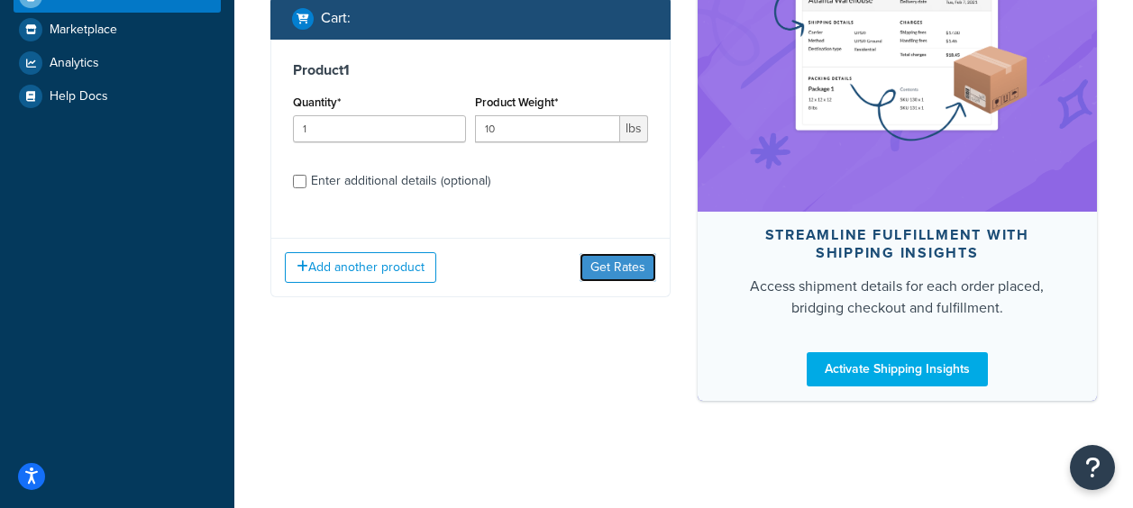
click at [636, 253] on button "Get Rates" at bounding box center [618, 267] width 77 height 29
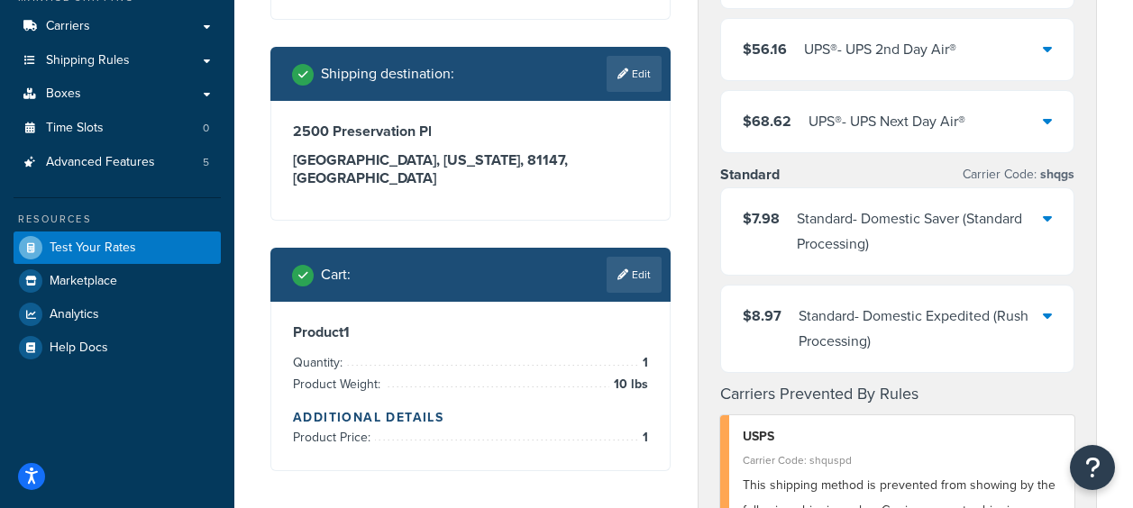
scroll to position [346, 0]
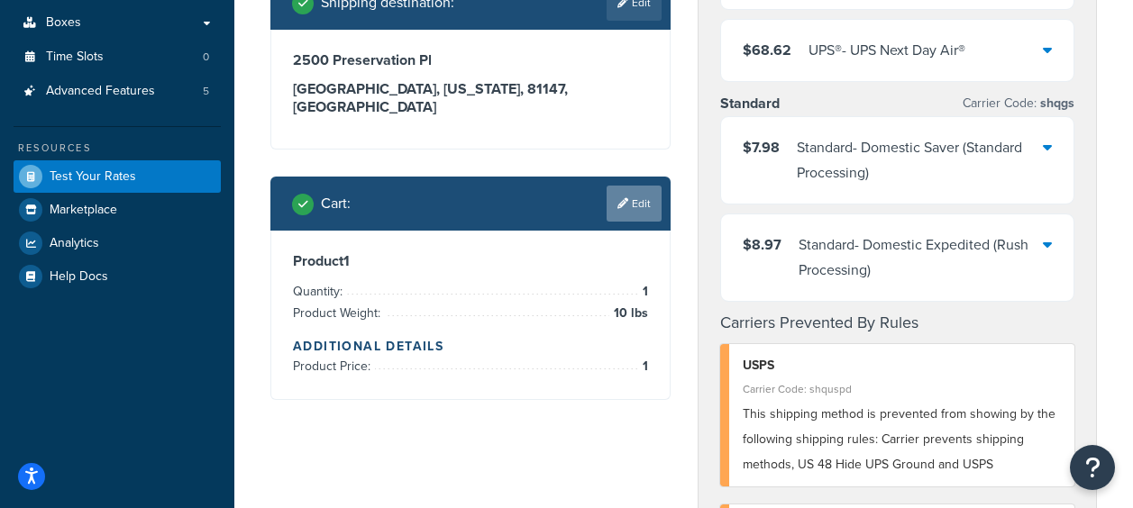
click at [631, 193] on link "Edit" at bounding box center [634, 204] width 55 height 36
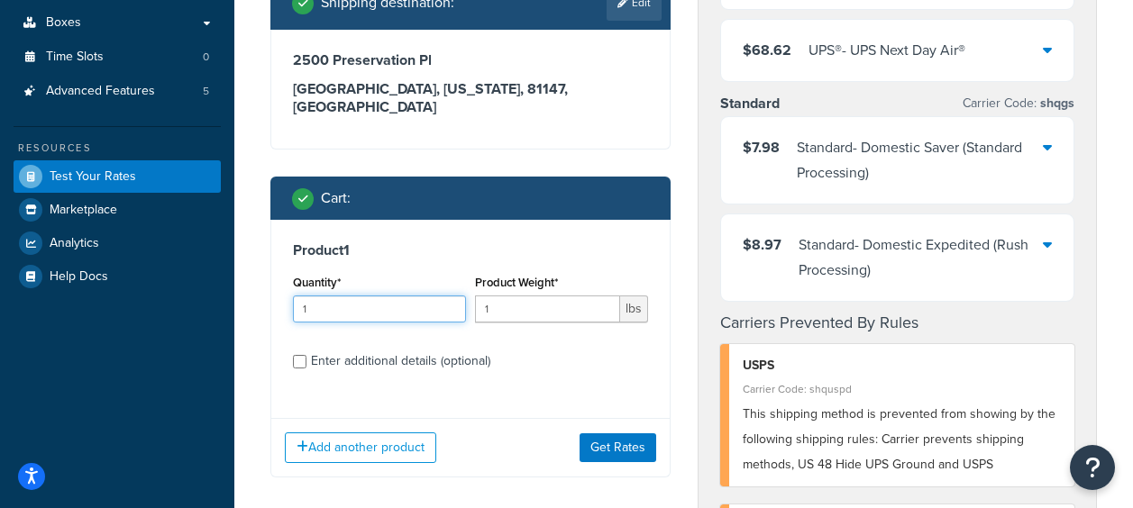
click at [390, 296] on input "1" at bounding box center [379, 309] width 173 height 27
type input "2"
click at [541, 296] on input "1" at bounding box center [547, 309] width 145 height 27
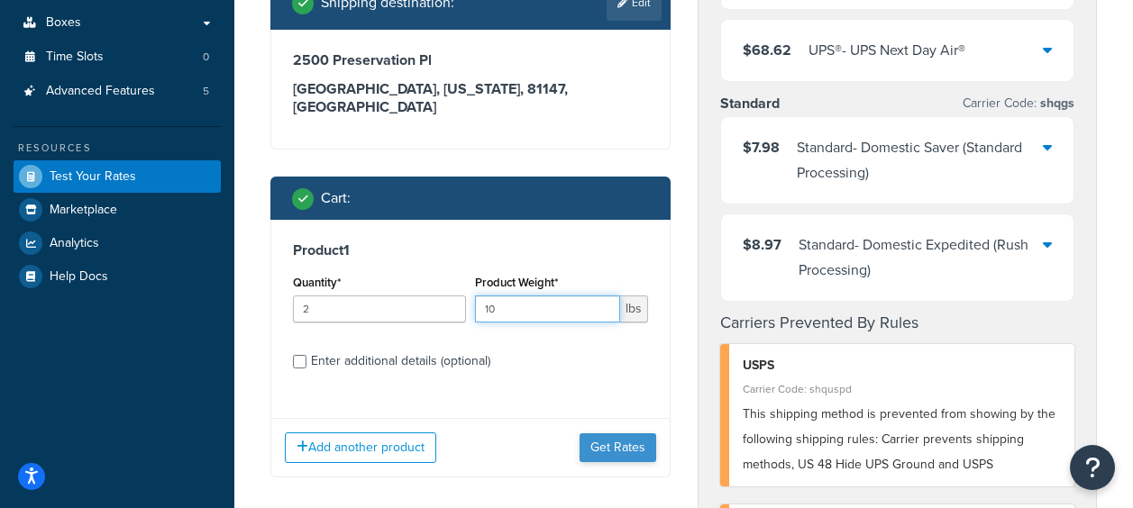
type input "10"
click at [632, 434] on button "Get Rates" at bounding box center [618, 448] width 77 height 29
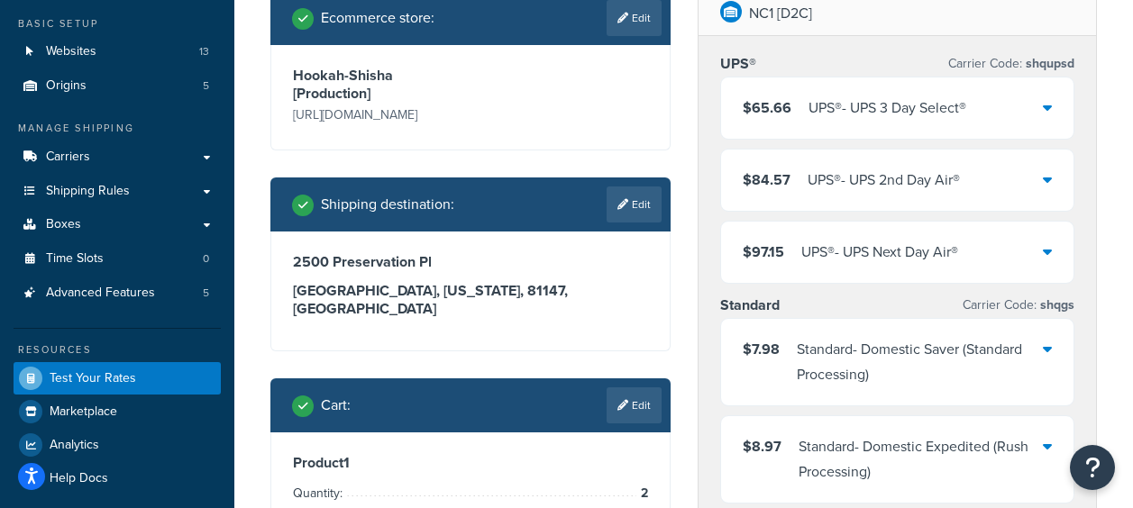
scroll to position [76, 0]
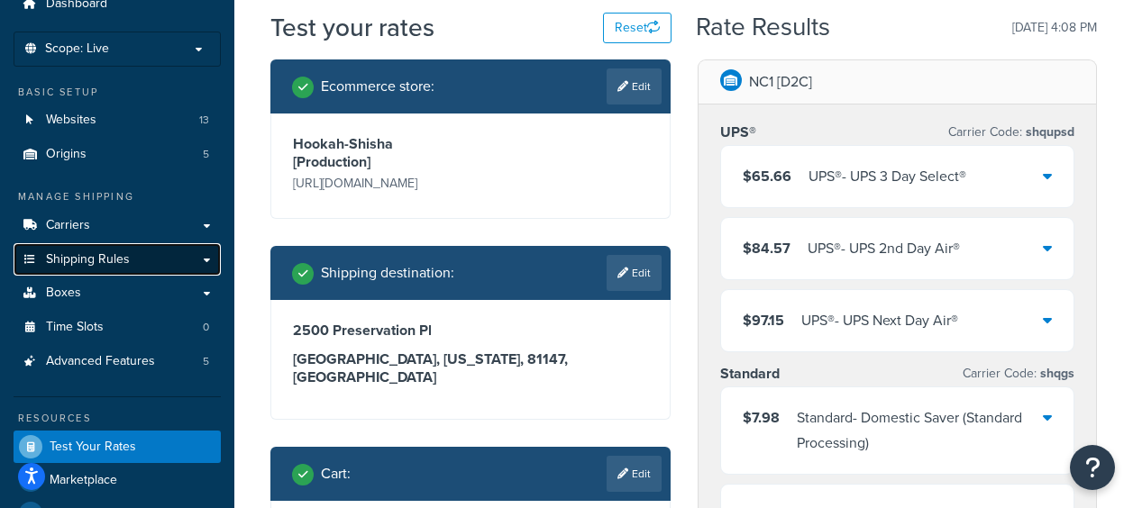
click at [200, 257] on link "Shipping Rules" at bounding box center [117, 259] width 207 height 33
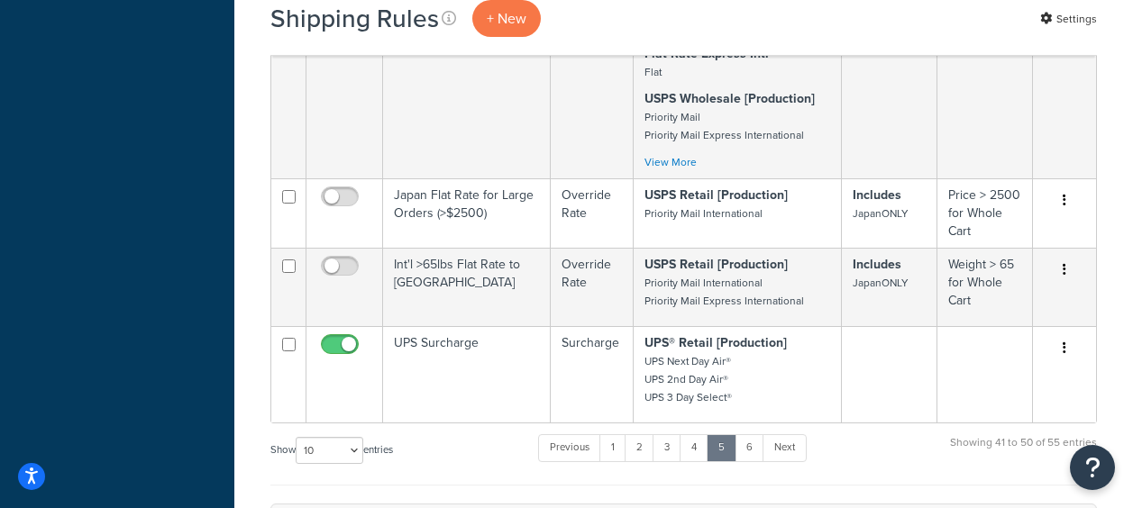
scroll to position [1082, 0]
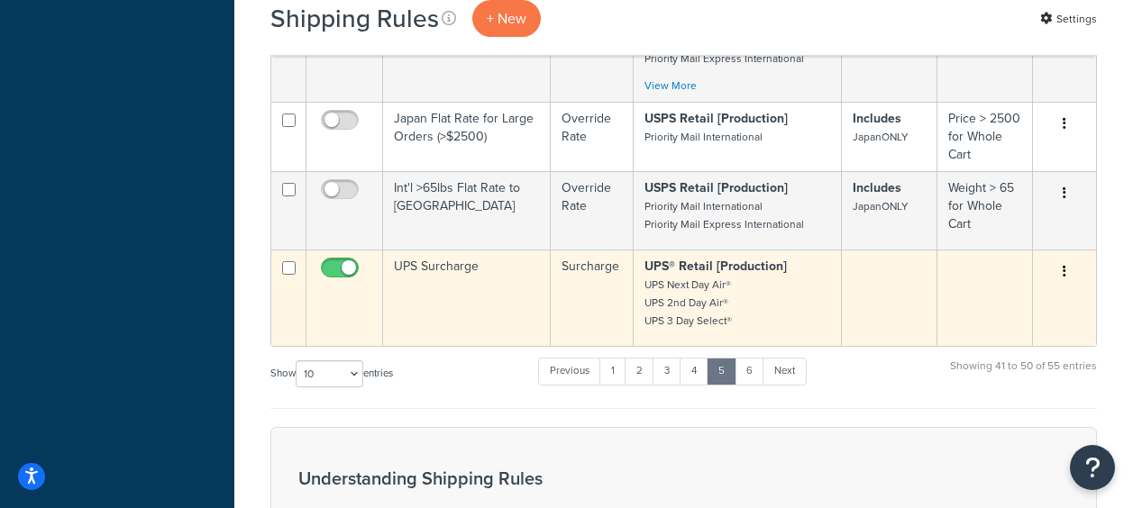
click at [411, 273] on td "UPS Surcharge" at bounding box center [467, 298] width 168 height 96
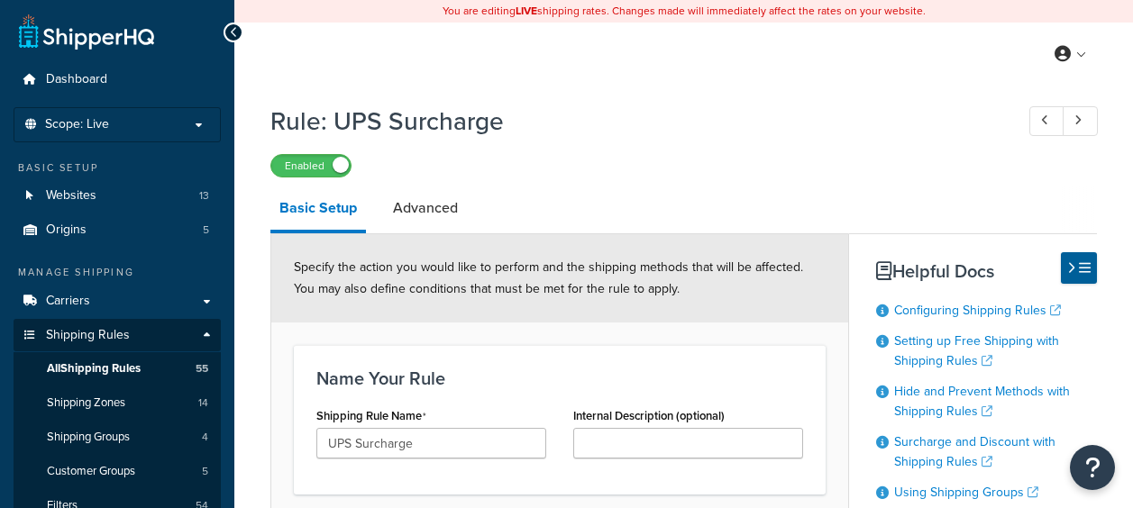
select select "PERCENTAGE"
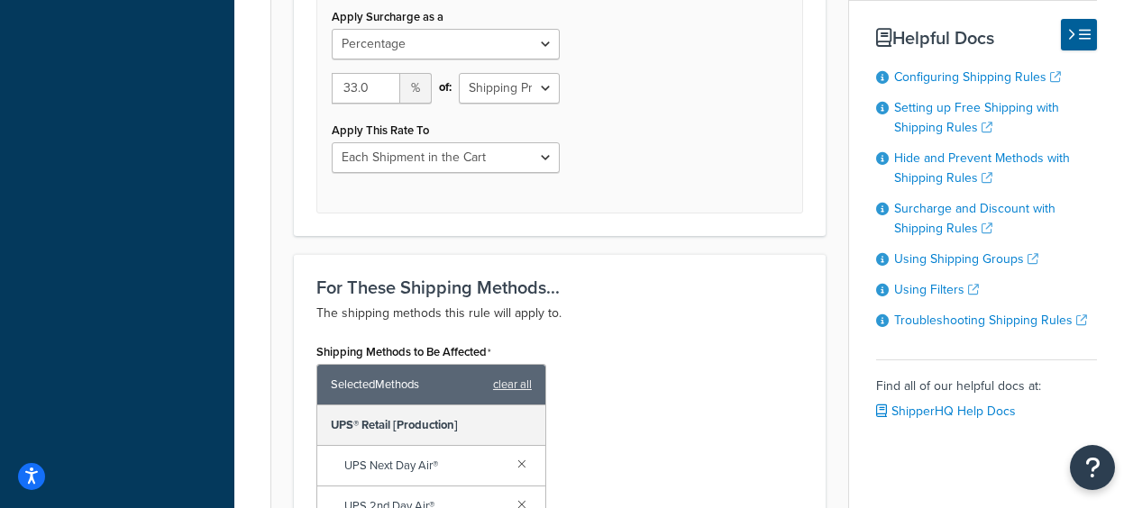
scroll to position [901, 0]
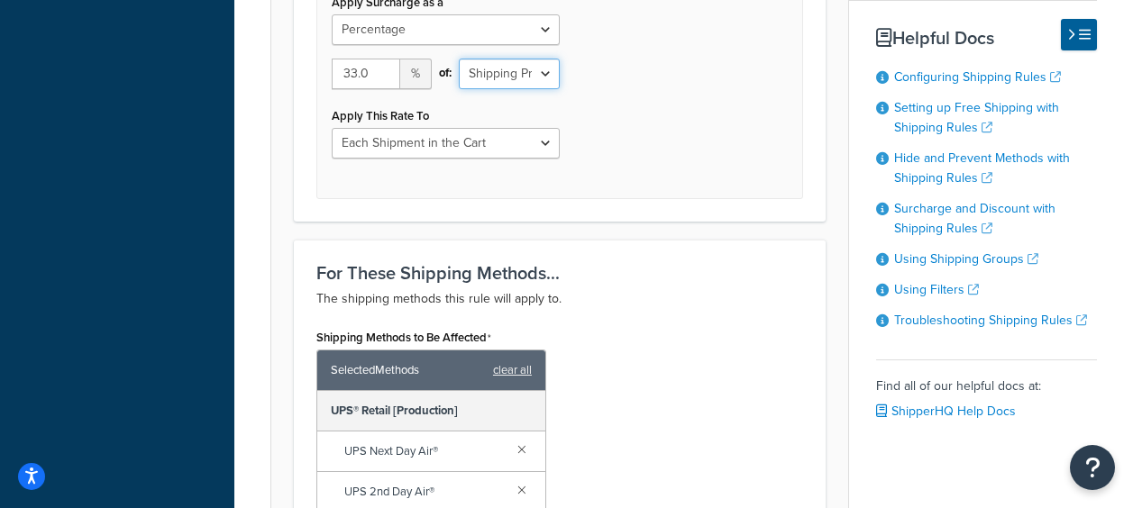
click at [547, 77] on select "Shipping Price Order Value" at bounding box center [509, 74] width 100 height 31
click at [710, 104] on div "Apply Surcharge as a Flat Rate Percentage Flat Rate & Percentage 33.0 % of: Shi…" at bounding box center [559, 80] width 487 height 237
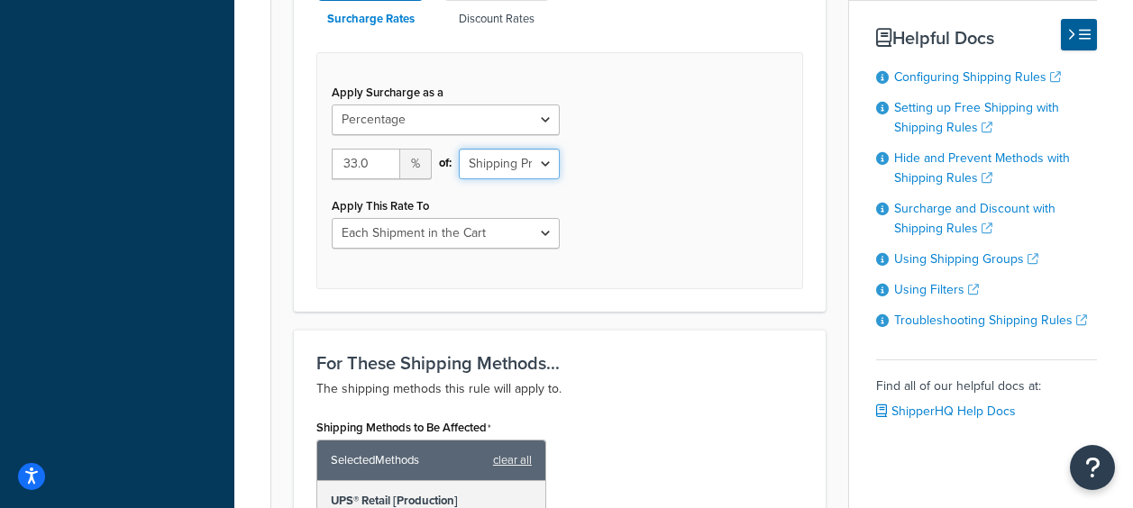
click at [554, 163] on select "Shipping Price Order Value" at bounding box center [509, 164] width 100 height 31
click at [658, 180] on div "Apply Surcharge as a Flat Rate Percentage Flat Rate & Percentage 33.0 % of: Shi…" at bounding box center [559, 170] width 487 height 237
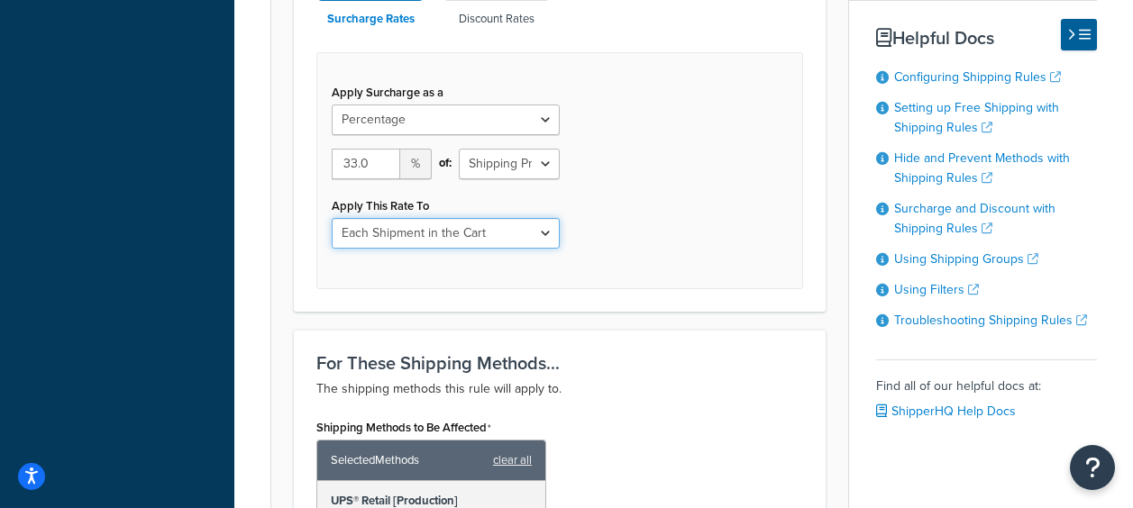
click at [550, 237] on select "Each Shipment in the Cart Each Shipping Group in the Cart Each Item within a Sh…" at bounding box center [446, 233] width 228 height 31
click at [748, 241] on div "Apply Surcharge as a Flat Rate Percentage Flat Rate & Percentage 33.0 % of: Shi…" at bounding box center [559, 170] width 487 height 237
click at [531, 238] on select "Each Shipment in the Cart Each Shipping Group in the Cart Each Item within a Sh…" at bounding box center [446, 233] width 228 height 31
click at [734, 246] on div "Apply Surcharge as a Flat Rate Percentage Flat Rate & Percentage 33.0 % of: Shi…" at bounding box center [559, 170] width 487 height 237
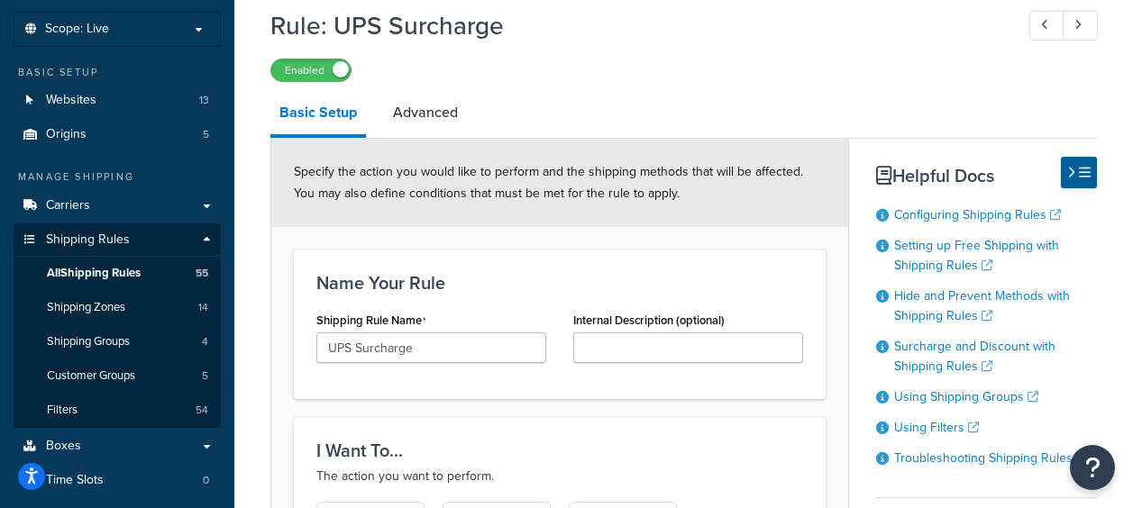
scroll to position [90, 0]
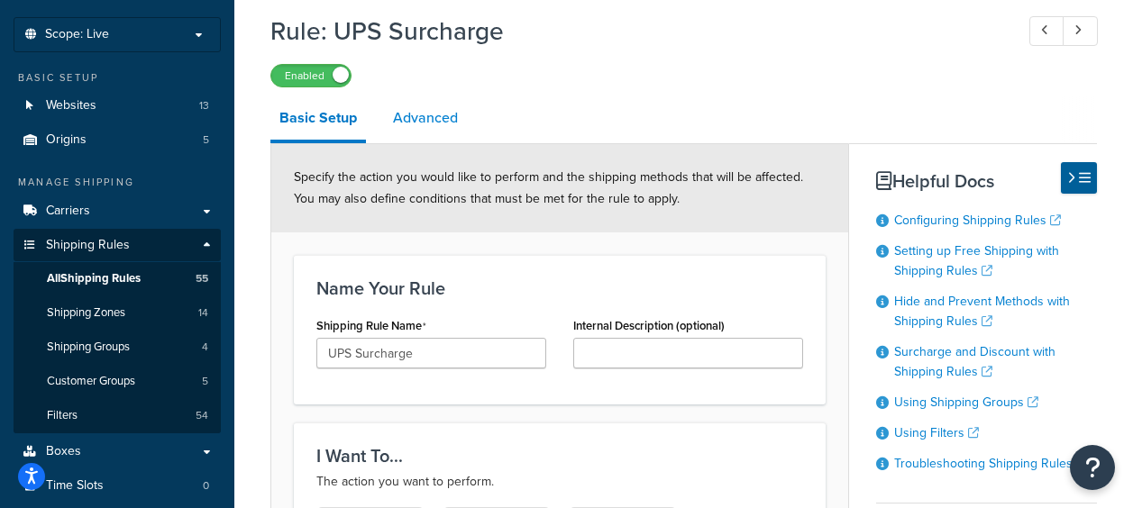
click at [409, 120] on link "Advanced" at bounding box center [425, 117] width 83 height 43
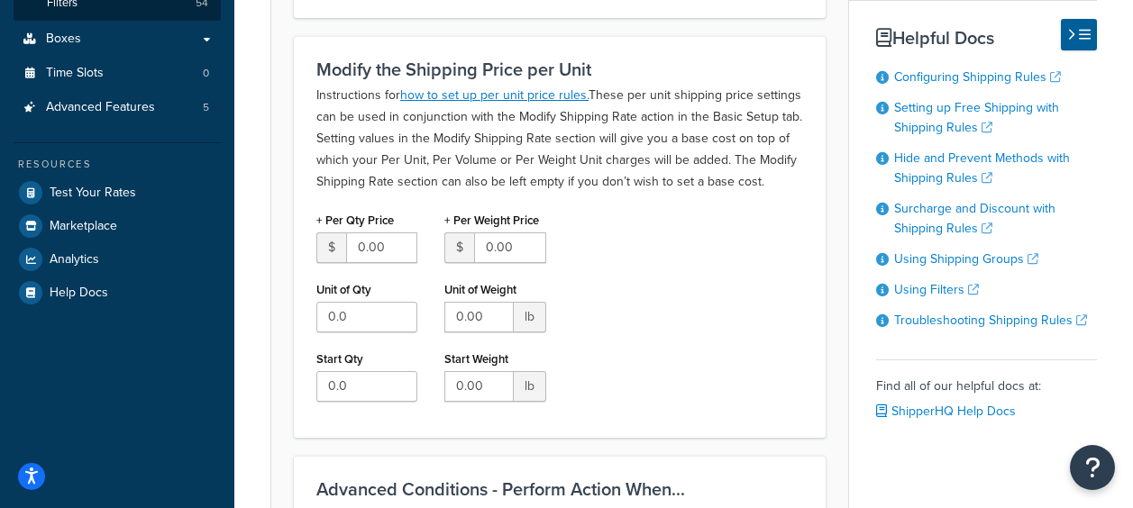
scroll to position [541, 0]
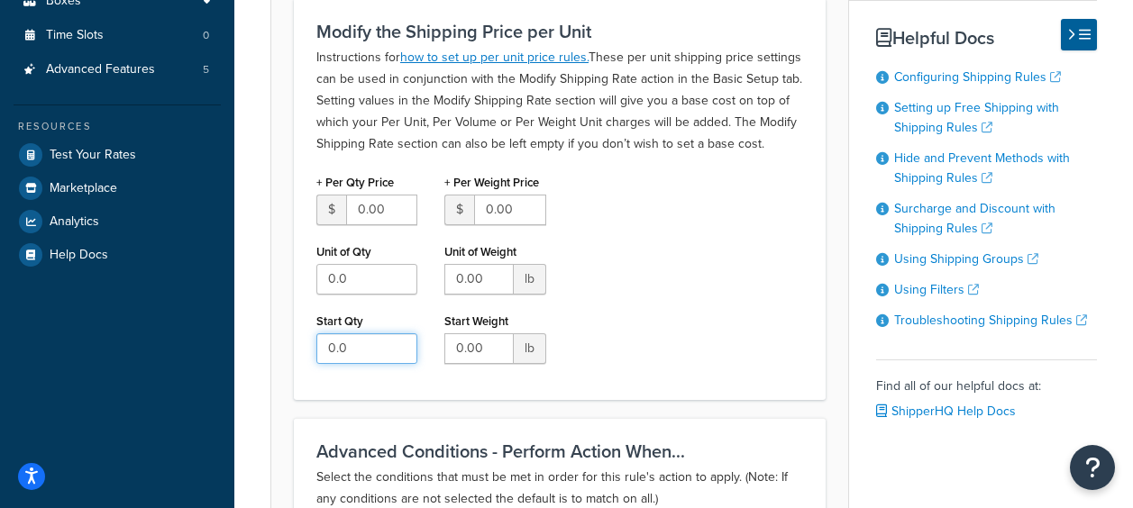
click at [342, 347] on input "0.0" at bounding box center [366, 349] width 101 height 31
click at [400, 356] on input "0.0" at bounding box center [366, 349] width 101 height 31
click at [400, 355] on input "0.0" at bounding box center [366, 349] width 101 height 31
click at [398, 341] on input "1" at bounding box center [366, 349] width 101 height 31
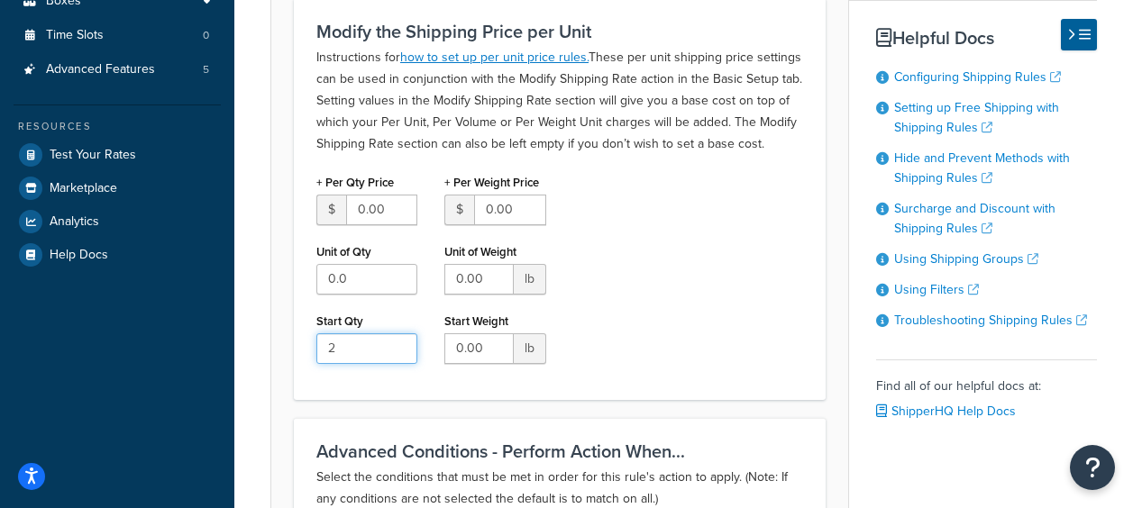
type input "2"
click at [398, 341] on input "2" at bounding box center [366, 349] width 101 height 31
click at [759, 343] on div "+ Per Qty Price $ 0.00 Unit of Qty 0.0 Start Qty 2 + Per Weight Price $ 0.00 Un…" at bounding box center [560, 273] width 514 height 208
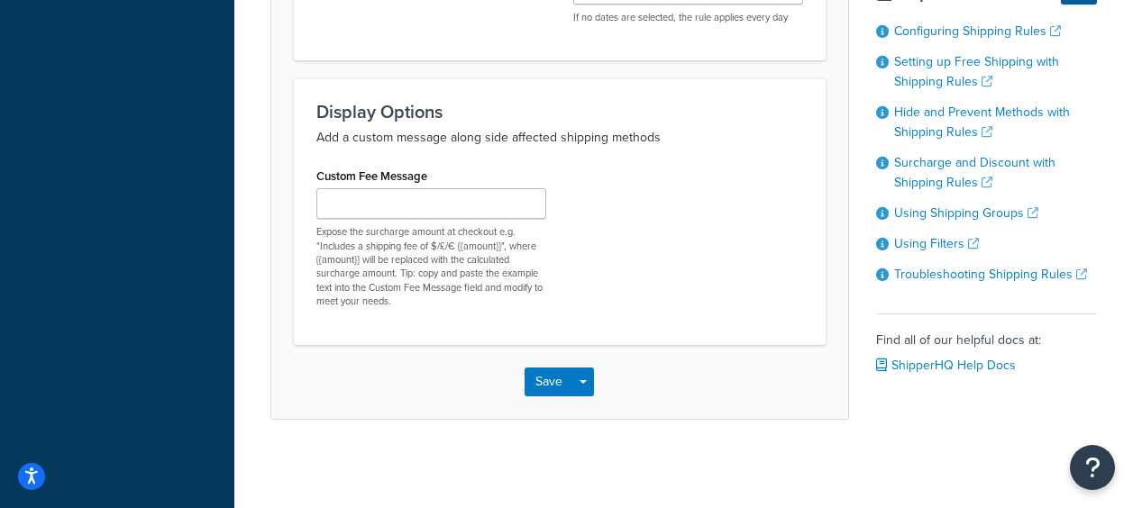
scroll to position [1148, 0]
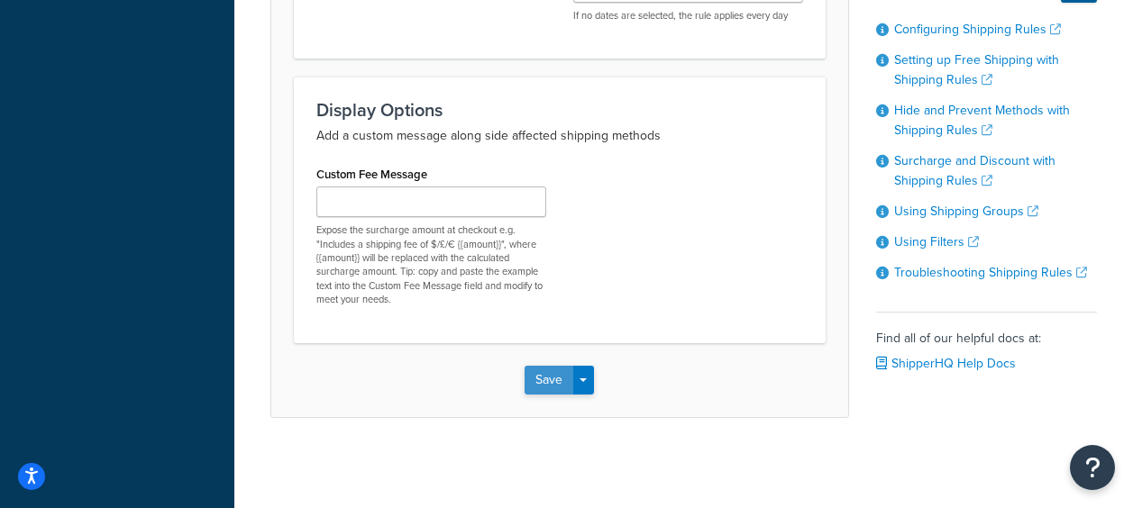
click at [543, 377] on button "Save" at bounding box center [549, 380] width 49 height 29
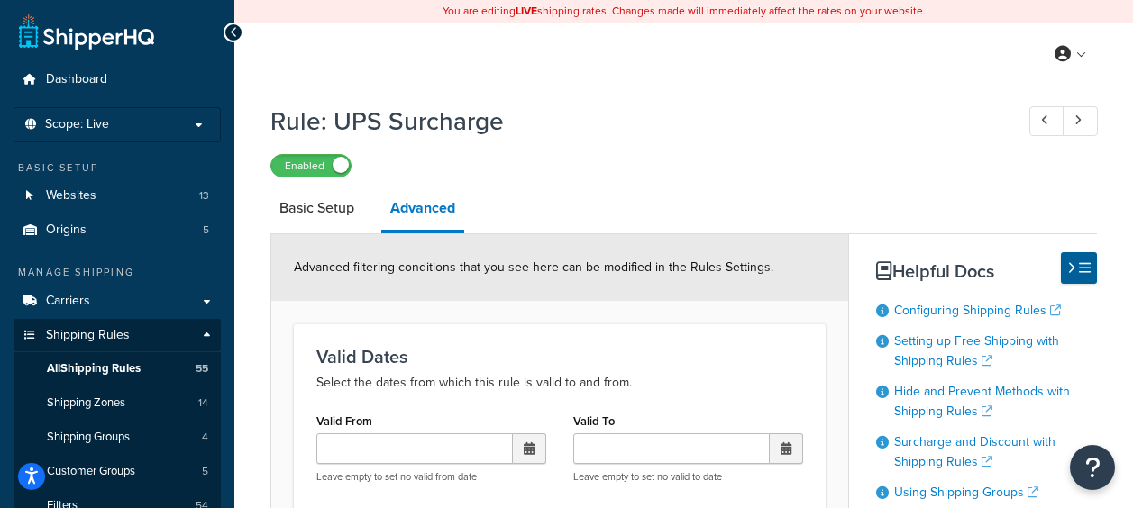
scroll to position [81, 0]
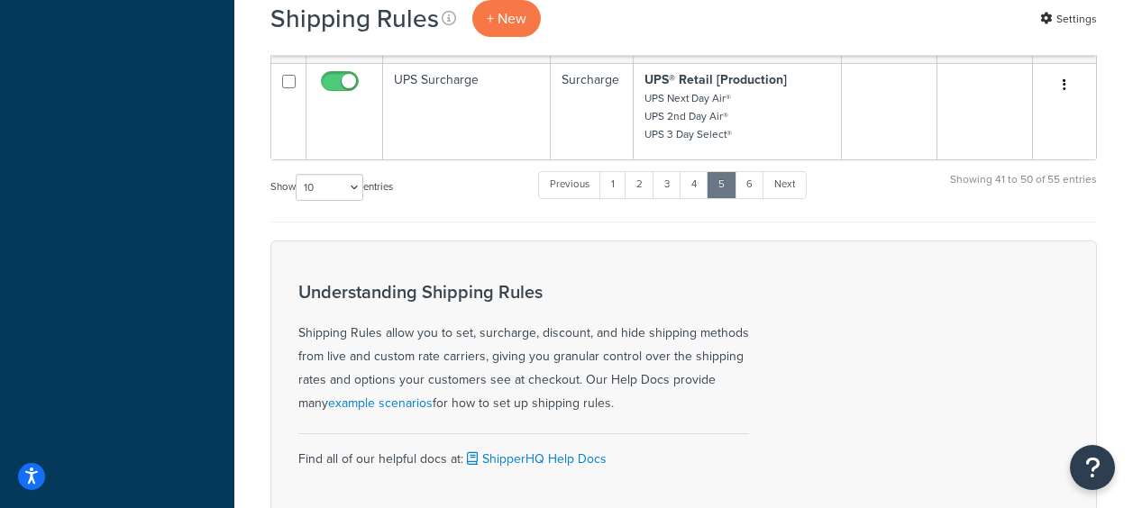
scroll to position [1352, 0]
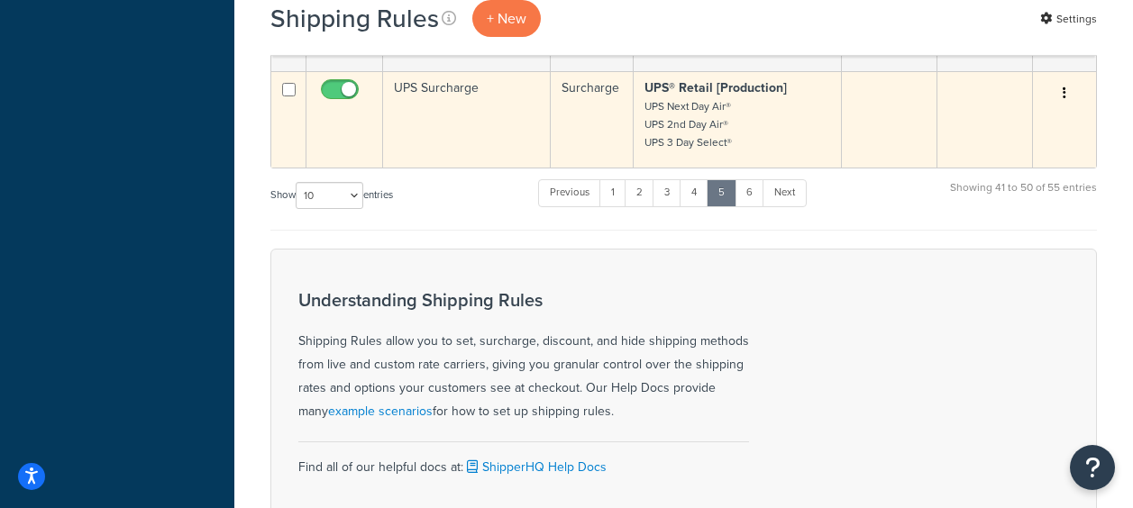
click at [470, 111] on td "UPS Surcharge" at bounding box center [467, 119] width 168 height 96
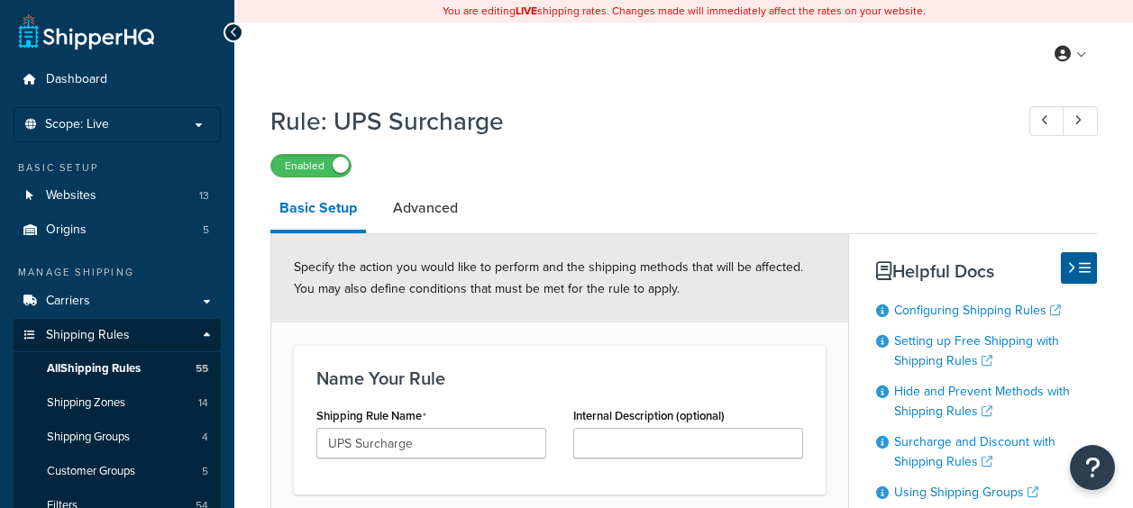
select select "PERCENTAGE"
click at [427, 203] on link "Advanced" at bounding box center [425, 208] width 83 height 43
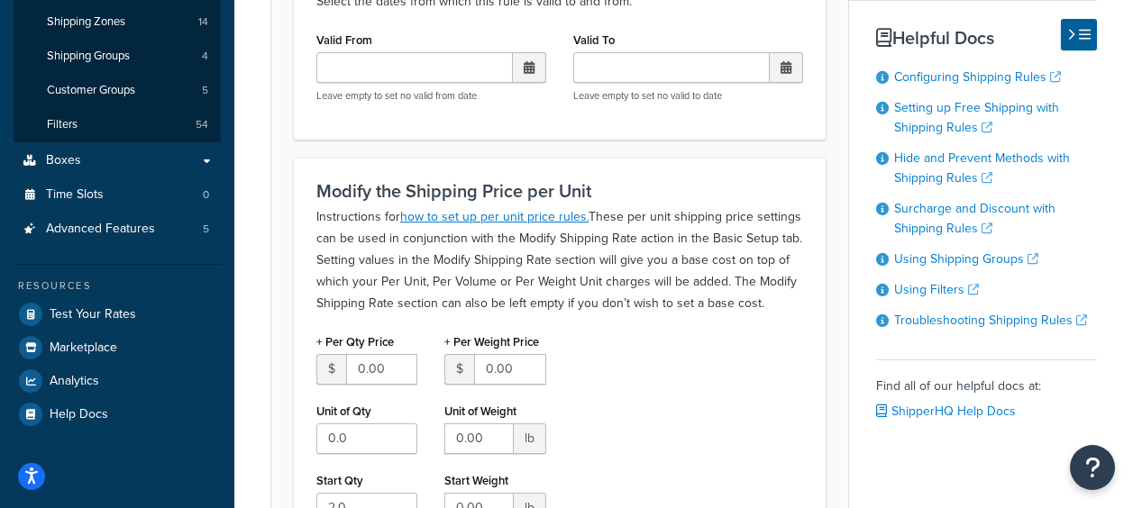
scroll to position [451, 0]
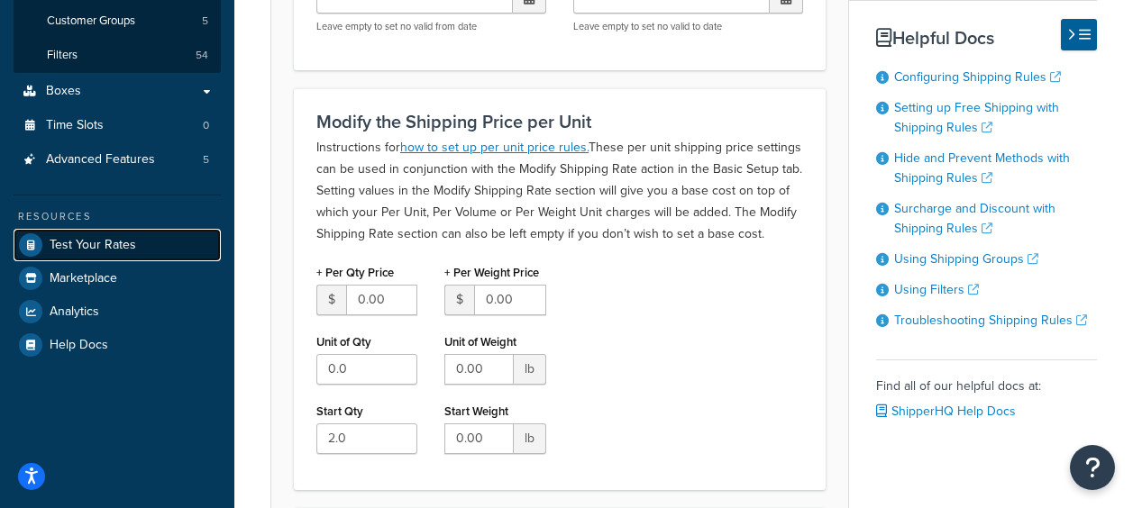
click at [123, 246] on span "Test Your Rates" at bounding box center [93, 245] width 87 height 15
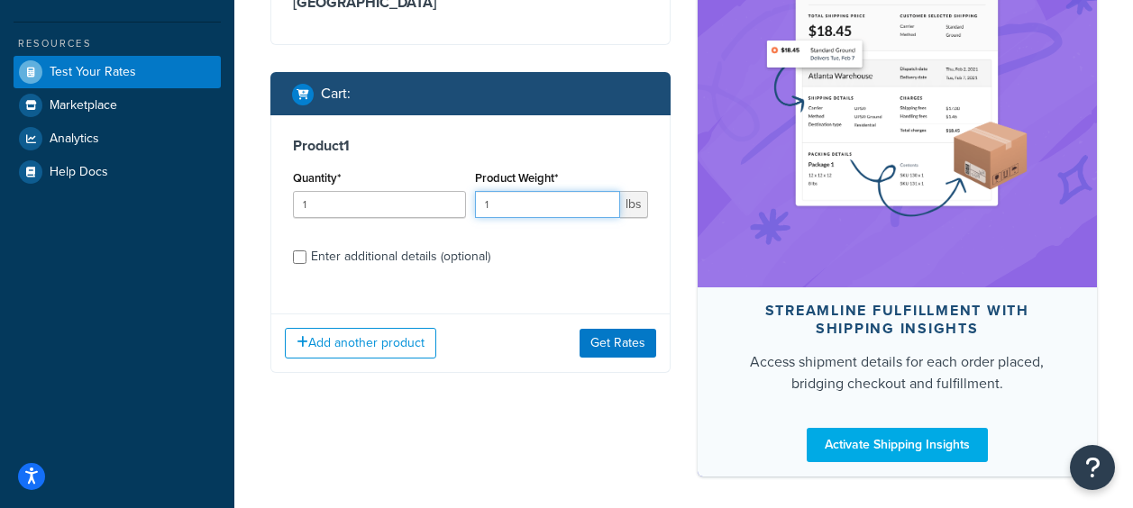
click at [515, 191] on input "1" at bounding box center [547, 204] width 145 height 27
type input "10"
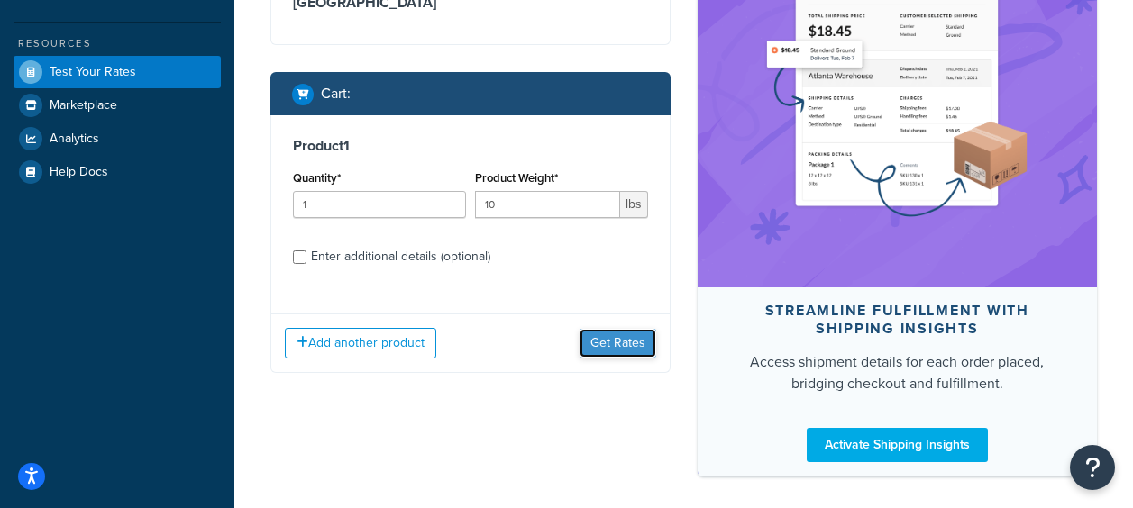
click at [641, 329] on button "Get Rates" at bounding box center [618, 343] width 77 height 29
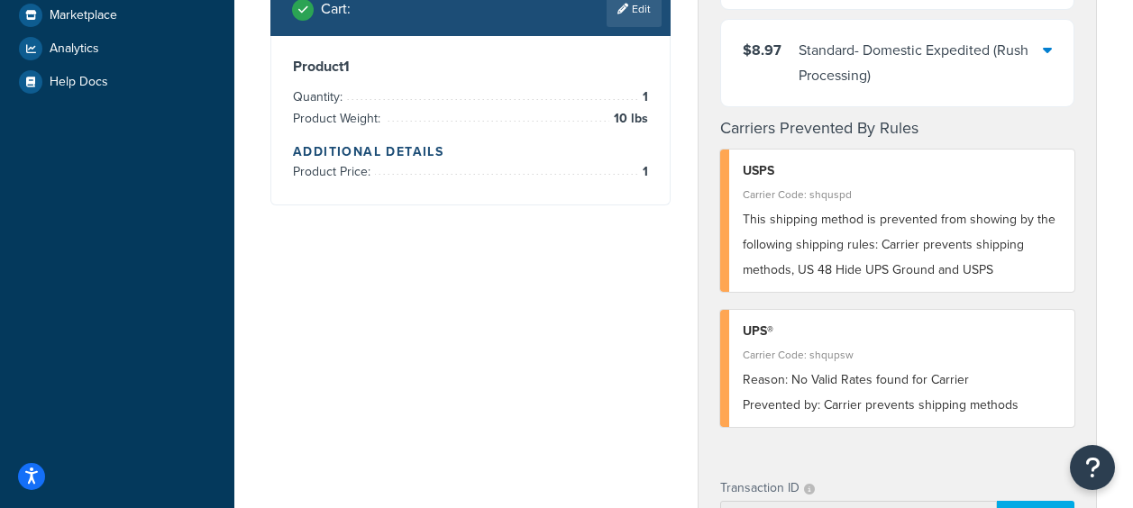
scroll to position [361, 0]
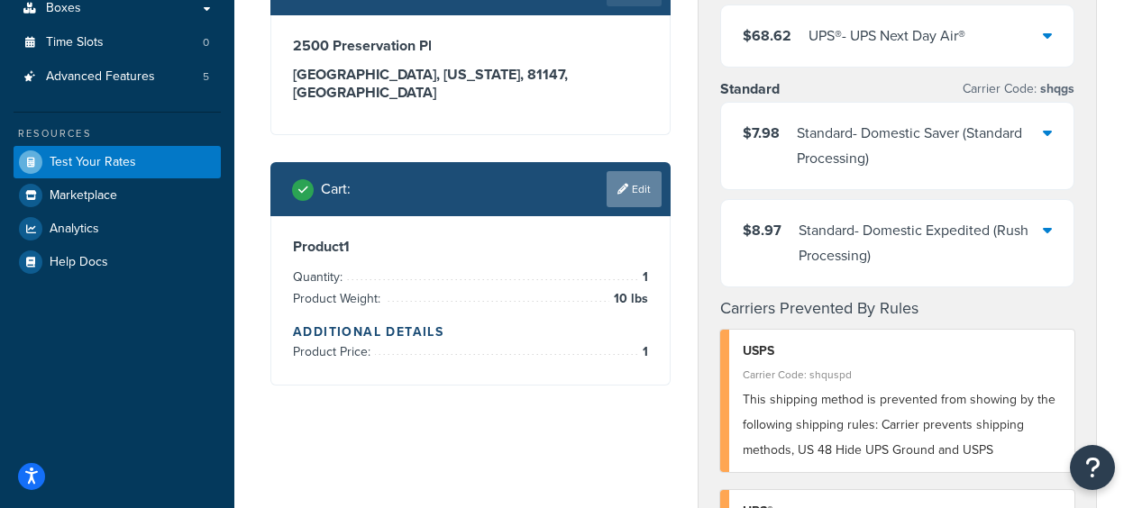
click at [635, 171] on link "Edit" at bounding box center [634, 189] width 55 height 36
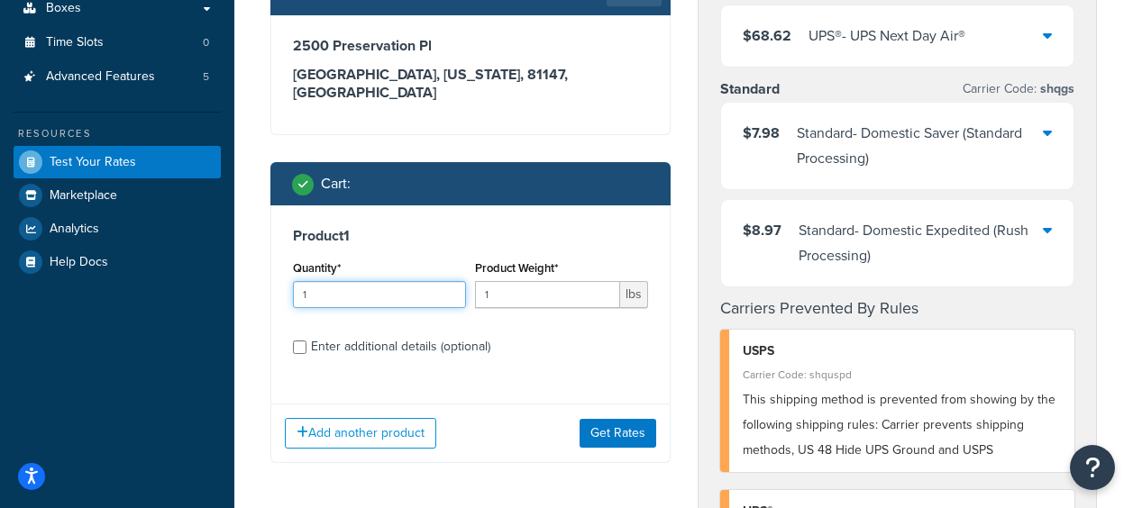
click at [352, 281] on input "1" at bounding box center [379, 294] width 173 height 27
type input "2"
click at [533, 281] on input "1" at bounding box center [547, 294] width 145 height 27
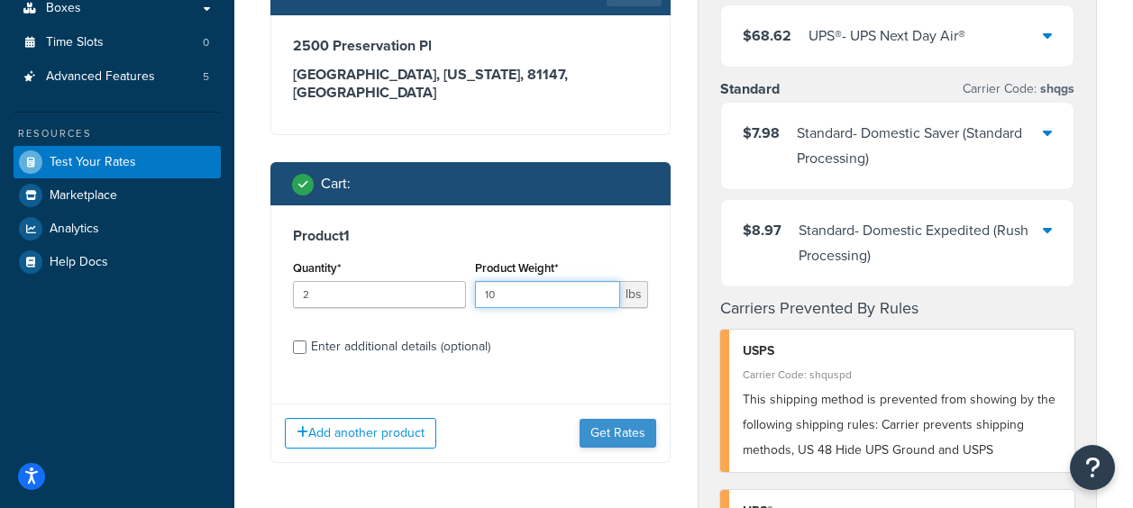
type input "10"
click at [610, 429] on button "Get Rates" at bounding box center [618, 433] width 77 height 29
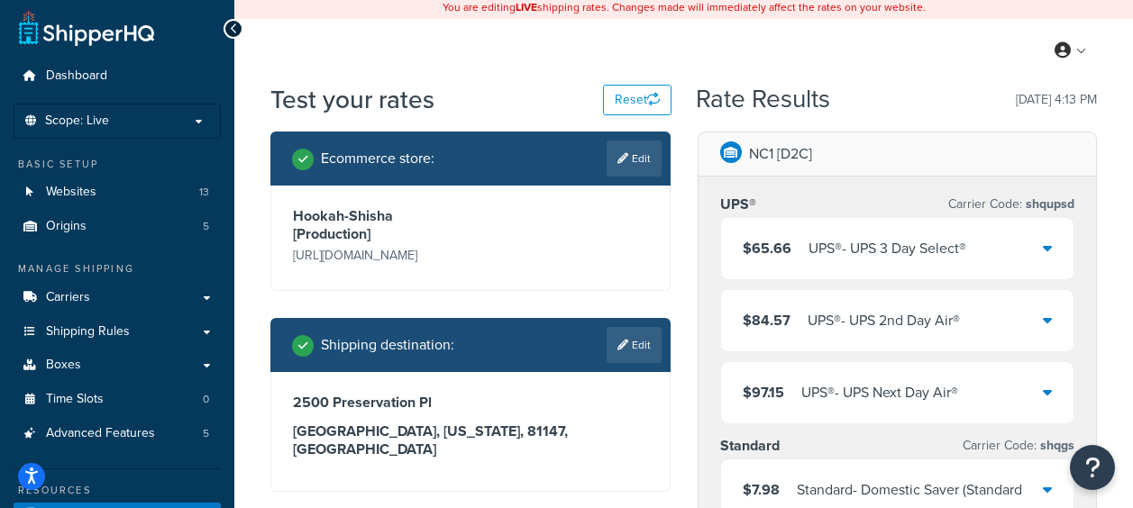
scroll to position [0, 0]
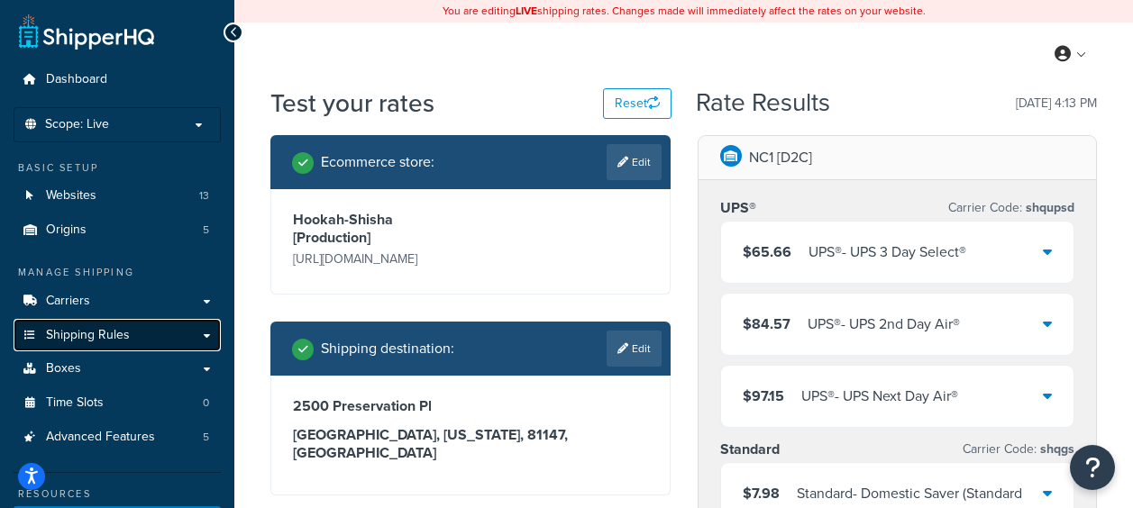
click at [89, 334] on span "Shipping Rules" at bounding box center [88, 335] width 84 height 15
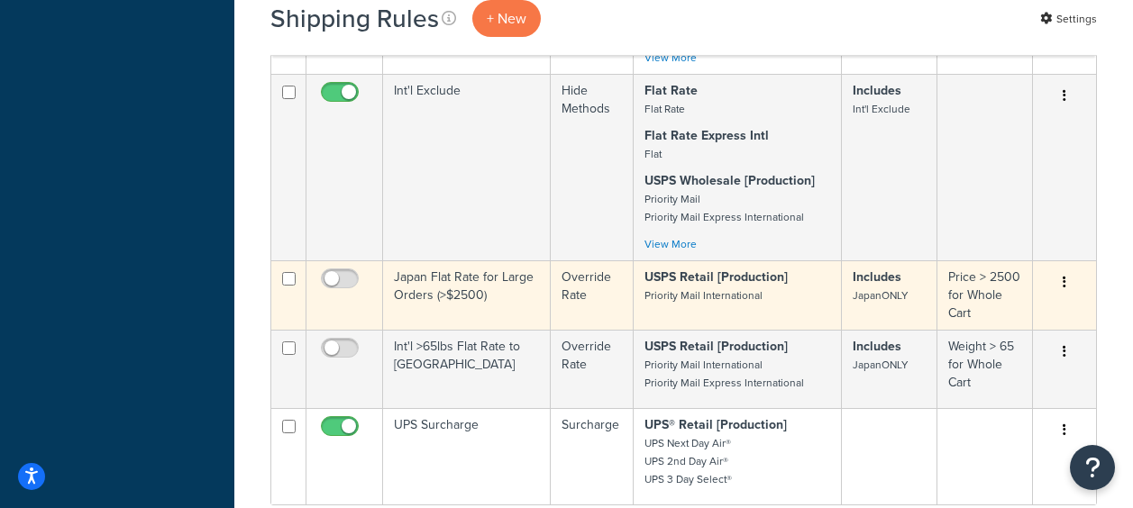
scroll to position [992, 0]
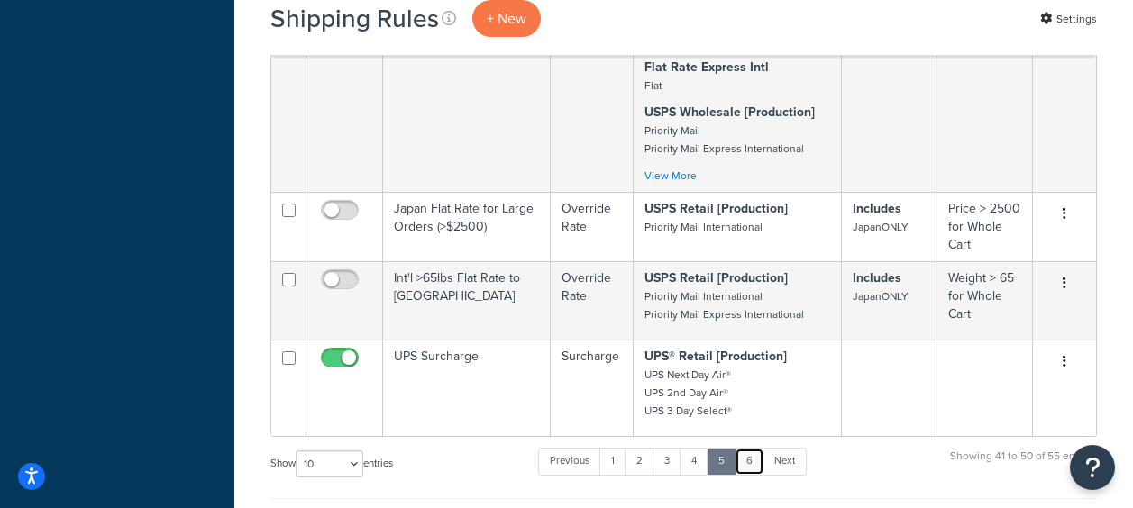
click at [752, 471] on link "6" at bounding box center [750, 461] width 30 height 27
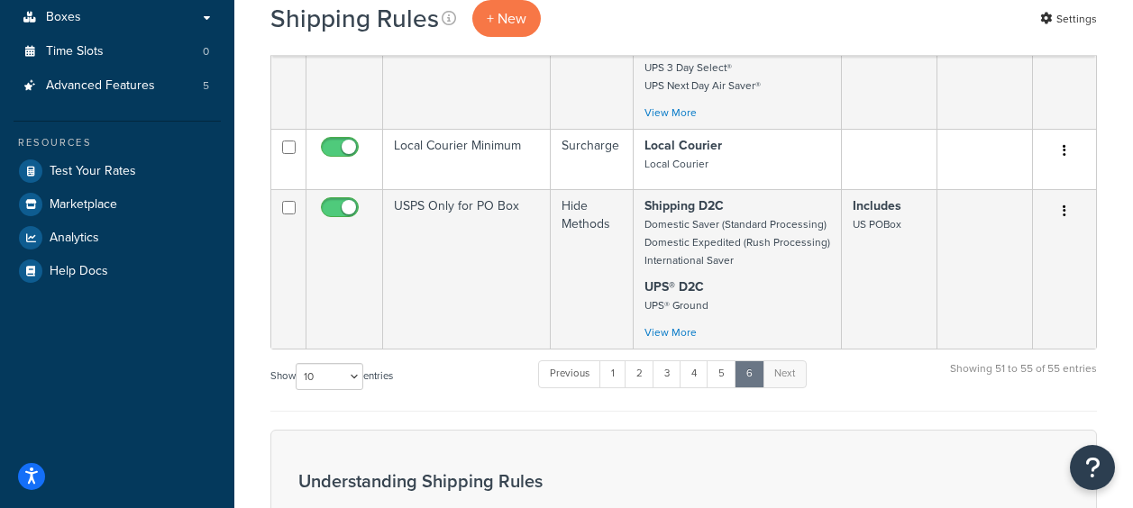
scroll to position [647, 0]
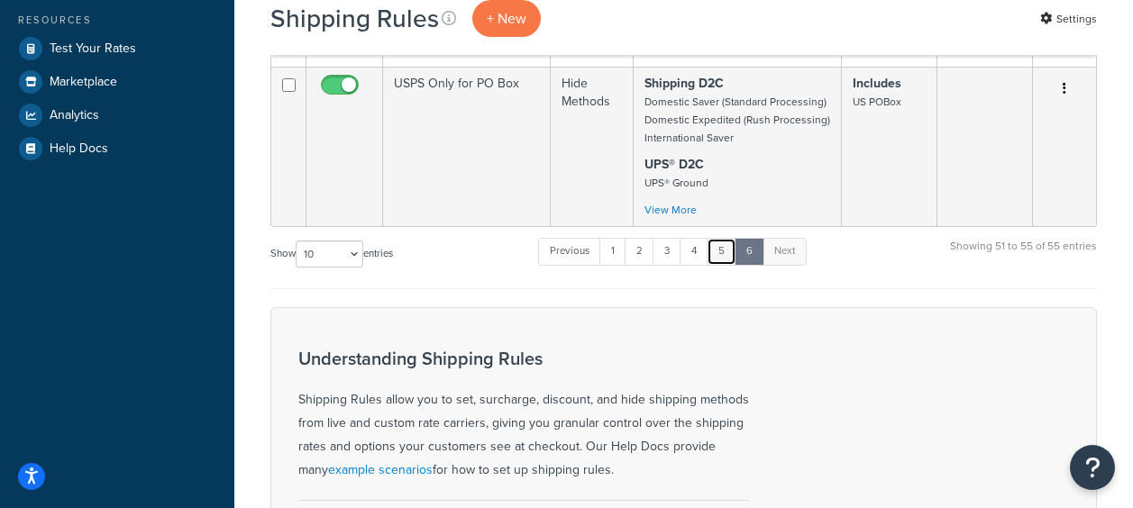
click at [726, 259] on link "5" at bounding box center [722, 251] width 30 height 27
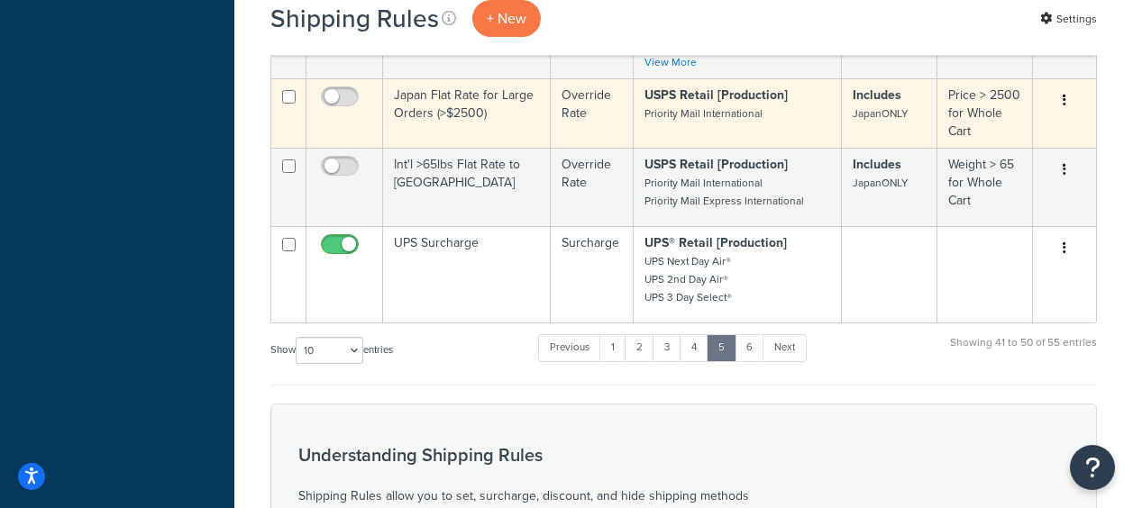
scroll to position [1024, 0]
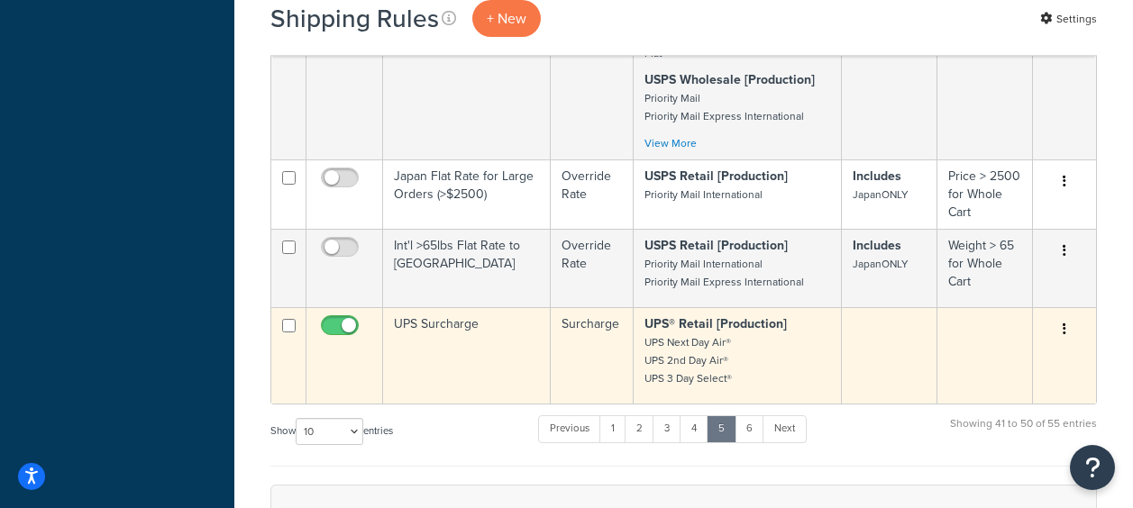
click at [443, 332] on td "UPS Surcharge" at bounding box center [467, 355] width 168 height 96
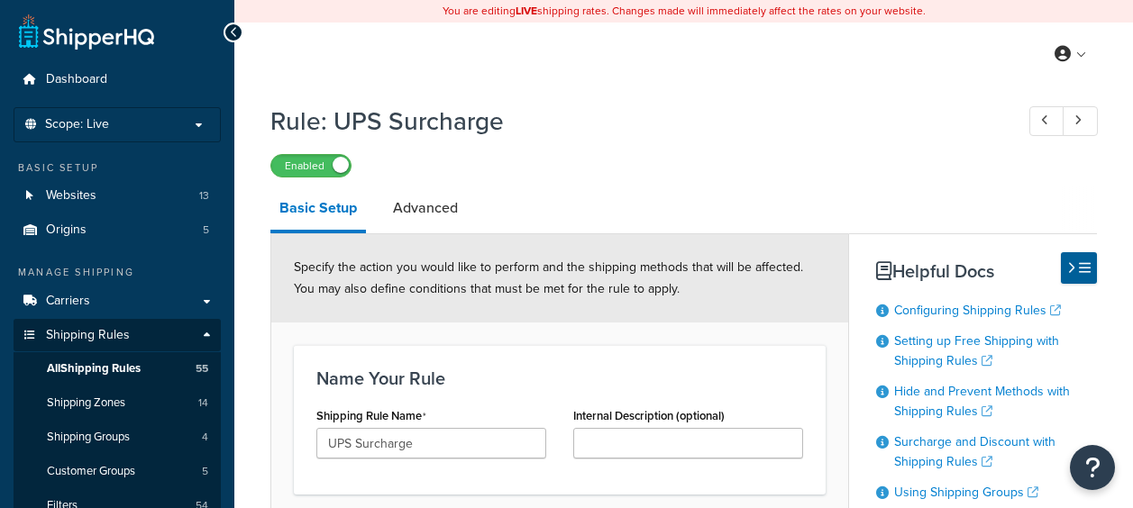
select select "PERCENTAGE"
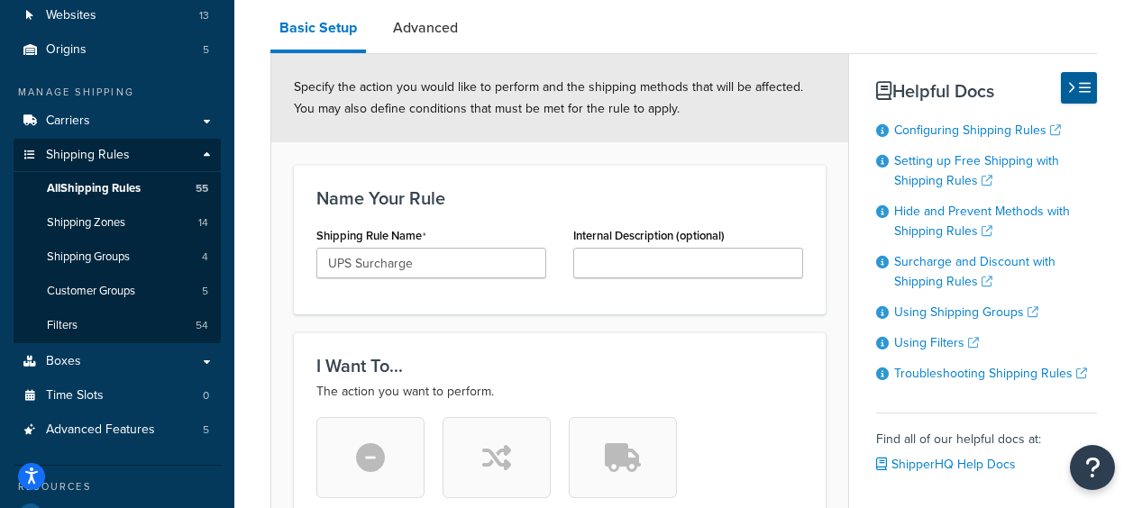
scroll to position [90, 0]
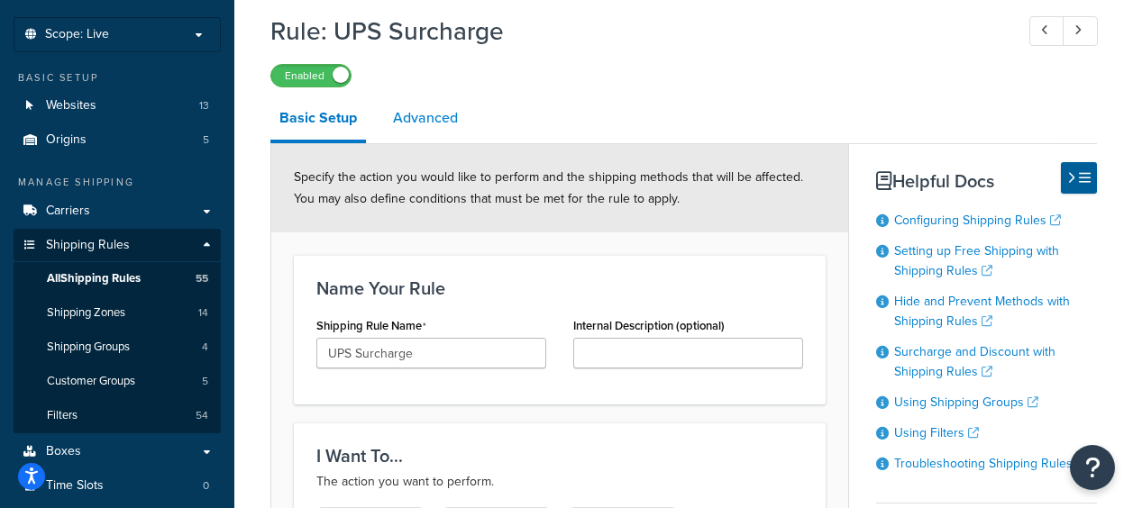
click at [444, 123] on link "Advanced" at bounding box center [425, 117] width 83 height 43
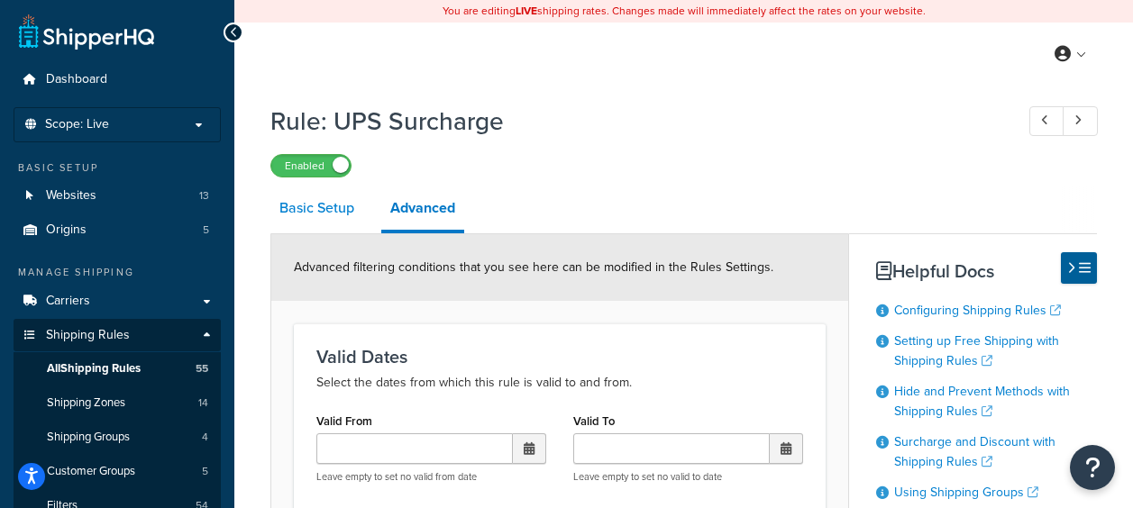
click at [319, 211] on link "Basic Setup" at bounding box center [316, 208] width 93 height 43
select select "PERCENTAGE"
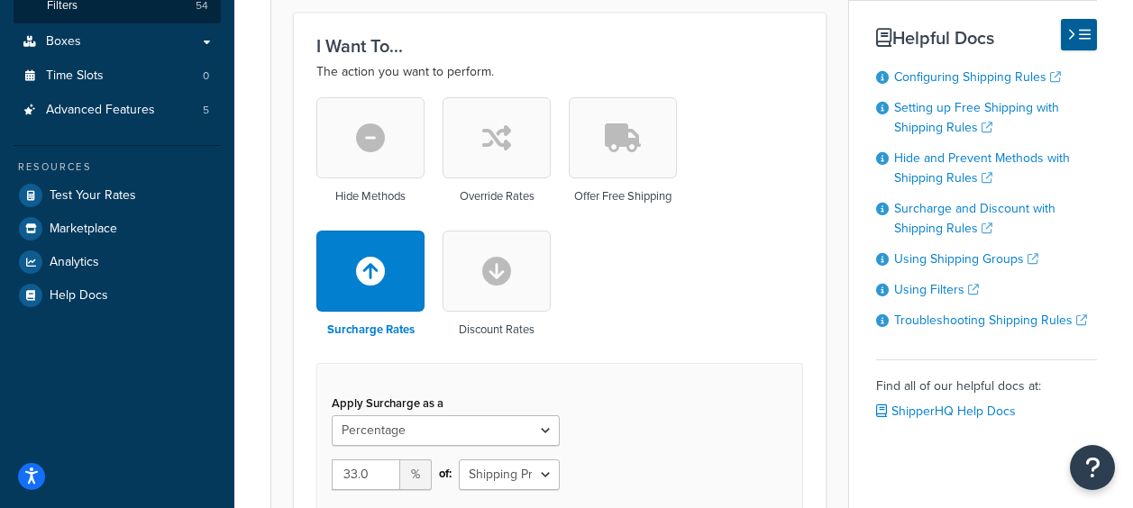
scroll to position [631, 0]
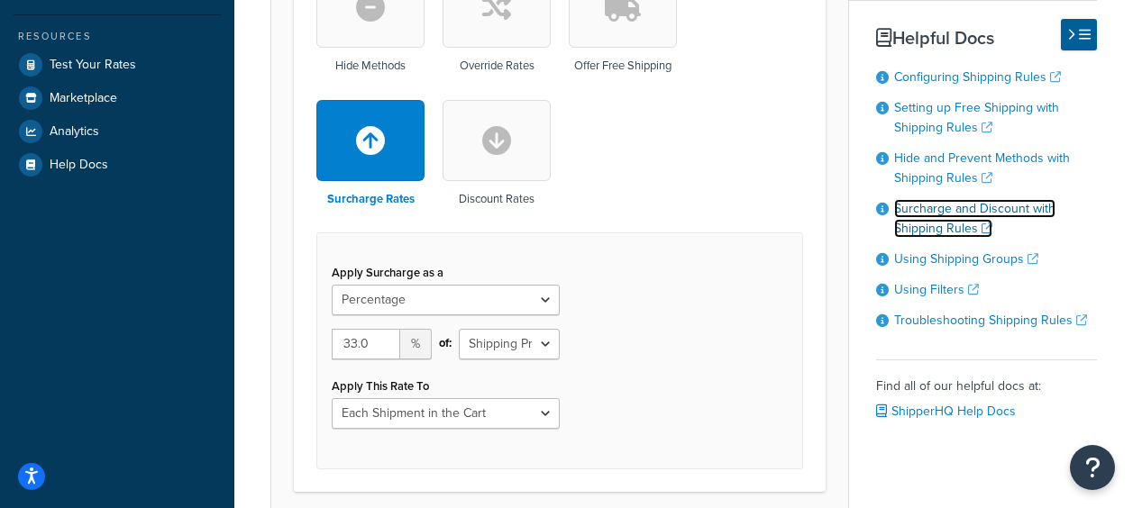
click at [944, 214] on link "Surcharge and Discount with Shipping Rules" at bounding box center [974, 218] width 161 height 39
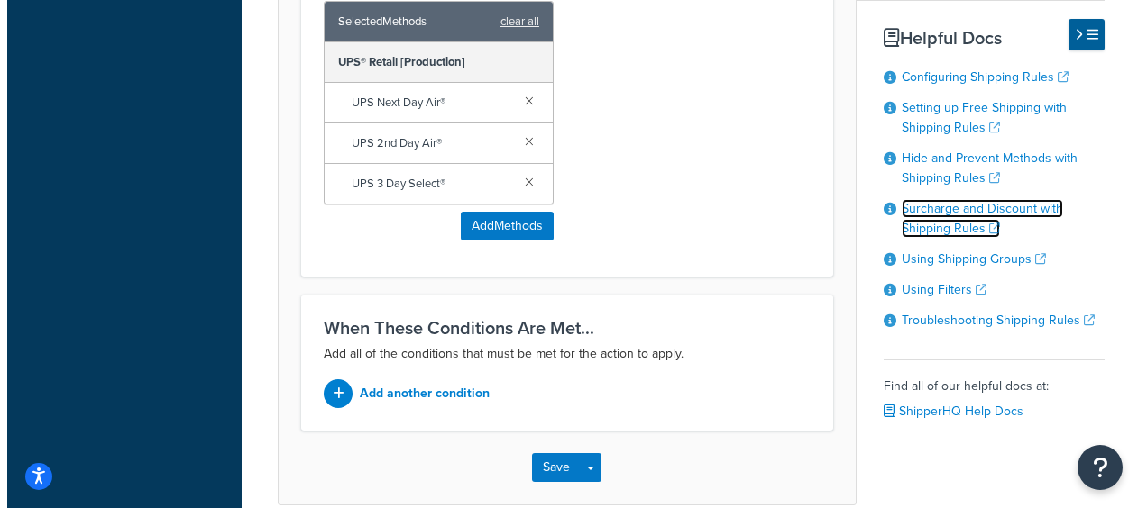
scroll to position [1338, 0]
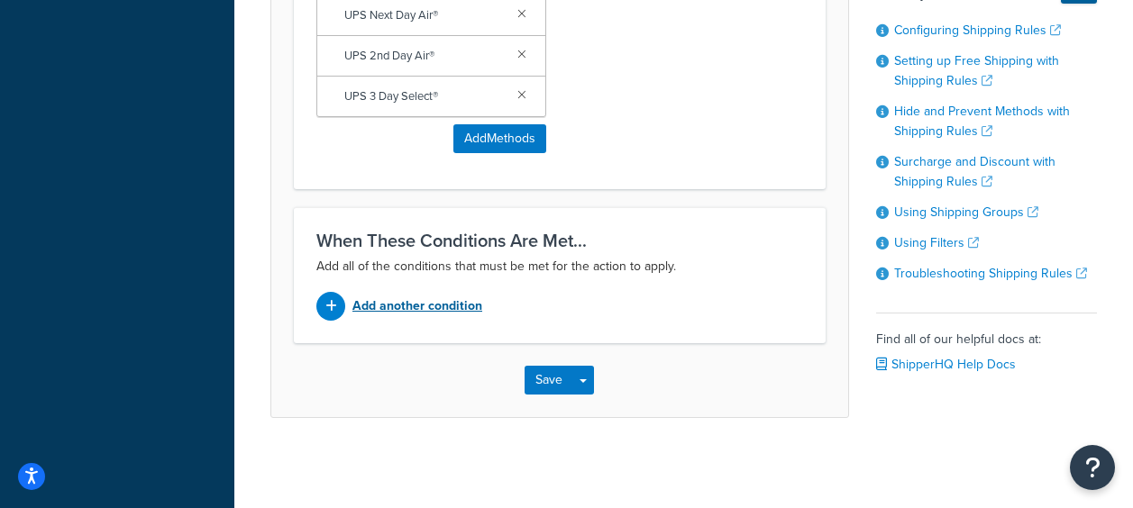
click at [334, 307] on icon at bounding box center [331, 306] width 12 height 13
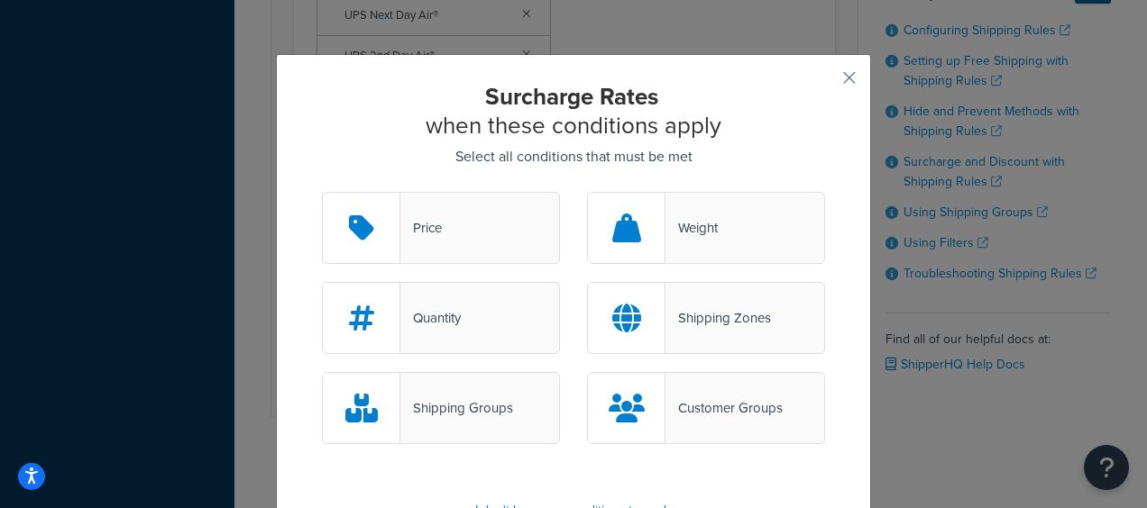
scroll to position [99, 0]
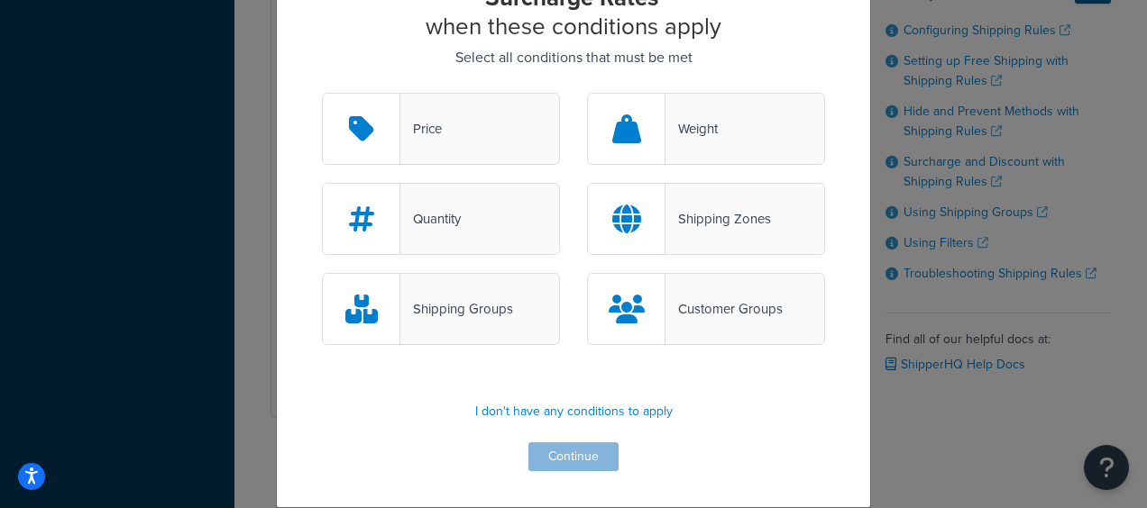
click at [755, 219] on div "Shipping Zones" at bounding box center [717, 218] width 105 height 25
click at [0, 0] on input "Shipping Zones" at bounding box center [0, 0] width 0 height 0
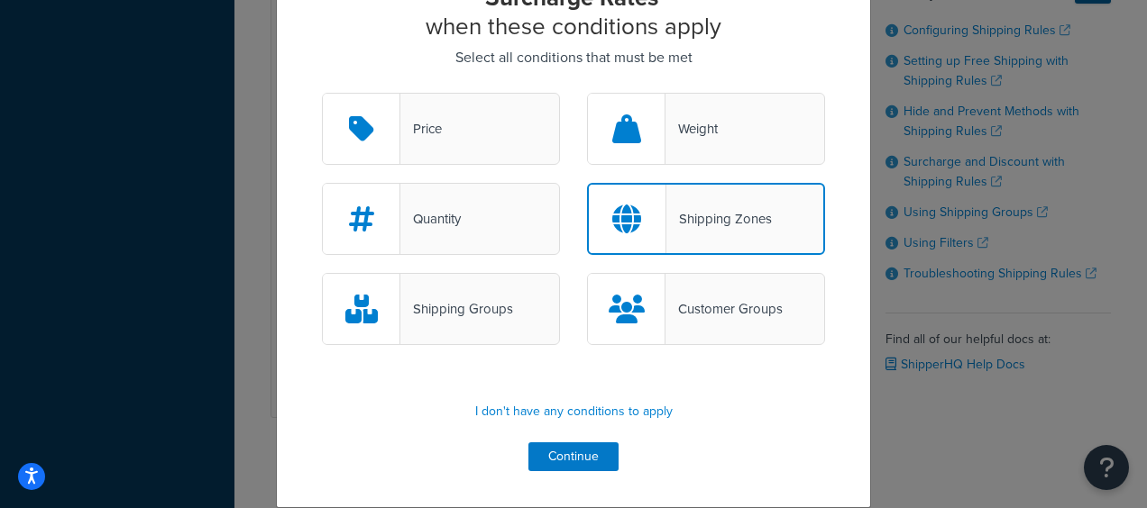
click at [962, 432] on div "Surcharge Rates when these conditions apply Select all conditions that must be …" at bounding box center [573, 254] width 1147 height 508
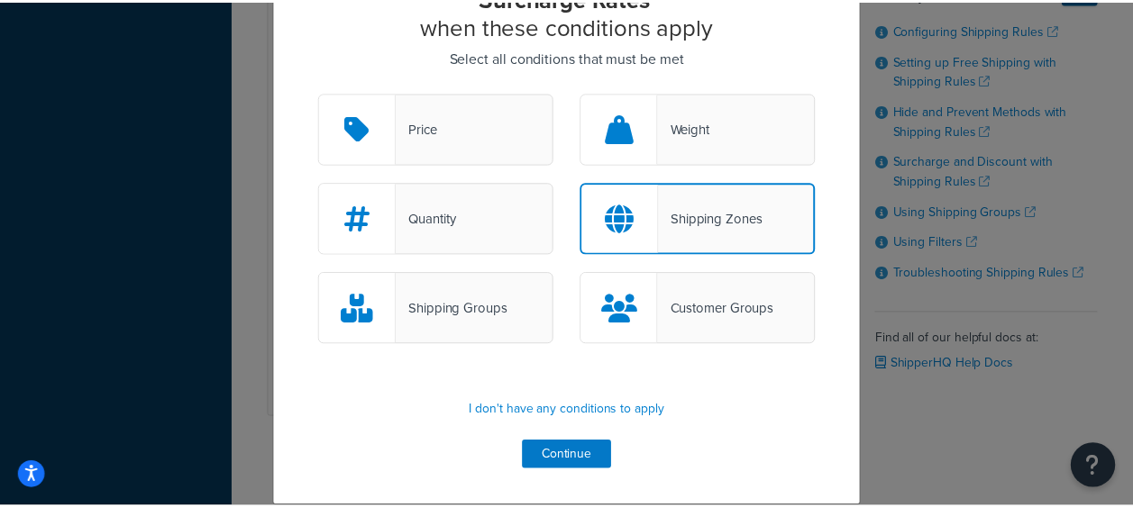
scroll to position [0, 0]
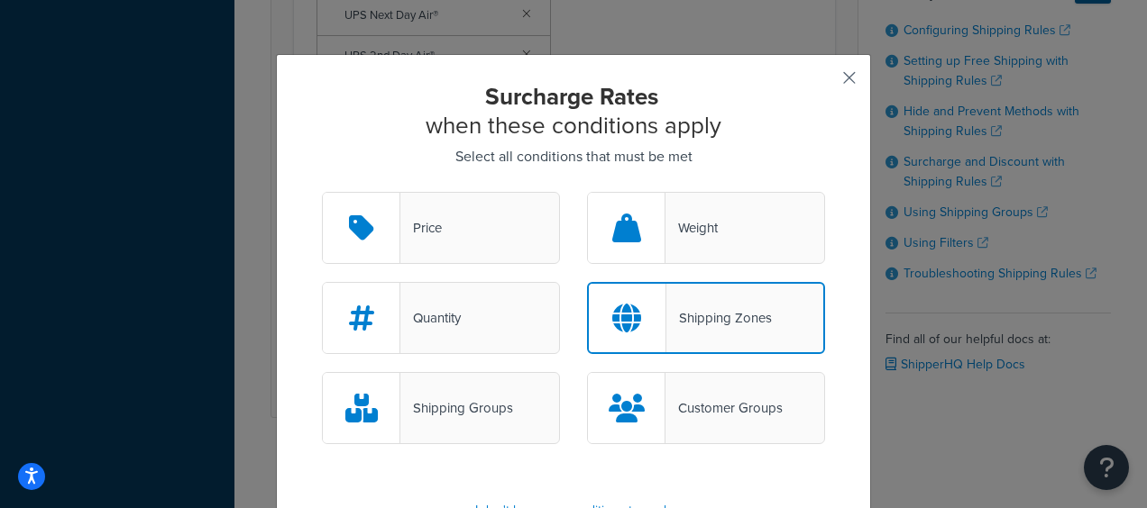
click at [825, 82] on button "button" at bounding box center [822, 84] width 5 height 5
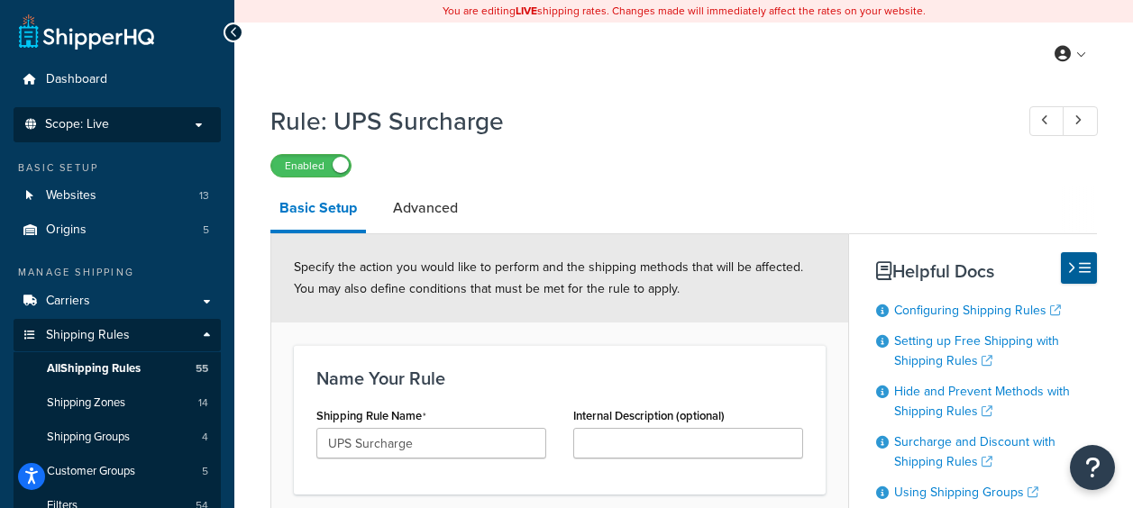
click at [142, 124] on p "Scope: Live" at bounding box center [117, 124] width 191 height 15
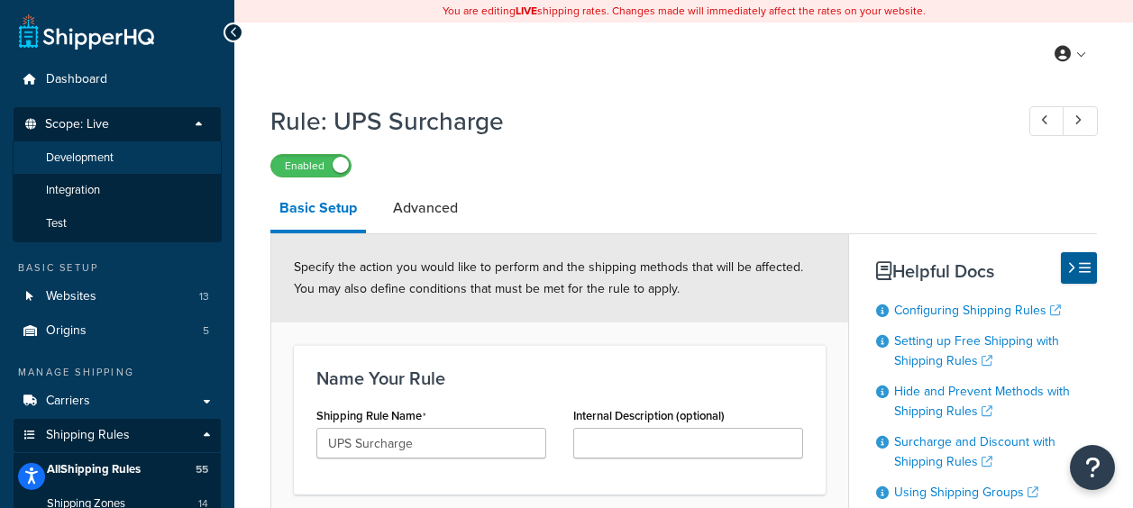
click at [115, 165] on li "Development" at bounding box center [117, 158] width 209 height 33
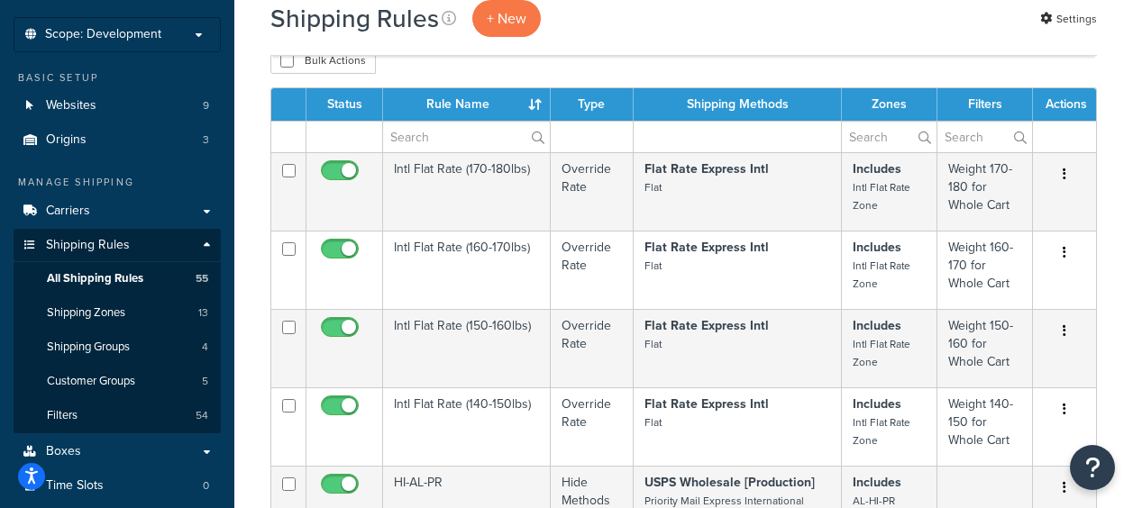
scroll to position [270, 0]
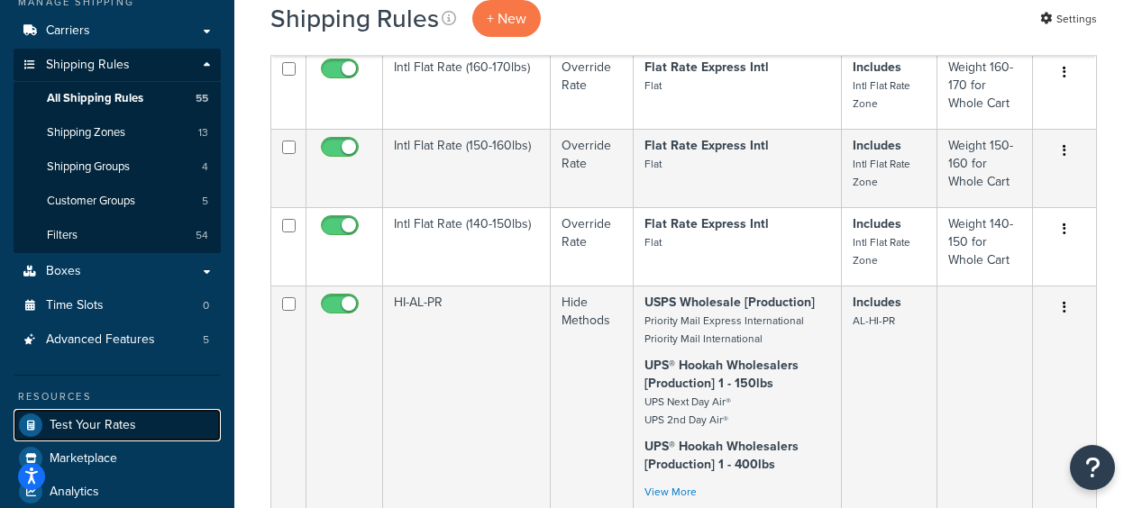
click at [87, 425] on span "Test Your Rates" at bounding box center [93, 425] width 87 height 15
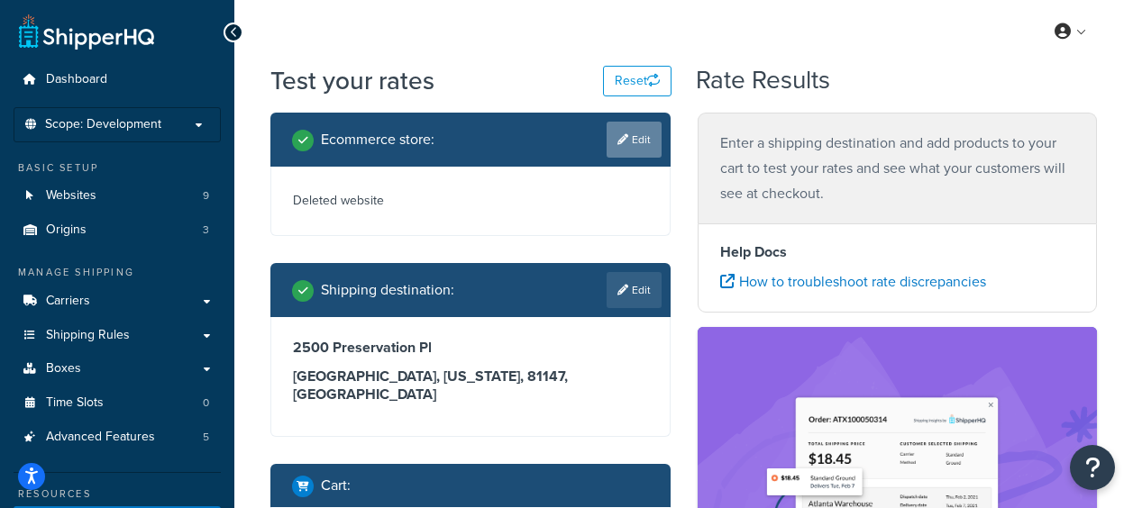
click at [647, 140] on link "Edit" at bounding box center [634, 140] width 55 height 36
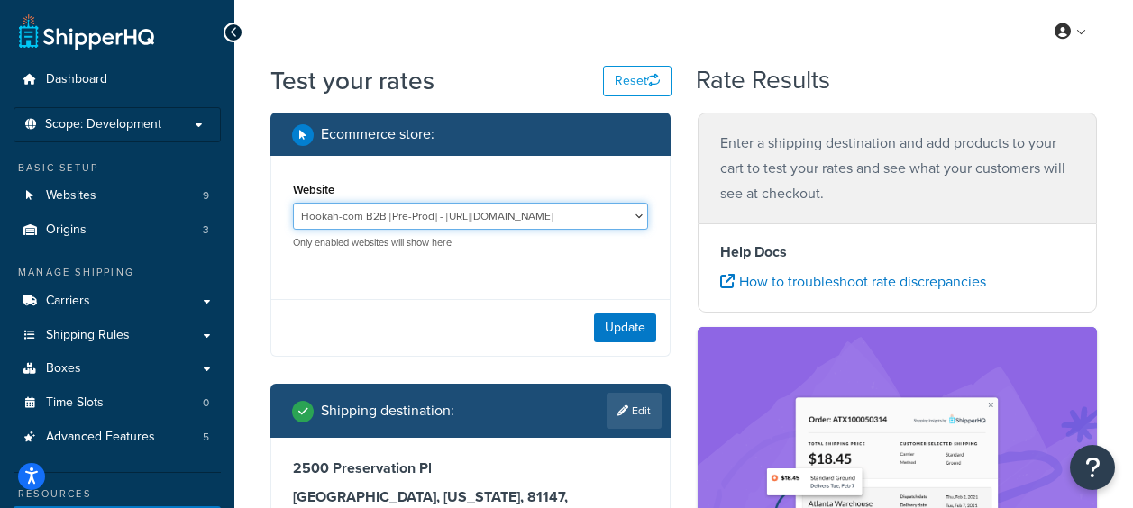
click at [638, 215] on select "Hookah-com B2B [Pre-Prod] - [URL][DOMAIN_NAME] Hookah-com B2B [Staging] - [URL]…" at bounding box center [470, 216] width 355 height 27
click at [293, 203] on select "Hookah-com B2B [Pre-Prod] - [URL][DOMAIN_NAME] Hookah-com B2B [Staging] - [URL]…" at bounding box center [470, 216] width 355 height 27
click at [605, 220] on select "Hookah-com B2B [Pre-Prod] - [URL][DOMAIN_NAME] Hookah-com B2B [Staging] - [URL]…" at bounding box center [470, 216] width 355 height 27
select select "e3058b76e15a1308cf44a78929decfce"
click at [293, 203] on select "Hookah-com B2B [Pre-Prod] - [URL][DOMAIN_NAME] Hookah-com B2B [Staging] - [URL]…" at bounding box center [470, 216] width 355 height 27
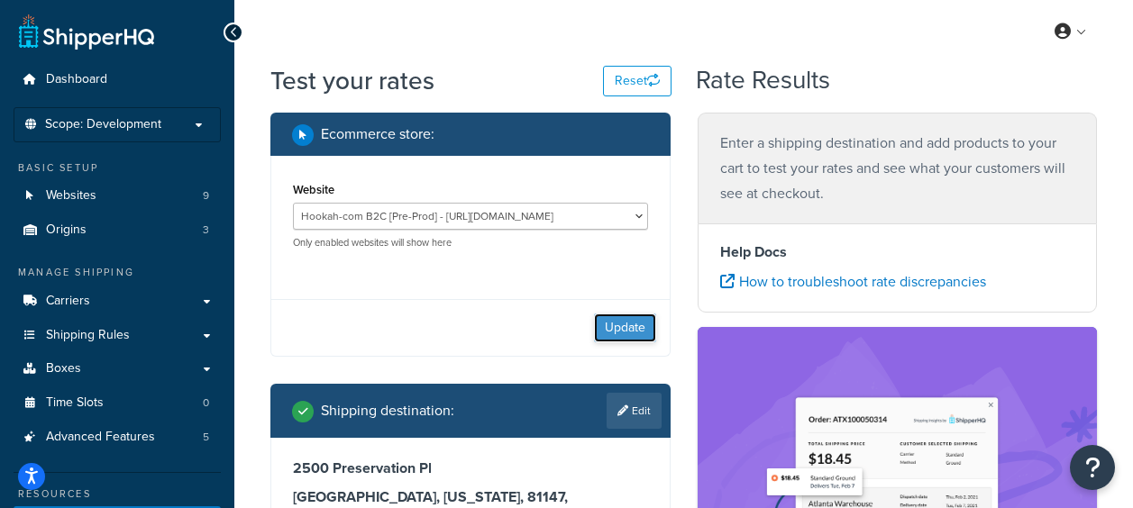
click at [610, 325] on button "Update" at bounding box center [625, 328] width 62 height 29
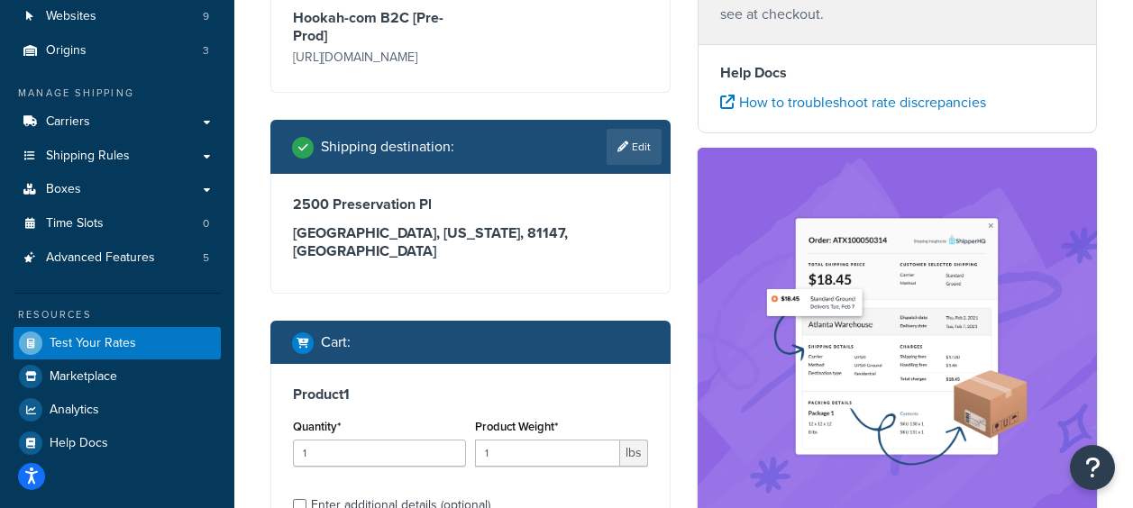
scroll to position [180, 0]
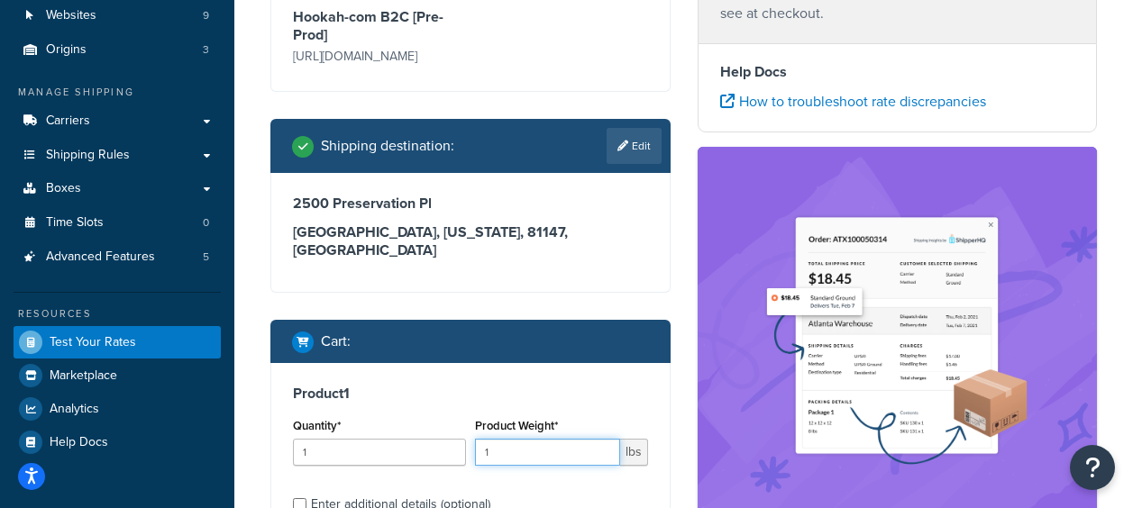
click at [521, 439] on input "1" at bounding box center [547, 452] width 145 height 27
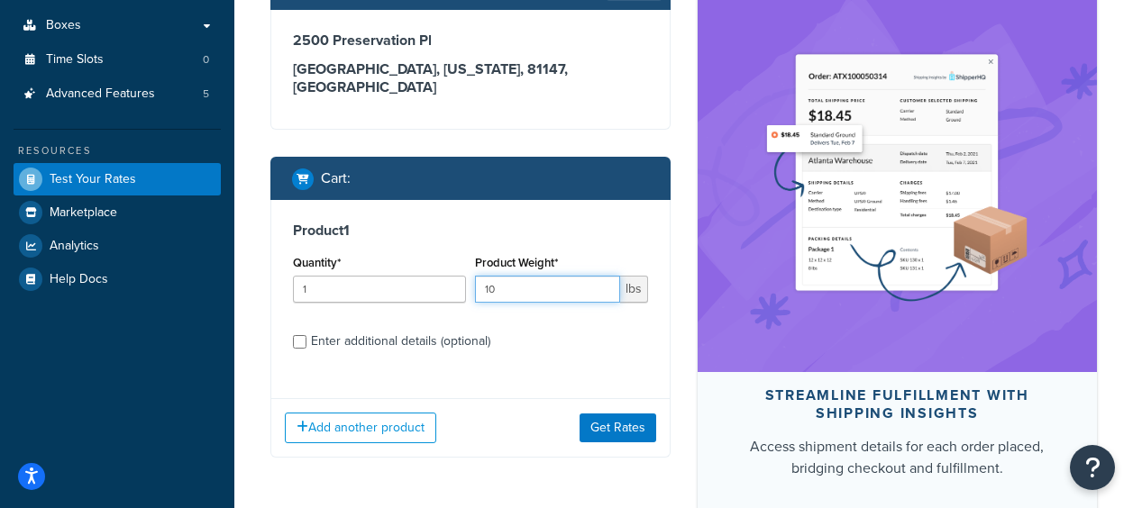
scroll to position [451, 0]
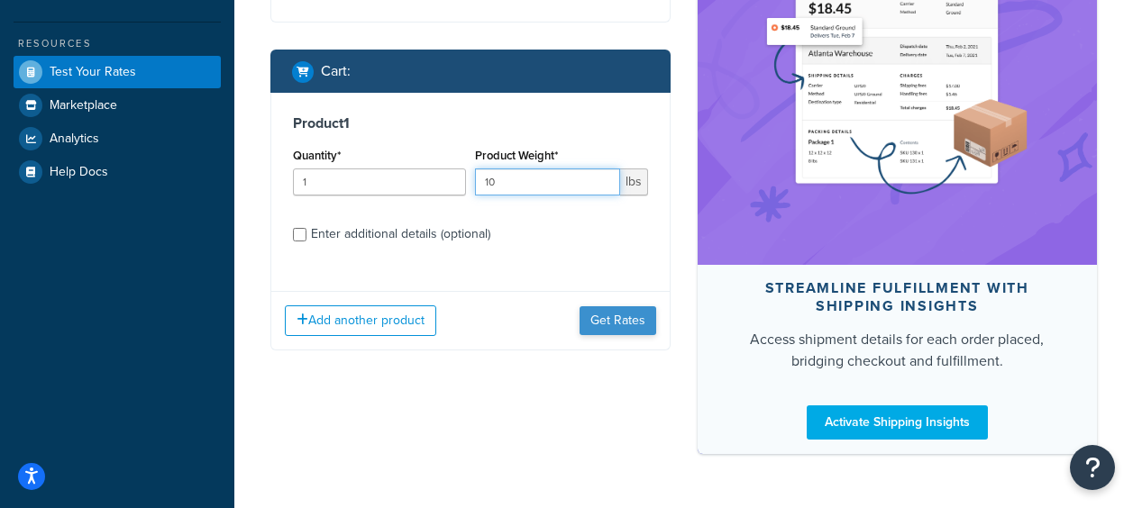
type input "10"
click at [611, 306] on button "Get Rates" at bounding box center [618, 320] width 77 height 29
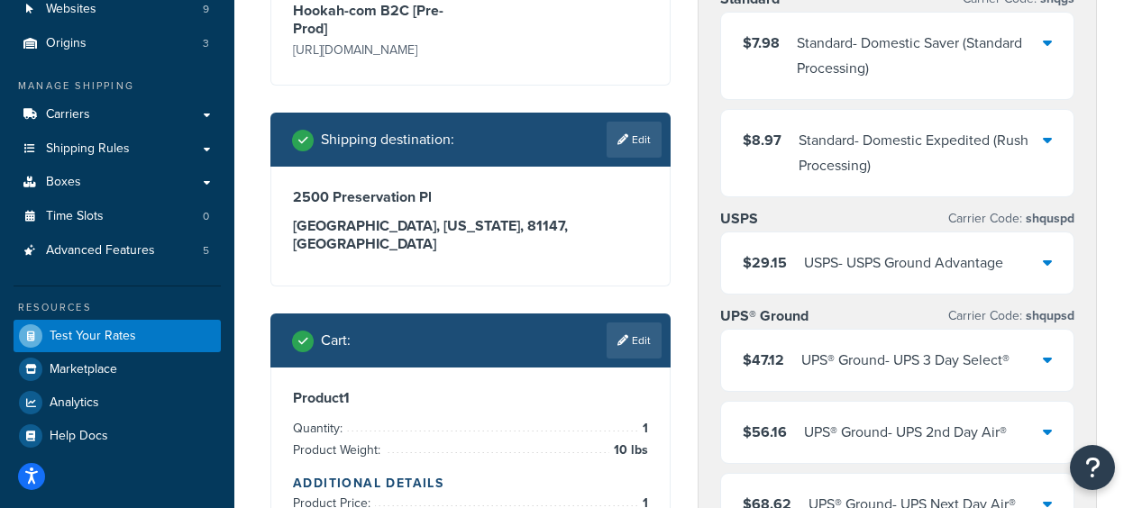
scroll to position [90, 0]
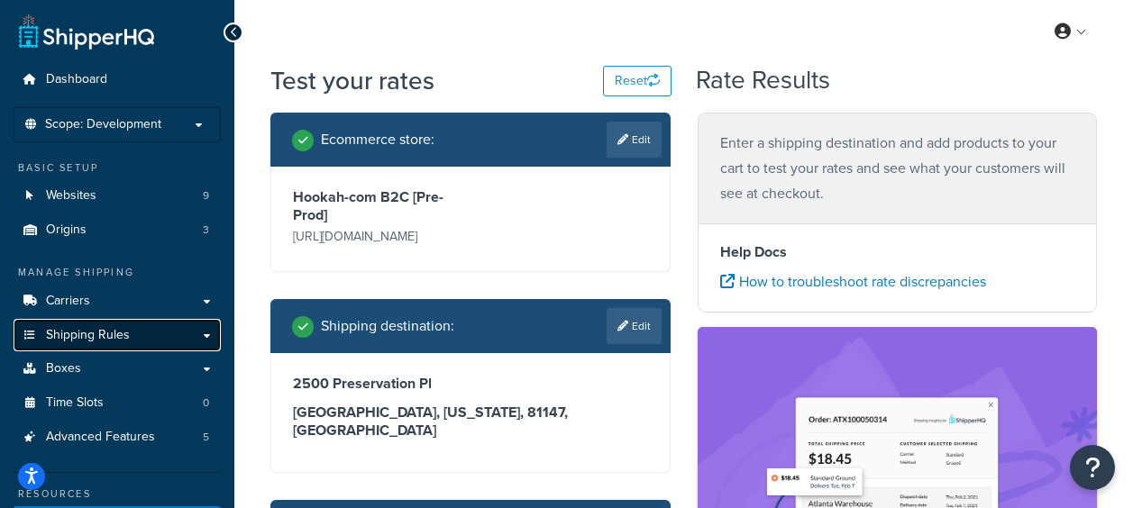
click at [121, 325] on link "Shipping Rules" at bounding box center [117, 335] width 207 height 33
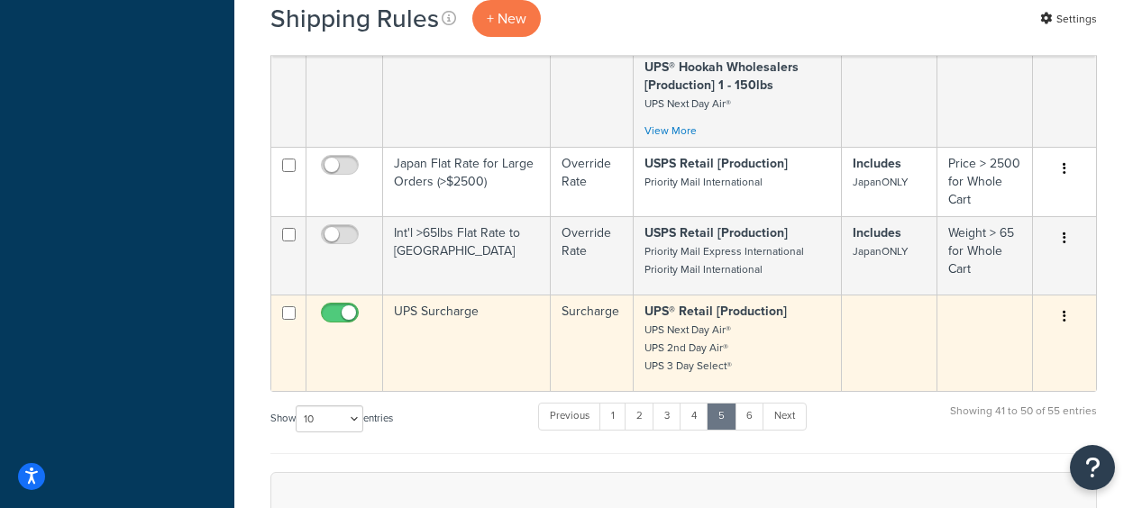
scroll to position [901, 0]
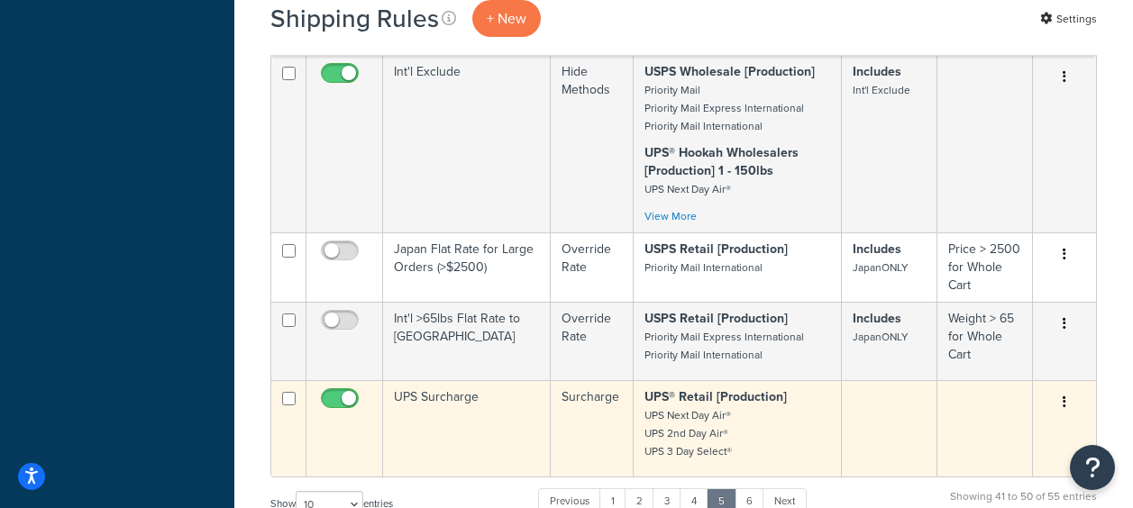
click at [446, 410] on td "UPS Surcharge" at bounding box center [467, 428] width 168 height 96
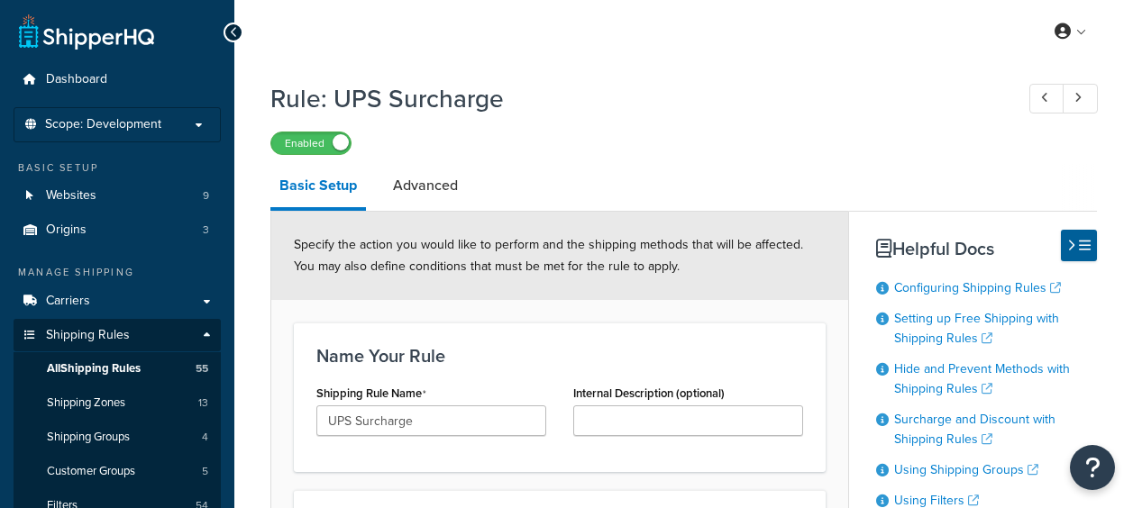
select select "SURCHARGE"
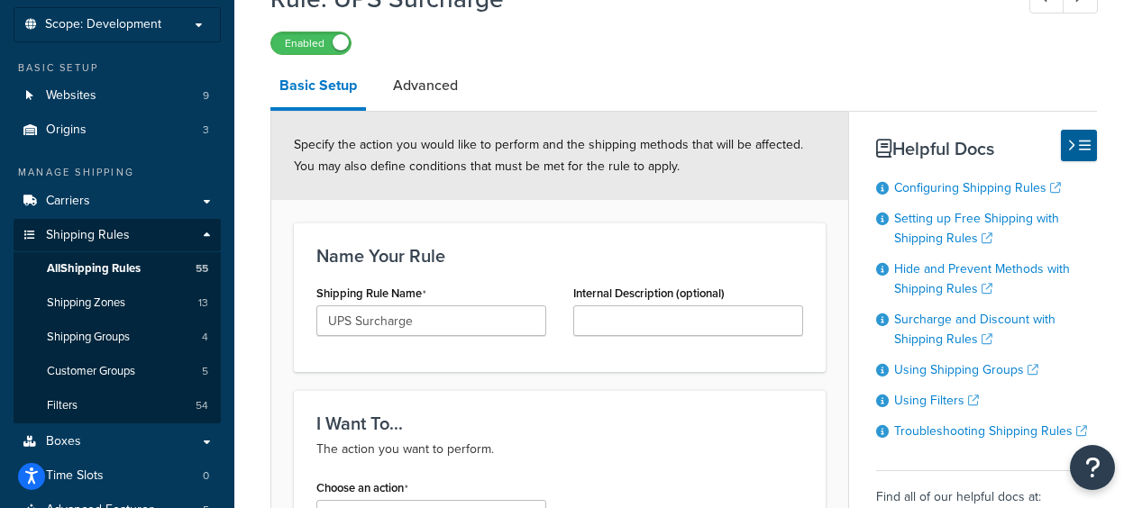
scroll to position [90, 0]
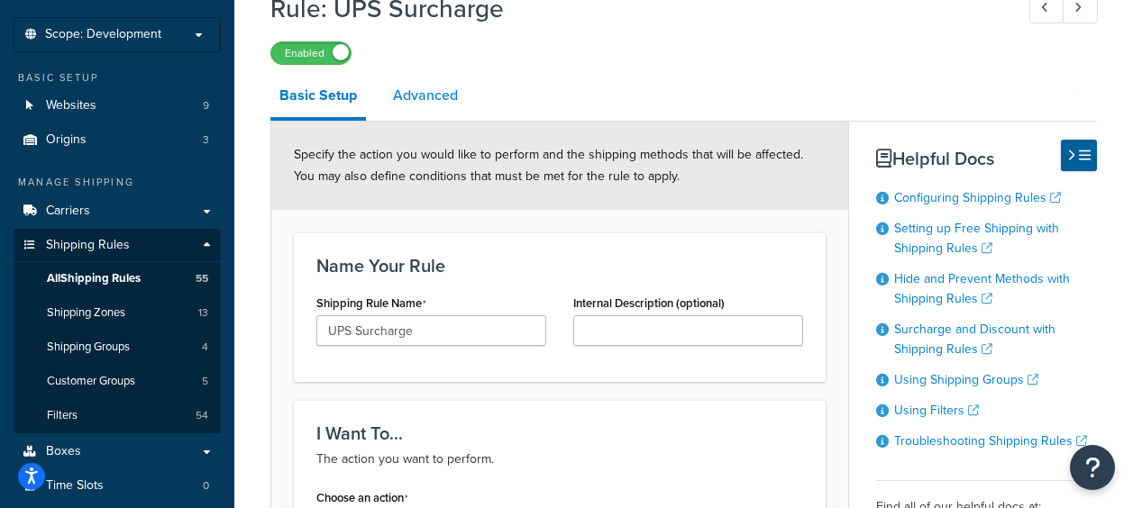
click at [436, 102] on link "Advanced" at bounding box center [425, 95] width 83 height 43
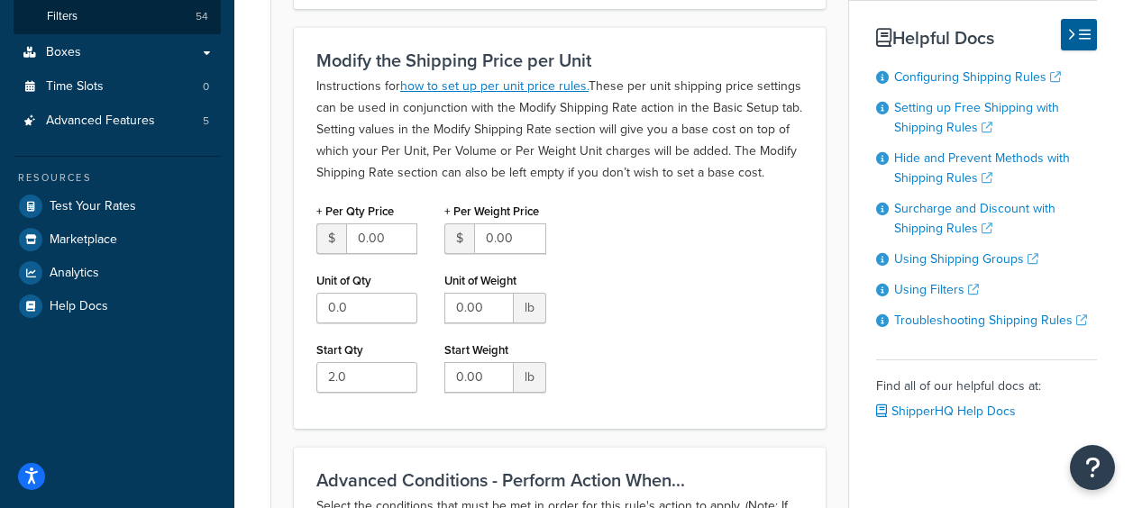
scroll to position [541, 0]
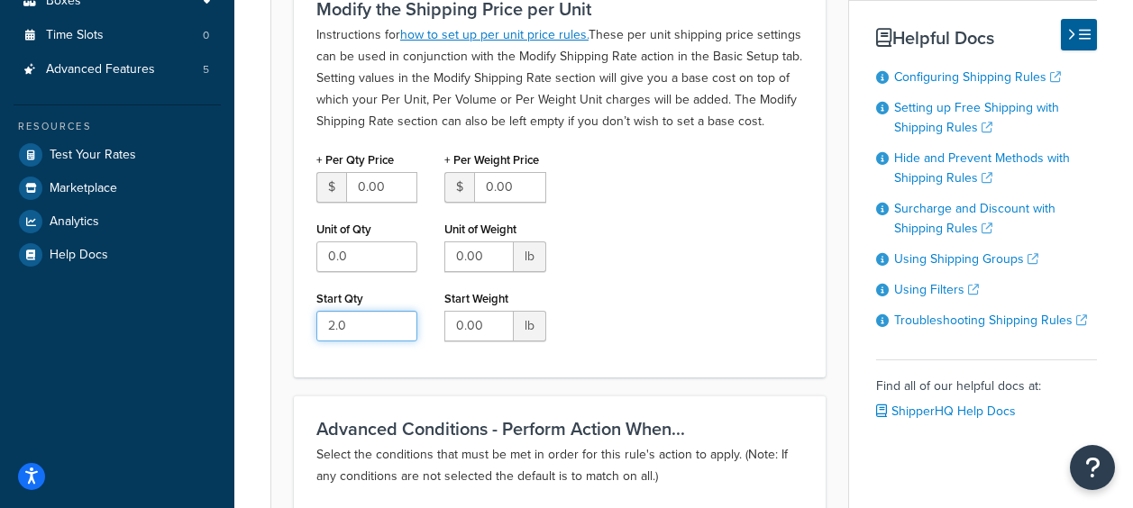
drag, startPoint x: 362, startPoint y: 329, endPoint x: 319, endPoint y: 329, distance: 43.3
click at [319, 329] on input "2.0" at bounding box center [366, 326] width 101 height 31
type input "0"
click at [676, 252] on div "+ Per Qty Price $ 0.00 Unit of Qty 0.0 Start Qty 0 + Per Weight Price $ 0.00 Un…" at bounding box center [560, 251] width 514 height 208
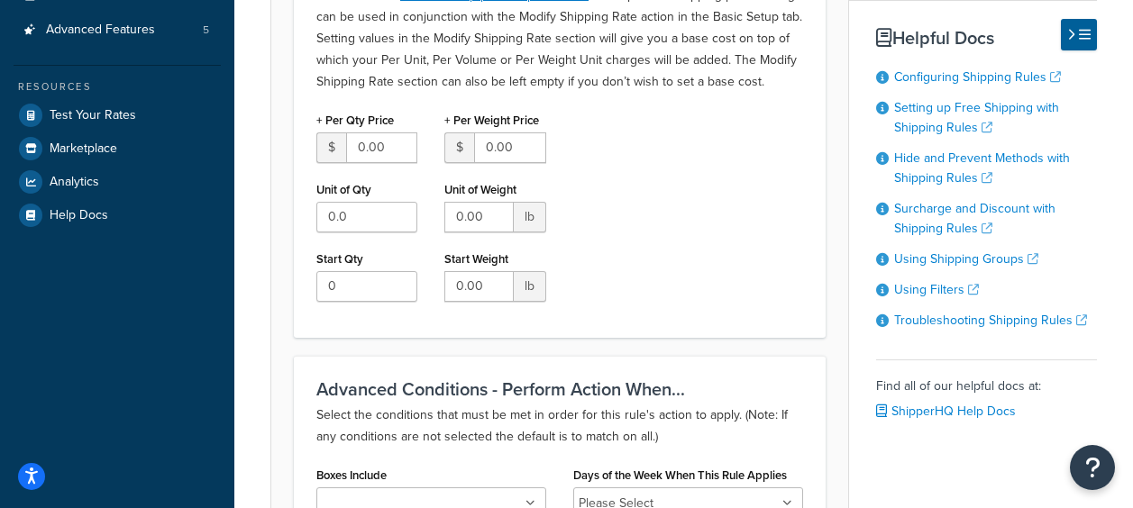
scroll to position [841, 0]
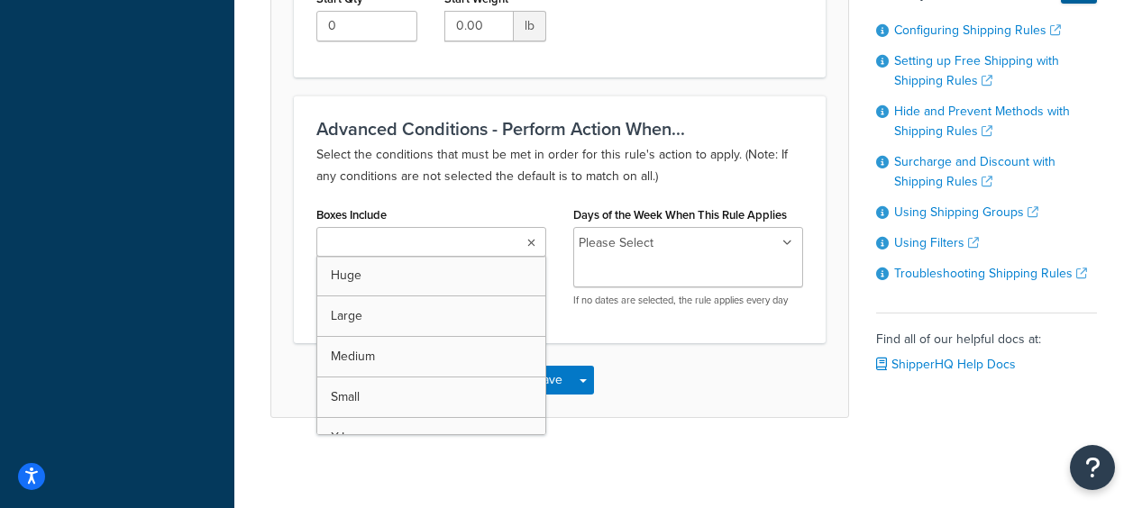
click at [526, 242] on ul at bounding box center [431, 242] width 230 height 30
click at [709, 341] on div "Advanced Conditions - Perform Action When... Select the conditions that must be…" at bounding box center [560, 220] width 532 height 248
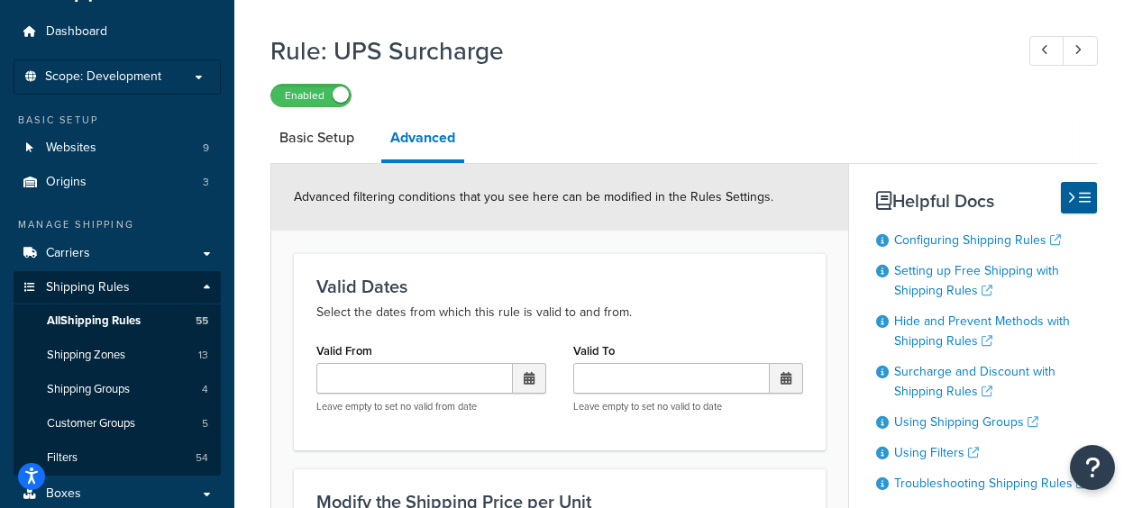
scroll to position [0, 0]
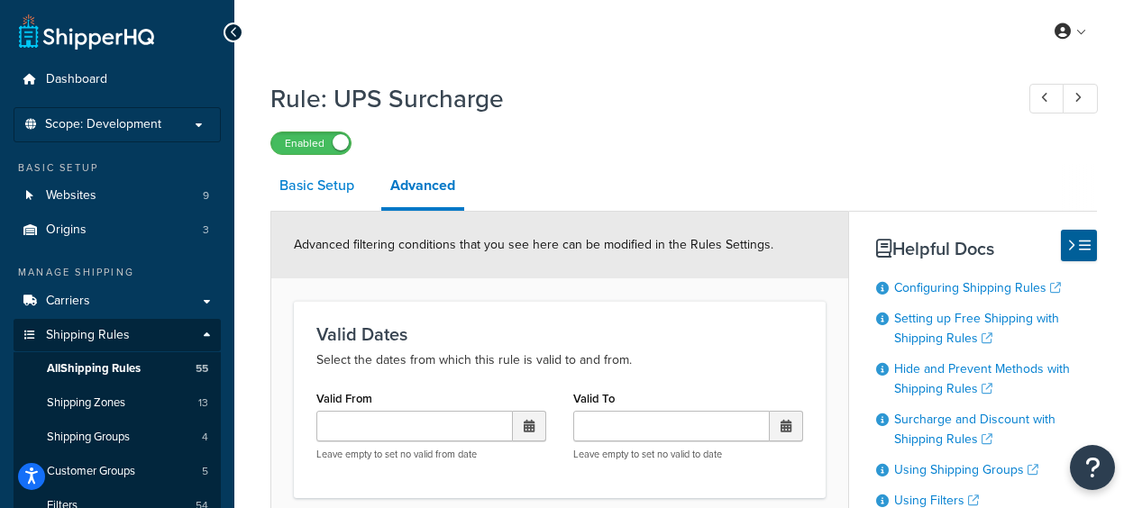
click at [329, 182] on link "Basic Setup" at bounding box center [316, 185] width 93 height 43
select select "SURCHARGE"
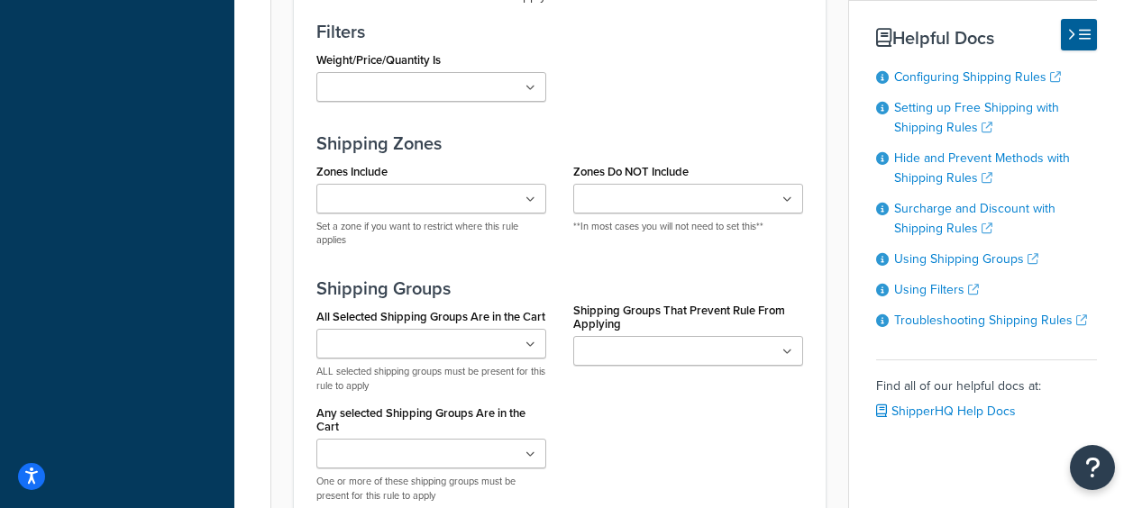
scroll to position [1532, 0]
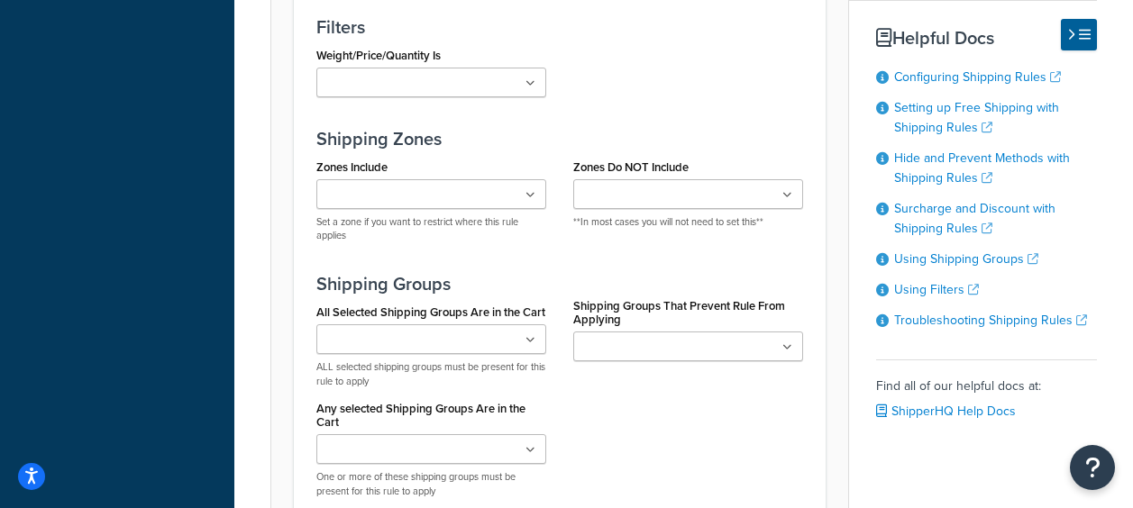
click at [533, 197] on icon at bounding box center [531, 195] width 10 height 11
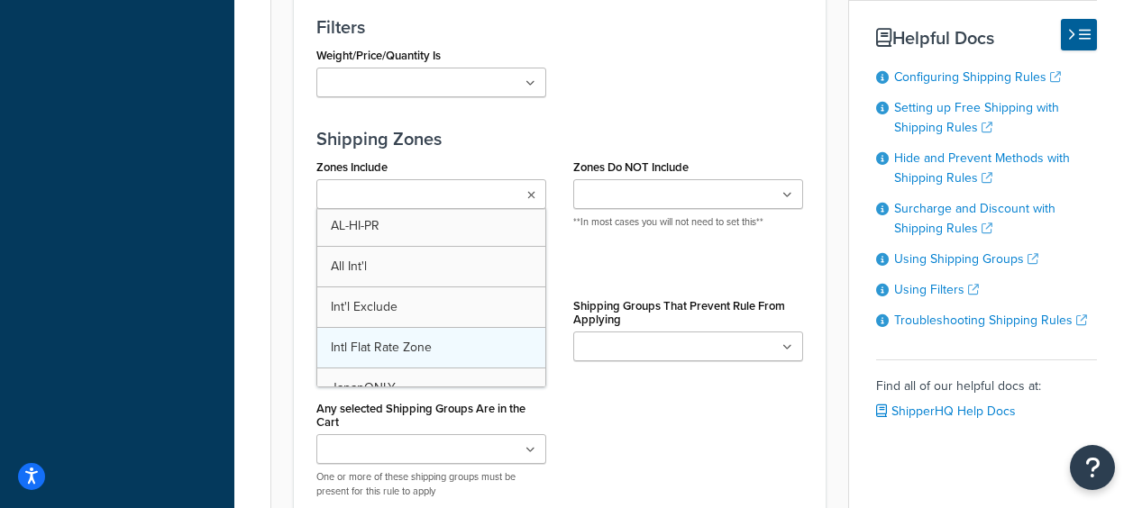
scroll to position [0, 0]
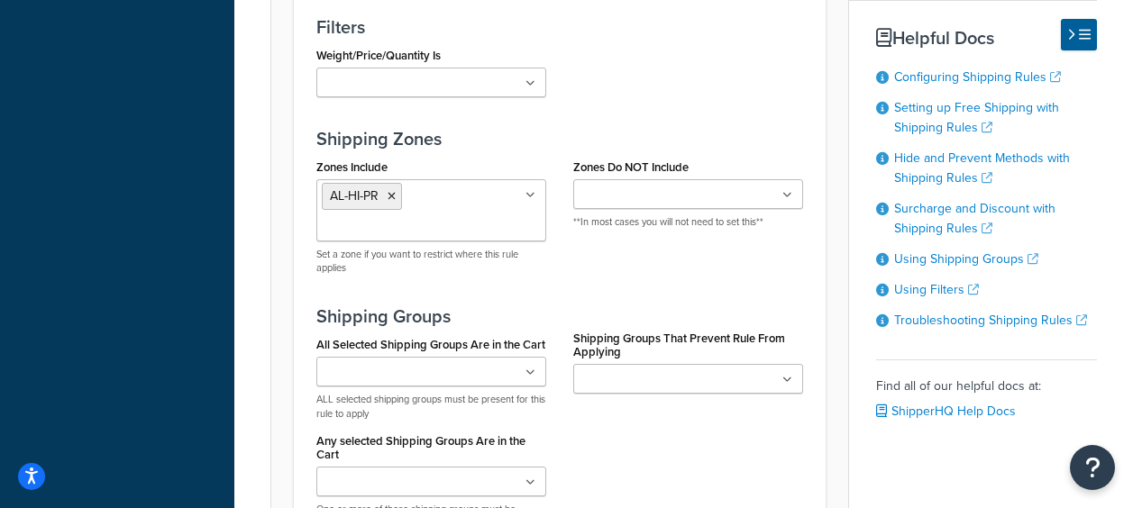
click at [531, 190] on icon at bounding box center [531, 195] width 10 height 11
click at [536, 198] on ul "AL-HI-PR" at bounding box center [431, 210] width 230 height 62
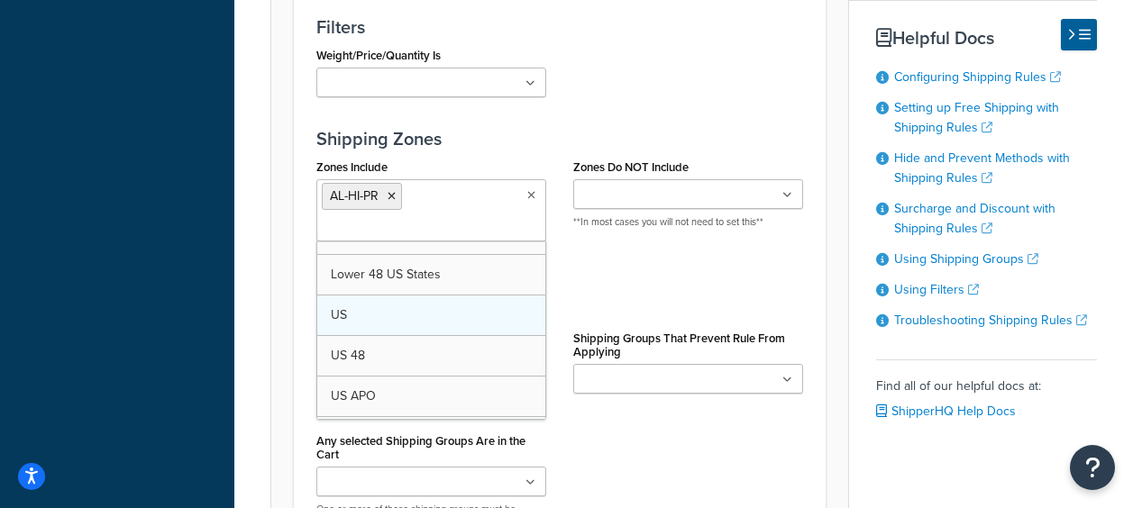
scroll to position [190, 0]
click at [584, 274] on div "Zones Include AL-HI-PR US All Int'l Int'l Exclude Intl Flat Rate Zone JapanONLY…" at bounding box center [560, 221] width 514 height 135
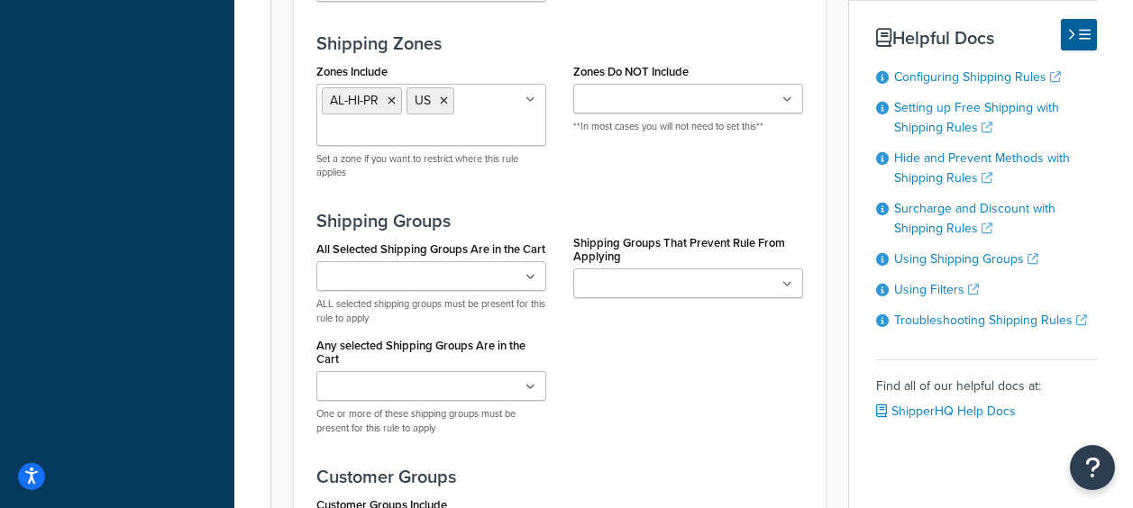
scroll to position [1623, 0]
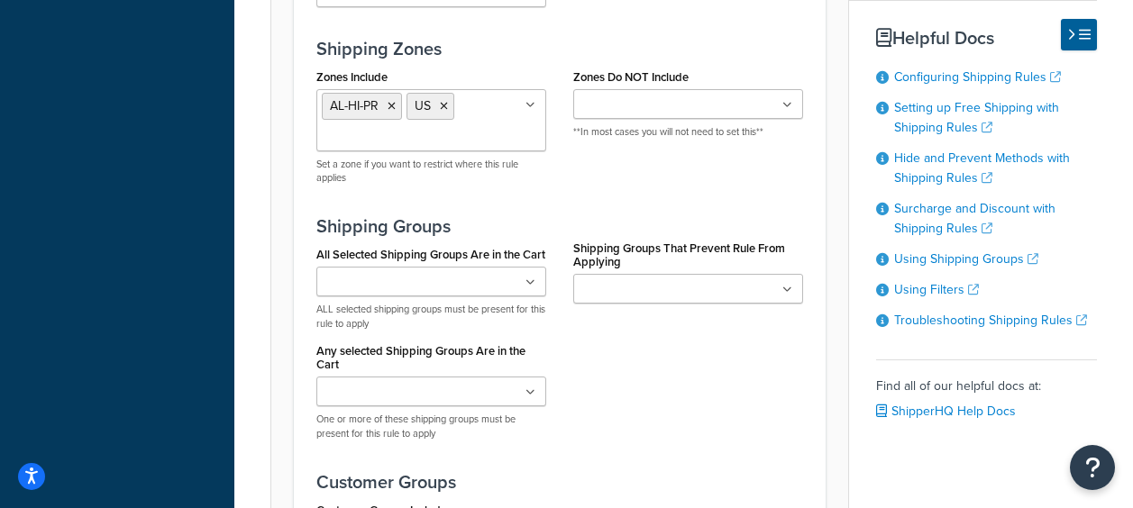
click at [532, 106] on icon at bounding box center [531, 105] width 10 height 11
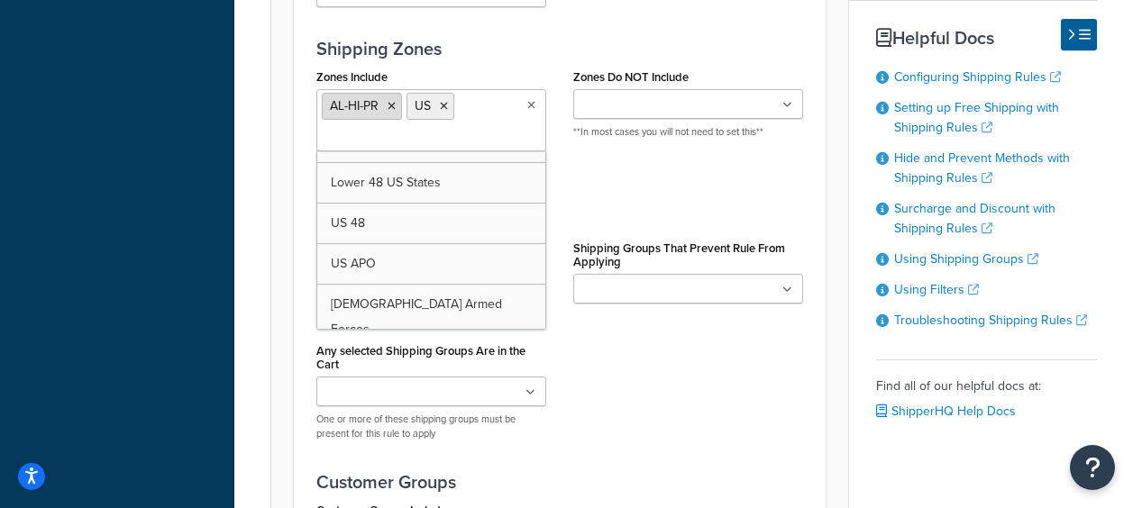
click at [392, 104] on icon at bounding box center [392, 106] width 8 height 11
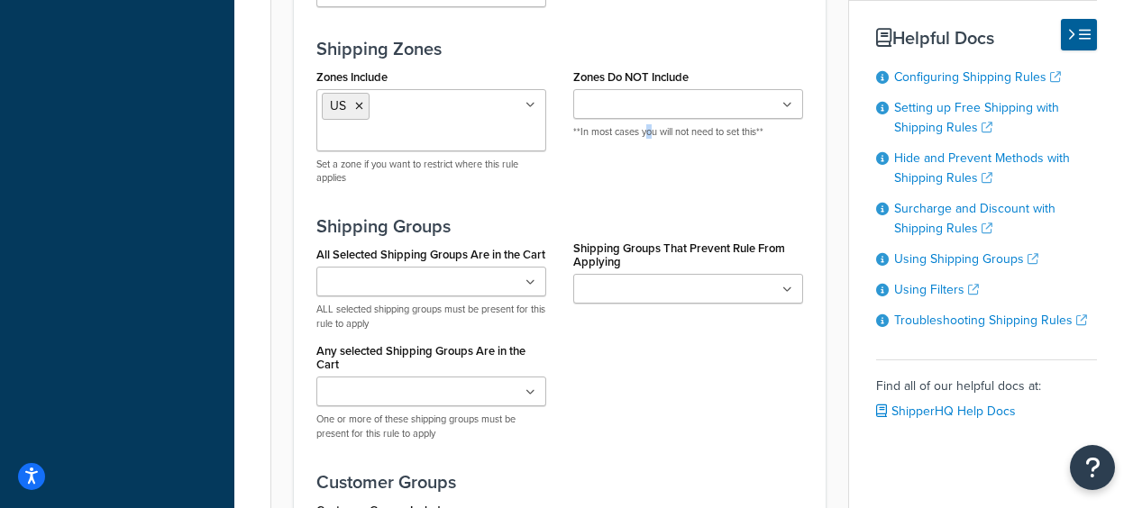
click at [649, 184] on div "Zones Include US AL-HI-PR All Int'l Int'l Exclude Intl Flat Rate Zone JapanONLY…" at bounding box center [560, 131] width 514 height 135
click at [674, 416] on div "All Selected Shipping Groups Are in the Cart Large Medium Small All Products no…" at bounding box center [560, 348] width 514 height 213
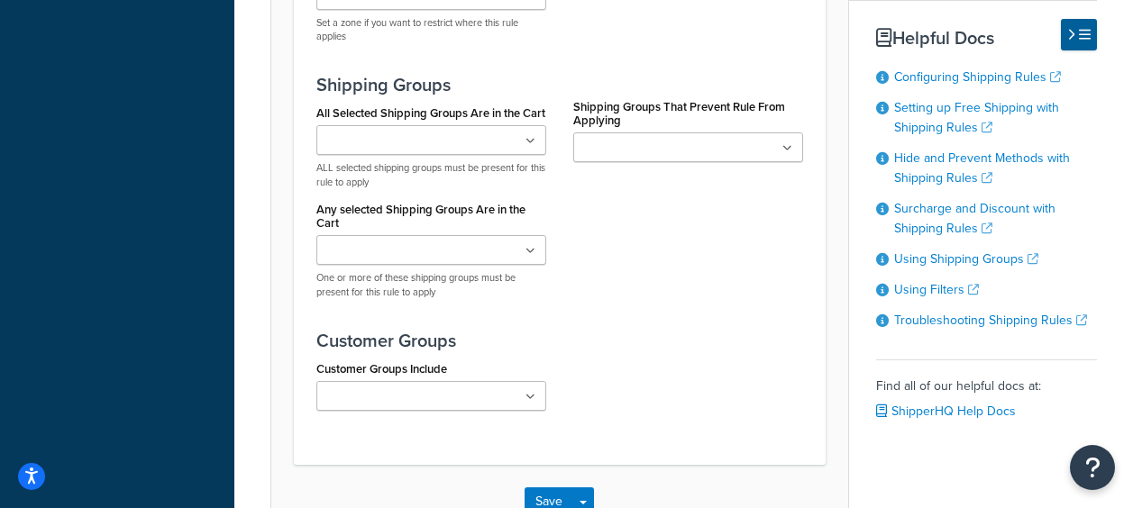
scroll to position [1893, 0]
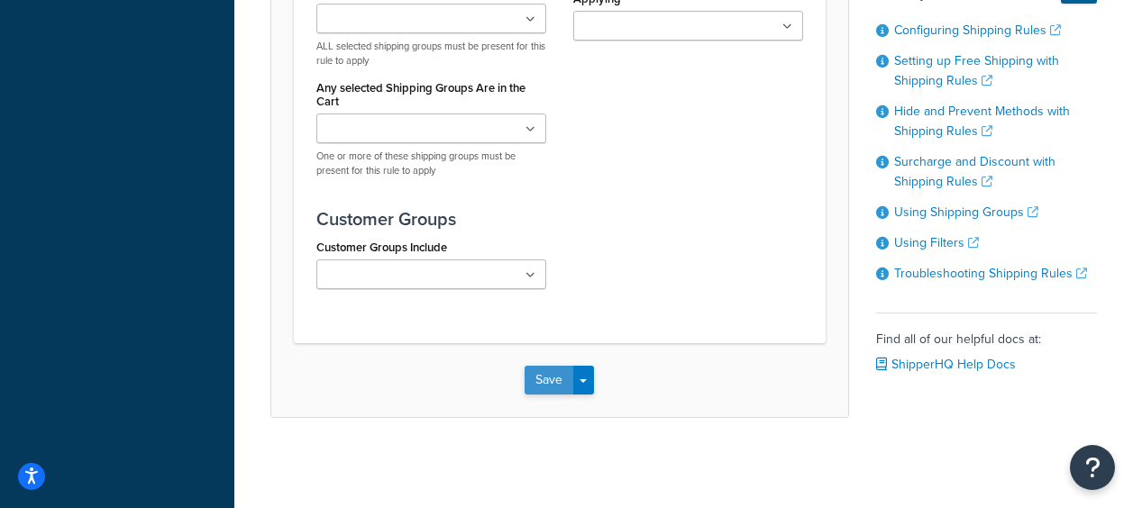
click at [544, 384] on button "Save" at bounding box center [549, 380] width 49 height 29
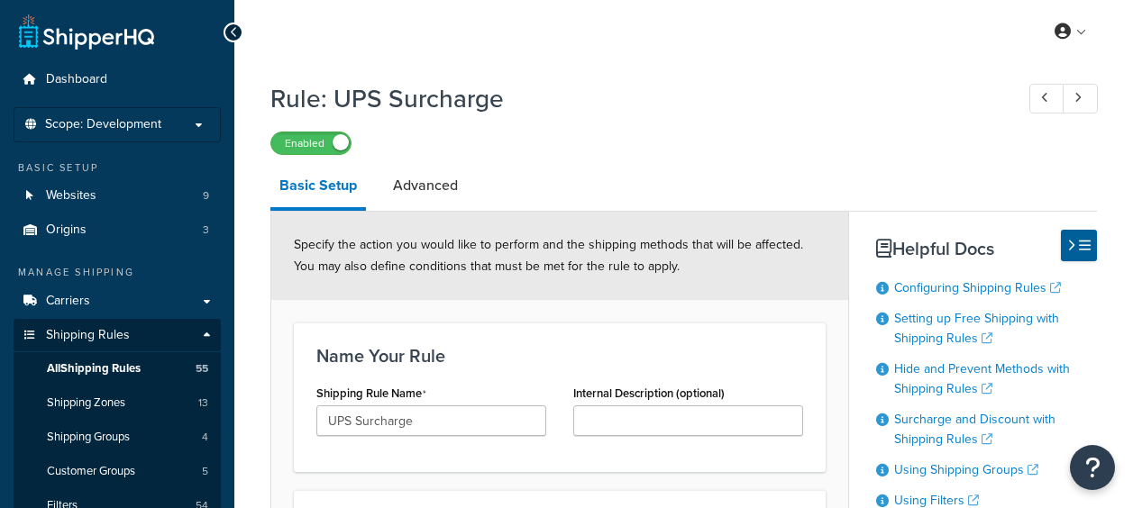
select select "SURCHARGE"
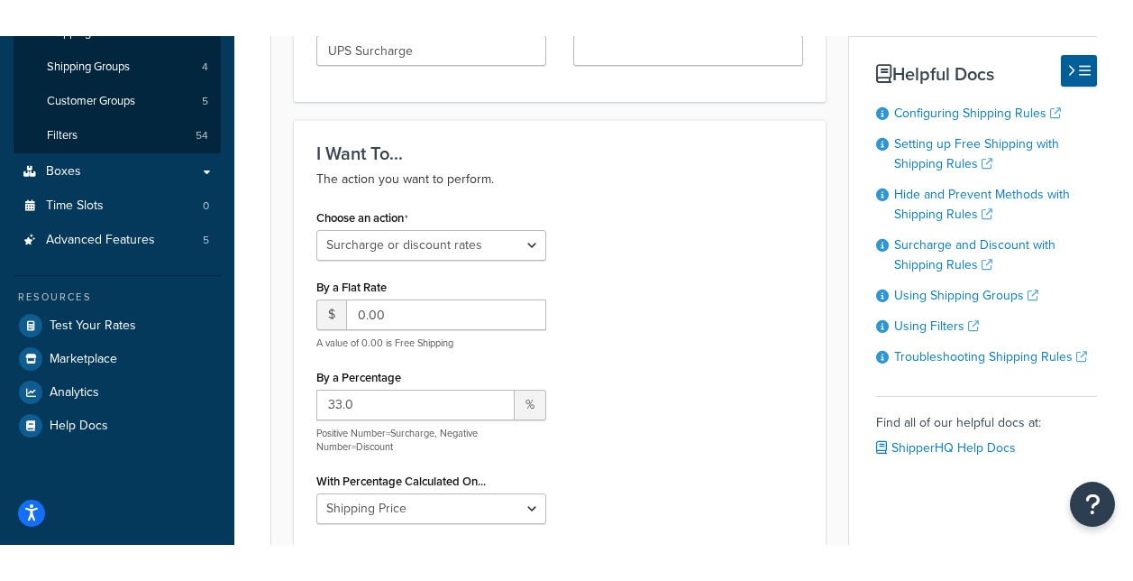
scroll to position [270, 0]
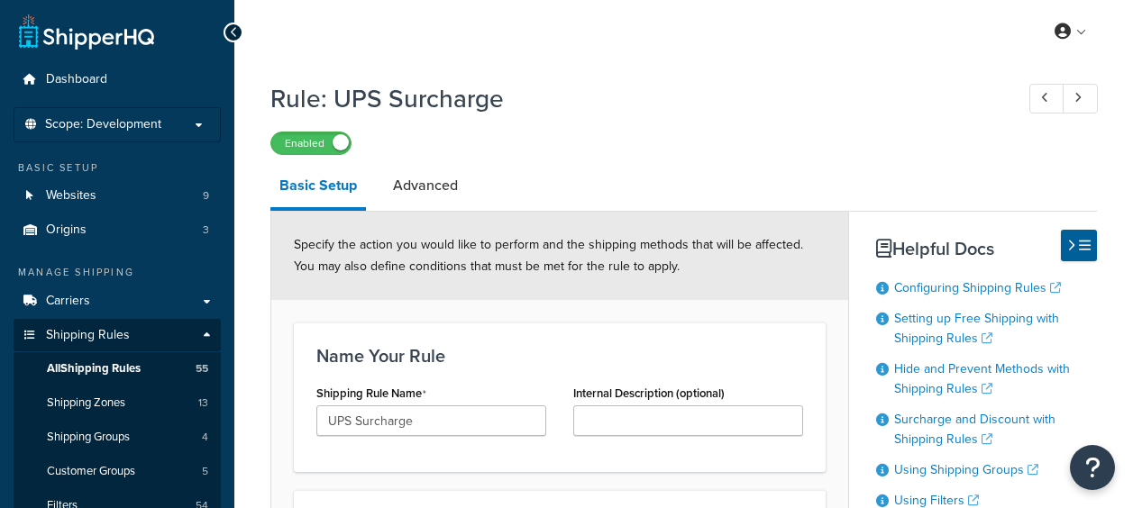
select select "SURCHARGE"
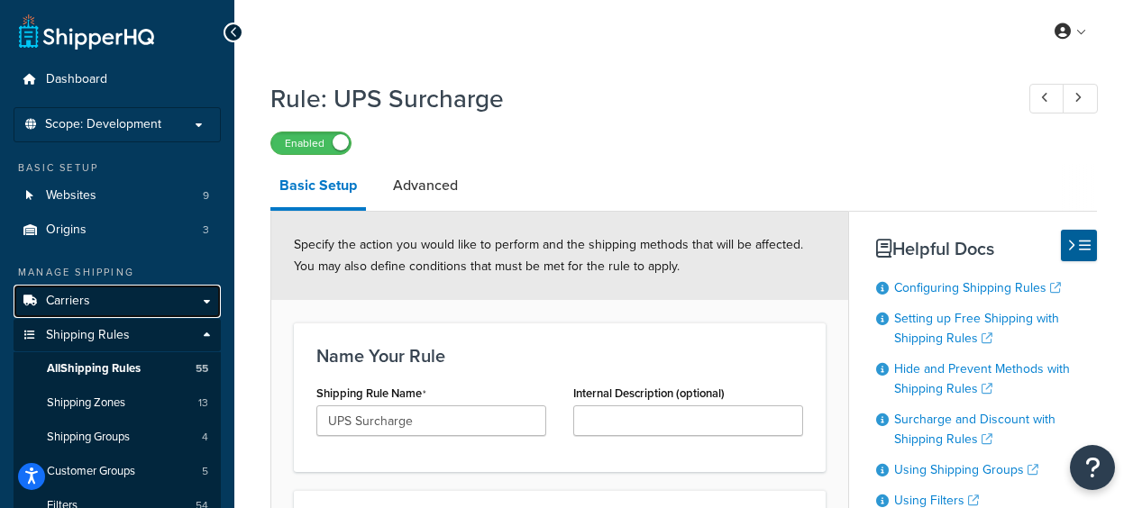
click at [85, 296] on span "Carriers" at bounding box center [68, 301] width 44 height 15
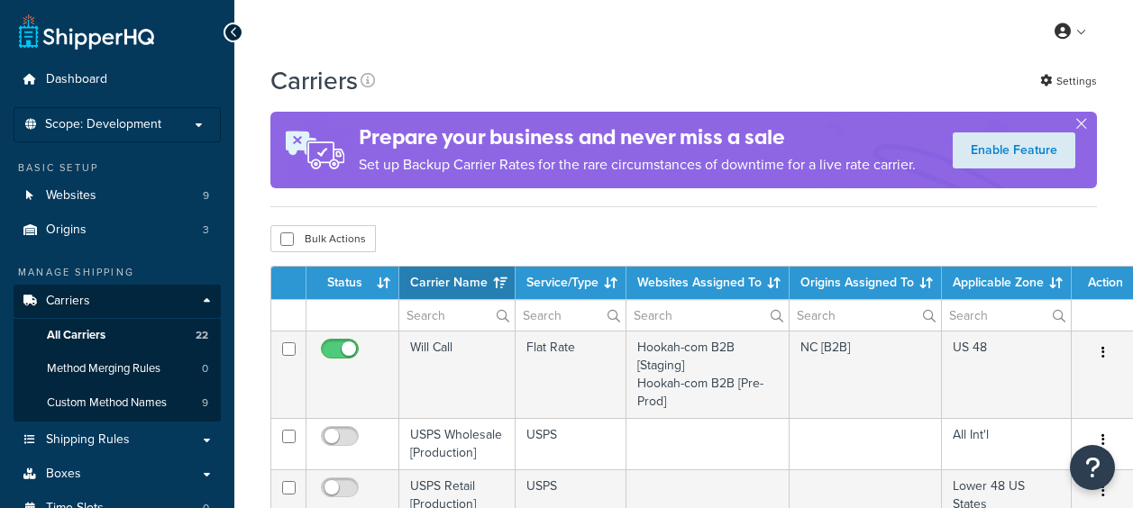
select select "15"
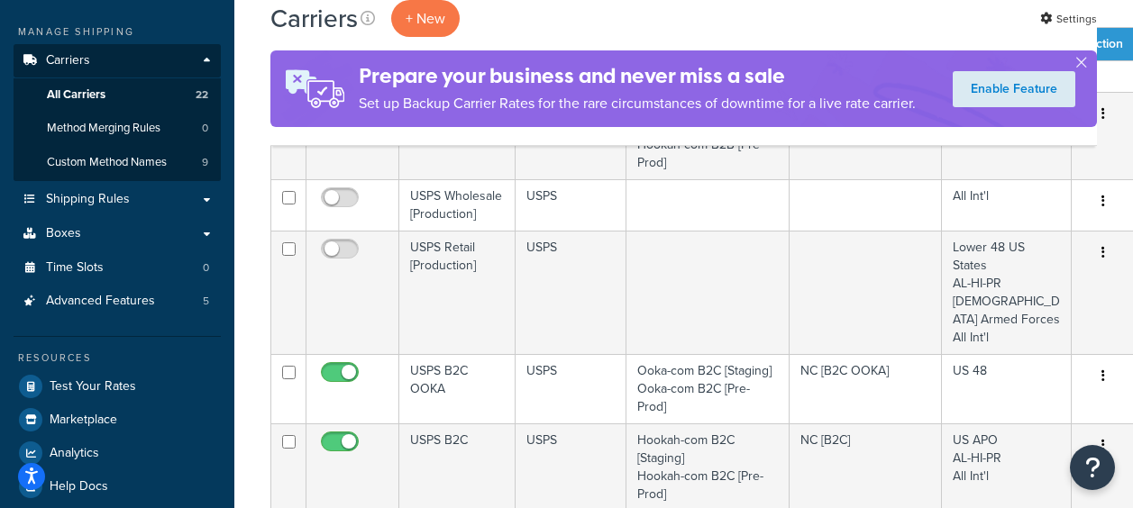
scroll to position [270, 0]
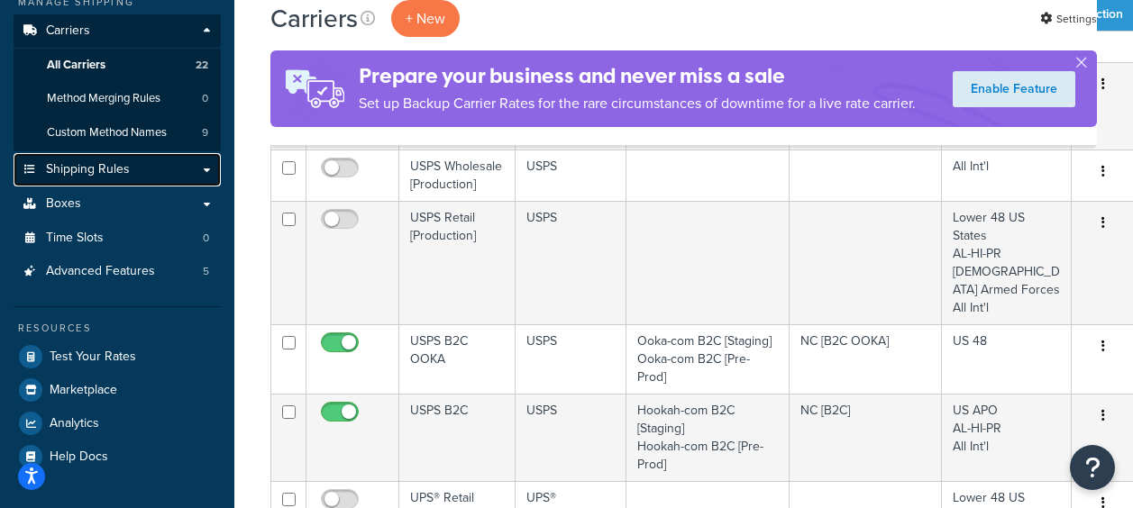
click at [150, 183] on link "Shipping Rules" at bounding box center [117, 169] width 207 height 33
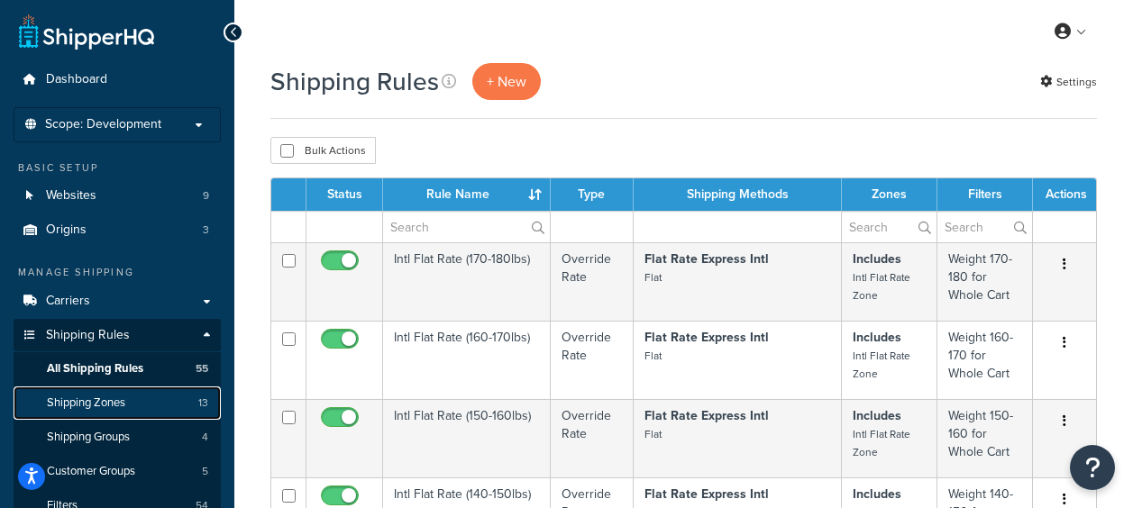
click at [69, 406] on span "Shipping Zones" at bounding box center [86, 403] width 78 height 15
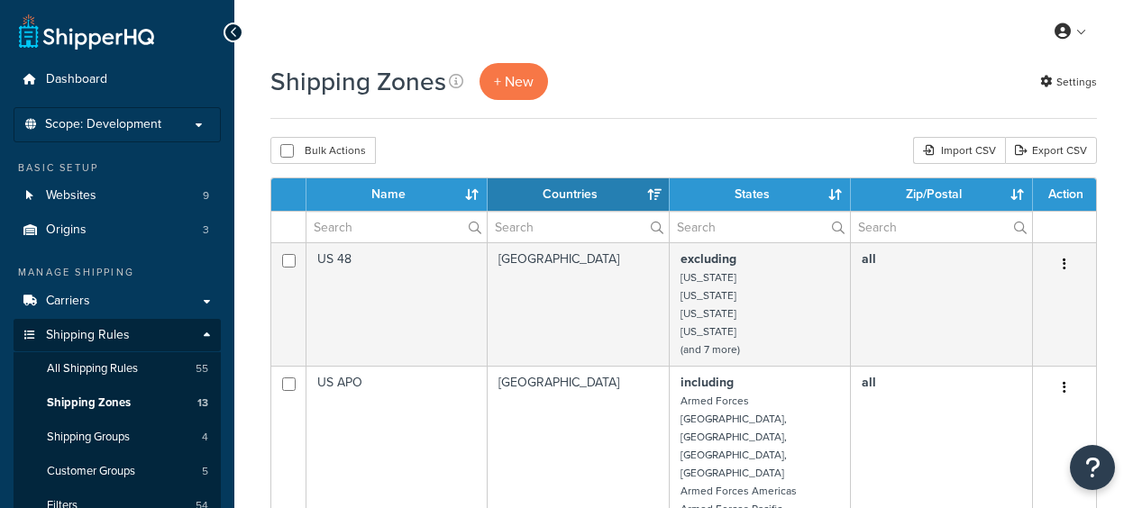
select select "15"
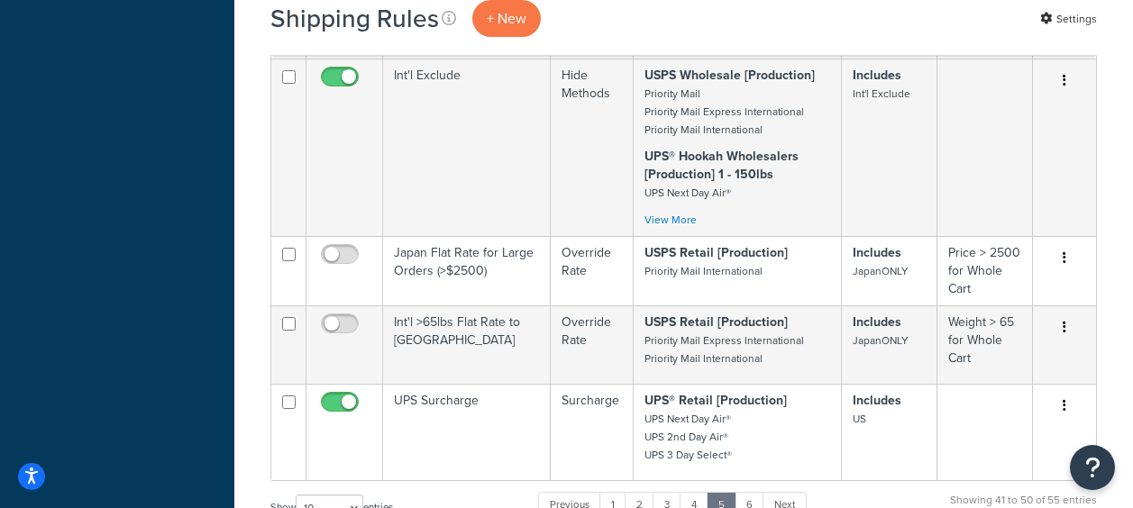
scroll to position [1082, 0]
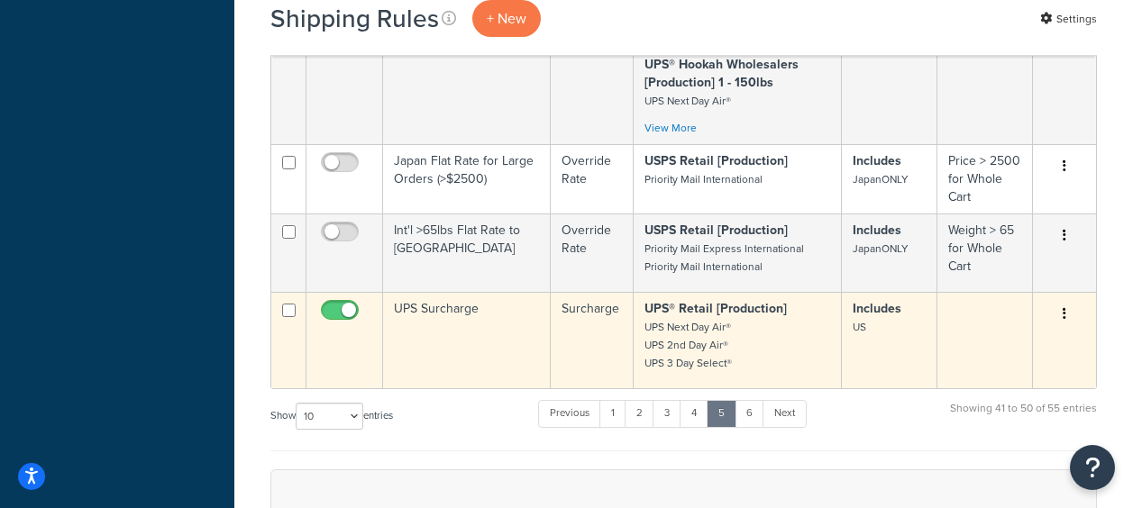
click at [454, 341] on td "UPS Surcharge" at bounding box center [467, 340] width 168 height 96
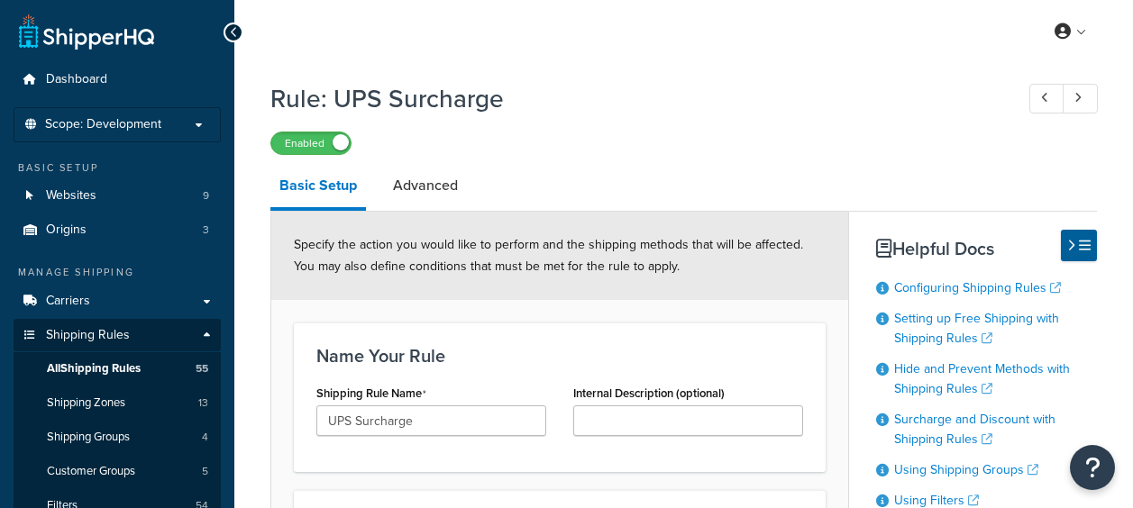
select select "SURCHARGE"
click at [434, 179] on link "Advanced" at bounding box center [425, 185] width 83 height 43
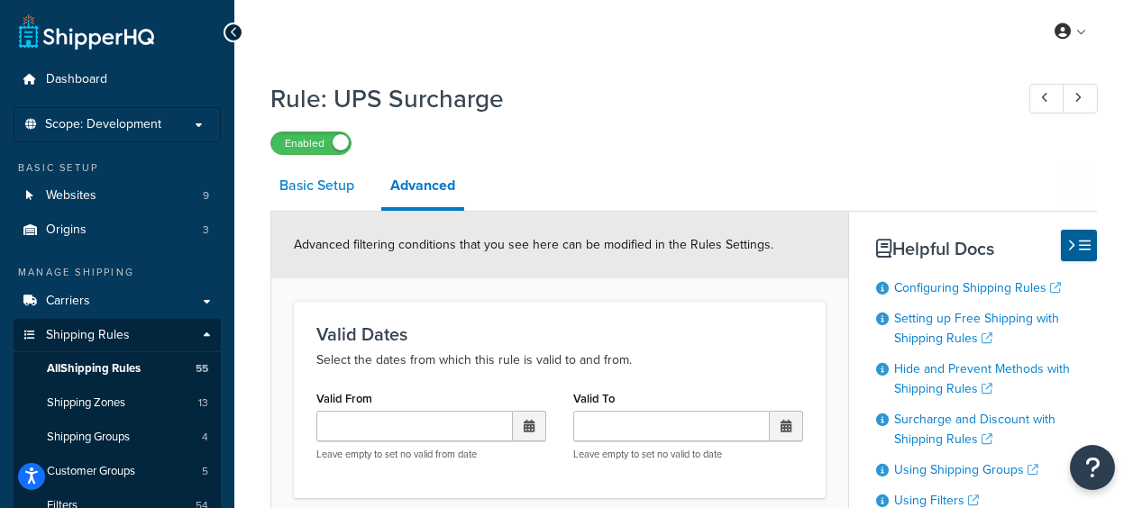
click at [327, 189] on link "Basic Setup" at bounding box center [316, 185] width 93 height 43
select select "SURCHARGE"
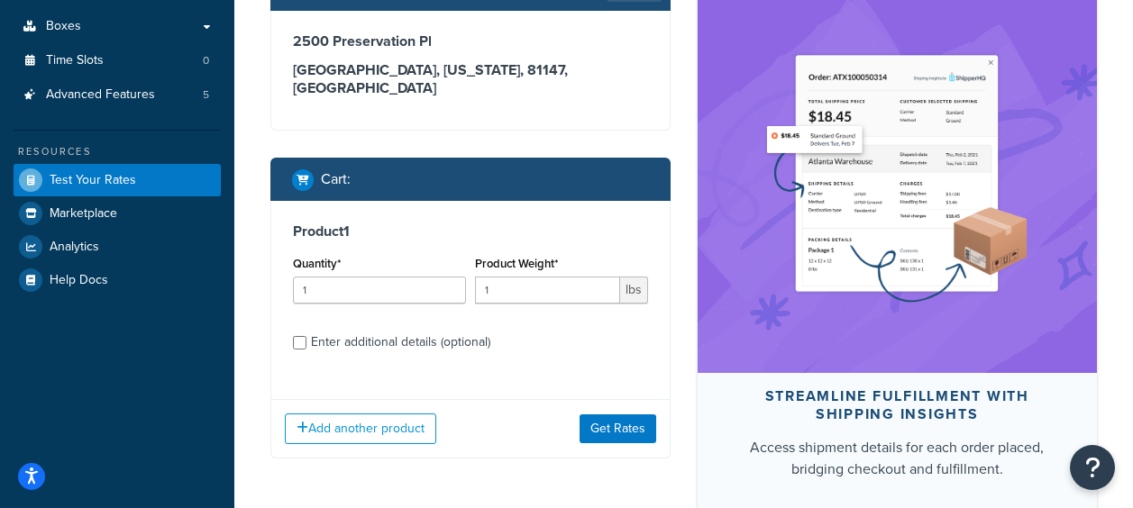
scroll to position [361, 0]
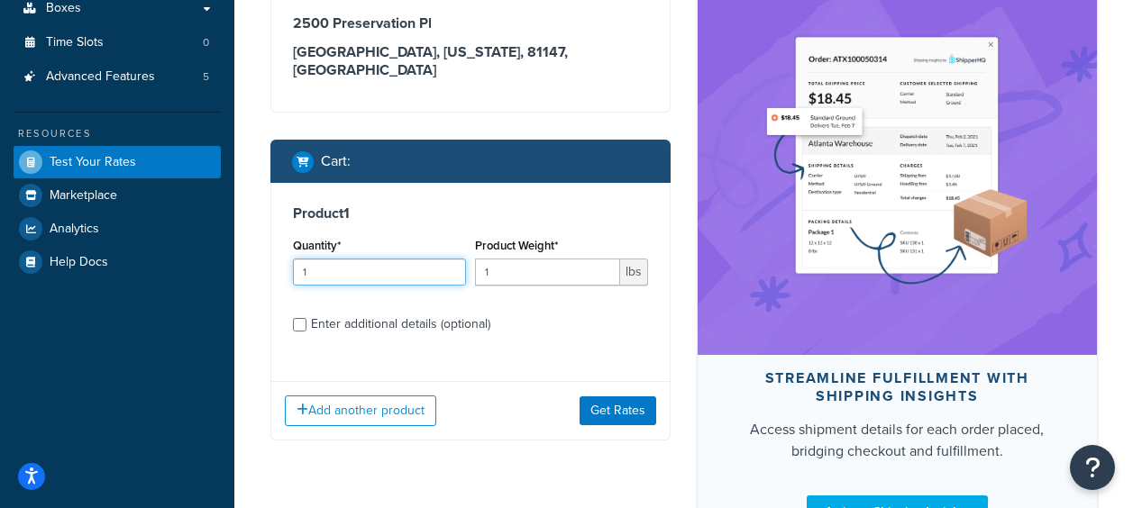
click at [394, 259] on input "1" at bounding box center [379, 272] width 173 height 27
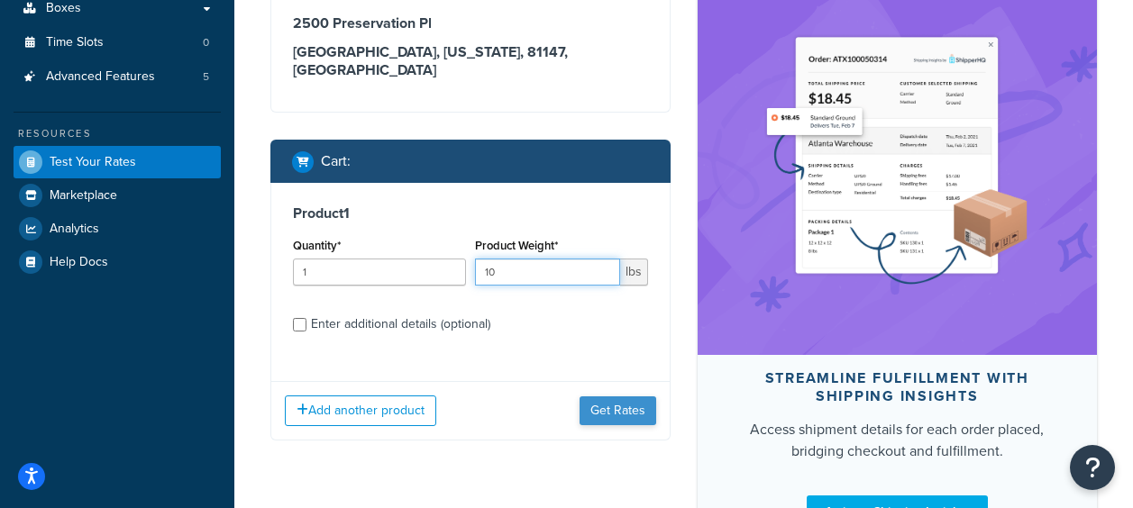
type input "10"
click at [641, 397] on button "Get Rates" at bounding box center [618, 411] width 77 height 29
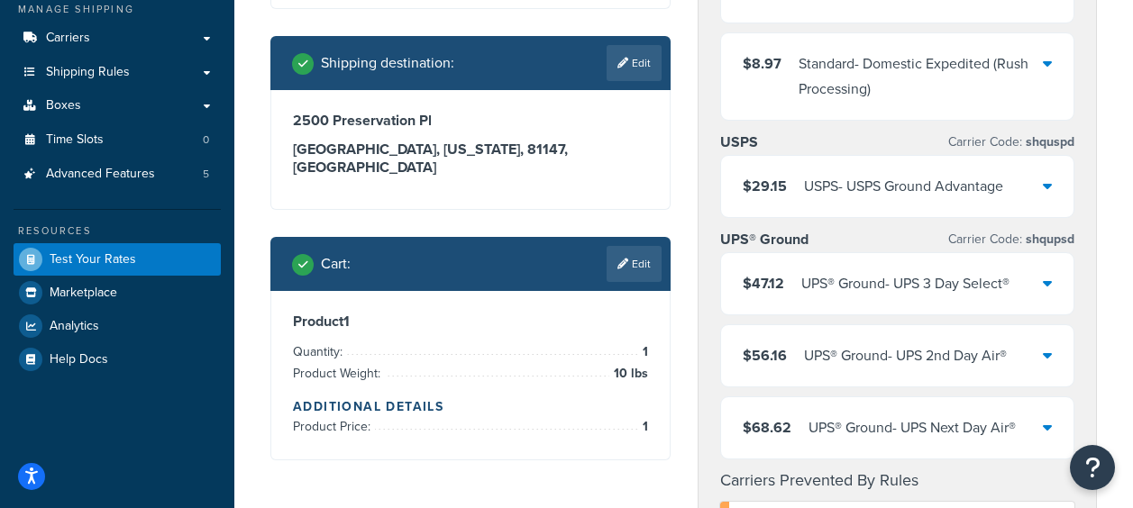
scroll to position [270, 0]
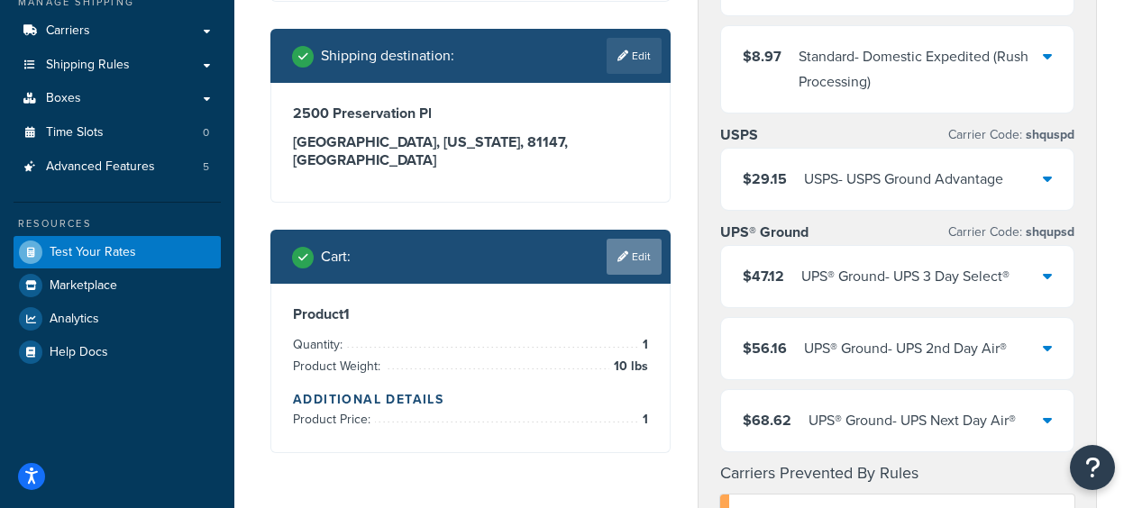
click at [629, 242] on link "Edit" at bounding box center [634, 257] width 55 height 36
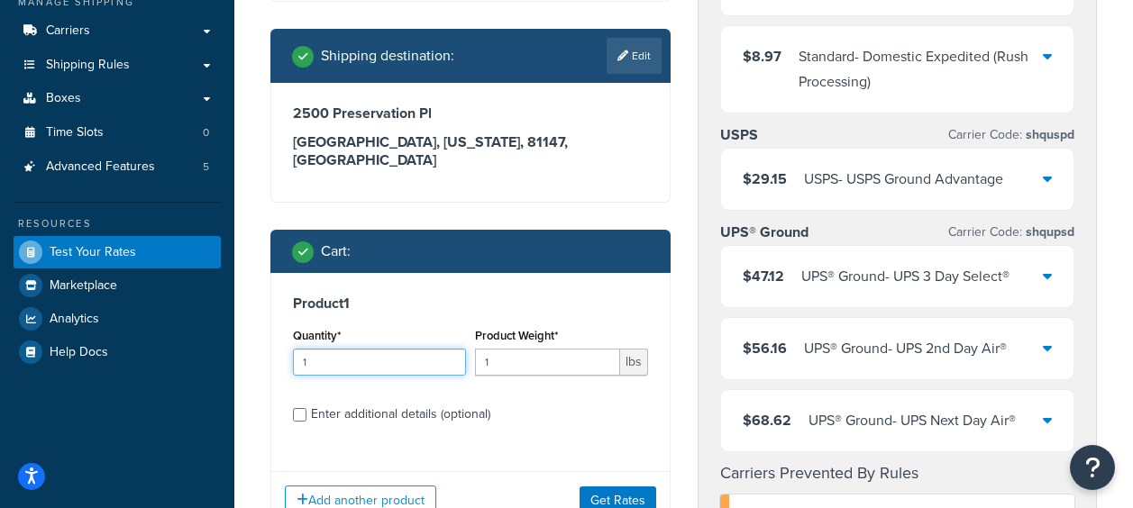
click at [370, 349] on input "1" at bounding box center [379, 362] width 173 height 27
type input "2"
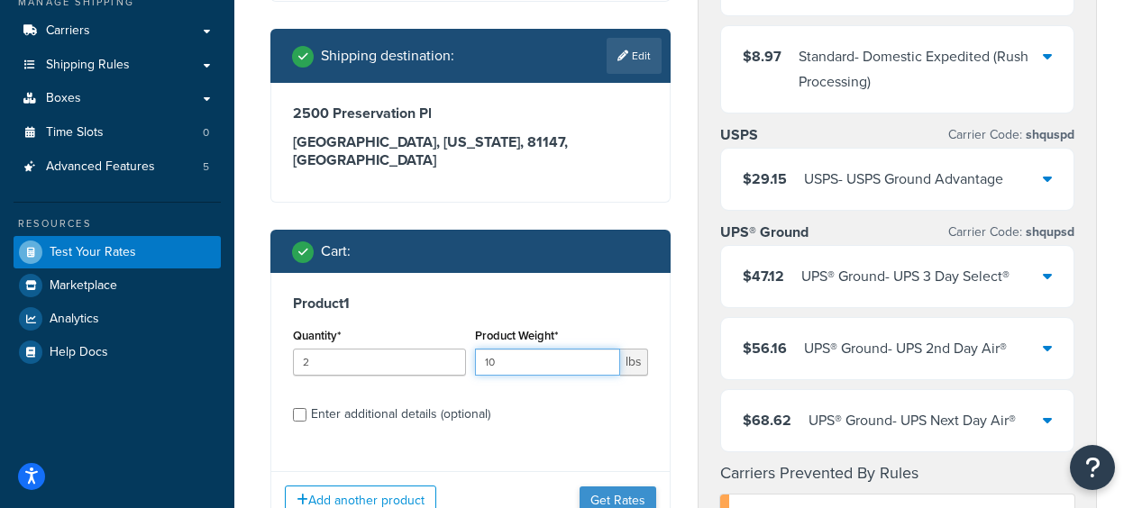
type input "10"
click at [635, 487] on button "Get Rates" at bounding box center [618, 501] width 77 height 29
